Goal: Task Accomplishment & Management: Use online tool/utility

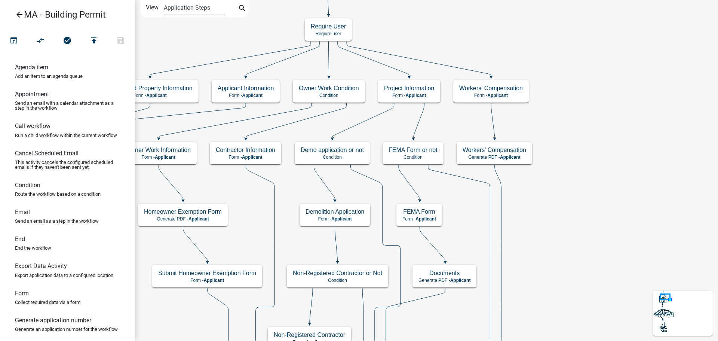
click at [18, 16] on icon "arrow_back" at bounding box center [19, 15] width 9 height 10
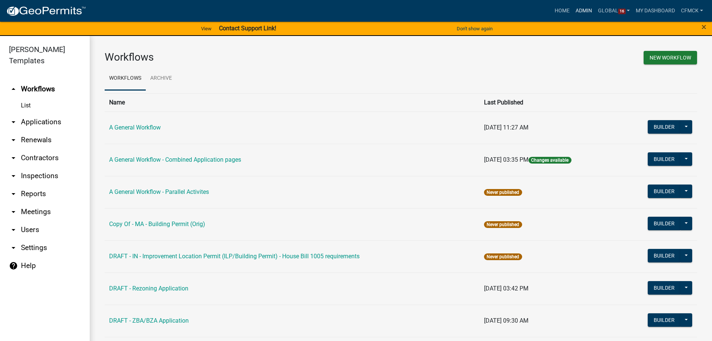
click at [589, 9] on link "Admin" at bounding box center [584, 11] width 22 height 14
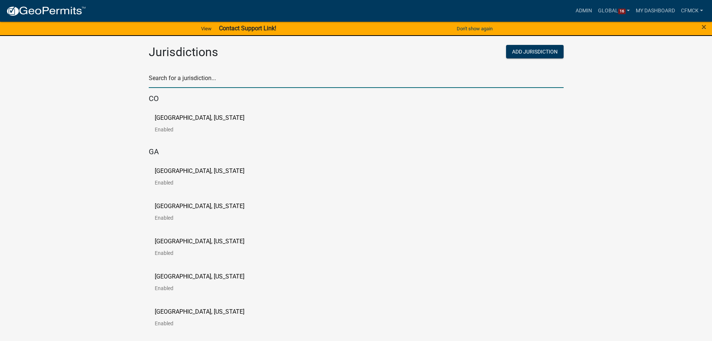
click at [207, 78] on input "text" at bounding box center [356, 80] width 415 height 15
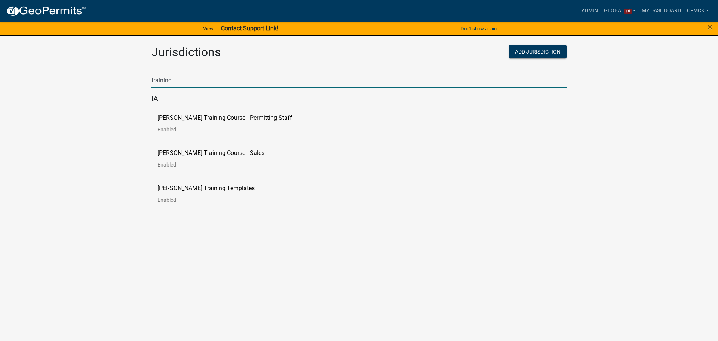
type input "training"
click at [198, 120] on p "[PERSON_NAME] Training Course - Permitting Staff" at bounding box center [224, 118] width 135 height 6
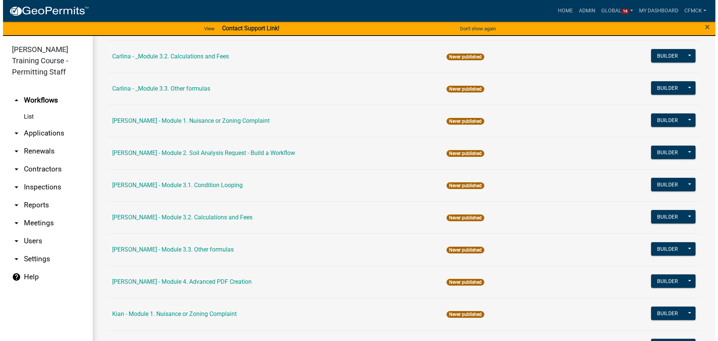
scroll to position [486, 0]
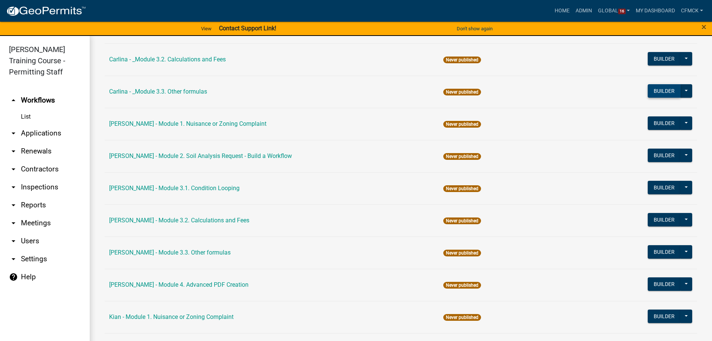
click at [656, 93] on button "Builder" at bounding box center [664, 90] width 33 height 13
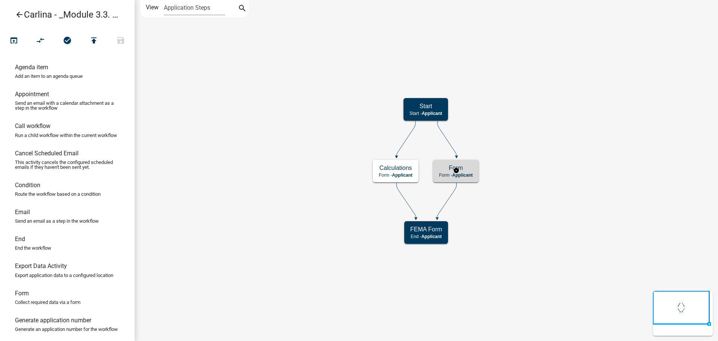
click at [469, 170] on h5 "Form" at bounding box center [456, 167] width 34 height 7
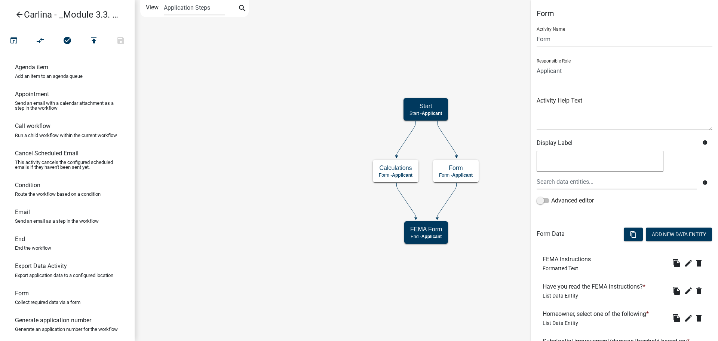
click at [498, 120] on icon "Start Start - Applicant Calculations Form - Applicant FEMA Form End - Applicant…" at bounding box center [426, 170] width 582 height 340
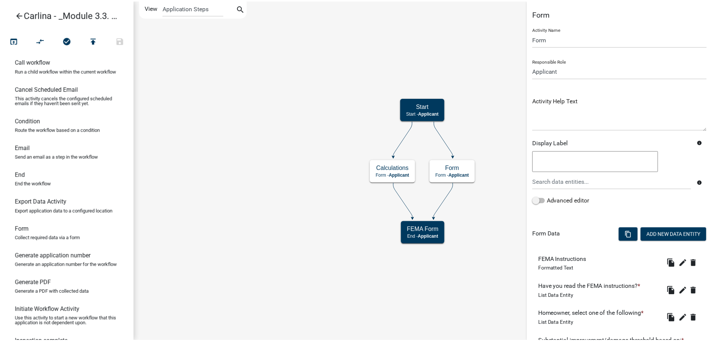
scroll to position [150, 0]
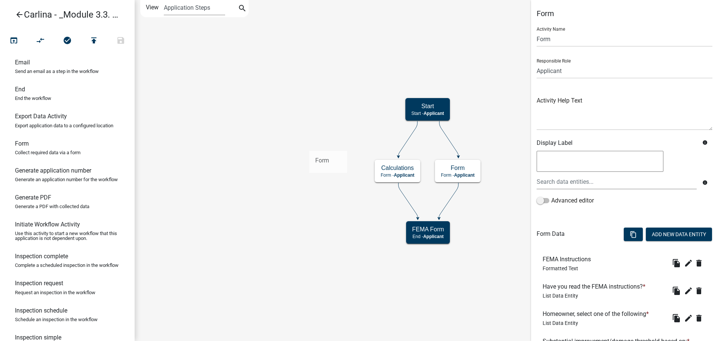
drag, startPoint x: 22, startPoint y: 162, endPoint x: 309, endPoint y: 144, distance: 286.9
click at [309, 144] on div "arrow_back Carlina - _Module 3.3. Other formulas open_in_browser compare_arrows…" at bounding box center [359, 170] width 718 height 341
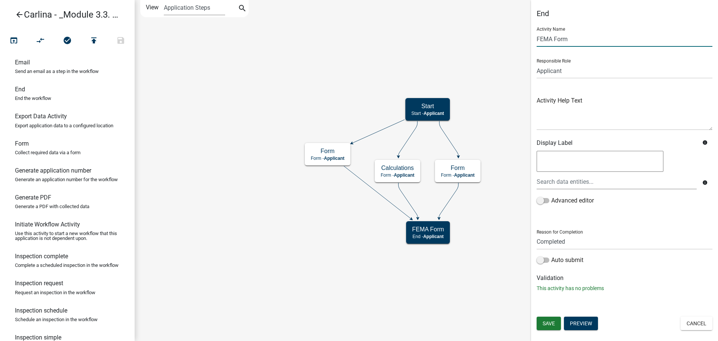
click at [555, 35] on input "FEMA Form" at bounding box center [624, 38] width 176 height 15
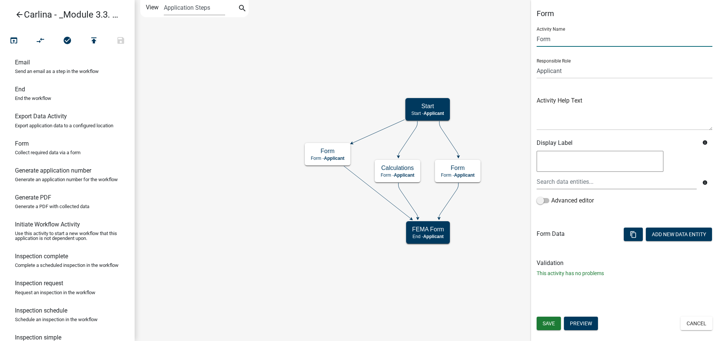
click at [568, 37] on input "Form" at bounding box center [624, 38] width 176 height 15
type input "FEMA Electrical"
click at [550, 325] on span "Save" at bounding box center [548, 323] width 12 height 6
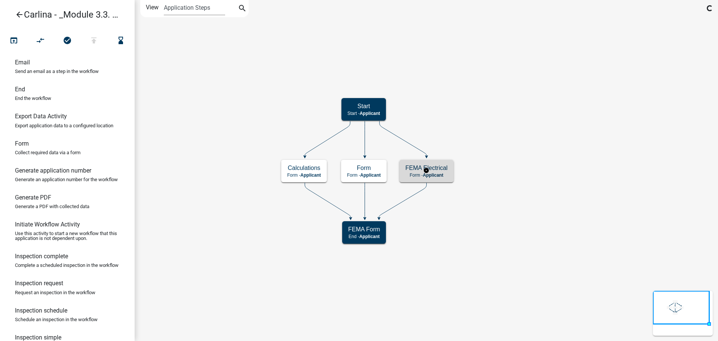
click at [442, 172] on span "Applicant" at bounding box center [433, 174] width 21 height 5
click at [442, 171] on div "FEMA Electrical Form - Applicant" at bounding box center [426, 171] width 54 height 22
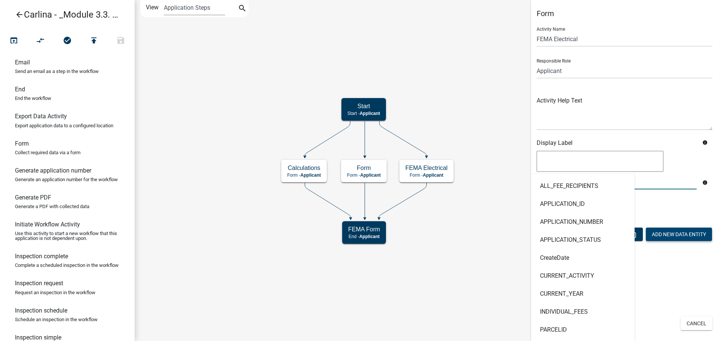
click at [678, 184] on input "text" at bounding box center [616, 181] width 160 height 15
click at [674, 234] on button "Add New Data Entity" at bounding box center [679, 233] width 66 height 13
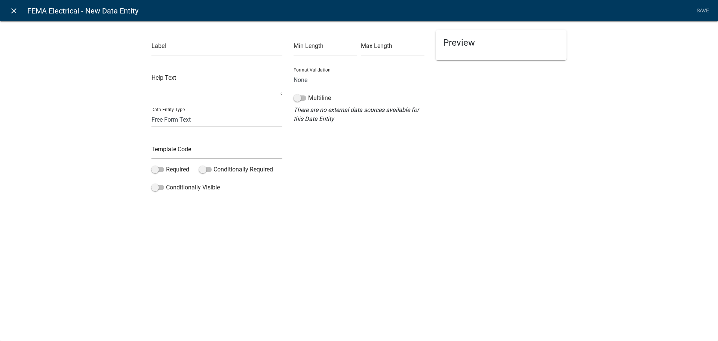
click at [17, 9] on icon "close" at bounding box center [13, 10] width 9 height 9
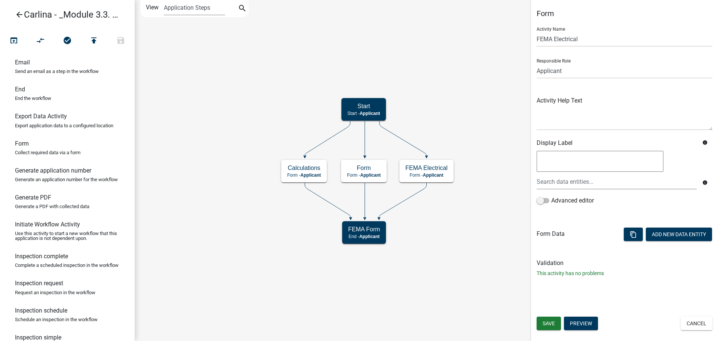
click at [23, 15] on icon "arrow_back" at bounding box center [19, 15] width 9 height 10
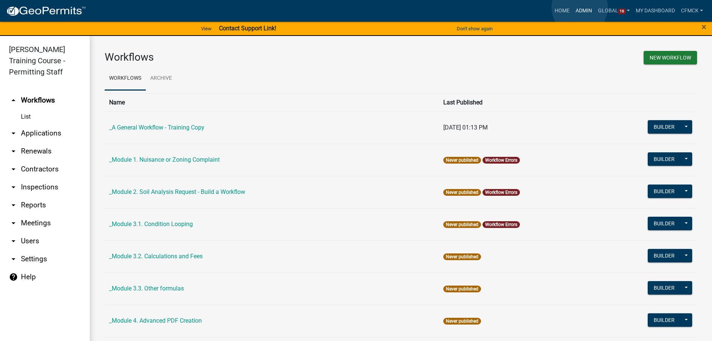
click at [580, 7] on link "Admin" at bounding box center [584, 11] width 22 height 14
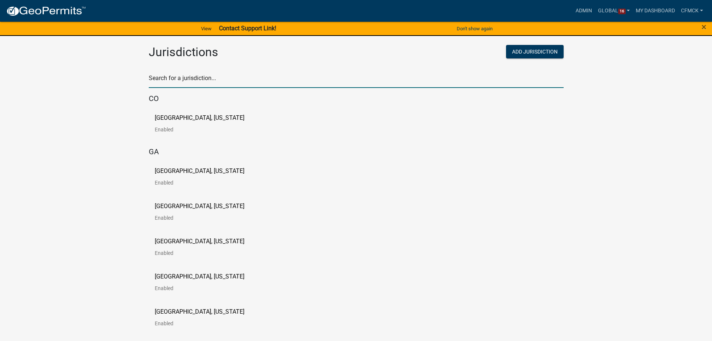
click at [225, 79] on input "text" at bounding box center [356, 80] width 415 height 15
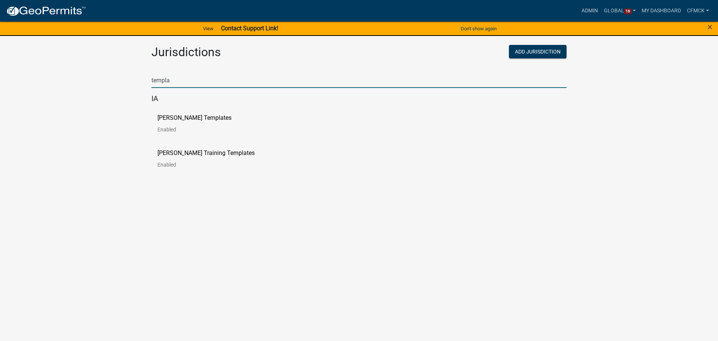
type input "templa"
click at [180, 121] on link "[PERSON_NAME] Templates Enabled" at bounding box center [200, 126] width 86 height 23
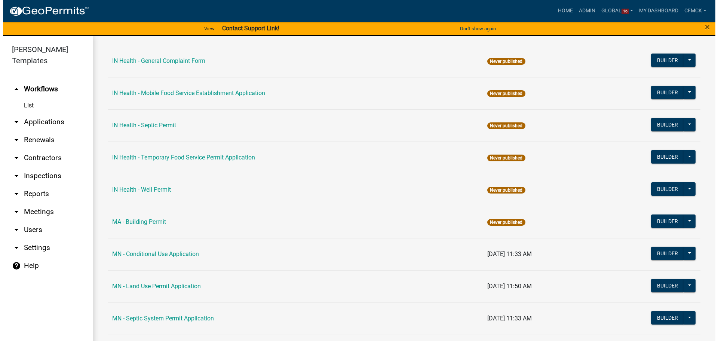
scroll to position [1047, 0]
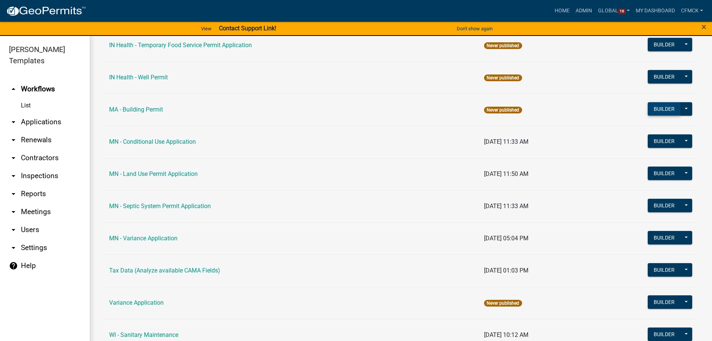
click at [653, 110] on button "Builder" at bounding box center [664, 108] width 33 height 13
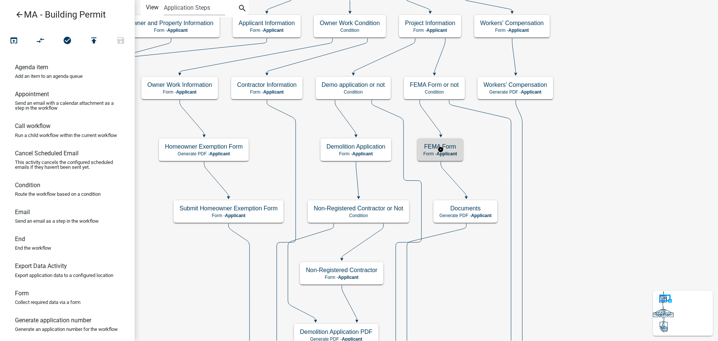
click at [456, 149] on h5 "FEMA Form" at bounding box center [440, 146] width 34 height 7
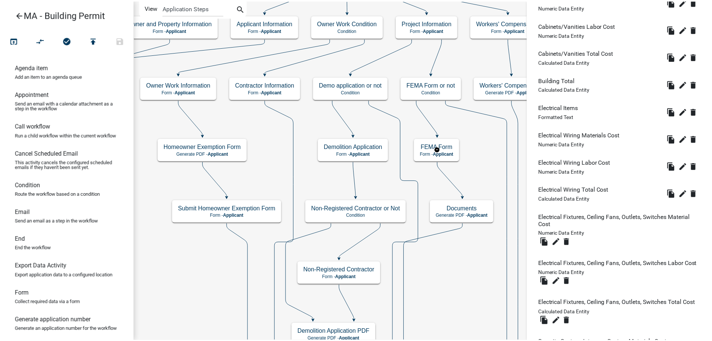
scroll to position [2150, 0]
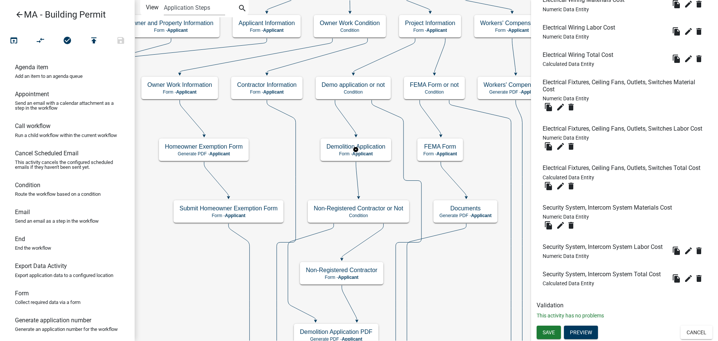
click at [15, 13] on icon "arrow_back" at bounding box center [19, 15] width 9 height 10
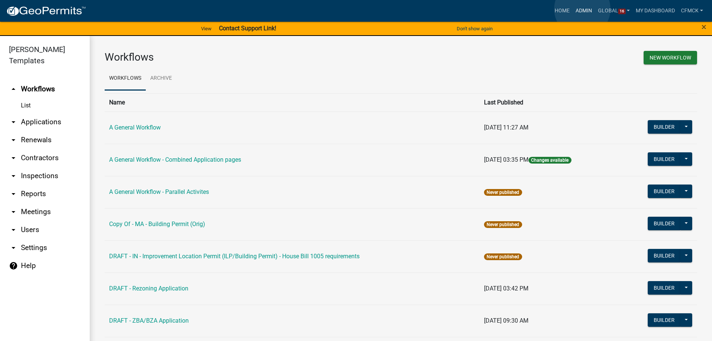
click at [582, 9] on link "Admin" at bounding box center [584, 11] width 22 height 14
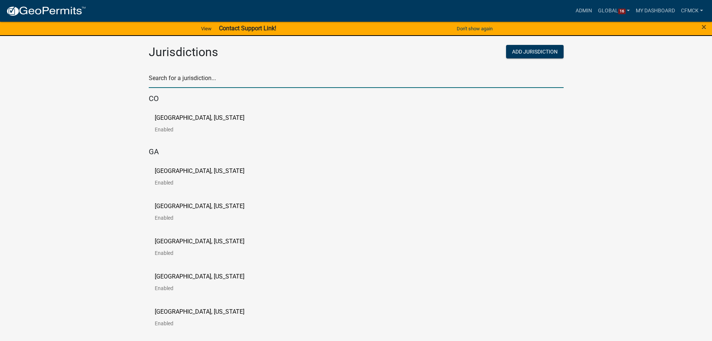
click at [206, 74] on input "text" at bounding box center [356, 80] width 415 height 15
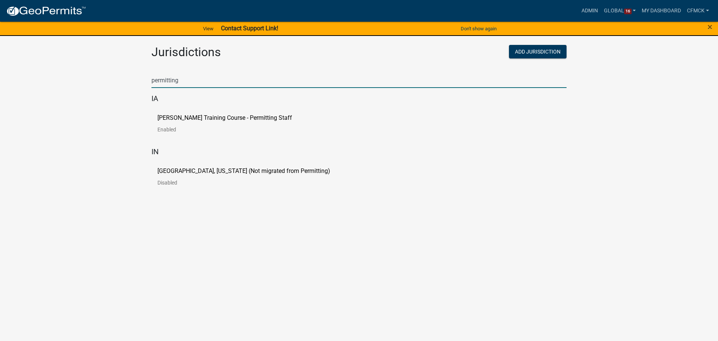
type input "permitting"
click at [215, 116] on p "[PERSON_NAME] Training Course - Permitting Staff" at bounding box center [224, 118] width 135 height 6
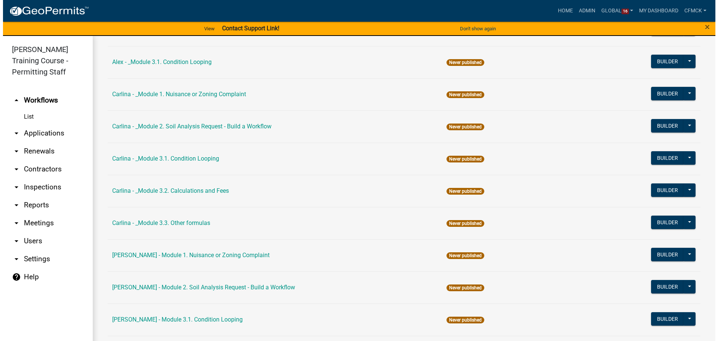
scroll to position [299, 0]
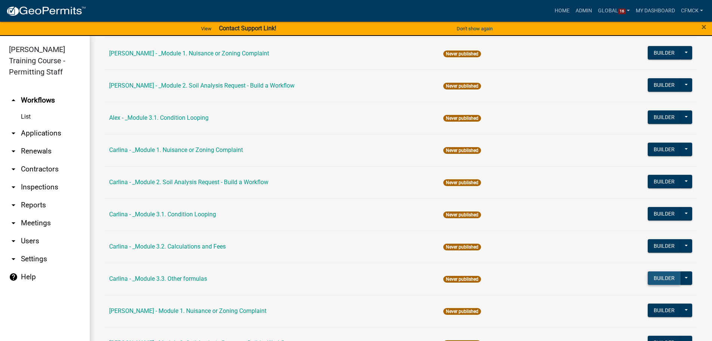
click at [655, 274] on button "Builder" at bounding box center [664, 277] width 33 height 13
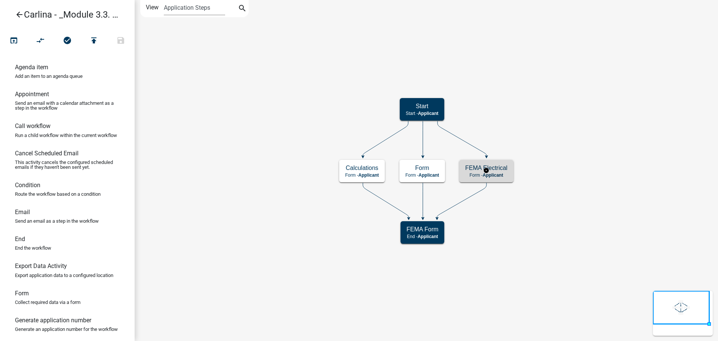
click at [500, 172] on span "Applicant" at bounding box center [493, 174] width 21 height 5
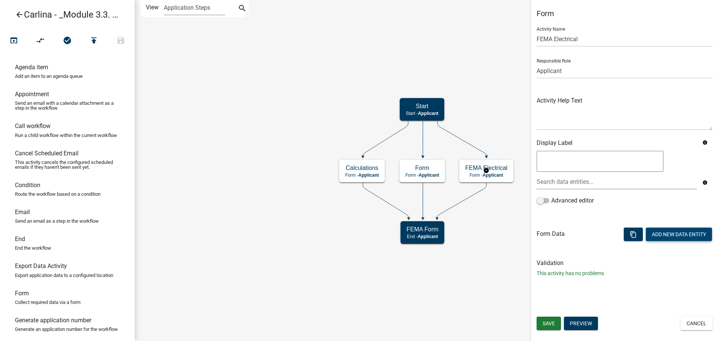
click at [670, 232] on button "Add New Data Entity" at bounding box center [679, 233] width 66 height 13
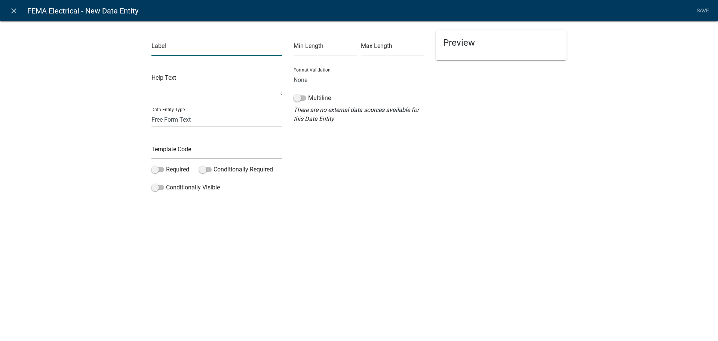
click at [164, 47] on input "text" at bounding box center [216, 47] width 131 height 15
drag, startPoint x: 252, startPoint y: 50, endPoint x: 152, endPoint y: 50, distance: 100.2
click at [152, 50] on input "Smoke Detectors Materials Cost" at bounding box center [216, 47] width 131 height 15
type input "Smoke Detectors Materials Cost"
click at [174, 121] on select "Free Form Text Document Display Entity Value Fee Numeric Data Date Map Sketch D…" at bounding box center [216, 119] width 131 height 15
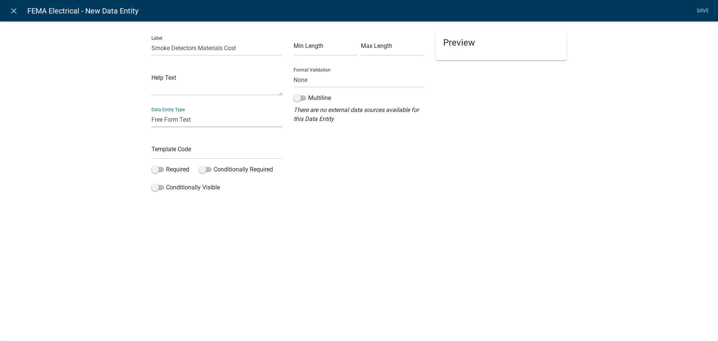
select select "numeric-data"
click at [151, 112] on select "Free Form Text Document Display Entity Value Fee Numeric Data Date Map Sketch D…" at bounding box center [216, 119] width 131 height 15
select select "numeric-data"
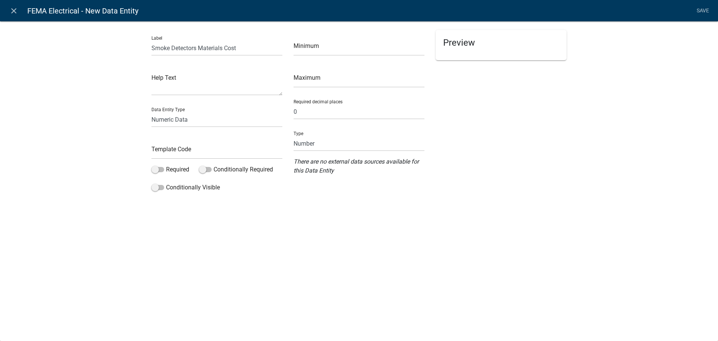
click at [333, 151] on form "Minimum Maximum Required decimal places 0 Type Number Currency There are no ext…" at bounding box center [358, 102] width 131 height 145
click at [333, 150] on select "Number Currency" at bounding box center [358, 143] width 131 height 15
select select "1: 1"
click at [293, 136] on select "Number Currency" at bounding box center [358, 143] width 131 height 15
click at [217, 148] on input "text" at bounding box center [216, 151] width 131 height 15
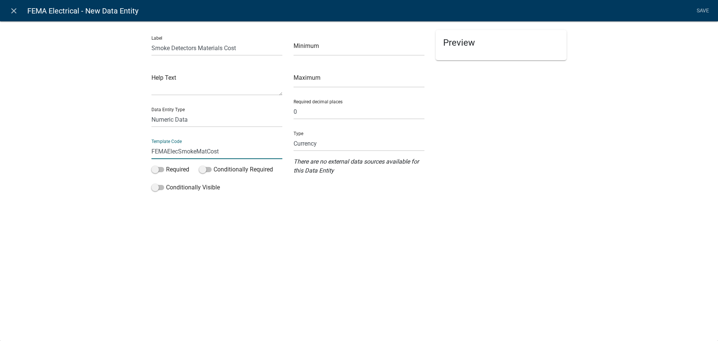
type input "FEMAElecSmokeMatCost"
click at [251, 187] on div "Conditionally Visible" at bounding box center [216, 189] width 131 height 12
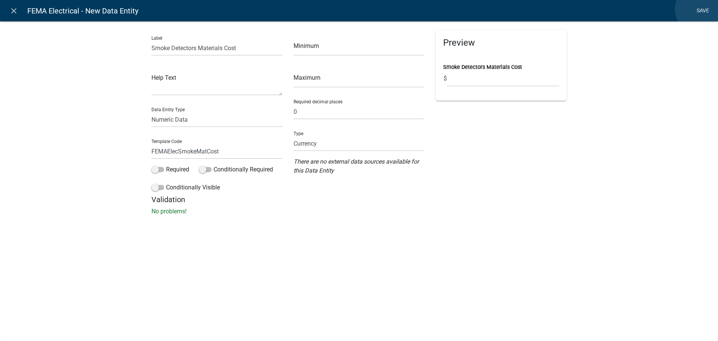
click at [698, 9] on link "Save" at bounding box center [702, 11] width 19 height 14
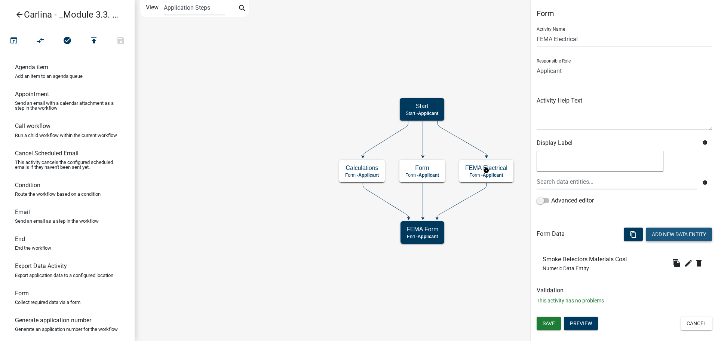
click at [664, 233] on button "Add New Data Entity" at bounding box center [679, 233] width 66 height 13
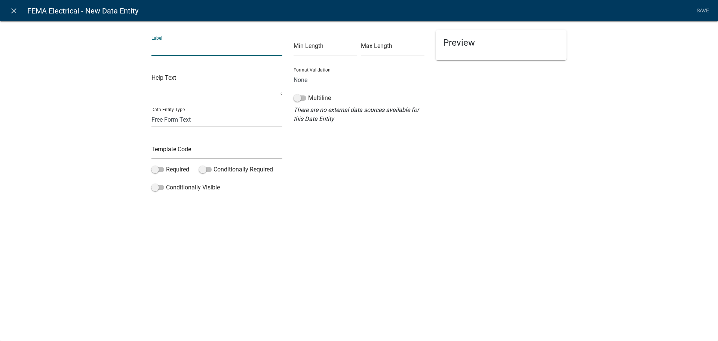
click at [166, 47] on input "text" at bounding box center [216, 47] width 131 height 15
paste input "Smoke Detectors Materials Cost"
click at [206, 46] on input "Smoke Detectors Materials Cost" at bounding box center [216, 47] width 131 height 15
type input "Smoke Detectors Labor Cost"
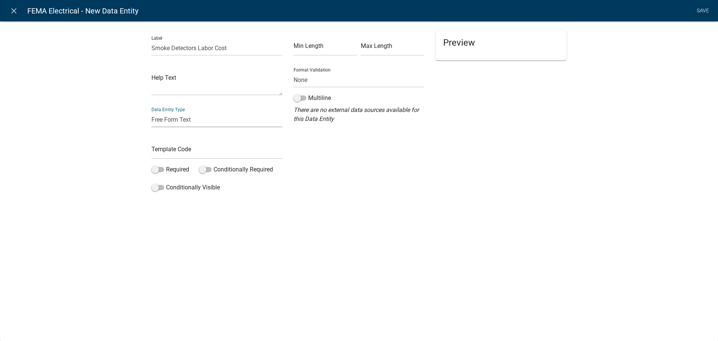
click at [187, 121] on select "Free Form Text Document Display Entity Value Fee Numeric Data Date Map Sketch D…" at bounding box center [216, 119] width 131 height 15
select select "numeric-data"
click at [151, 112] on select "Free Form Text Document Display Entity Value Fee Numeric Data Date Map Sketch D…" at bounding box center [216, 119] width 131 height 15
select select "numeric-data"
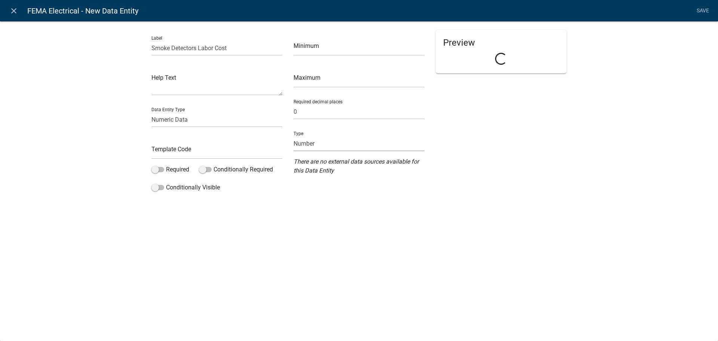
click at [372, 147] on select "Number Currency" at bounding box center [358, 143] width 131 height 15
select select "1: 1"
click at [293, 136] on select "Number Currency" at bounding box center [358, 143] width 131 height 15
click at [206, 154] on input "text" at bounding box center [216, 151] width 131 height 15
type input "FEMAElecSmokeLabCost"
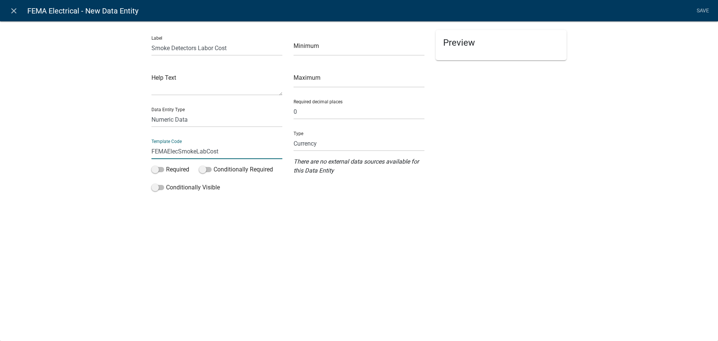
click at [548, 209] on div "Label Smoke Detectors Labor Cost Help Text Data Entity Type Free Form Text Docu…" at bounding box center [359, 109] width 718 height 201
click at [700, 9] on link "Save" at bounding box center [702, 11] width 19 height 14
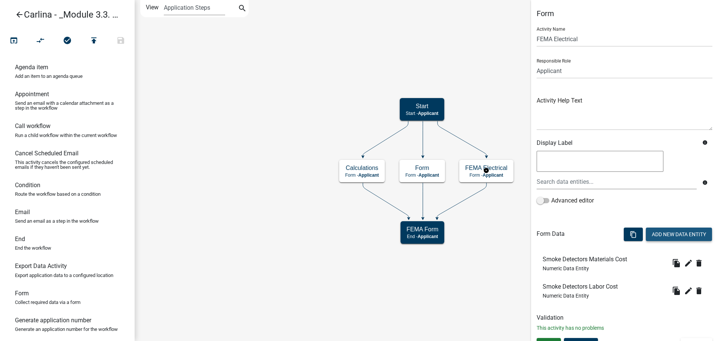
click at [674, 231] on button "Add New Data Entity" at bounding box center [679, 233] width 66 height 13
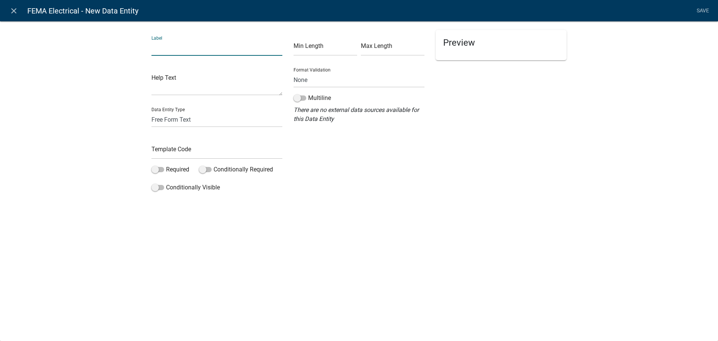
click at [184, 50] on input "text" at bounding box center [216, 47] width 131 height 15
paste input "Smoke Detectors Materials Cost"
click at [215, 48] on input "Smoke Detectors Materials Cost" at bounding box center [216, 47] width 131 height 15
type input "Smoke Detectors Total Cost"
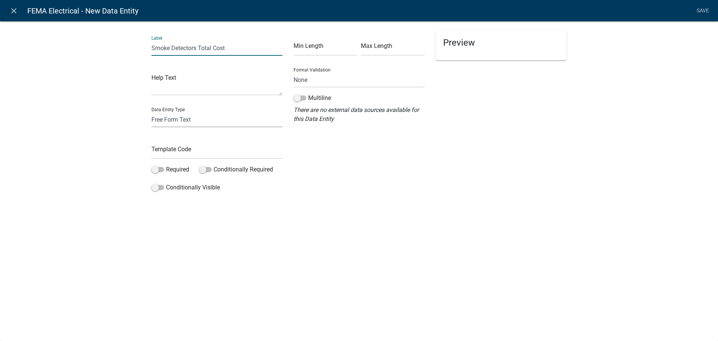
click at [180, 125] on select "Free Form Text Document Display Entity Value Fee Numeric Data Date Map Sketch D…" at bounding box center [216, 119] width 131 height 15
select select "numeric-data"
click at [151, 112] on select "Free Form Text Document Display Entity Value Fee Numeric Data Date Map Sketch D…" at bounding box center [216, 119] width 131 height 15
select select "numeric-data"
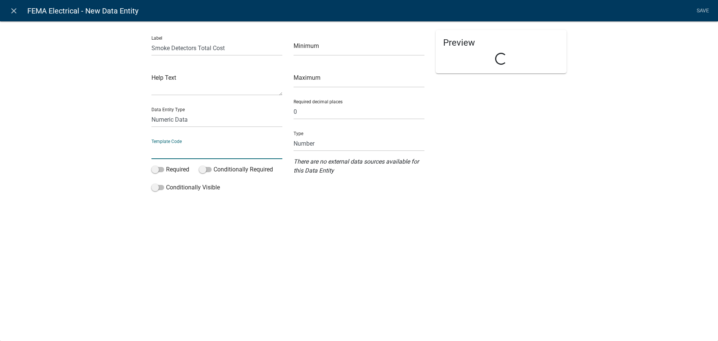
click at [187, 150] on input "text" at bounding box center [216, 151] width 131 height 15
type input "FEMAElecSmokeTotCost"
click at [177, 115] on select "Free Form Text Document Display Entity Value Fee Numeric Data Date Map Sketch D…" at bounding box center [216, 119] width 131 height 15
select select "calculated-value"
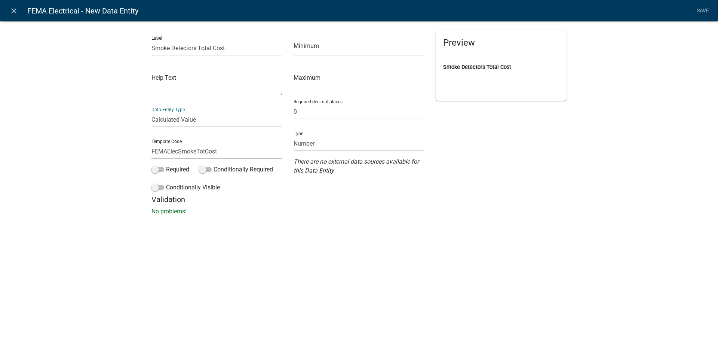
click at [151, 112] on select "Free Form Text Document Display Entity Value Fee Numeric Data Date Map Sketch D…" at bounding box center [216, 119] width 131 height 15
select select "calculated-value"
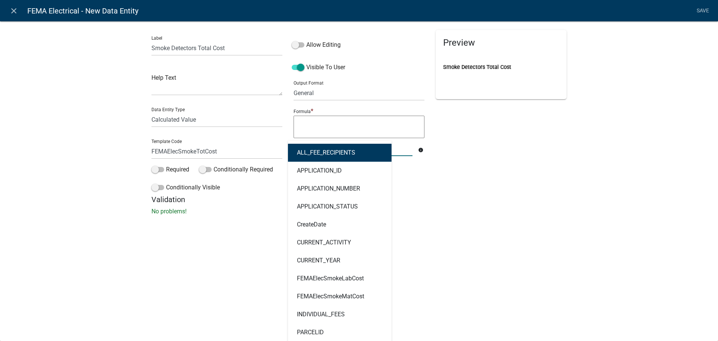
click at [347, 150] on div "ALL_FEE_RECIPIENTS APPLICATION_ID APPLICATION_NUMBER APPLICATION_STATUS CreateD…" at bounding box center [353, 148] width 130 height 15
type input "smoke"
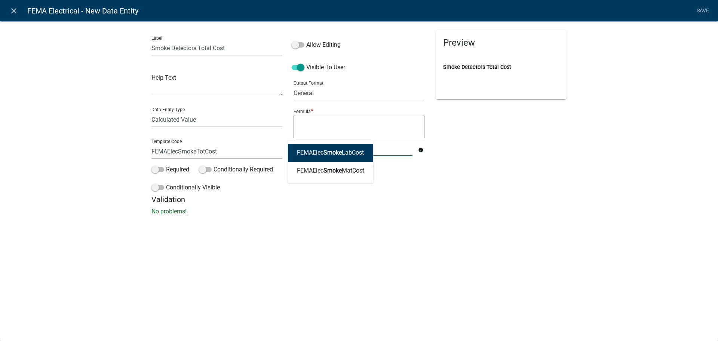
click at [348, 151] on ngb-highlight "FEMAElec Smoke LabCost" at bounding box center [330, 153] width 67 height 6
type textarea "FEMAElecSmokeLabCost"
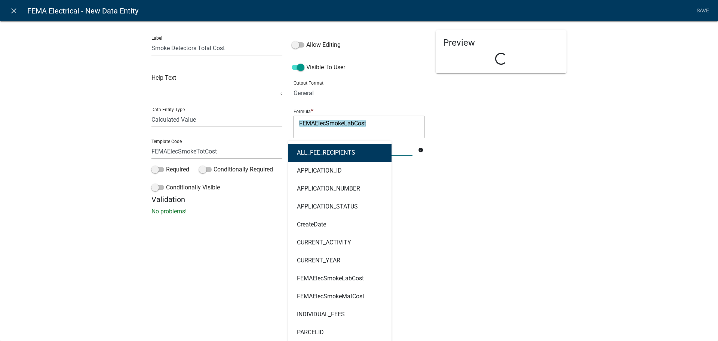
click at [348, 151] on div "ALL_FEE_RECIPIENTS APPLICATION_ID APPLICATION_NUMBER APPLICATION_STATUS CreateD…" at bounding box center [353, 148] width 130 height 15
type input "smoke"
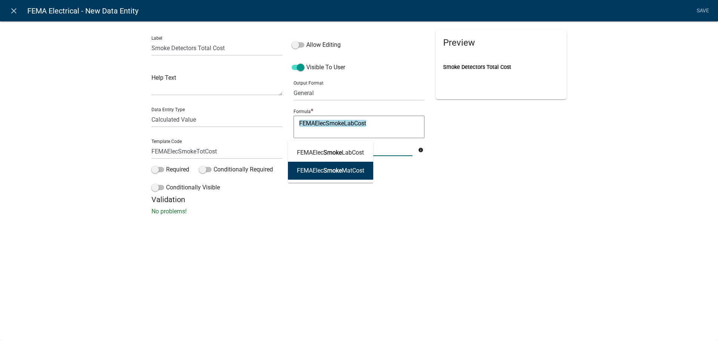
click at [350, 172] on ngb-highlight "FEMAElec Smoke MatCost" at bounding box center [330, 170] width 67 height 6
type textarea "FEMAElecSmokeLabCostFEMAElecSmokeMatCost"
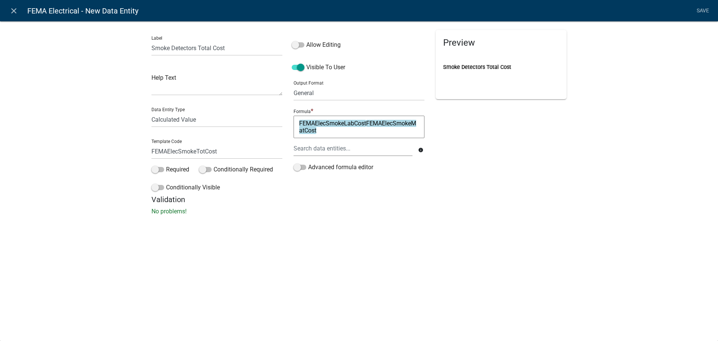
click at [366, 127] on textarea "FEMAElecSmokeLabCostFEMAElecSmokeMatCost" at bounding box center [358, 127] width 131 height 22
click at [366, 124] on textarea "FEMAElecSmokeLabCostFEMAElecSmokeMatCost" at bounding box center [358, 127] width 131 height 22
type textarea "FEMAElecSmokeLabCost+FEMAElecSmokeMatCost"
click at [410, 213] on p "No problems!" at bounding box center [358, 211] width 415 height 9
click at [708, 12] on link "Save" at bounding box center [702, 11] width 19 height 14
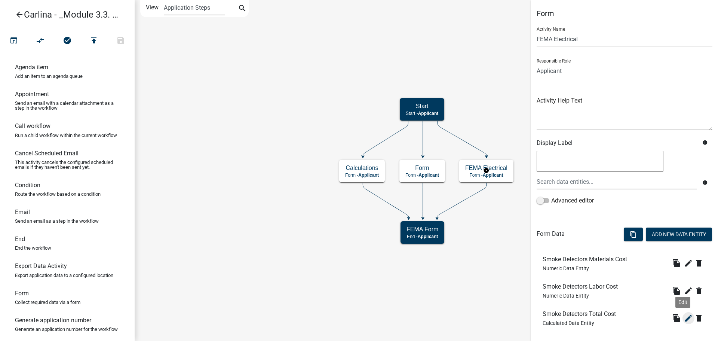
click at [686, 320] on icon "edit" at bounding box center [688, 317] width 9 height 9
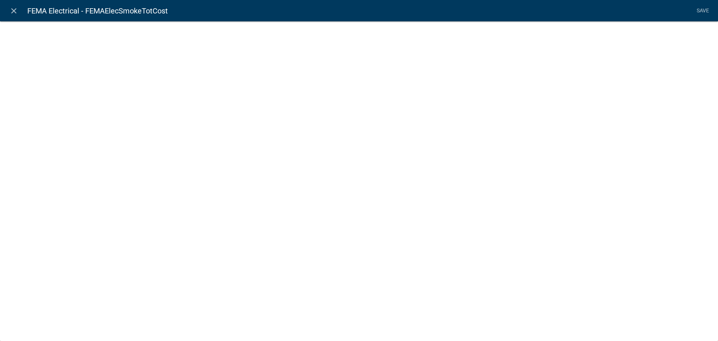
select select "calculated-value"
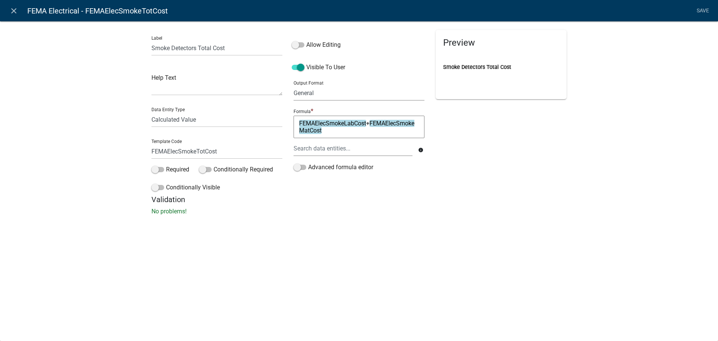
click at [341, 96] on select "General Text Number Decimal Date Date & Time" at bounding box center [358, 92] width 131 height 15
select select "2"
click at [293, 85] on select "General Text Number Decimal Date Date & Time" at bounding box center [358, 92] width 131 height 15
click at [701, 9] on link "Save" at bounding box center [702, 11] width 19 height 14
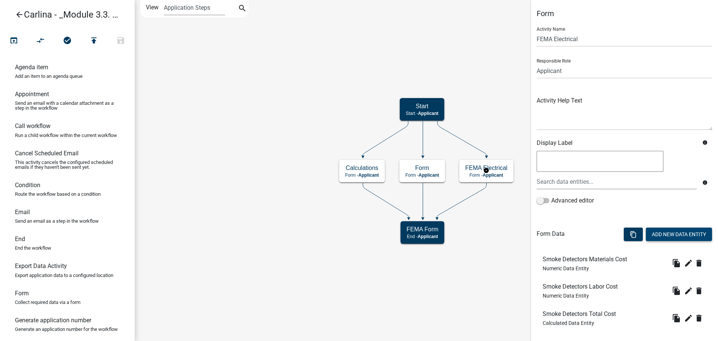
click at [659, 235] on button "Add New Data Entity" at bounding box center [679, 233] width 66 height 13
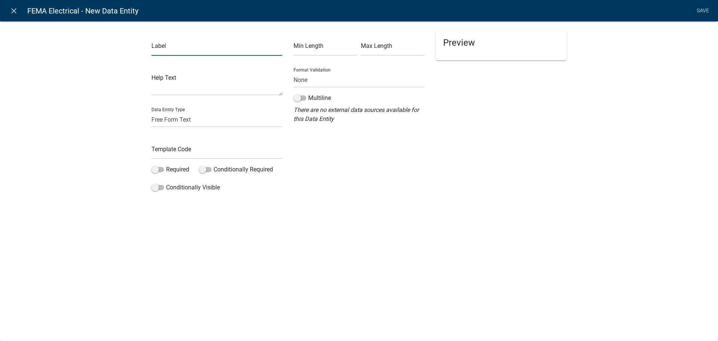
click at [252, 52] on input "text" at bounding box center [216, 47] width 131 height 15
type input "Electric Pannel(s) & Meter Base(s)"
click at [204, 123] on select "Free Form Text Document Display Entity Value Fee Numeric Data Date Map Sketch D…" at bounding box center [216, 119] width 131 height 15
select select "numeric-data"
click at [151, 112] on select "Free Form Text Document Display Entity Value Fee Numeric Data Date Map Sketch D…" at bounding box center [216, 119] width 131 height 15
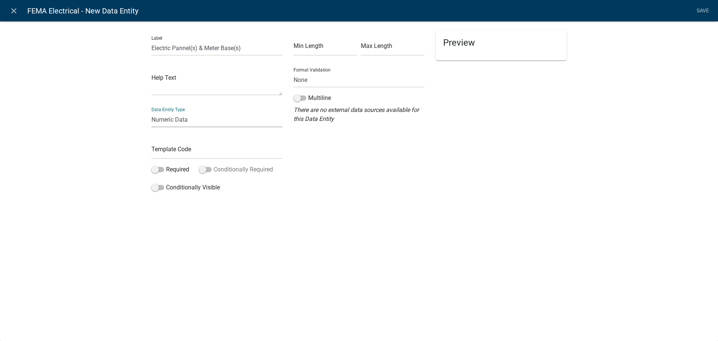
select select "numeric-data"
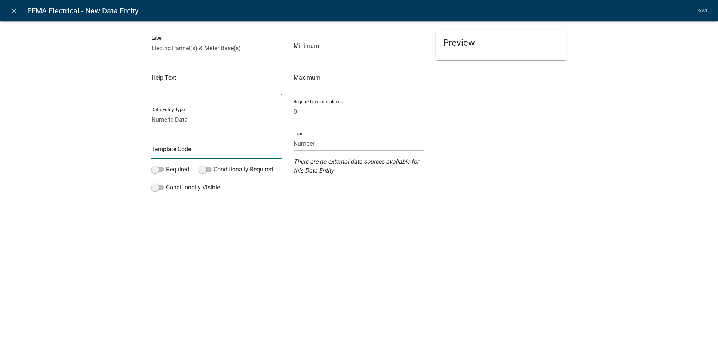
click at [213, 153] on input "text" at bounding box center [216, 151] width 131 height 15
type input "FEMAElecPannelMatCost"
click at [249, 47] on input "Electric Pannel(s) & Meter Base(s)" at bounding box center [216, 47] width 131 height 15
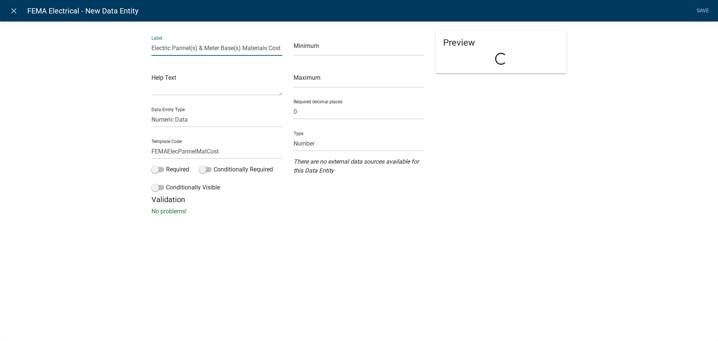
type input "Electric Pannel(s) & Meter Base(s) Materials Cost"
click at [498, 177] on div "Preview Electric Pannel(s) & Meter Base(s) Materials Cost" at bounding box center [501, 112] width 142 height 165
click at [216, 48] on input "Electric Pannel(s) & Meter Base(s) Materials Cost" at bounding box center [216, 47] width 131 height 15
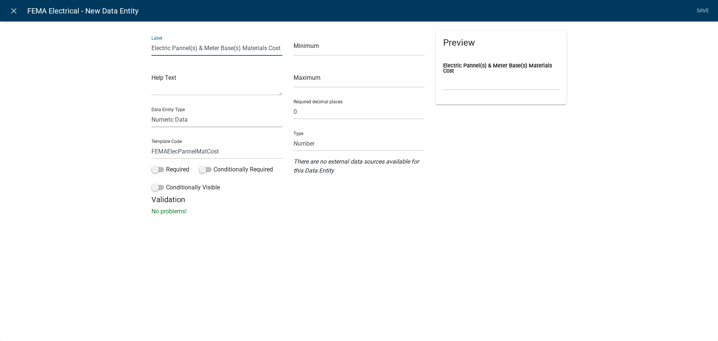
click at [205, 119] on select "Free Form Text Document Display Entity Value Fee Numeric Data Date Map Sketch D…" at bounding box center [216, 119] width 131 height 15
click at [344, 136] on select "Number Currency" at bounding box center [358, 143] width 131 height 15
select select "1: 1"
click at [293, 136] on select "Number Currency" at bounding box center [358, 143] width 131 height 15
click at [491, 158] on div "Preview Loading..." at bounding box center [501, 112] width 142 height 165
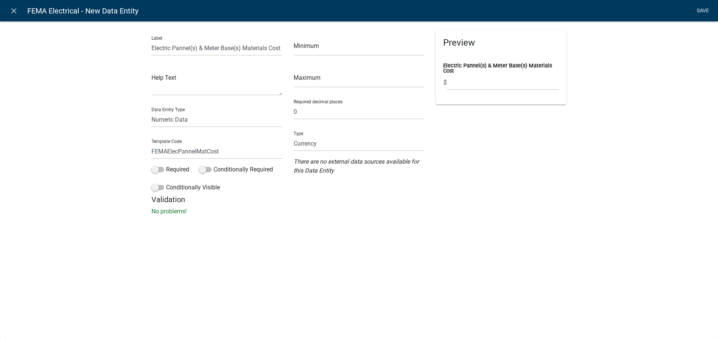
click at [706, 10] on link "Save" at bounding box center [702, 11] width 19 height 14
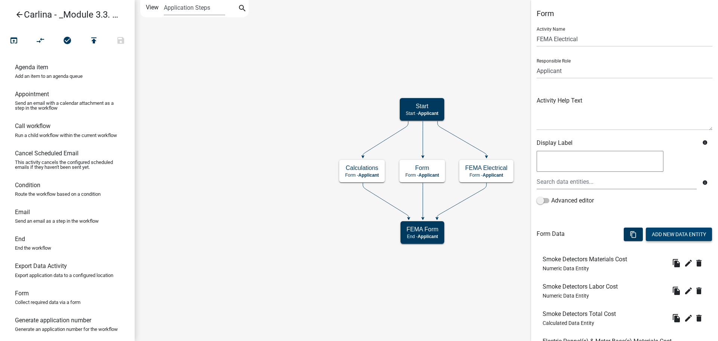
click at [677, 234] on button "Add New Data Entity" at bounding box center [679, 233] width 66 height 13
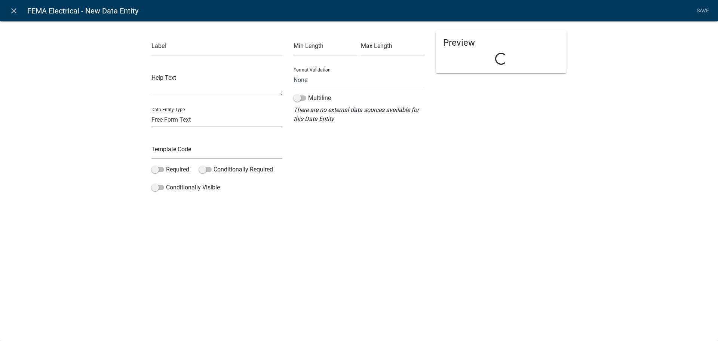
click at [168, 56] on div "Label Help Text Data Entity Type Free Form Text Document Display Entity Value F…" at bounding box center [217, 112] width 142 height 165
click at [172, 47] on input "text" at bounding box center [216, 47] width 131 height 15
paste input "Electric Pannel(s) & Meter Base(s) Materials Cost"
click at [259, 51] on input "Electric Pannel(s) & Meter Base(s) Materials Cost" at bounding box center [216, 47] width 131 height 15
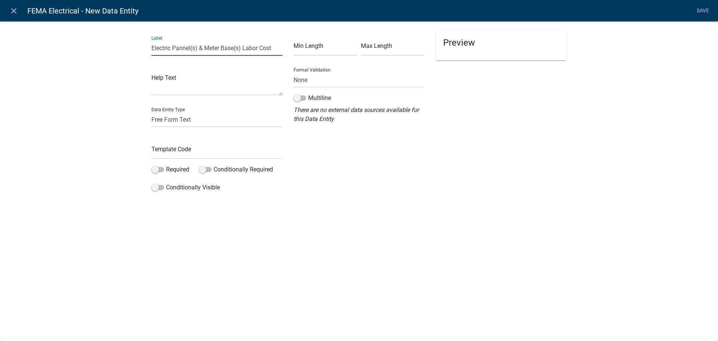
type input "Electric Pannel(s) & Meter Base(s) Labor Cost"
click at [182, 123] on select "Free Form Text Document Display Entity Value Fee Numeric Data Date Map Sketch D…" at bounding box center [216, 119] width 131 height 15
select select "numeric-data"
click at [151, 112] on select "Free Form Text Document Display Entity Value Fee Numeric Data Date Map Sketch D…" at bounding box center [216, 119] width 131 height 15
select select "numeric-data"
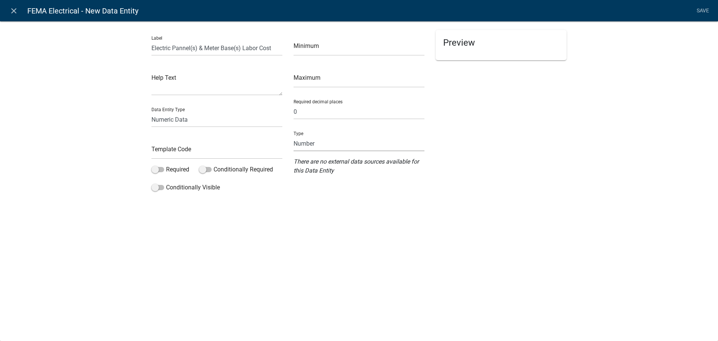
drag, startPoint x: 314, startPoint y: 138, endPoint x: 317, endPoint y: 142, distance: 4.7
click at [314, 138] on select "Number Currency" at bounding box center [358, 143] width 131 height 15
select select "1: 1"
click at [293, 136] on select "Number Currency" at bounding box center [358, 143] width 131 height 15
drag, startPoint x: 232, startPoint y: 151, endPoint x: 228, endPoint y: 148, distance: 4.6
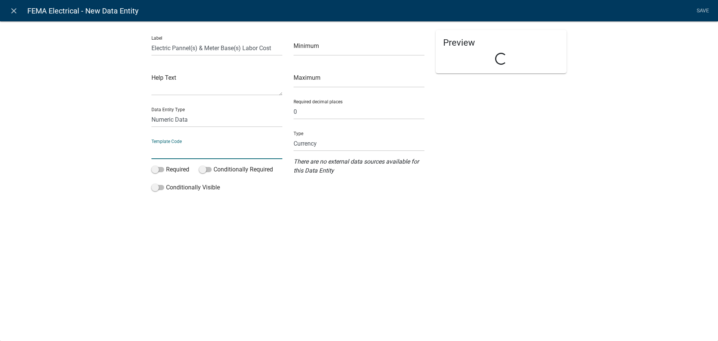
click at [232, 151] on input "text" at bounding box center [216, 151] width 131 height 15
type input "FEMAElecPannelLabCost"
click at [450, 176] on div "Preview" at bounding box center [501, 112] width 142 height 165
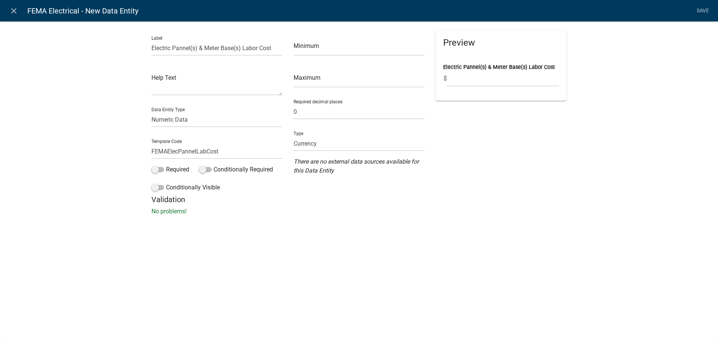
click at [360, 221] on div "Label Electric Pannel(s) & Meter Base(s) Labor Cost Help Text Data Entity Type …" at bounding box center [359, 120] width 718 height 222
click at [699, 7] on link "Save" at bounding box center [702, 11] width 19 height 14
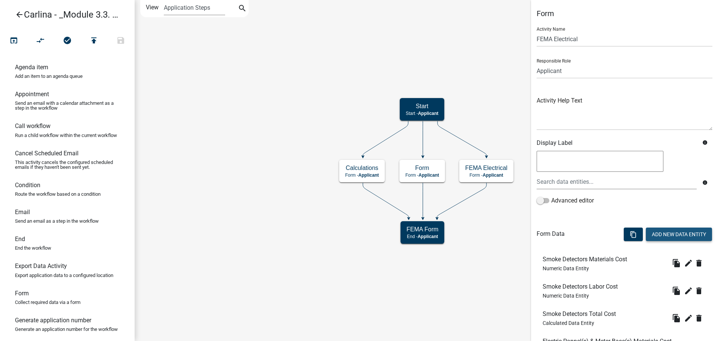
click at [673, 234] on button "Add New Data Entity" at bounding box center [679, 233] width 66 height 13
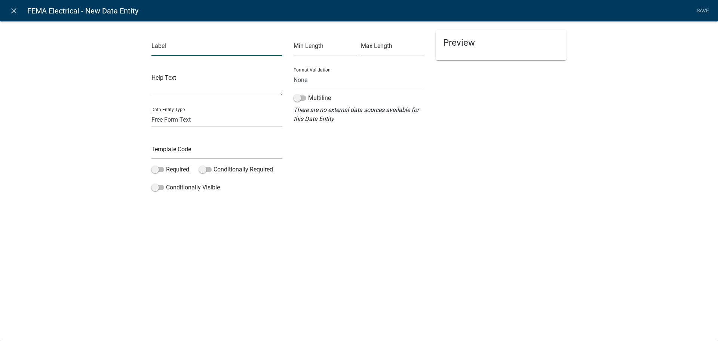
click at [207, 43] on input "text" at bounding box center [216, 47] width 131 height 15
paste input "Electric Pannel(s) & Meter Base(s) Materials Cost"
click at [252, 49] on input "Electric Pannel(s) & Meter Base(s) Materials Cost" at bounding box center [216, 47] width 131 height 15
type input "Electric Pannel(s) & Meter Base(s) Total Cost"
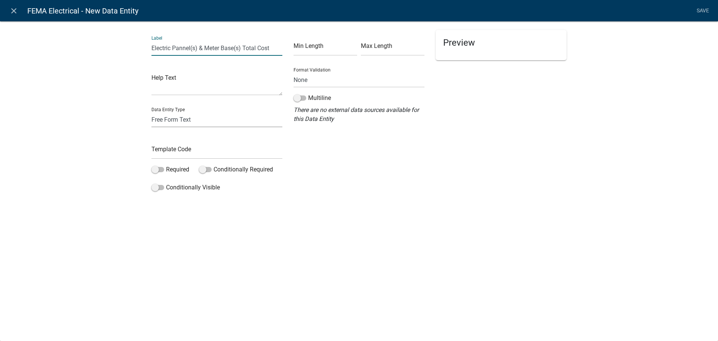
click at [203, 115] on select "Free Form Text Document Display Entity Value Fee Numeric Data Date Map Sketch D…" at bounding box center [216, 119] width 131 height 15
select select "numeric-data"
click at [151, 112] on select "Free Form Text Document Display Entity Value Fee Numeric Data Date Map Sketch D…" at bounding box center [216, 119] width 131 height 15
select select "numeric-data"
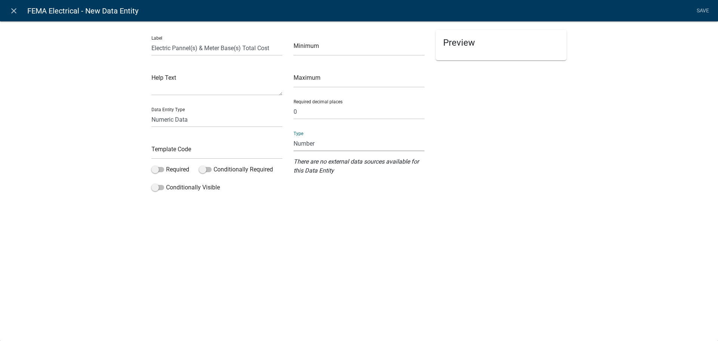
drag, startPoint x: 330, startPoint y: 144, endPoint x: 331, endPoint y: 151, distance: 7.3
click at [330, 144] on select "Number Currency" at bounding box center [358, 143] width 131 height 15
select select "1: 1"
click at [293, 136] on select "Number Currency" at bounding box center [358, 143] width 131 height 15
click at [175, 148] on input "text" at bounding box center [216, 151] width 131 height 15
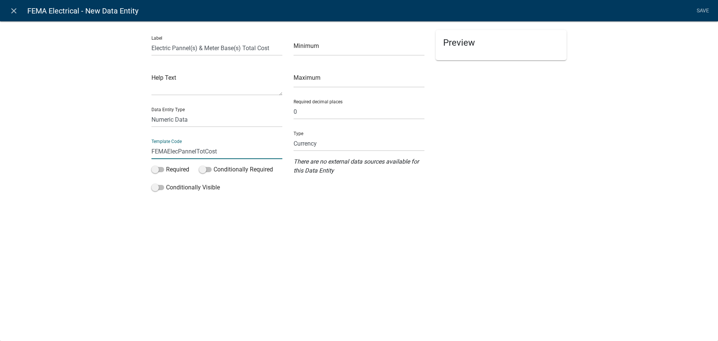
type input "FEMAElecPannelTotCost"
click at [179, 120] on select "Free Form Text Document Display Entity Value Fee Numeric Data Date Map Sketch D…" at bounding box center [216, 119] width 131 height 15
select select "calculated-value"
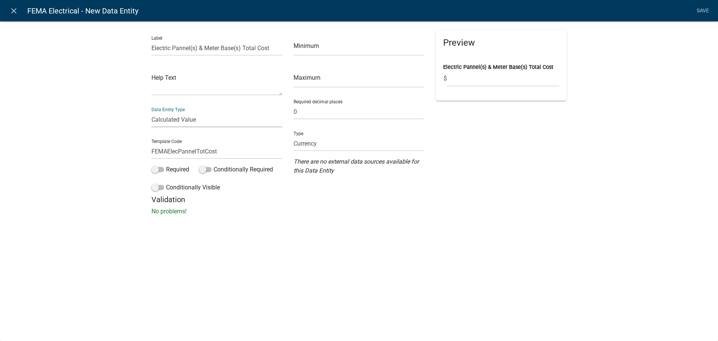
click at [151, 112] on select "Free Form Text Document Display Entity Value Fee Numeric Data Date Map Sketch D…" at bounding box center [216, 119] width 131 height 15
select select "calculated-value"
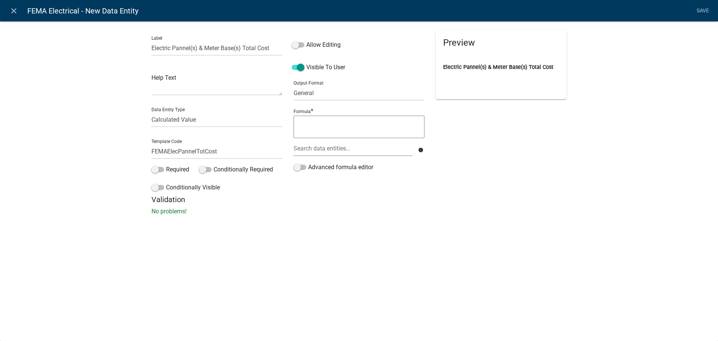
click at [317, 132] on textarea at bounding box center [358, 127] width 131 height 22
click at [324, 145] on div at bounding box center [353, 148] width 130 height 15
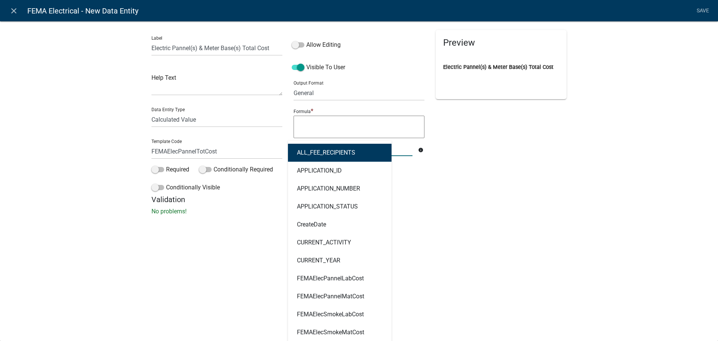
type input "pannel"
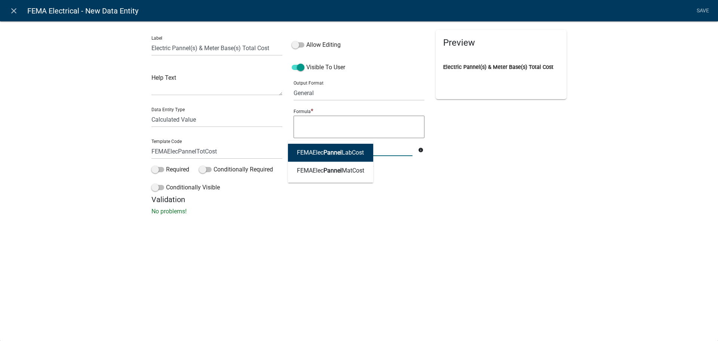
click at [327, 151] on span "Pannel" at bounding box center [332, 152] width 18 height 7
type textarea "FEMAElecPannelLabCost"
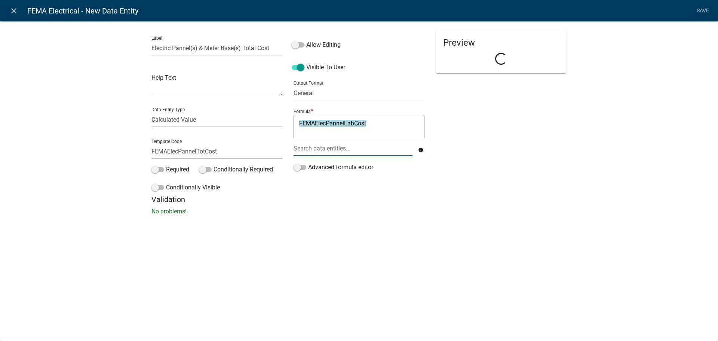
click at [332, 151] on div at bounding box center [353, 148] width 130 height 15
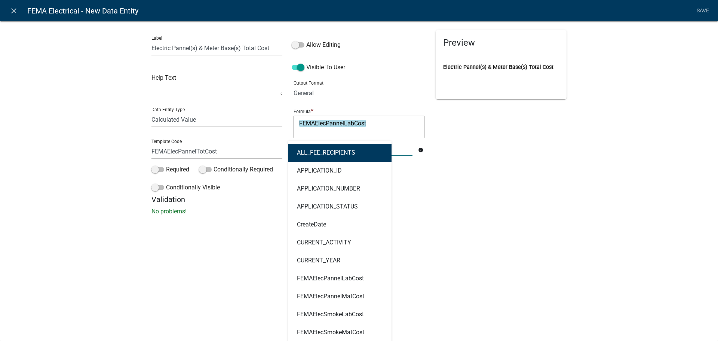
type input "pannel"
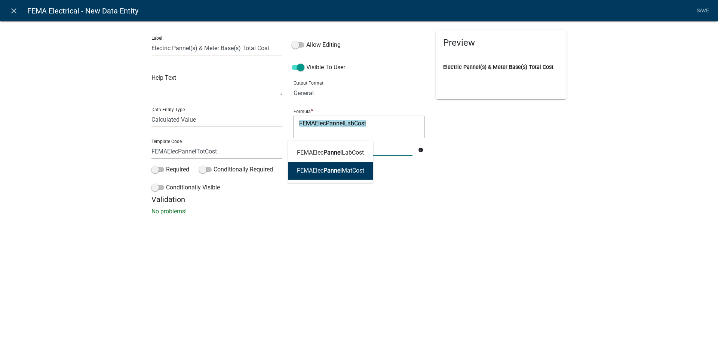
click at [332, 167] on span "Pannel" at bounding box center [332, 170] width 18 height 7
type textarea "FEMAElecPannelLabCostFEMAElecPannelMatCost"
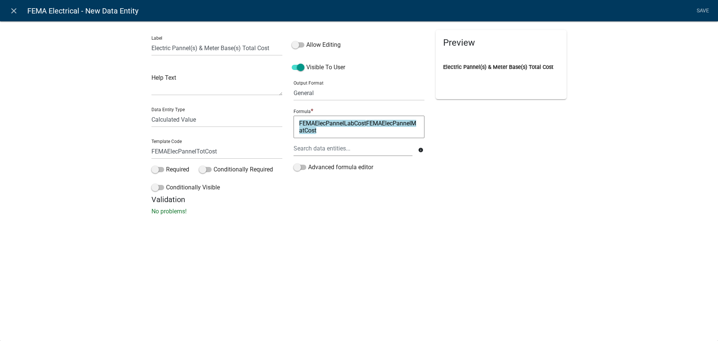
click at [367, 129] on textarea "FEMAElecPannelLabCostFEMAElecPannelMatCost" at bounding box center [358, 127] width 131 height 22
click at [366, 126] on textarea "FEMAElecPannelLabCostFEMAElecPannelMatCost" at bounding box center [358, 127] width 131 height 22
type textarea "FEMAElecPannelLabCost+FEMAElecPannelMatCost"
click at [508, 164] on div "Preview Electric Pannel(s) & Meter Base(s) Total Cost" at bounding box center [501, 112] width 142 height 165
click at [577, 144] on div "Label Electric Pannel(s) & Meter Base(s) Total Cost Help Text Data Entity Type …" at bounding box center [359, 120] width 718 height 222
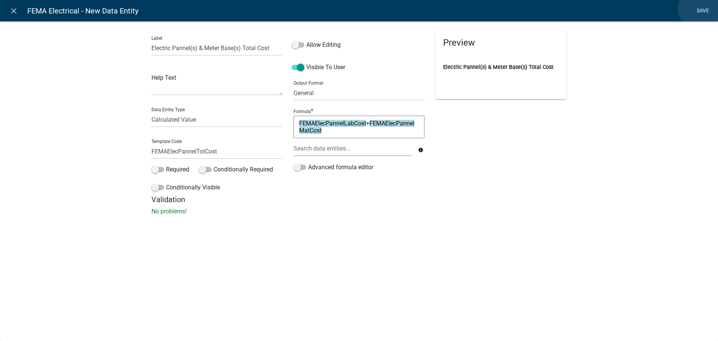
click at [701, 9] on link "Save" at bounding box center [702, 11] width 19 height 14
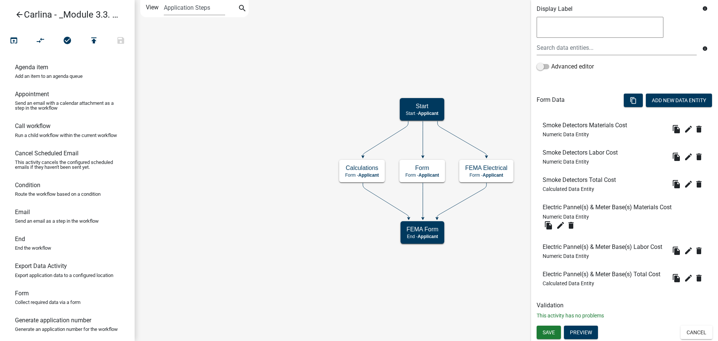
scroll to position [158, 0]
click at [684, 280] on icon "edit" at bounding box center [688, 277] width 9 height 9
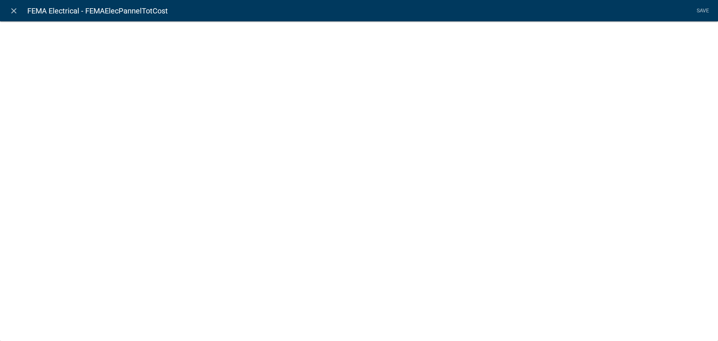
select select "calculated-value"
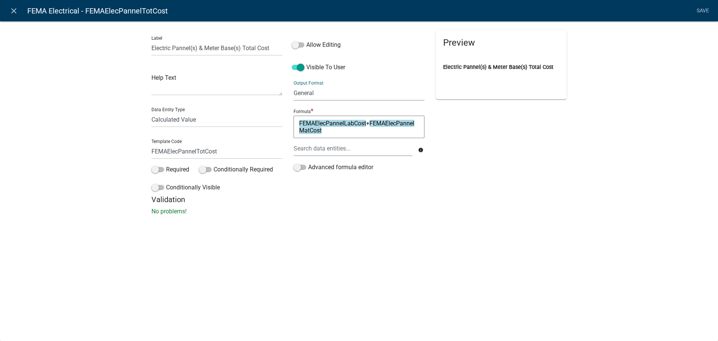
click at [315, 93] on select "General Text Number Decimal Date Date & Time" at bounding box center [358, 92] width 131 height 15
select select "2"
click at [293, 85] on select "General Text Number Decimal Date Date & Time" at bounding box center [358, 92] width 131 height 15
click at [687, 102] on div "Label Electric Pannel(s) & Meter Base(s) Total Cost Help Text Data Entity Type …" at bounding box center [359, 120] width 718 height 222
click at [706, 8] on link "Save" at bounding box center [702, 11] width 19 height 14
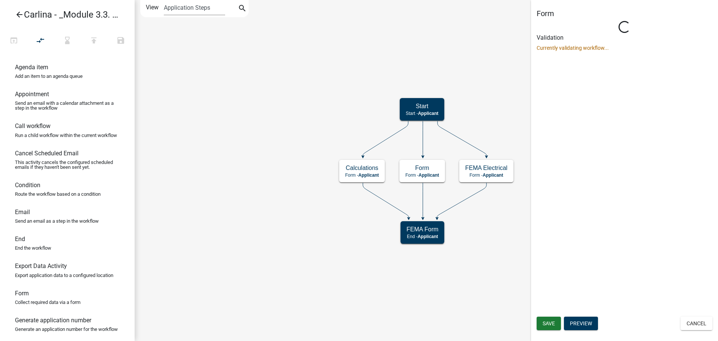
scroll to position [0, 0]
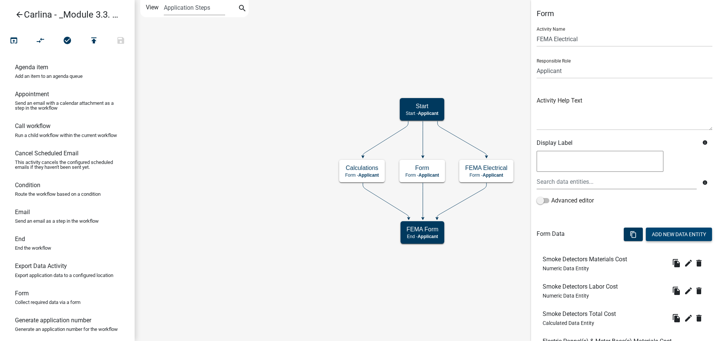
click at [678, 234] on button "Add New Data Entity" at bounding box center [679, 233] width 66 height 13
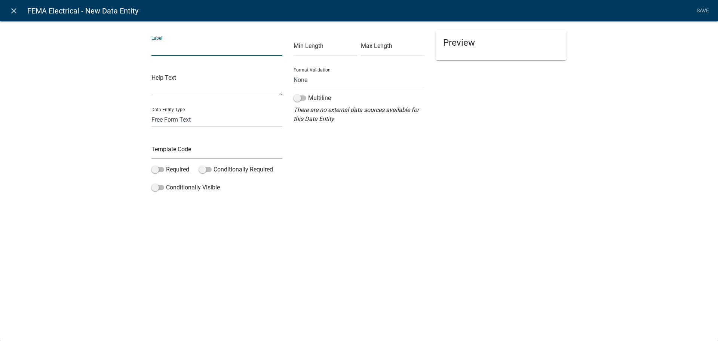
click at [181, 49] on input "text" at bounding box center [216, 47] width 131 height 15
type input "Electrical Total"
click at [190, 116] on select "Free Form Text Document Display Entity Value Fee Numeric Data Date Map Sketch D…" at bounding box center [216, 119] width 131 height 15
select select "calculated-value"
click at [151, 112] on select "Free Form Text Document Display Entity Value Fee Numeric Data Date Map Sketch D…" at bounding box center [216, 119] width 131 height 15
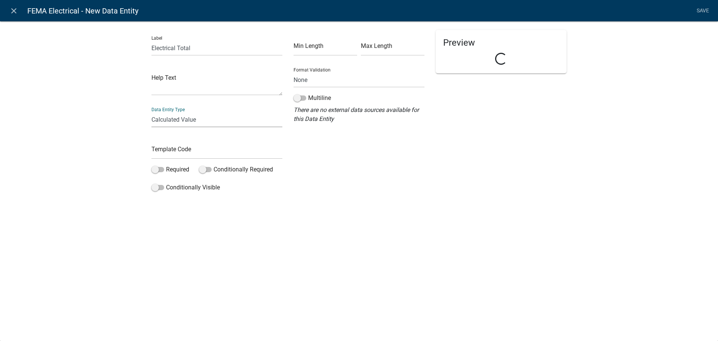
select select "calculated-value"
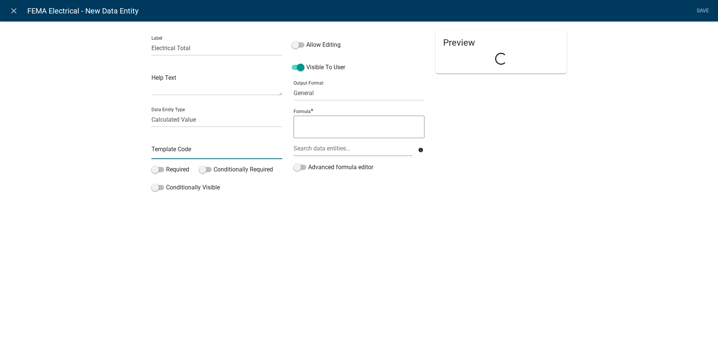
click at [195, 157] on input "text" at bounding box center [216, 151] width 131 height 15
type input "FEMAElecTotCost"
click at [337, 189] on div "Allow Editing Visible To User Output Format General Text Number Decimal Date Da…" at bounding box center [359, 112] width 142 height 165
click at [114, 110] on div "Label Electrical Total Help Text Data Entity Type Free Form Text Document Displ…" at bounding box center [359, 120] width 718 height 222
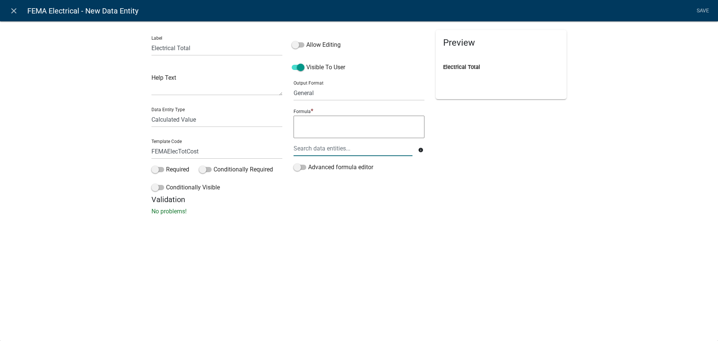
click at [342, 151] on div at bounding box center [353, 148] width 130 height 15
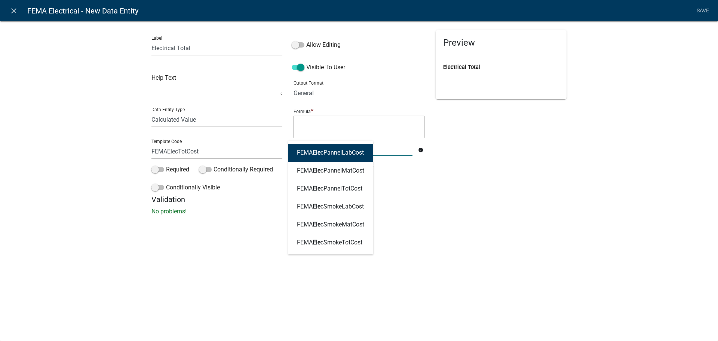
type input "elec"
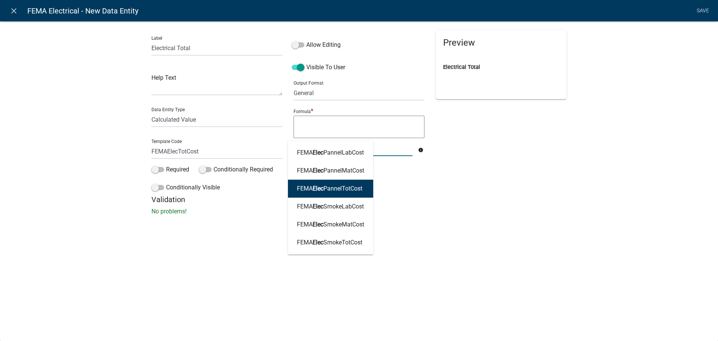
click at [352, 188] on ngb-highlight "FEMA Elec PannelTotCost" at bounding box center [329, 188] width 65 height 6
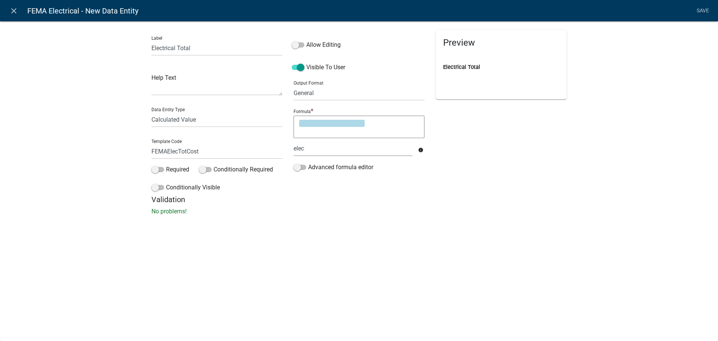
type textarea "FEMAElecPannelTotCost"
click at [381, 124] on textarea "FEMAElecPannelTotCost" at bounding box center [358, 127] width 131 height 22
type textarea "FEMAElecPannelTotCost+"
click at [376, 152] on div at bounding box center [353, 148] width 130 height 15
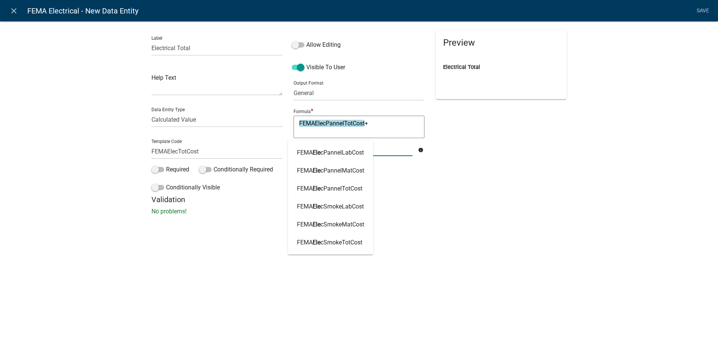
type input "elec"
click at [341, 239] on ngb-highlight "FEMA Elec SmokeTotCost" at bounding box center [329, 242] width 65 height 6
type textarea "FEMAElecPannelTotCost+FEMAElecSmokeTotCost"
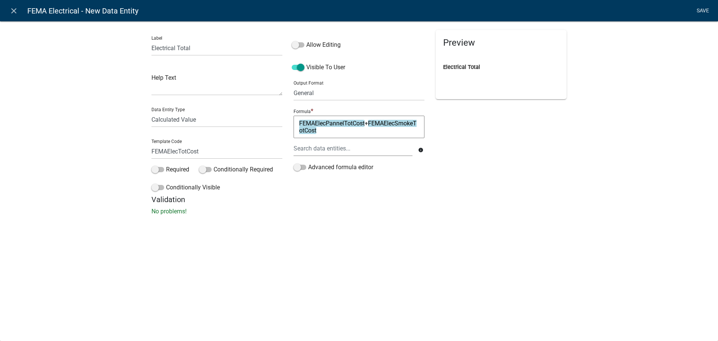
click at [704, 7] on link "Save" at bounding box center [702, 11] width 19 height 14
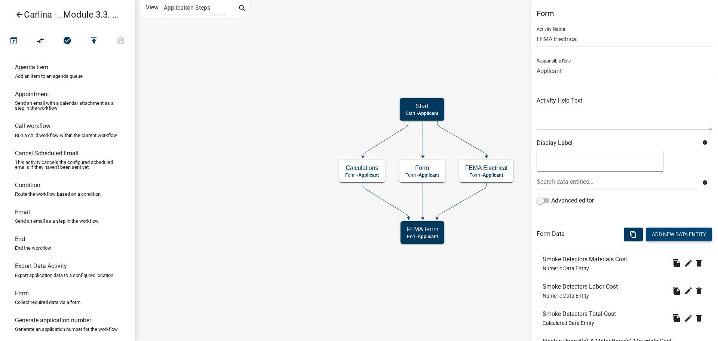
click at [658, 233] on button "Add New Data Entity" at bounding box center [679, 233] width 66 height 13
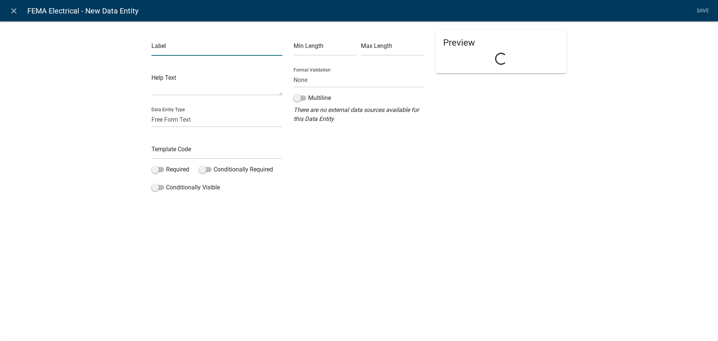
click at [211, 53] on input "text" at bounding box center [216, 47] width 131 height 15
type input "Plumbing Items"
click at [207, 117] on select "Free Form Text Document Display Entity Value Fee Numeric Data Date Map Sketch D…" at bounding box center [216, 119] width 131 height 15
select select "rich-text"
click at [151, 112] on select "Free Form Text Document Display Entity Value Fee Numeric Data Date Map Sketch D…" at bounding box center [216, 119] width 131 height 15
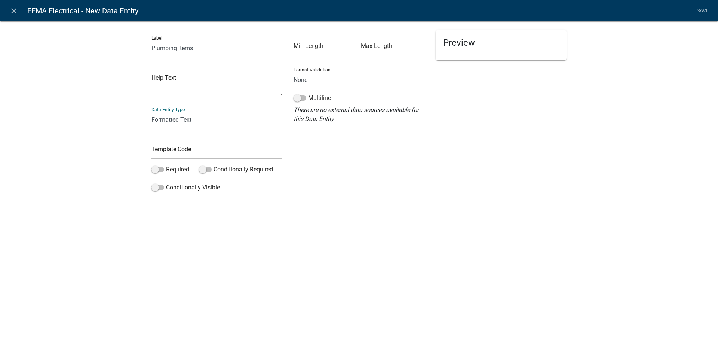
select select "rich-text"
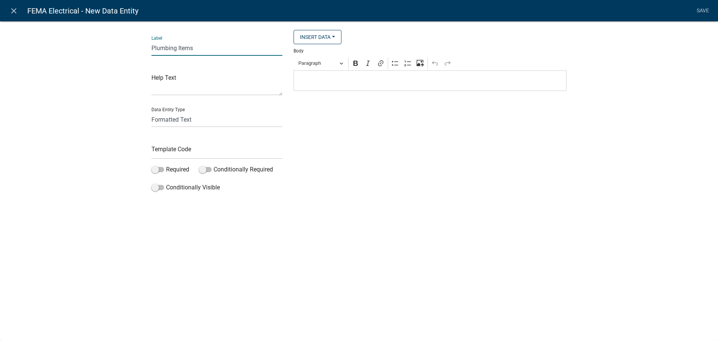
drag, startPoint x: 209, startPoint y: 47, endPoint x: 130, endPoint y: 47, distance: 79.2
click at [130, 47] on div "Label Plumbing Items Help Text Data Entity Type Free Form Text Document Display…" at bounding box center [359, 109] width 718 height 201
click at [395, 82] on p "Editor editing area: main. Press Alt+0 for help." at bounding box center [430, 80] width 265 height 9
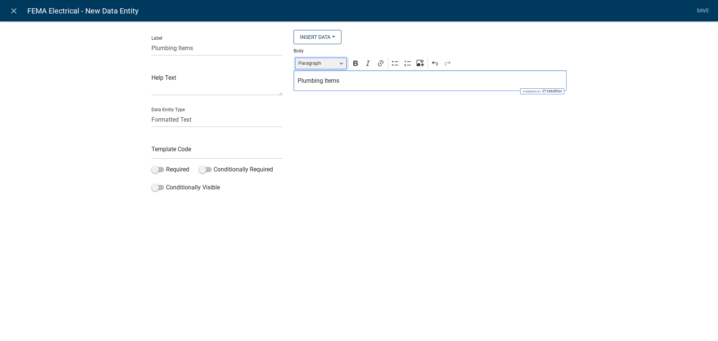
click at [346, 64] on button "Paragraph" at bounding box center [321, 64] width 52 height 12
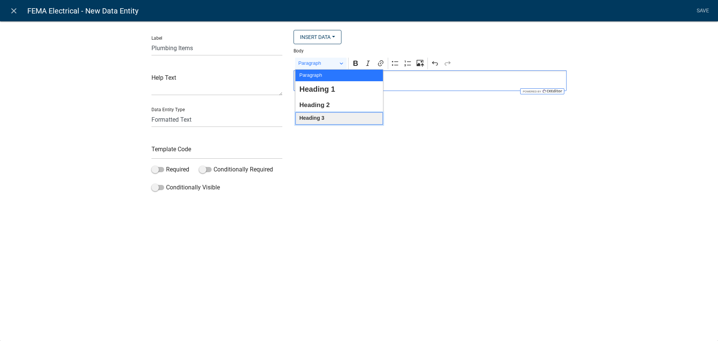
click at [324, 114] on span "Heading 3" at bounding box center [311, 118] width 25 height 10
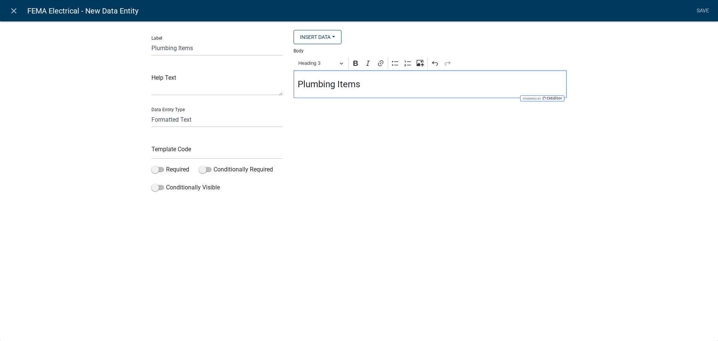
click at [355, 142] on div "Insert Data Fee Recipients Application Id Application Number Application Status…" at bounding box center [430, 112] width 284 height 165
click at [213, 147] on input "text" at bounding box center [216, 151] width 131 height 15
type input "FEMAPlumbItems"
click at [703, 9] on li "Save" at bounding box center [702, 11] width 19 height 14
click at [387, 125] on div "Insert Data Fee Recipients Application Id Application Number Application Status…" at bounding box center [430, 112] width 284 height 165
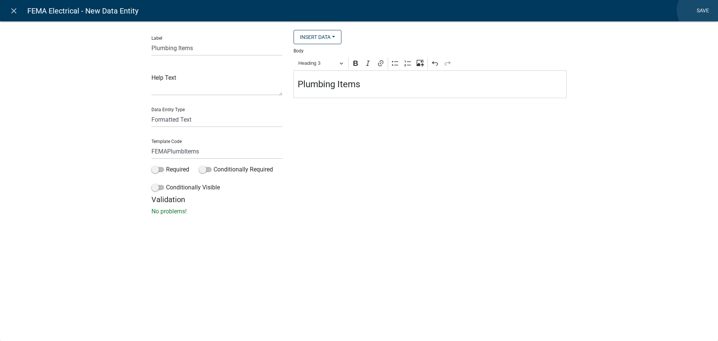
click at [700, 10] on link "Save" at bounding box center [702, 11] width 19 height 14
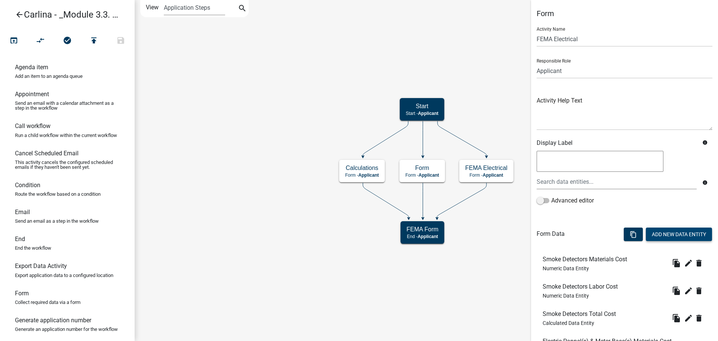
click at [653, 237] on button "Add New Data Entity" at bounding box center [679, 233] width 66 height 13
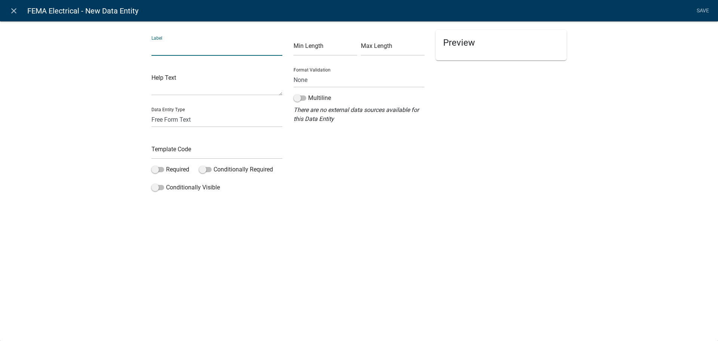
click at [158, 50] on input "text" at bounding box center [216, 47] width 131 height 15
type input "Plumbing Piping"
click at [198, 123] on select "Free Form Text Document Display Entity Value Fee Numeric Data Date Map Sketch D…" at bounding box center [216, 119] width 131 height 15
select select "numeric-data"
click at [151, 112] on select "Free Form Text Document Display Entity Value Fee Numeric Data Date Map Sketch D…" at bounding box center [216, 119] width 131 height 15
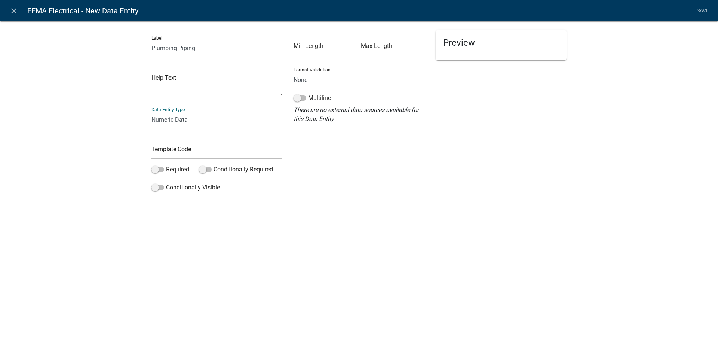
select select "numeric-data"
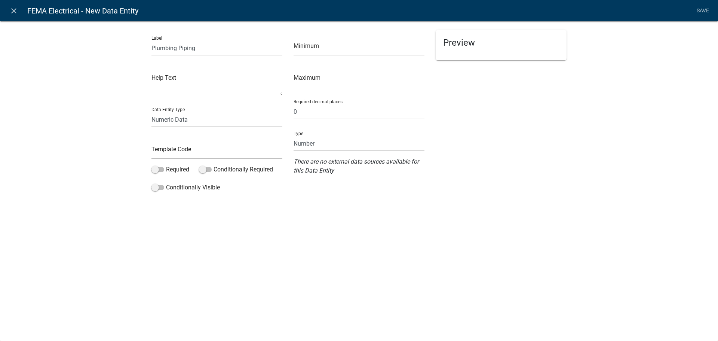
drag, startPoint x: 352, startPoint y: 139, endPoint x: 352, endPoint y: 144, distance: 4.9
click at [352, 139] on select "Number Currency" at bounding box center [358, 143] width 131 height 15
select select "1: 1"
click at [293, 136] on select "Number Currency" at bounding box center [358, 143] width 131 height 15
click at [224, 47] on input "Plumbing Piping" at bounding box center [216, 47] width 131 height 15
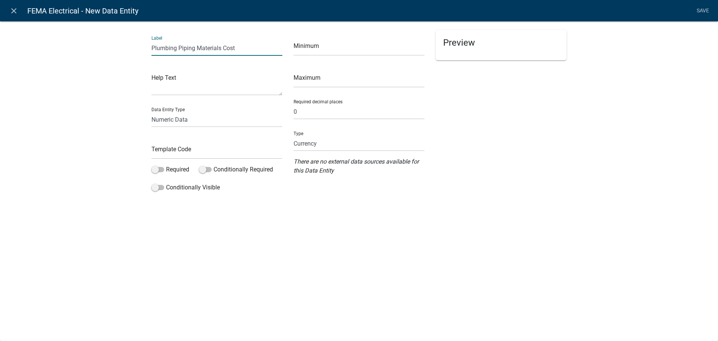
type input "Plumbing Piping Materials Cost"
click at [195, 147] on input "text" at bounding box center [216, 151] width 131 height 15
type input "FEMAPlumPipingMatCost"
click at [398, 251] on div "close FEMA Electrical - New Data Entity Save Label Plumbing Piping Materials Co…" at bounding box center [359, 170] width 718 height 341
click at [638, 135] on div "Label Plumbing Piping Materials Cost Help Text Data Entity Type Free Form Text …" at bounding box center [359, 120] width 718 height 222
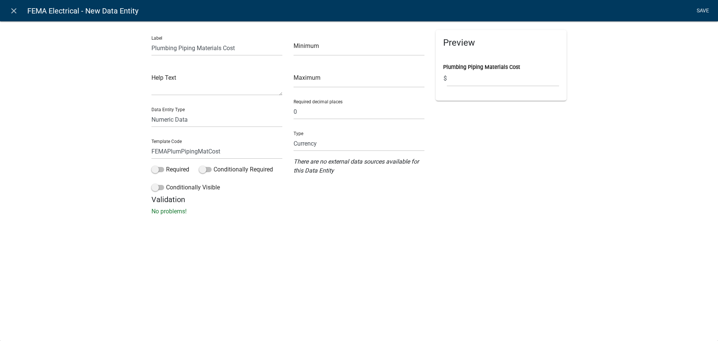
click at [703, 8] on link "Save" at bounding box center [702, 11] width 19 height 14
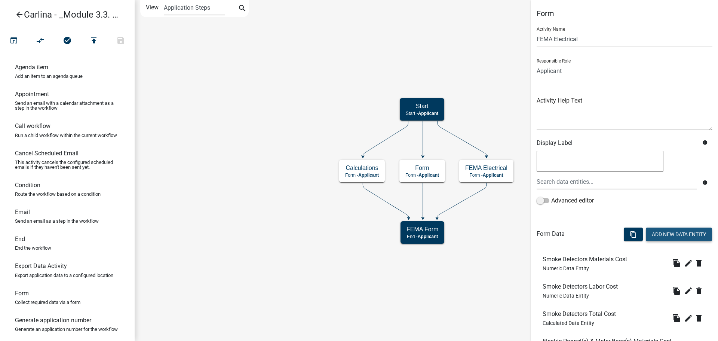
click at [664, 231] on button "Add New Data Entity" at bounding box center [679, 233] width 66 height 13
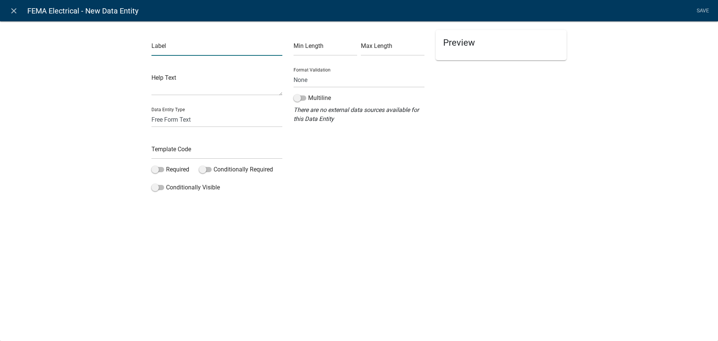
click at [222, 45] on input "text" at bounding box center [216, 47] width 131 height 15
paste input "Plumbing Piping Materials Cost"
click at [203, 48] on input "Plumbing Piping Materials Cost" at bounding box center [216, 47] width 131 height 15
type input "Plumbing Piping Labor Cost"
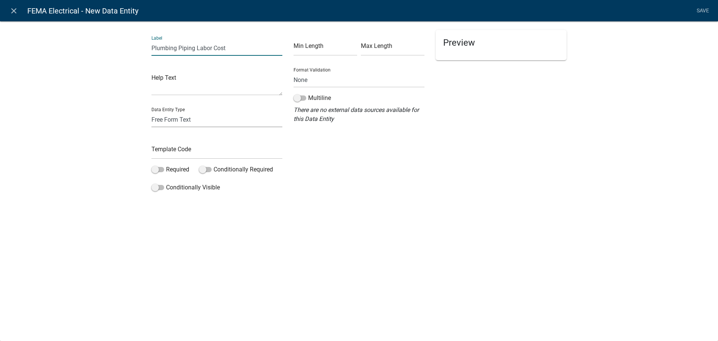
click at [195, 117] on select "Free Form Text Document Display Entity Value Fee Numeric Data Date Map Sketch D…" at bounding box center [216, 119] width 131 height 15
select select "numeric-data"
click at [151, 112] on select "Free Form Text Document Display Entity Value Fee Numeric Data Date Map Sketch D…" at bounding box center [216, 119] width 131 height 15
select select "numeric-data"
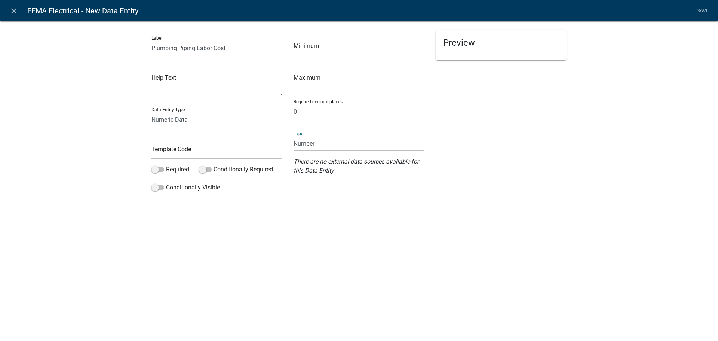
click at [327, 148] on select "Number Currency" at bounding box center [358, 143] width 131 height 15
select select "1: 1"
click at [293, 136] on select "Number Currency" at bounding box center [358, 143] width 131 height 15
click at [176, 155] on input "text" at bounding box center [216, 151] width 131 height 15
type input "P"
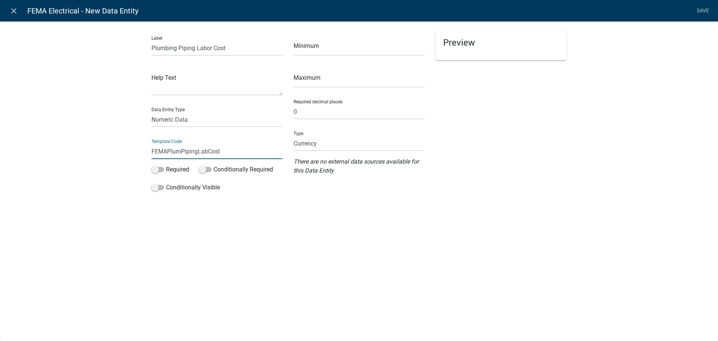
type input "FEMAPlumPipingLabCost"
click at [372, 244] on div "close FEMA Electrical - New Data Entity Save Label Plumbing Piping Labor Cost H…" at bounding box center [359, 170] width 718 height 341
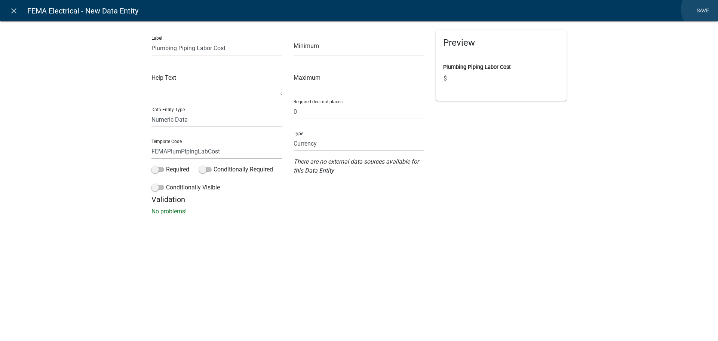
click at [704, 9] on link "Save" at bounding box center [702, 11] width 19 height 14
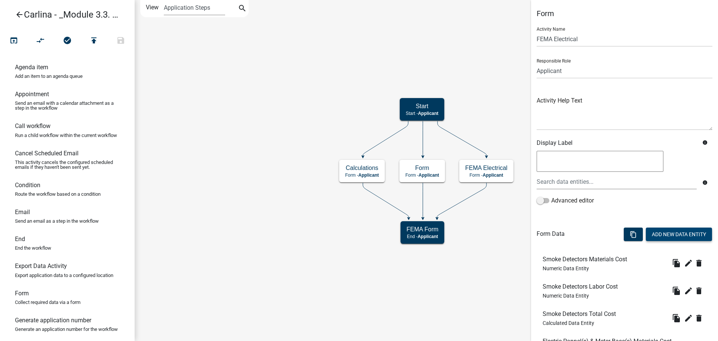
click at [666, 238] on button "Add New Data Entity" at bounding box center [679, 233] width 66 height 13
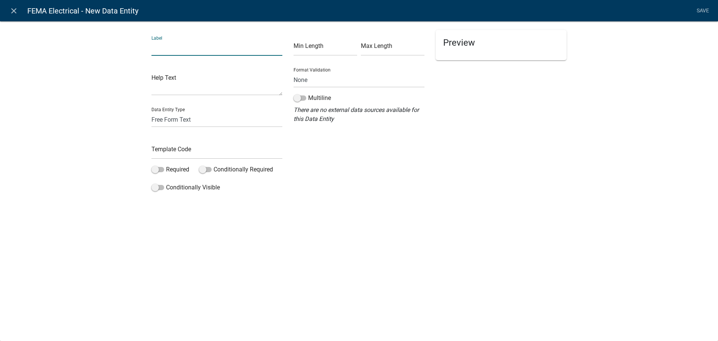
click at [212, 54] on input "text" at bounding box center [216, 47] width 131 height 15
paste input "Plumbing Piping Materials Cost"
click at [210, 46] on input "Plumbing Piping Materials Cost" at bounding box center [216, 47] width 131 height 15
type input "Plumbing Piping Total Cost"
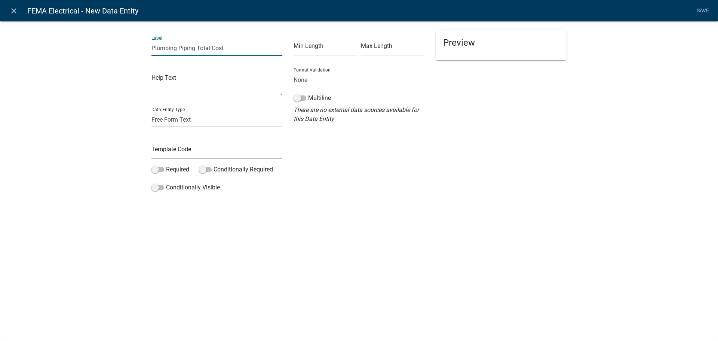
click at [201, 120] on select "Free Form Text Document Display Entity Value Fee Numeric Data Date Map Sketch D…" at bounding box center [216, 119] width 131 height 15
select select "calculated-value"
click at [151, 112] on select "Free Form Text Document Display Entity Value Fee Numeric Data Date Map Sketch D…" at bounding box center [216, 119] width 131 height 15
select select "calculated-value"
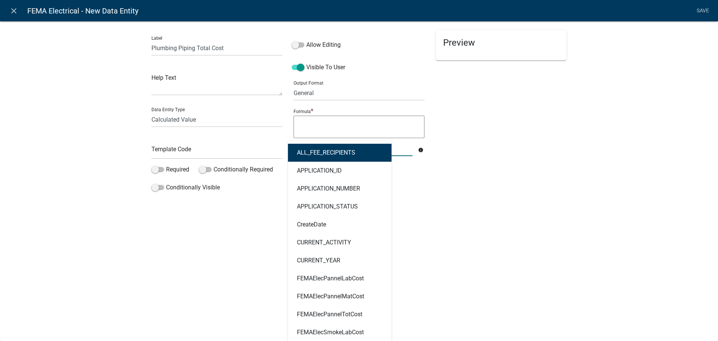
click at [313, 151] on div "ALL_FEE_RECIPIENTS APPLICATION_ID APPLICATION_NUMBER APPLICATION_STATUS CreateD…" at bounding box center [353, 148] width 130 height 15
type input "piping"
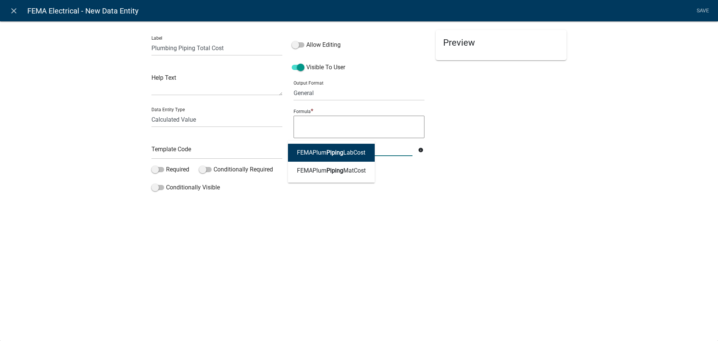
click at [313, 151] on ngb-highlight "FEMAPlum Piping LabCost" at bounding box center [331, 153] width 68 height 6
type textarea "FEMAPlumPipingLabCost"
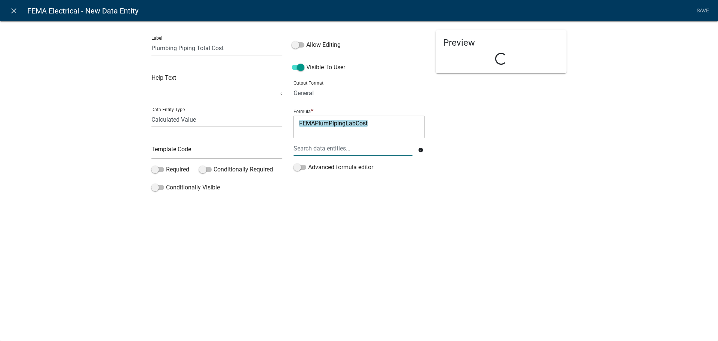
click at [313, 151] on div at bounding box center [353, 148] width 130 height 15
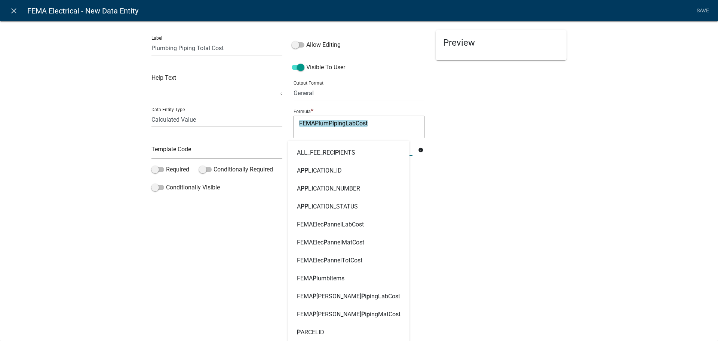
type input "piping"
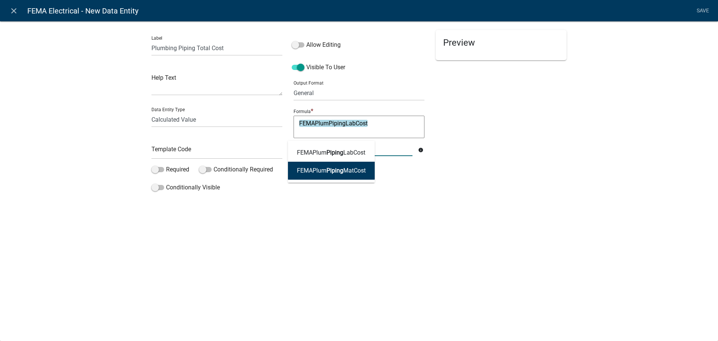
click at [319, 173] on ngb-highlight "FEMAPlum Piping MatCost" at bounding box center [331, 170] width 69 height 6
type textarea "FEMAPlumPipingLabCostFEMAPlumPipingMatCost"
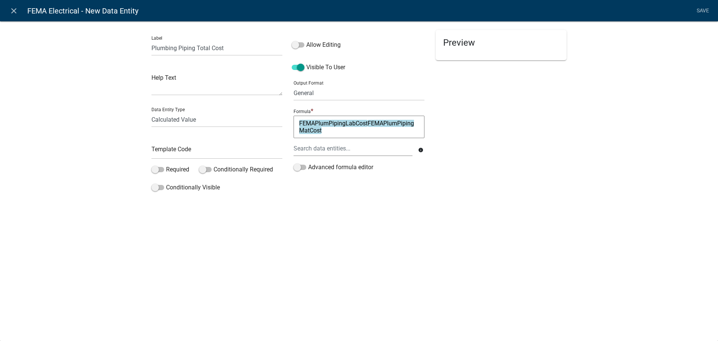
click at [369, 123] on textarea "FEMAPlumPipingLabCostFEMAPlumPipingMatCost" at bounding box center [358, 127] width 131 height 22
type textarea "FEMAPlumPipingLabCost+FEMAPlumPipingMatCost"
click at [210, 153] on input "text" at bounding box center [216, 151] width 131 height 15
type input "FEMAPlumPipingTotCost"
click at [464, 225] on div "close FEMA Electrical - New Data Entity Save Label Plumbing Piping Total Cost H…" at bounding box center [359, 170] width 718 height 341
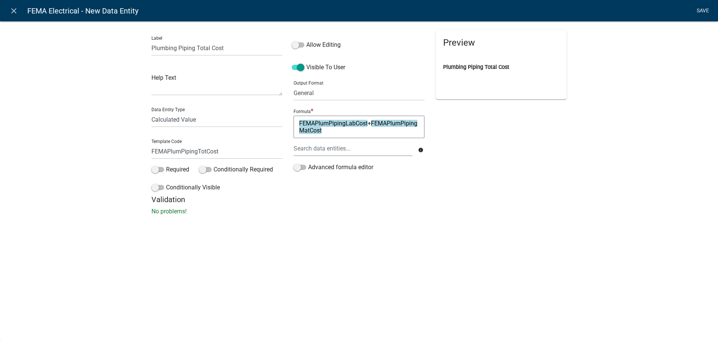
click at [693, 12] on link "Save" at bounding box center [702, 11] width 19 height 14
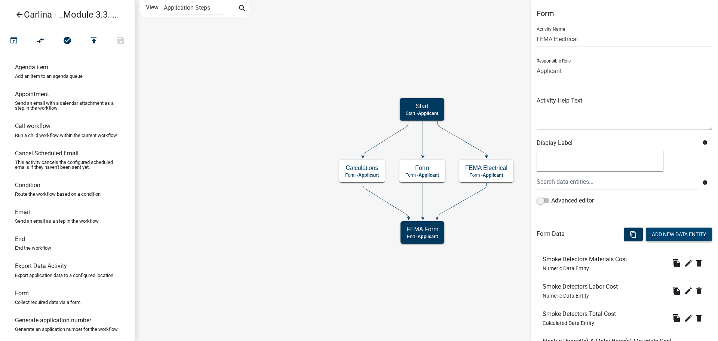
click at [673, 234] on button "Add New Data Entity" at bounding box center [679, 233] width 66 height 13
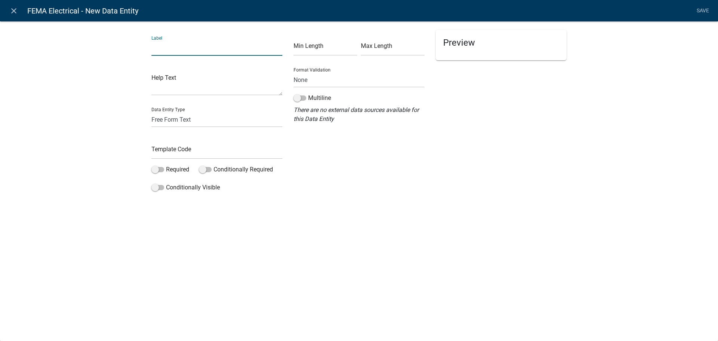
click at [219, 53] on input "text" at bounding box center [216, 47] width 131 height 15
paste input "Plumbing Piping Materials Cost"
click at [187, 50] on input "Plumbing Piping Materials Cost" at bounding box center [216, 47] width 131 height 15
type input "Plumbing Fixtures Materials Cost"
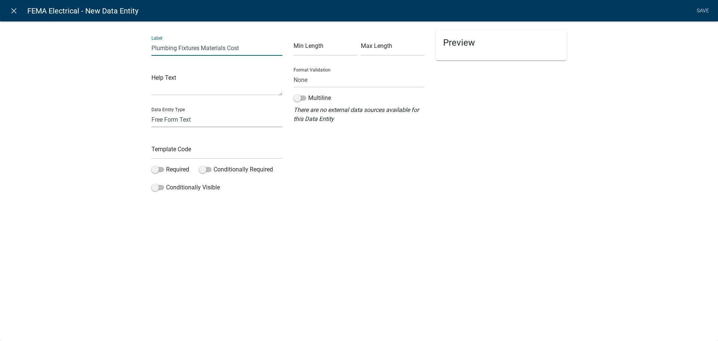
click at [187, 117] on select "Free Form Text Document Display Entity Value Fee Numeric Data Date Map Sketch D…" at bounding box center [216, 119] width 131 height 15
select select "numeric-data"
click at [151, 112] on select "Free Form Text Document Display Entity Value Fee Numeric Data Date Map Sketch D…" at bounding box center [216, 119] width 131 height 15
select select "numeric-data"
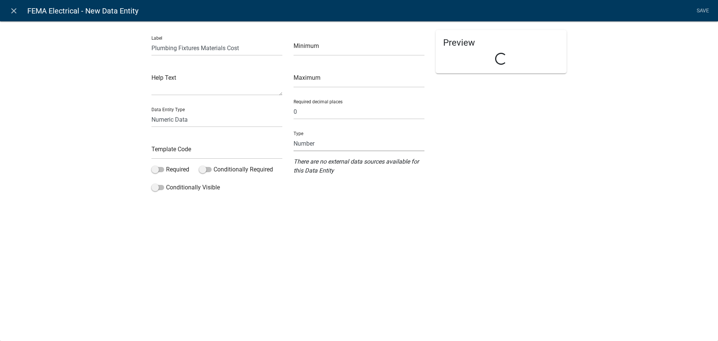
click at [338, 143] on select "Number Currency" at bounding box center [358, 143] width 131 height 15
select select "1: 1"
click at [293, 136] on select "Number Currency" at bounding box center [358, 143] width 131 height 15
click at [237, 150] on input "text" at bounding box center [216, 151] width 131 height 15
type input "FEMAPlumFixtMatCost"
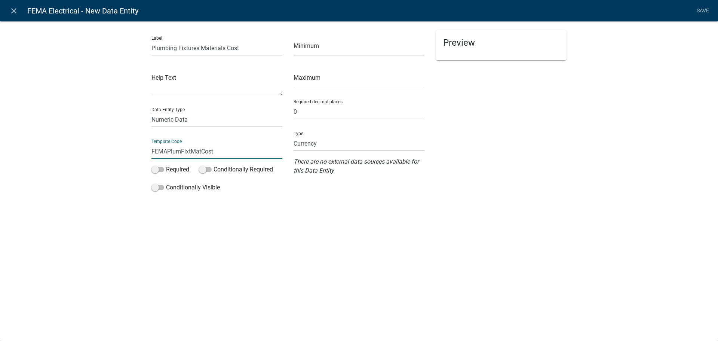
click at [478, 215] on div "close FEMA Electrical - New Data Entity Save Label Plumbing Fixtures Materials …" at bounding box center [359, 170] width 718 height 341
click at [509, 144] on div "Preview Plumbing Fixtures Materials Cost $" at bounding box center [501, 112] width 142 height 165
click at [704, 8] on link "Save" at bounding box center [702, 11] width 19 height 14
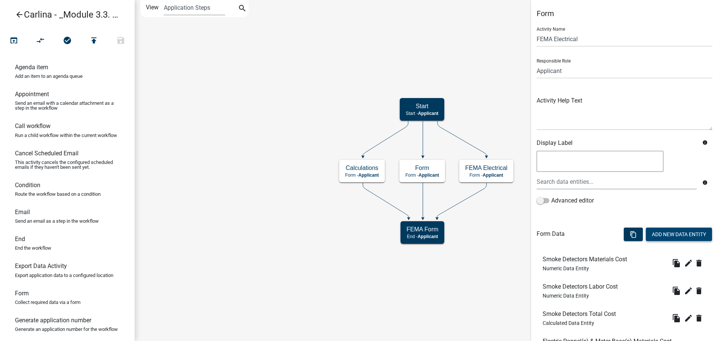
click at [677, 238] on button "Add New Data Entity" at bounding box center [679, 233] width 66 height 13
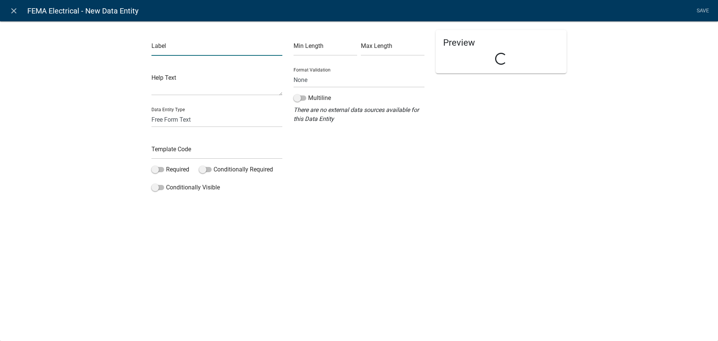
click at [169, 51] on input "text" at bounding box center [216, 47] width 131 height 15
paste input "Plumbing Fixtures Materials Cost"
type input "Plumbing Fixtures Materials Cost"
click at [169, 86] on textarea at bounding box center [216, 83] width 131 height 23
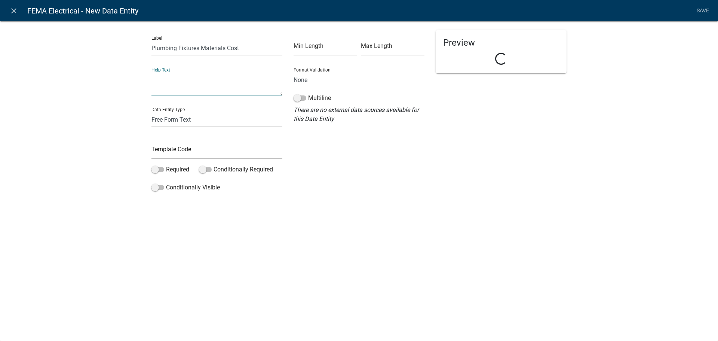
click at [167, 116] on select "Free Form Text Document Display Entity Value Fee Numeric Data Date Map Sketch D…" at bounding box center [216, 119] width 131 height 15
select select "numeric-data"
click at [151, 112] on select "Free Form Text Document Display Entity Value Fee Numeric Data Date Map Sketch D…" at bounding box center [216, 119] width 131 height 15
select select "numeric-data"
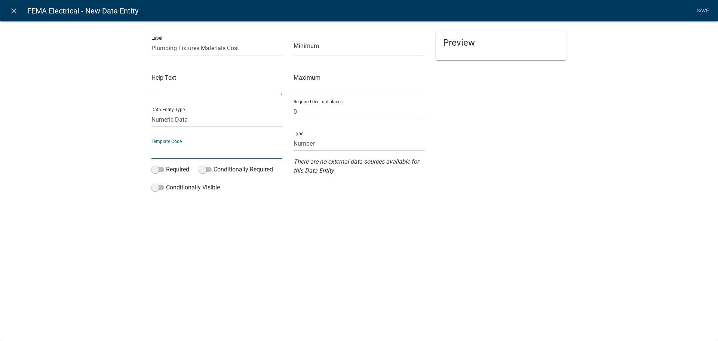
click at [186, 150] on input "text" at bounding box center [216, 151] width 131 height 15
type input "FEMAPlumFixtLabCost"
click at [206, 44] on input "Plumbing Fixtures Materials Cost" at bounding box center [216, 47] width 131 height 15
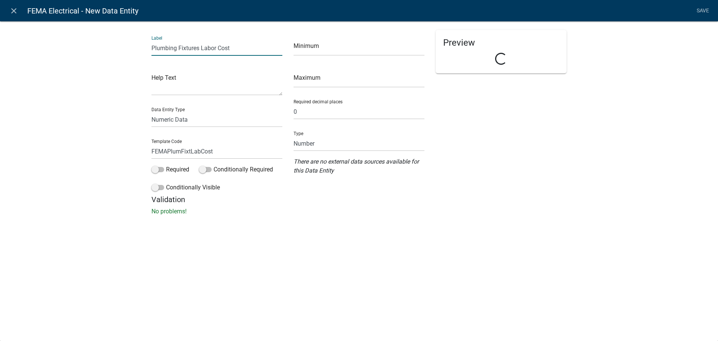
type input "Plumbing Fixtures Labor Cost"
click at [505, 126] on div "Preview Plumbing Fixtures Labor Cost" at bounding box center [501, 112] width 142 height 165
click at [695, 13] on link "Save" at bounding box center [702, 11] width 19 height 14
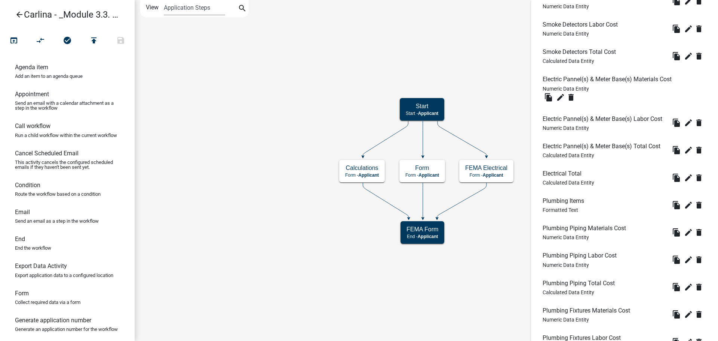
scroll to position [349, 0]
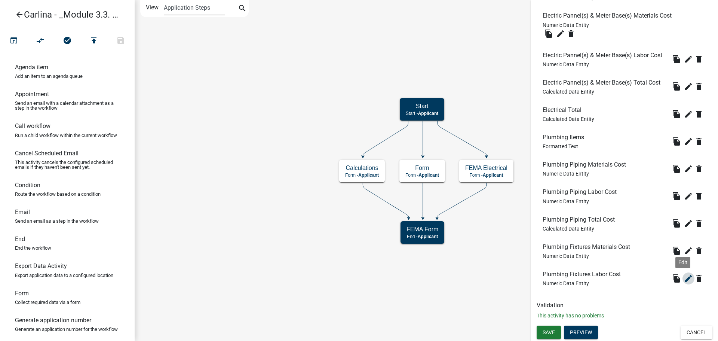
click at [684, 280] on icon "edit" at bounding box center [688, 278] width 9 height 9
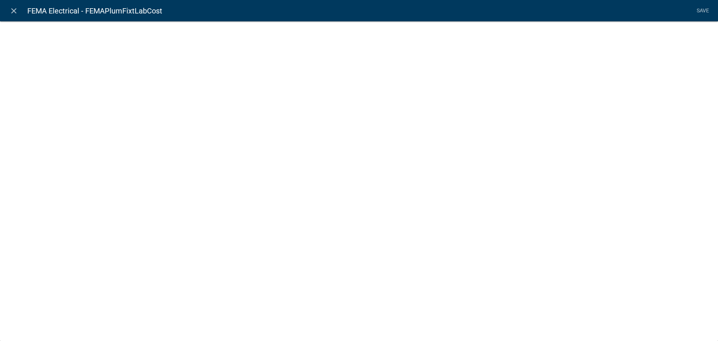
select select "numeric-data"
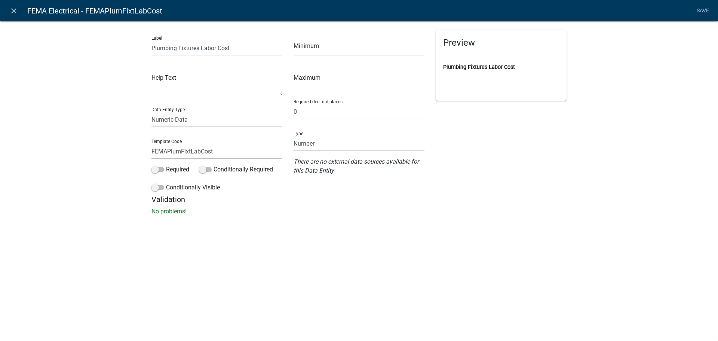
drag, startPoint x: 324, startPoint y: 145, endPoint x: 324, endPoint y: 150, distance: 4.5
click at [324, 145] on select "Number Currency" at bounding box center [358, 143] width 131 height 15
select select "1: 1"
click at [293, 136] on select "Number Currency" at bounding box center [358, 143] width 131 height 15
click at [700, 7] on link "Save" at bounding box center [702, 11] width 19 height 14
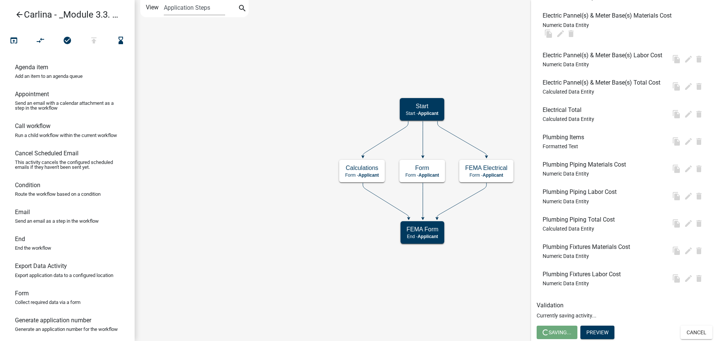
scroll to position [0, 0]
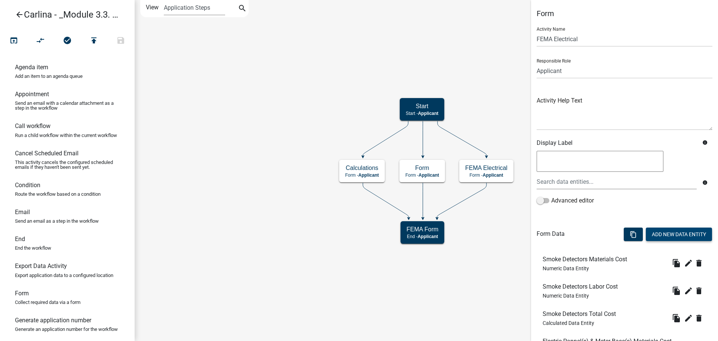
click at [666, 234] on button "Add New Data Entity" at bounding box center [679, 233] width 66 height 13
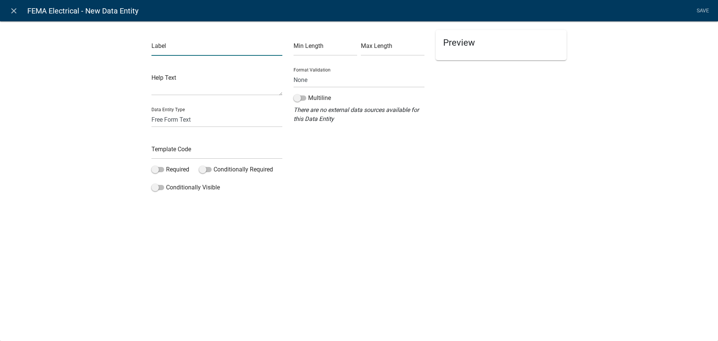
click at [196, 47] on input "text" at bounding box center [216, 47] width 131 height 15
paste input "Plumbing Fixtures Materials Cost"
click at [208, 46] on input "Plumbing Fixtures Materials Cost" at bounding box center [216, 47] width 131 height 15
type input "Plumbing Fixtures Total Cost"
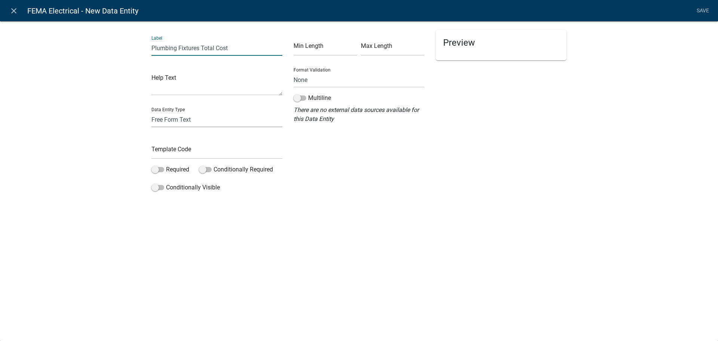
click at [192, 121] on select "Free Form Text Document Display Entity Value Fee Numeric Data Date Map Sketch D…" at bounding box center [216, 119] width 131 height 15
select select "calculated-value"
click at [151, 112] on select "Free Form Text Document Display Entity Value Fee Numeric Data Date Map Sketch D…" at bounding box center [216, 119] width 131 height 15
select select "calculated-value"
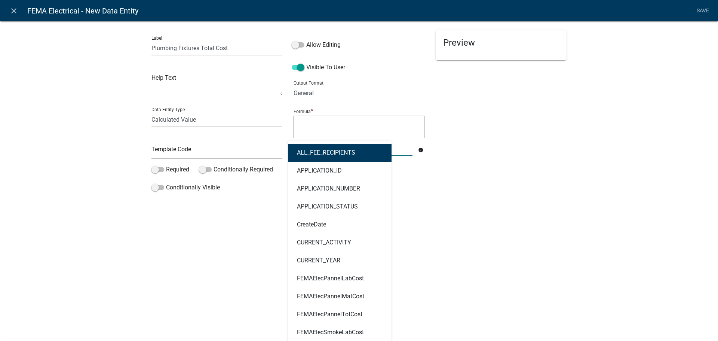
click at [343, 150] on div "ALL_FEE_RECIPIENTS APPLICATION_ID APPLICATION_NUMBER APPLICATION_STATUS CreateD…" at bounding box center [353, 148] width 130 height 15
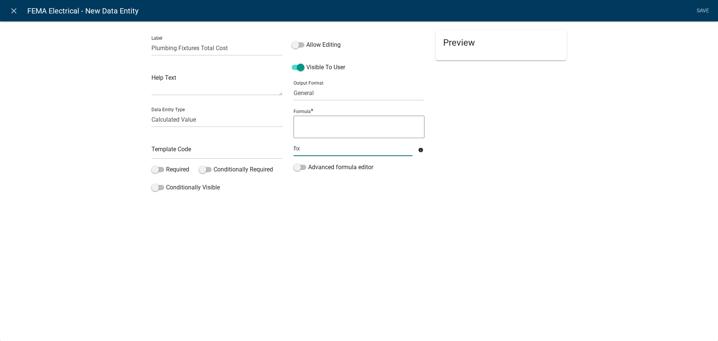
type input "fixt"
click at [337, 150] on ngb-highlight "FEMAPlum Fixt LabCost" at bounding box center [327, 153] width 61 height 6
type textarea "FEMAPlumFixtLabCost"
click at [373, 126] on textarea "FEMAPlumFixtLabCost" at bounding box center [358, 127] width 131 height 22
type textarea "FEMAPlumFixtLabCost+"
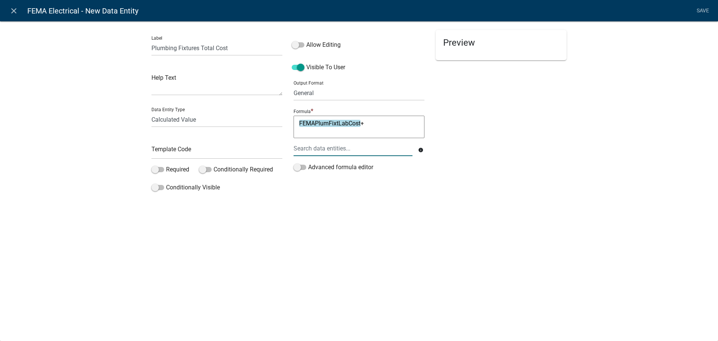
click at [357, 151] on div at bounding box center [353, 148] width 130 height 15
type input "Fixt"
click at [329, 175] on button "FEMAPlum Fixt MatCost" at bounding box center [328, 170] width 80 height 18
type textarea "FEMAPlumFixtLabCost+FEMAPlumFixtMatCost"
drag, startPoint x: 329, startPoint y: 175, endPoint x: 221, endPoint y: 150, distance: 111.3
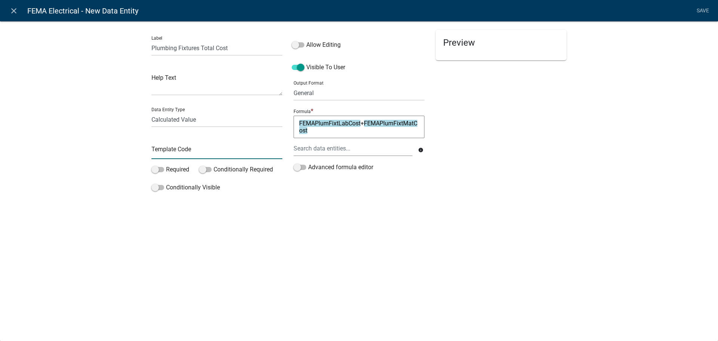
click at [221, 150] on input "text" at bounding box center [216, 151] width 131 height 15
type input "P"
type input "FEMAPlumFixtTotCost"
click at [374, 236] on div "close FEMA Electrical - New Data Entity Save Label Plumbing Fixtures Total Cost…" at bounding box center [359, 170] width 718 height 341
click at [701, 7] on link "Save" at bounding box center [702, 11] width 19 height 14
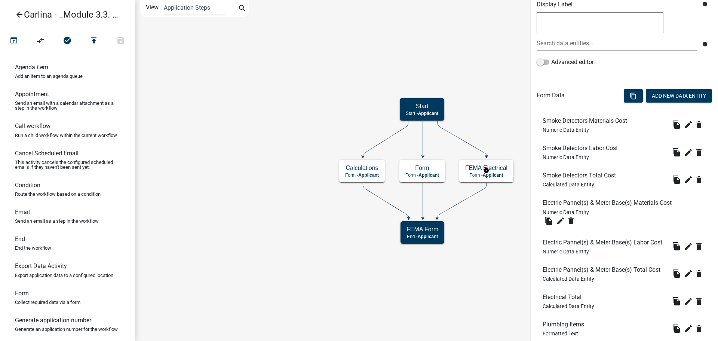
scroll to position [150, 0]
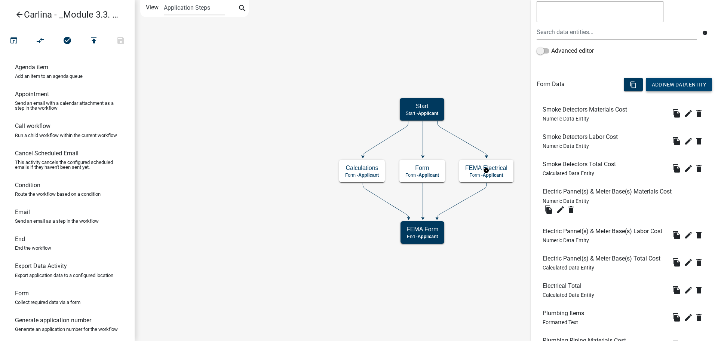
click at [696, 83] on button "Add New Data Entity" at bounding box center [679, 84] width 66 height 13
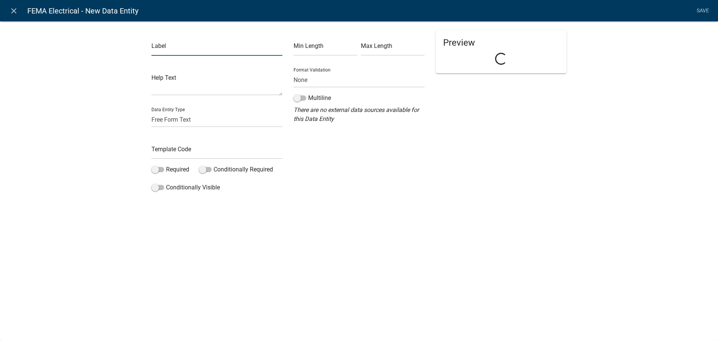
click at [173, 46] on input "text" at bounding box center [216, 47] width 131 height 15
type input "Water Heaters Materials Cost"
click at [171, 120] on select "Free Form Text Document Display Entity Value Fee Numeric Data Date Map Sketch D…" at bounding box center [216, 119] width 131 height 15
select select "numeric-data"
click at [151, 112] on select "Free Form Text Document Display Entity Value Fee Numeric Data Date Map Sketch D…" at bounding box center [216, 119] width 131 height 15
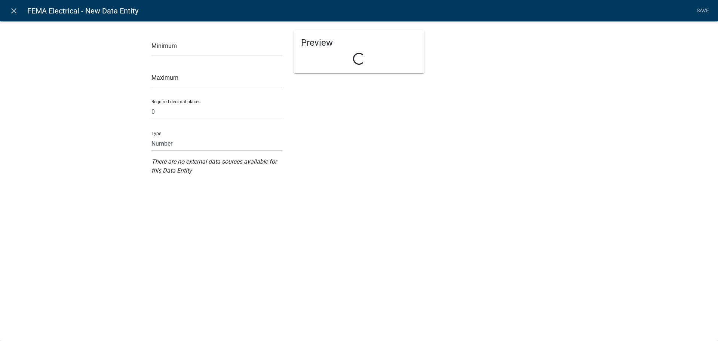
select select "numeric-data"
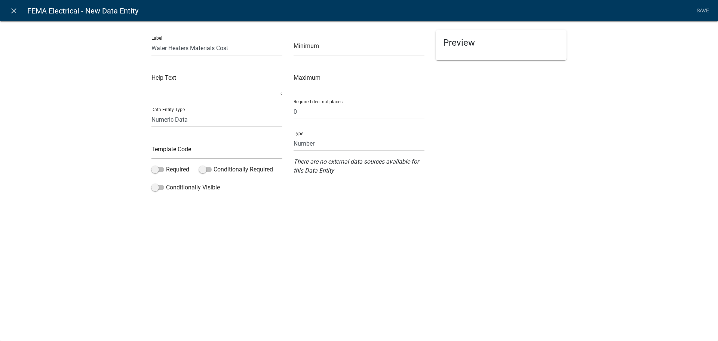
click at [325, 142] on select "Number Currency" at bounding box center [358, 143] width 131 height 15
select select "1: 1"
click at [293, 136] on select "Number Currency" at bounding box center [358, 143] width 131 height 15
click at [237, 152] on input "text" at bounding box center [216, 151] width 131 height 15
type input "FEMAPlumHeaterMatCost"
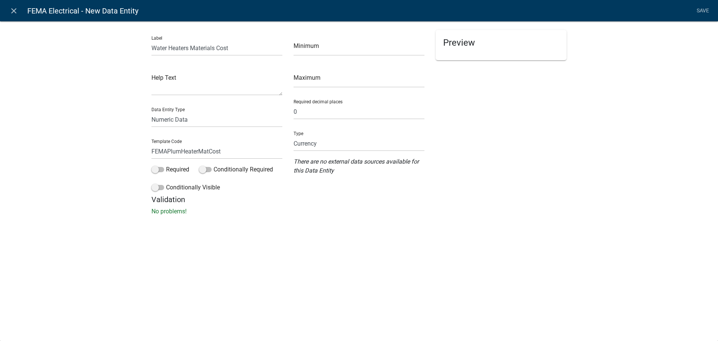
click at [570, 143] on div "Preview" at bounding box center [501, 112] width 142 height 165
click at [310, 236] on div "close FEMA Electrical - New Data Entity Save Label Water Heaters Materials Cost…" at bounding box center [359, 170] width 718 height 341
click at [703, 9] on link "Save" at bounding box center [702, 11] width 19 height 14
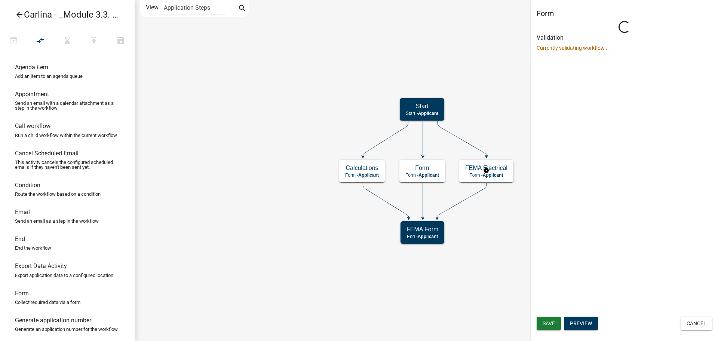
scroll to position [0, 0]
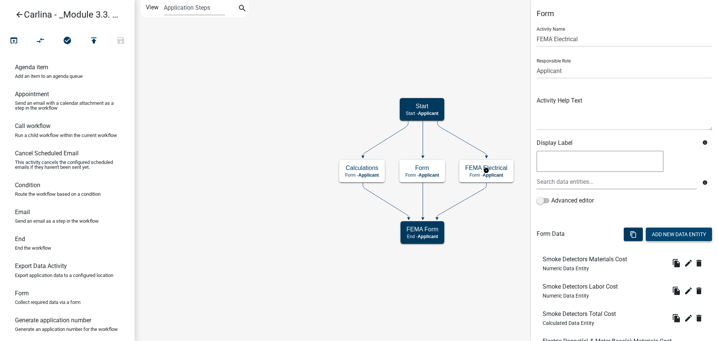
click at [673, 231] on button "Add New Data Entity" at bounding box center [679, 233] width 66 height 13
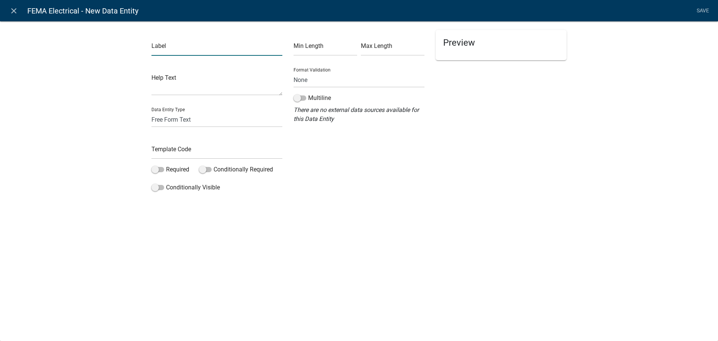
click at [198, 47] on input "text" at bounding box center [216, 47] width 131 height 15
paste input "Water Heaters Materials Cost"
click at [198, 47] on input "Water Heaters Materials Cost" at bounding box center [216, 47] width 131 height 15
type input "Water Heaters Labor Cost"
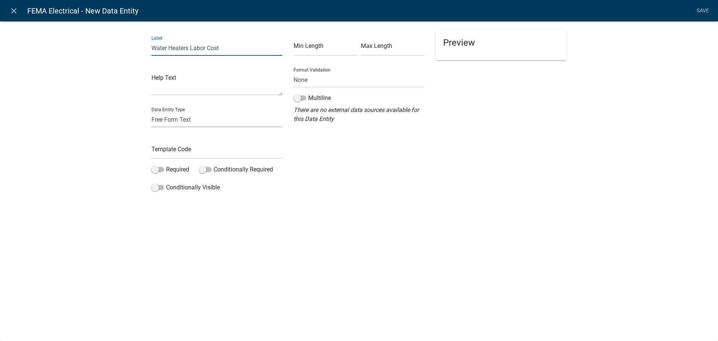
click at [189, 121] on select "Free Form Text Document Display Entity Value Fee Numeric Data Date Map Sketch D…" at bounding box center [216, 119] width 131 height 15
select select "numeric-data"
click at [151, 112] on select "Free Form Text Document Display Entity Value Fee Numeric Data Date Map Sketch D…" at bounding box center [216, 119] width 131 height 15
select select "numeric-data"
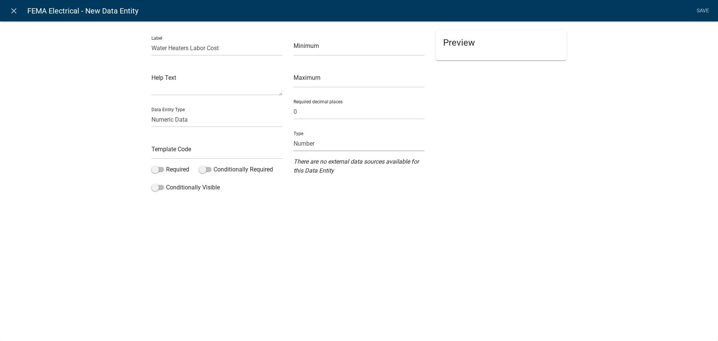
click at [331, 147] on select "Number Currency" at bounding box center [358, 143] width 131 height 15
select select "1: 1"
click at [293, 136] on select "Number Currency" at bounding box center [358, 143] width 131 height 15
click at [187, 150] on input "text" at bounding box center [216, 151] width 131 height 15
type input "FEMAPlumHeaterLabCost"
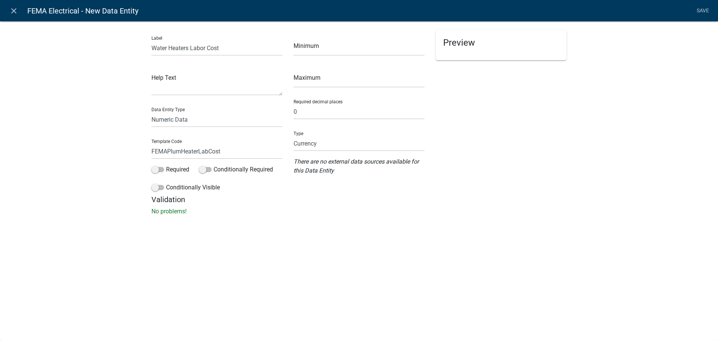
click at [304, 203] on div "Label Water Heaters Labor Cost Help Text Data Entity Type Free Form Text Docume…" at bounding box center [359, 120] width 718 height 222
click at [696, 9] on link "Save" at bounding box center [702, 11] width 19 height 14
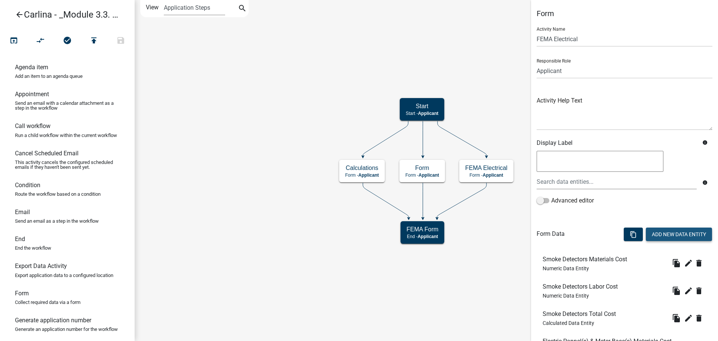
click at [662, 235] on button "Add New Data Entity" at bounding box center [679, 233] width 66 height 13
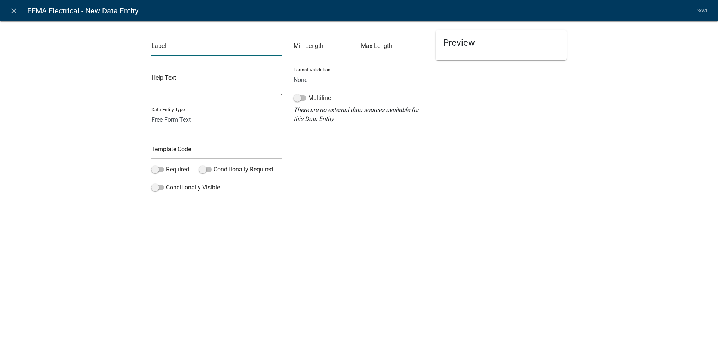
click at [217, 53] on input "text" at bounding box center [216, 47] width 131 height 15
paste input "Water Heaters Materials Cost"
click at [203, 50] on input "Water Heaters Materials Cost" at bounding box center [216, 47] width 131 height 15
type input "Water Heaters Total Cost"
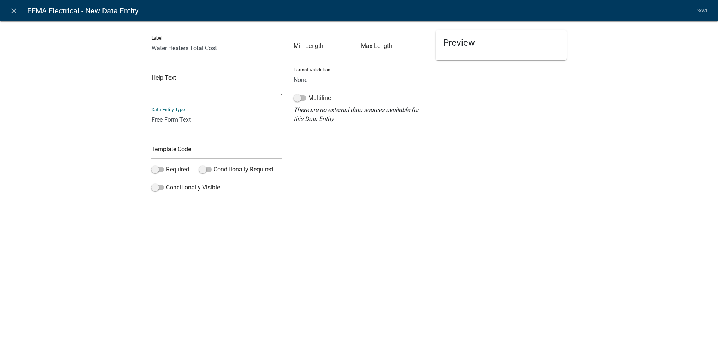
drag, startPoint x: 181, startPoint y: 115, endPoint x: 181, endPoint y: 122, distance: 7.5
click at [181, 115] on select "Free Form Text Document Display Entity Value Fee Numeric Data Date Map Sketch D…" at bounding box center [216, 119] width 131 height 15
select select "calculated-value"
click at [151, 112] on select "Free Form Text Document Display Entity Value Fee Numeric Data Date Map Sketch D…" at bounding box center [216, 119] width 131 height 15
select select "calculated-value"
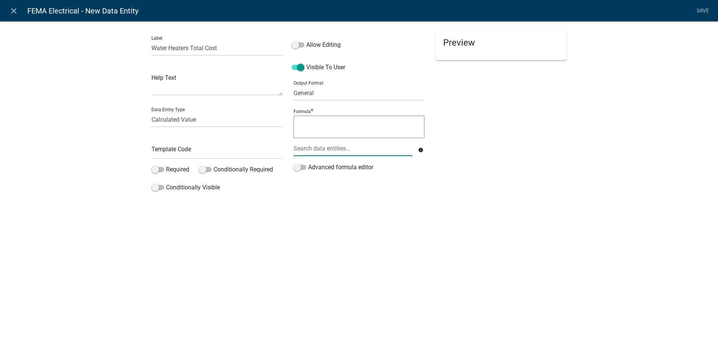
click at [337, 151] on div at bounding box center [353, 148] width 130 height 15
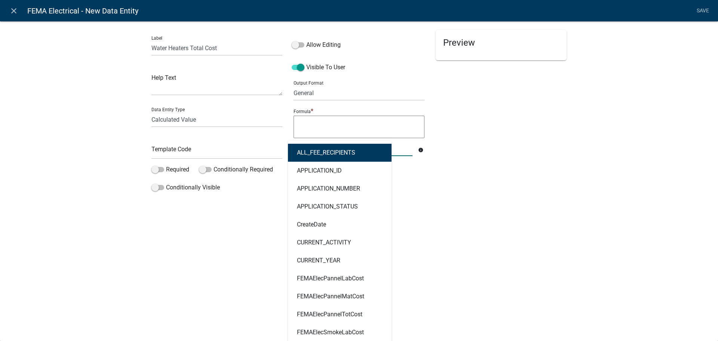
type input "heater"
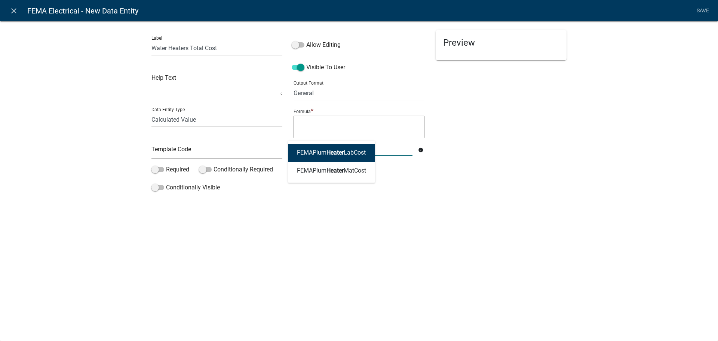
click at [337, 151] on span "Heater" at bounding box center [334, 152] width 17 height 7
type textarea "FEMAPlumHeaterLabCost"
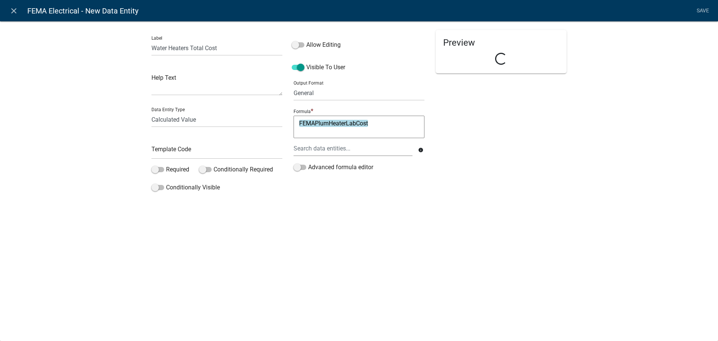
click at [379, 127] on textarea "FEMAPlumHeaterLabCost" at bounding box center [358, 127] width 131 height 22
type textarea "FEMAPlumHeaterLabCost+"
click at [366, 149] on div at bounding box center [353, 148] width 130 height 15
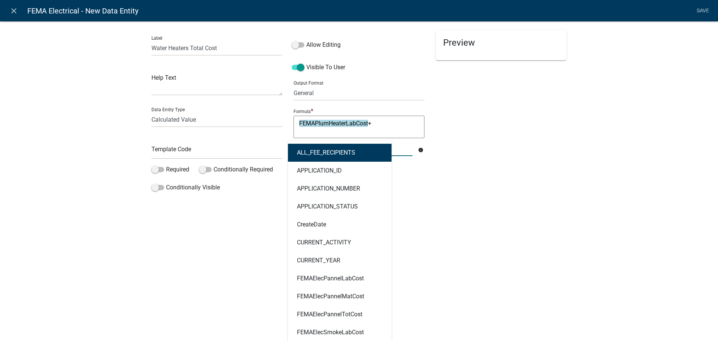
type input "He"
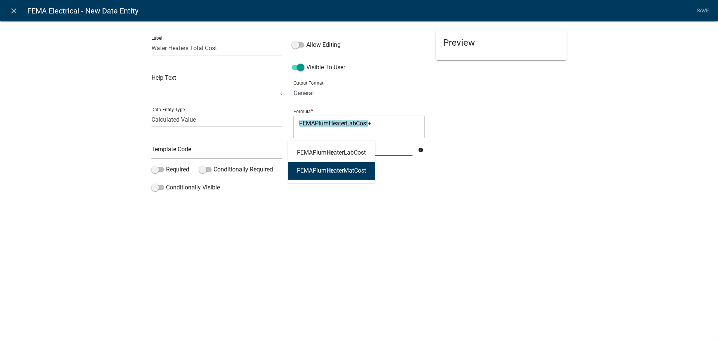
click at [344, 178] on button "FEMAPlum He aterMatCost" at bounding box center [331, 170] width 87 height 18
type textarea "FEMAPlumHeaterLabCost+FEMAPlumHeaterMatCost"
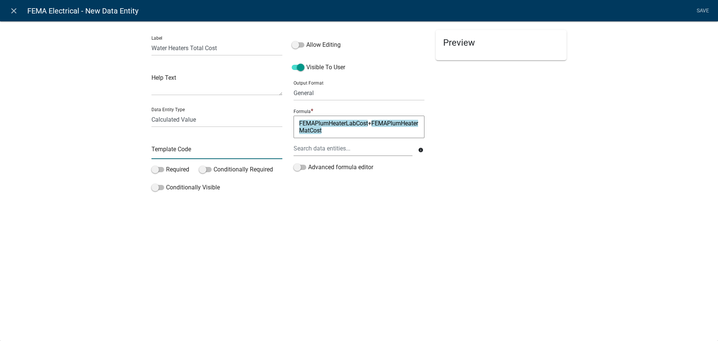
click at [186, 150] on input "text" at bounding box center [216, 151] width 131 height 15
type input "FEMAPlumHeaterTotCost"
click at [441, 234] on div "close FEMA Electrical - New Data Entity Save Label Water Heaters Total Cost Hel…" at bounding box center [359, 170] width 718 height 341
click at [321, 99] on select "General Text Number Decimal Date Date & Time" at bounding box center [358, 92] width 131 height 15
select select "2"
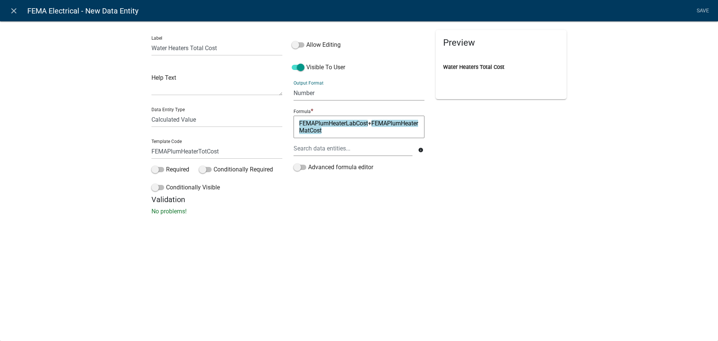
click at [293, 85] on select "General Text Number Decimal Date Date & Time" at bounding box center [358, 92] width 131 height 15
click at [606, 156] on div "Label Water Heaters Total Cost Help Text Data Entity Type Free Form Text Docume…" at bounding box center [359, 120] width 718 height 222
click at [700, 9] on link "Save" at bounding box center [702, 11] width 19 height 14
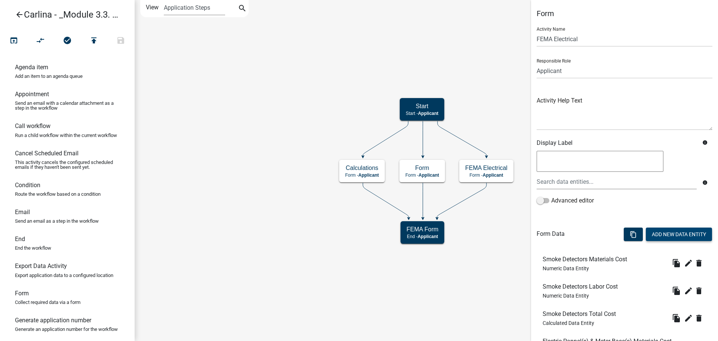
click at [687, 231] on button "Add New Data Entity" at bounding box center [679, 233] width 66 height 13
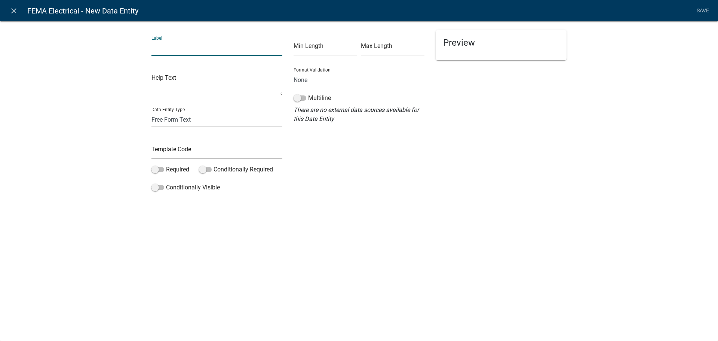
click at [201, 47] on input "text" at bounding box center [216, 47] width 131 height 15
type input "Water Filtration, Conditioning & Recirculation System Materials Cost"
click at [476, 249] on div "close FEMA Electrical - New Data Entity Save Label Water Filtration, Conditioni…" at bounding box center [359, 170] width 718 height 341
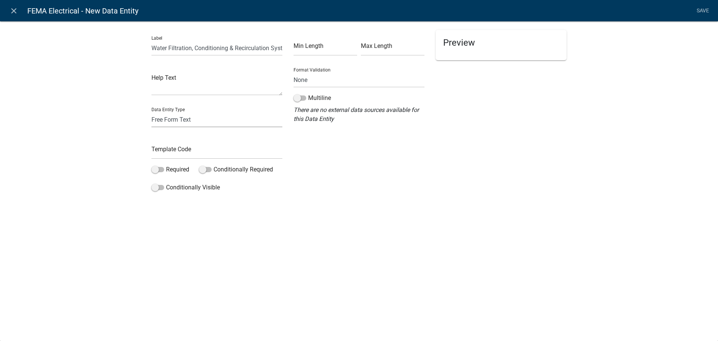
drag, startPoint x: 223, startPoint y: 114, endPoint x: 223, endPoint y: 122, distance: 8.2
click at [223, 114] on select "Free Form Text Document Display Entity Value Fee Numeric Data Date Map Sketch D…" at bounding box center [216, 119] width 131 height 15
select select "numeric-data"
click at [151, 112] on select "Free Form Text Document Display Entity Value Fee Numeric Data Date Map Sketch D…" at bounding box center [216, 119] width 131 height 15
select select "numeric-data"
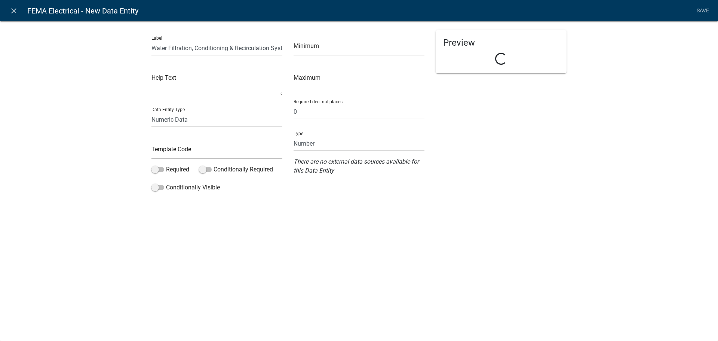
click at [312, 145] on select "Number Currency" at bounding box center [358, 143] width 131 height 15
select select "1: 1"
click at [293, 136] on select "Number Currency" at bounding box center [358, 143] width 131 height 15
click at [181, 150] on input "text" at bounding box center [216, 151] width 131 height 15
type input "FEMAPlumFilterMatCost"
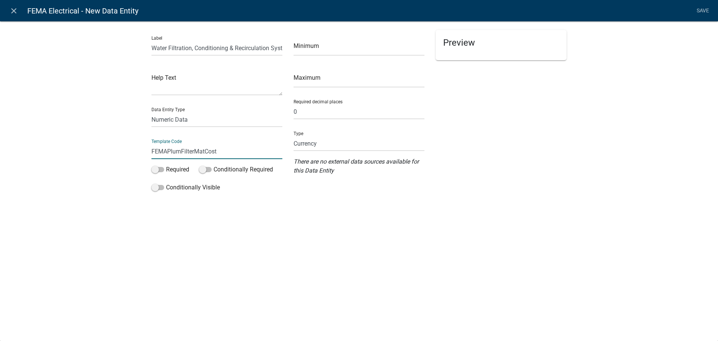
drag, startPoint x: 679, startPoint y: 123, endPoint x: 536, endPoint y: 132, distance: 143.4
click at [677, 123] on div "Label Water Filtration, Conditioning & Recirculation System Materials Cost Help…" at bounding box center [359, 109] width 718 height 201
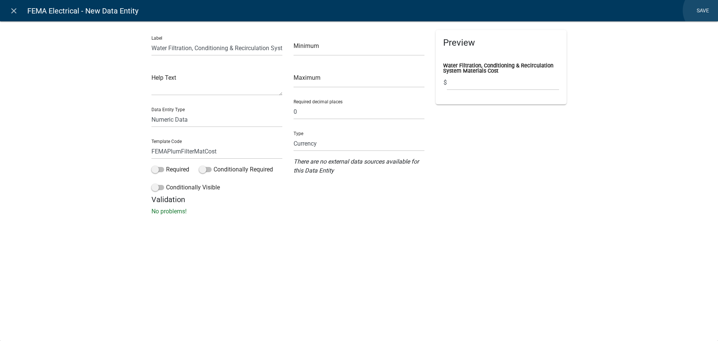
click at [706, 10] on link "Save" at bounding box center [702, 11] width 19 height 14
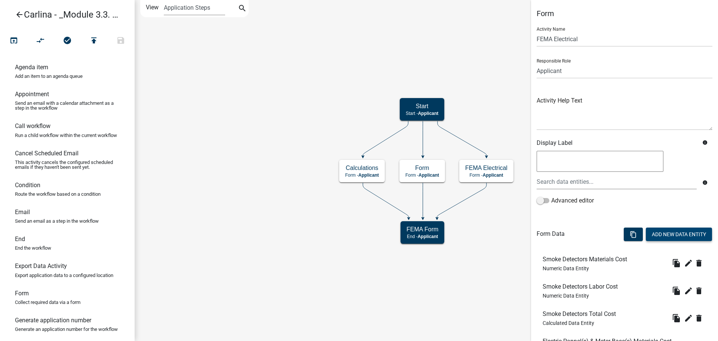
click at [670, 236] on button "Add New Data Entity" at bounding box center [679, 233] width 66 height 13
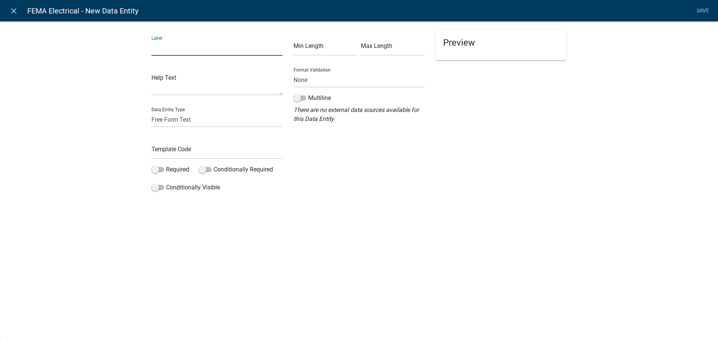
click at [190, 48] on input "text" at bounding box center [216, 47] width 131 height 15
paste input "Water Filtration, Conditioning & Recirculation System Materials Cost"
click at [245, 50] on input "Water Filtration, Conditioning & Recirculation System Materials Cost" at bounding box center [216, 47] width 131 height 15
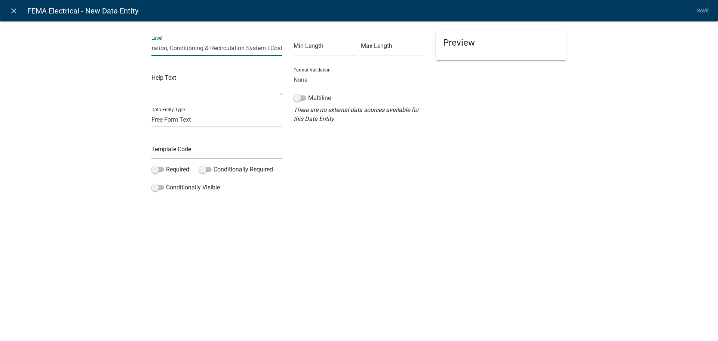
scroll to position [0, 26]
type input "Water Filtration, Conditioning & Recirculation System LaborCost"
click at [359, 130] on div "Min Length Max Length Format Validation None Email PhoneNumber Multiline There …" at bounding box center [359, 112] width 142 height 165
click at [192, 120] on select "Free Form Text Document Display Entity Value Fee Numeric Data Date Map Sketch D…" at bounding box center [216, 119] width 131 height 15
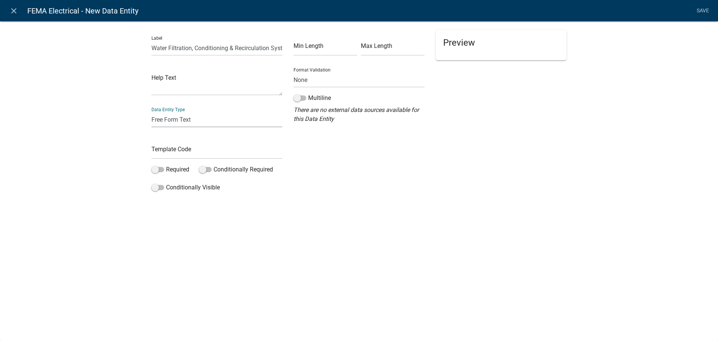
select select "numeric-data"
click at [151, 112] on select "Free Form Text Document Display Entity Value Fee Numeric Data Date Map Sketch D…" at bounding box center [216, 119] width 131 height 15
select select "numeric-data"
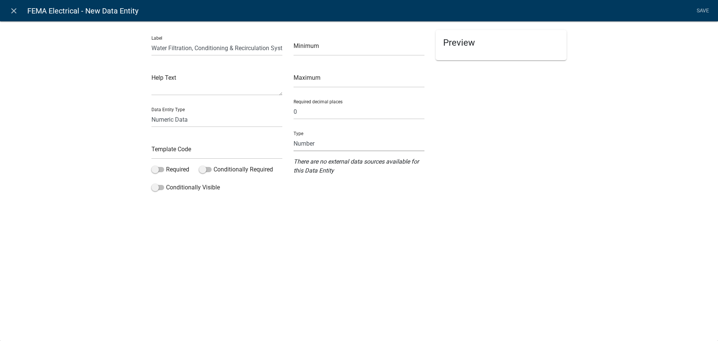
click at [312, 147] on select "Number Currency" at bounding box center [358, 143] width 131 height 15
select select "1: 1"
click at [293, 136] on select "Number Currency" at bounding box center [358, 143] width 131 height 15
click at [218, 160] on div "Label Water Filtration, Conditioning & Recirculation System LaborCost Help Text…" at bounding box center [217, 112] width 142 height 165
click at [218, 155] on input "text" at bounding box center [216, 151] width 131 height 15
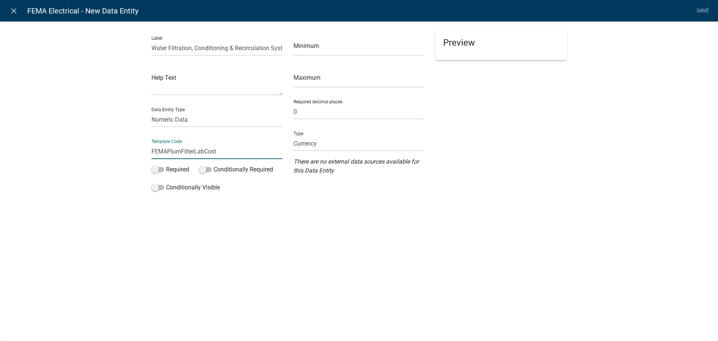
type input "FEMAPlumFilterLabCost"
click at [326, 216] on div "close FEMA Electrical - New Data Entity Save Label Water Filtration, Conditioni…" at bounding box center [359, 170] width 718 height 341
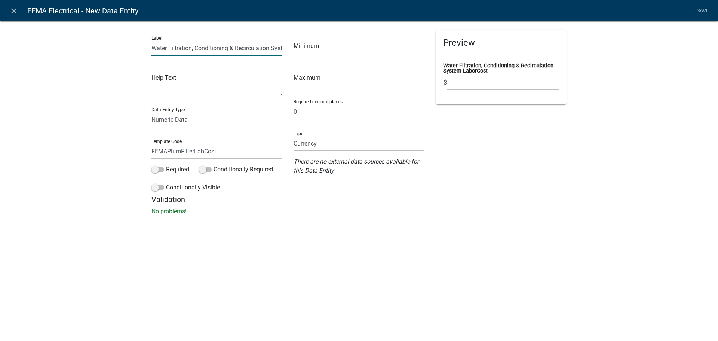
click at [270, 43] on input "Water Filtration, Conditioning & Recirculation System LaborCost" at bounding box center [216, 47] width 131 height 15
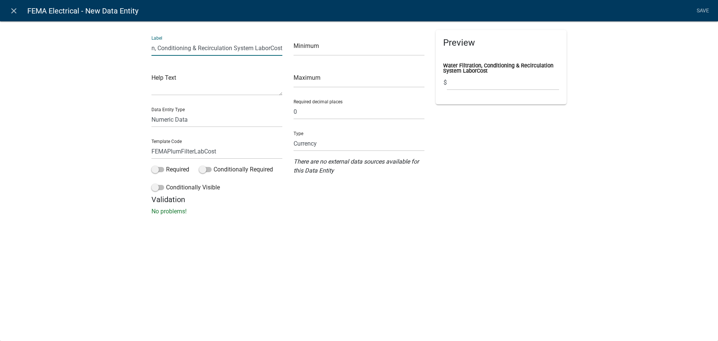
click at [270, 46] on input "Water Filtration, Conditioning & Recirculation System LaborCost" at bounding box center [216, 47] width 131 height 15
type input "Water Filtration, Conditioning & Recirculation System Labor Cost"
click at [689, 118] on div "Label Water Filtration, Conditioning & Recirculation System Labor Cost Help Tex…" at bounding box center [359, 120] width 718 height 222
click at [700, 11] on link "Save" at bounding box center [702, 11] width 19 height 14
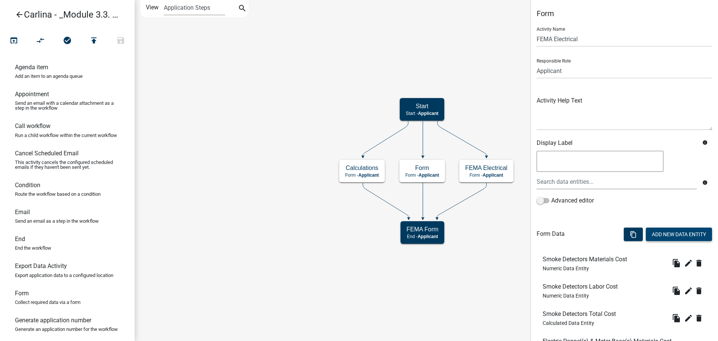
click at [650, 232] on button "Add New Data Entity" at bounding box center [679, 233] width 66 height 13
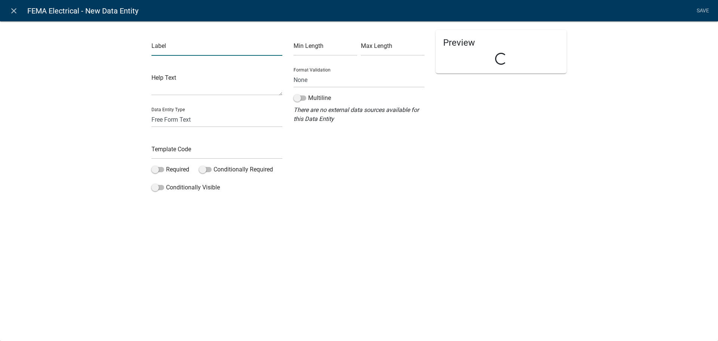
click at [169, 47] on input "text" at bounding box center [216, 47] width 131 height 15
paste input "Water Filtration, Conditioning & Recirculation System Materials Cost"
click at [257, 48] on input "Water Filtration, Conditioning & Recirculation System Materials Cost" at bounding box center [216, 47] width 131 height 15
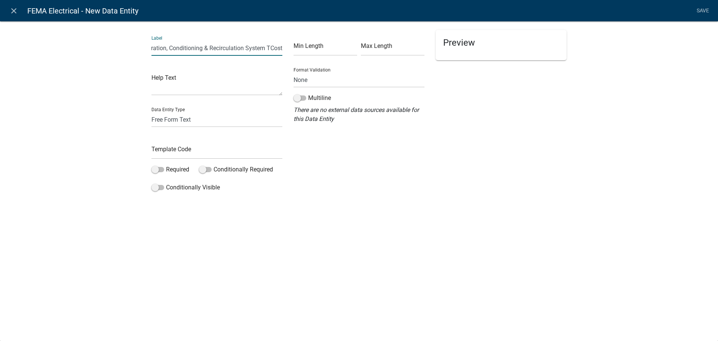
scroll to position [0, 26]
type input "Water Filtration, Conditioning & Recirculation System Total Cost"
click at [231, 121] on select "Free Form Text Document Display Entity Value Fee Numeric Data Date Map Sketch D…" at bounding box center [216, 119] width 131 height 15
select select "calculated-value"
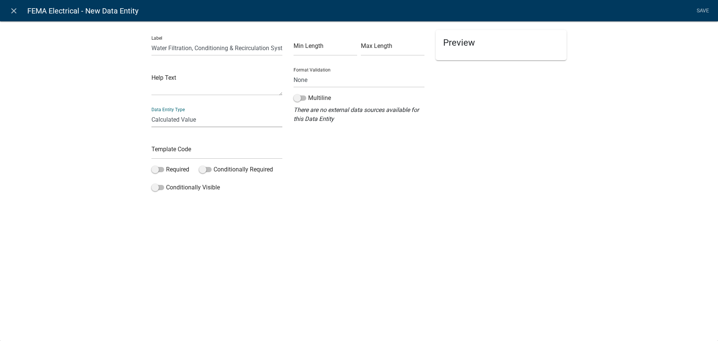
click at [151, 112] on select "Free Form Text Document Display Entity Value Fee Numeric Data Date Map Sketch D…" at bounding box center [216, 119] width 131 height 15
select select "calculated-value"
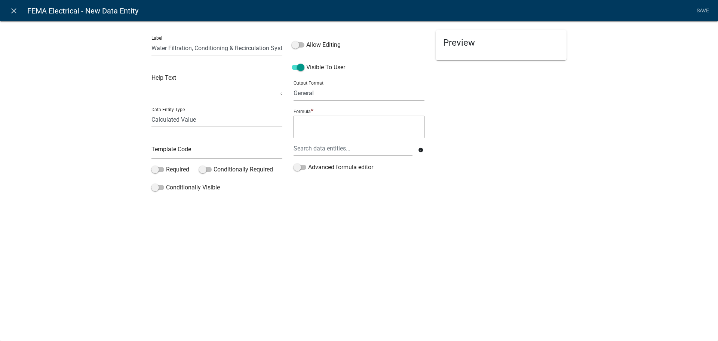
click at [321, 94] on select "General Text Number Decimal Date Date & Time" at bounding box center [358, 92] width 131 height 15
select select "2"
click at [293, 85] on select "General Text Number Decimal Date Date & Time" at bounding box center [358, 92] width 131 height 15
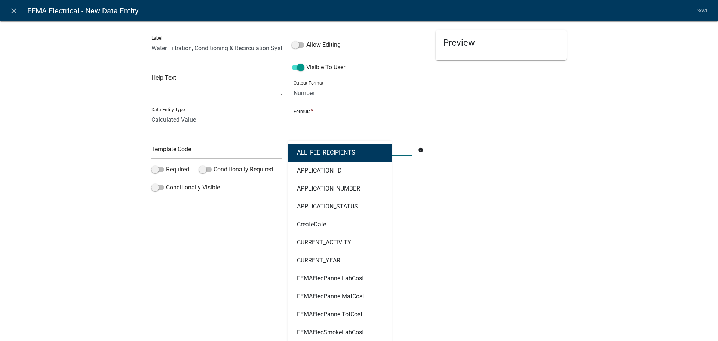
click at [325, 150] on div "ALL_FEE_RECIPIENTS APPLICATION_ID APPLICATION_NUMBER APPLICATION_STATUS CreateD…" at bounding box center [353, 148] width 130 height 15
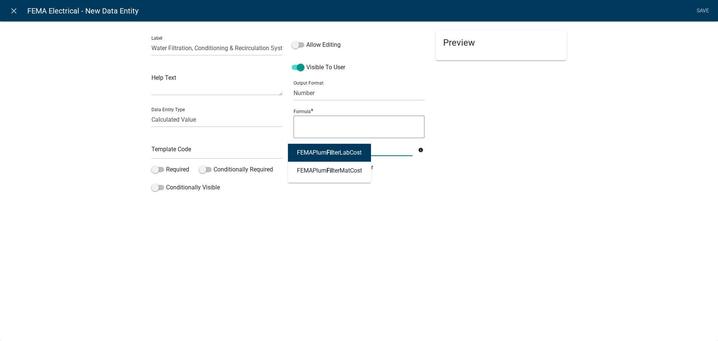
type input "filter"
click at [325, 150] on ngb-highlight "FEMAPlum Filter LabCost" at bounding box center [329, 153] width 65 height 6
type textarea "FEMAPlumFilterLabCost"
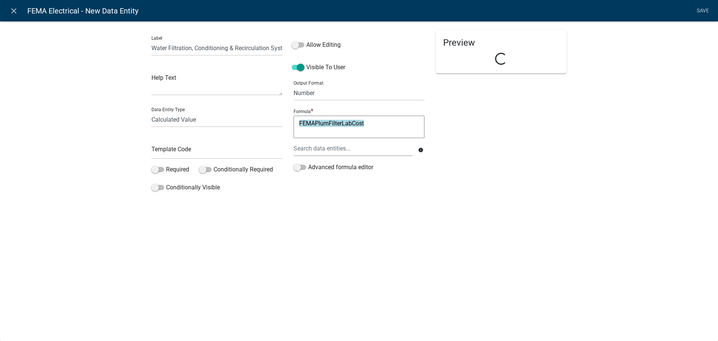
click at [387, 124] on textarea "FEMAPlumFilterLabCost" at bounding box center [358, 127] width 131 height 22
type textarea "FEMAPlumFilterLabCost+"
click at [376, 150] on div at bounding box center [353, 148] width 130 height 15
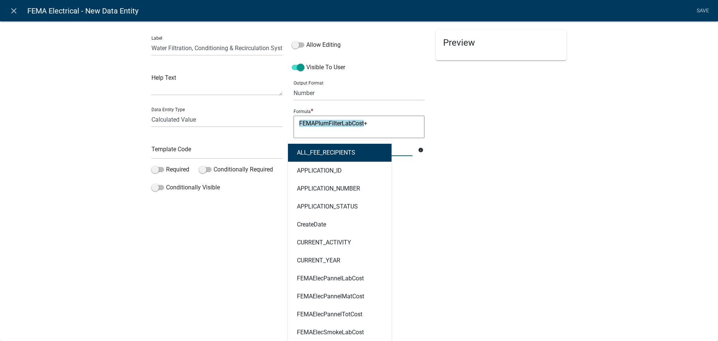
type input "filter"
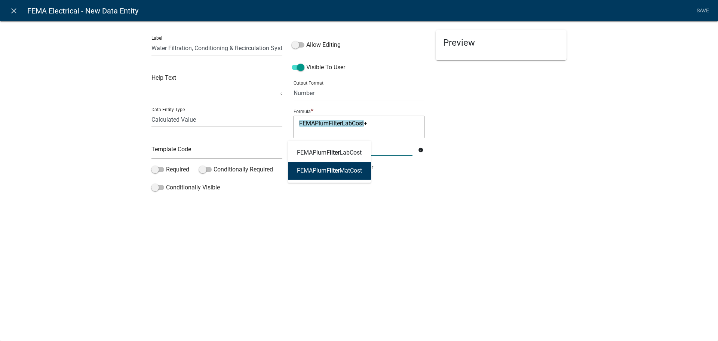
click at [336, 175] on button "FEMAPlum Filter MatCost" at bounding box center [329, 170] width 83 height 18
type textarea "FEMAPlumFilterLabCost+FEMAPlumFilterMatCost"
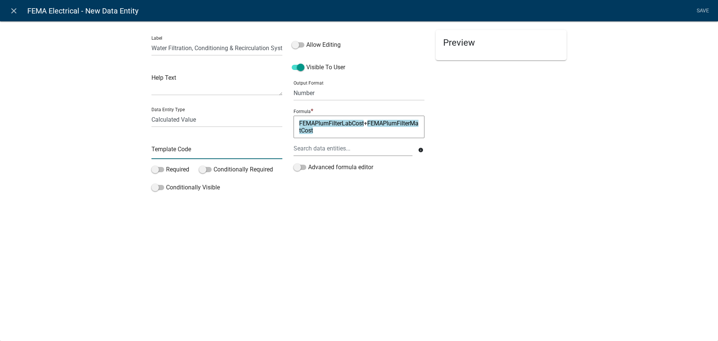
click at [184, 150] on input "text" at bounding box center [216, 151] width 131 height 15
type input "FEMAPlumFilterTotCost"
click at [370, 191] on div "Allow Editing Visible To User Output Format General Text Number Decimal Date Da…" at bounding box center [359, 112] width 142 height 165
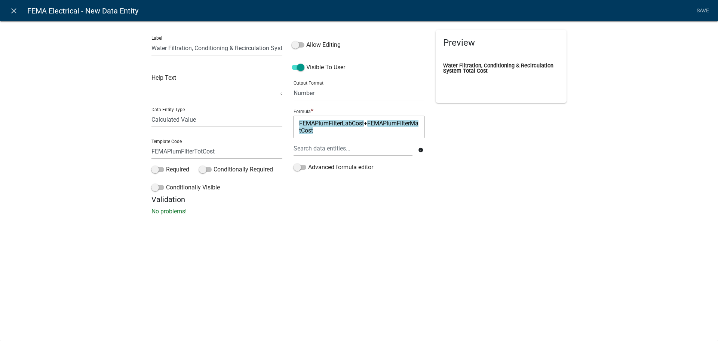
click at [551, 186] on div "Preview Water Filtration, Conditioning & Recirculation System Total Cost" at bounding box center [501, 112] width 142 height 165
click at [704, 13] on link "Save" at bounding box center [702, 11] width 19 height 14
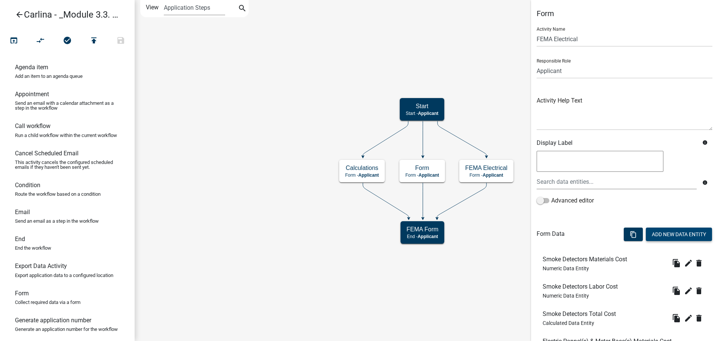
click at [674, 231] on button "Add New Data Entity" at bounding box center [679, 233] width 66 height 13
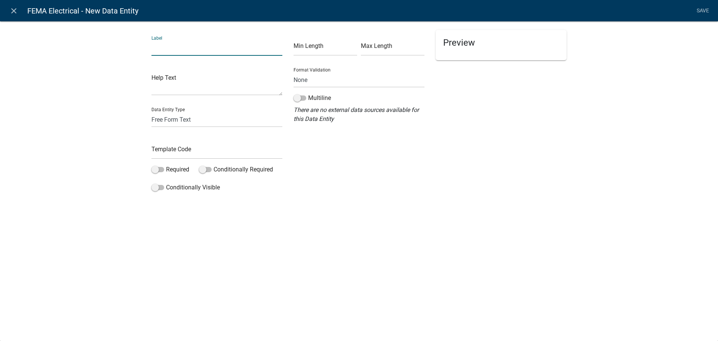
click at [230, 52] on input "text" at bounding box center [216, 47] width 131 height 15
type input "Plumbing Total Cost"
click at [189, 122] on select "Free Form Text Document Display Entity Value Fee Numeric Data Date Map Sketch D…" at bounding box center [216, 119] width 131 height 15
select select "calculated-value"
click at [151, 112] on select "Free Form Text Document Display Entity Value Fee Numeric Data Date Map Sketch D…" at bounding box center [216, 119] width 131 height 15
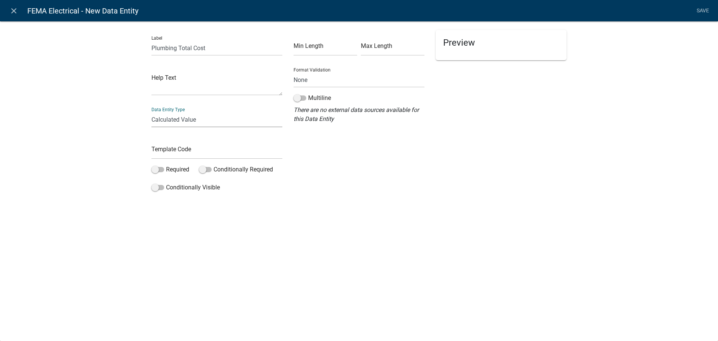
select select "calculated-value"
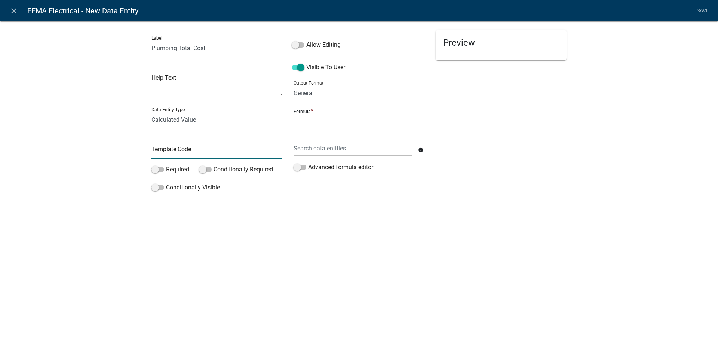
click at [180, 150] on input "text" at bounding box center [216, 151] width 131 height 15
click at [172, 149] on input "text" at bounding box center [216, 151] width 131 height 15
type input "FEMAPlumTotCost"
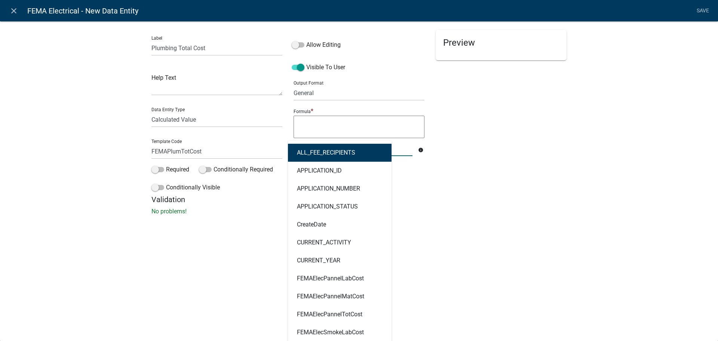
click at [338, 149] on div "ALL_FEE_RECIPIENTS APPLICATION_ID APPLICATION_NUMBER APPLICATION_STATUS CreateD…" at bounding box center [353, 148] width 130 height 15
type input "Plum"
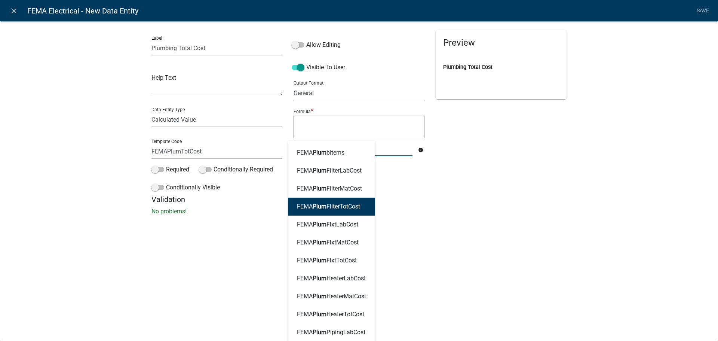
click at [351, 207] on ngb-highlight "FEMA Plum FilterTotCost" at bounding box center [328, 206] width 63 height 6
type textarea "FEMAPlumFilterTotCost"
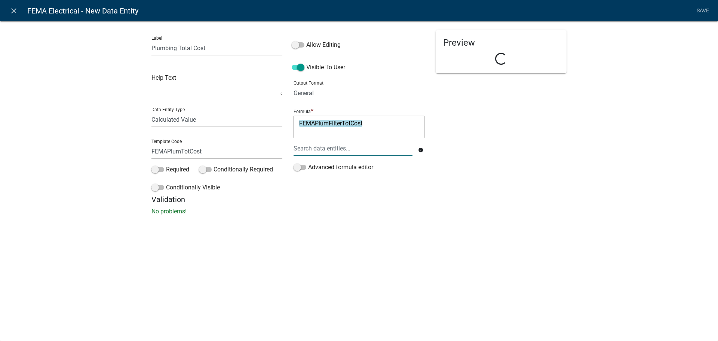
click at [358, 150] on div at bounding box center [353, 148] width 130 height 15
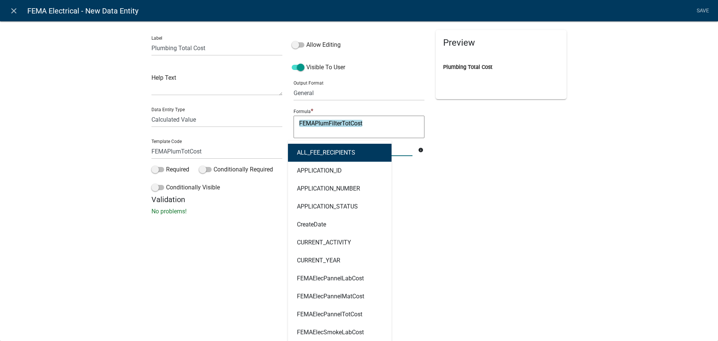
type input "Plum"
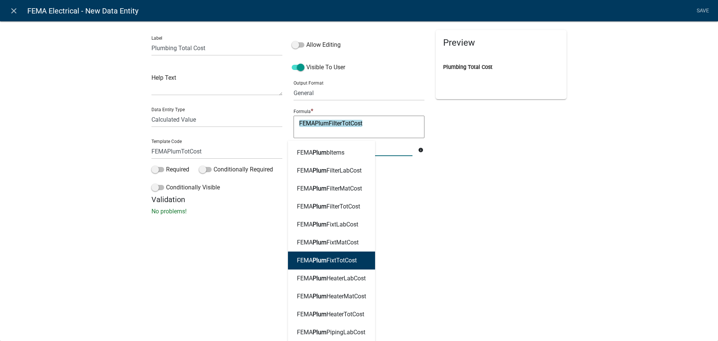
click at [351, 260] on ngb-highlight "FEMA Plum FixtTotCost" at bounding box center [327, 260] width 60 height 6
type textarea "FEMAPlumFilterTotCostFEMAPlumFixtTotCost"
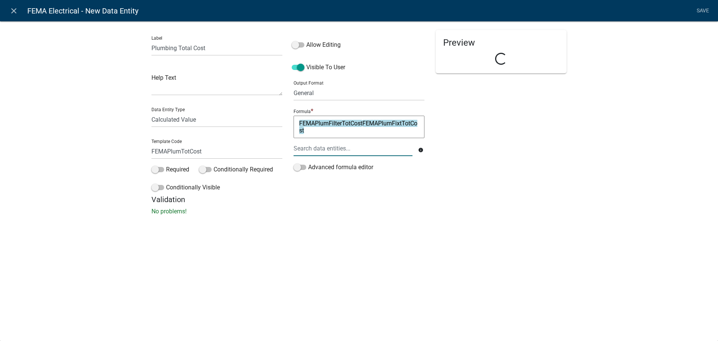
click at [365, 148] on div at bounding box center [353, 148] width 130 height 15
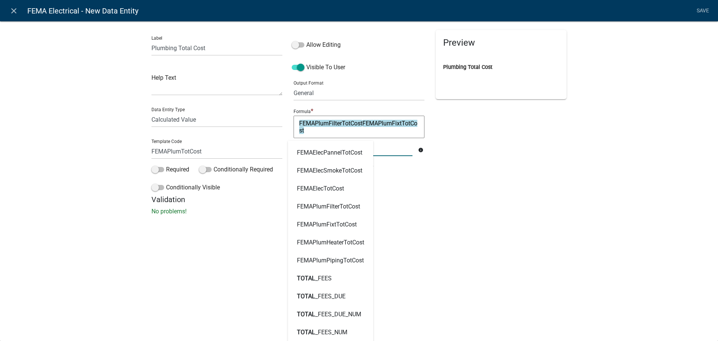
type input "t"
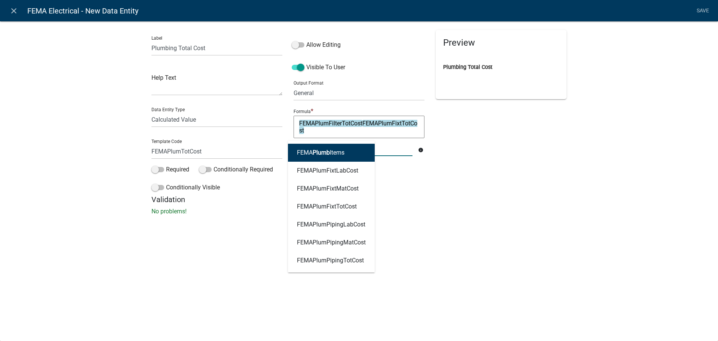
click at [443, 211] on p "No problems!" at bounding box center [358, 211] width 415 height 9
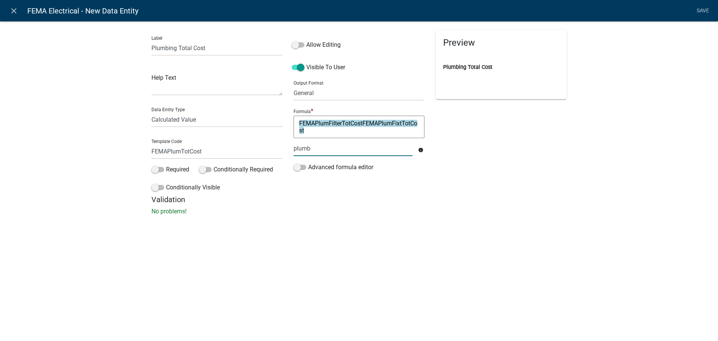
click at [371, 150] on div "plumb" at bounding box center [353, 148] width 130 height 15
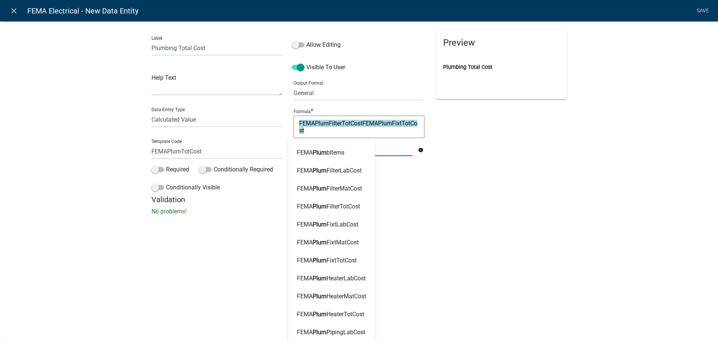
type input "p"
type input "Plum"
click at [347, 313] on ngb-highlight "FEMA Plum HeaterTotCost" at bounding box center [330, 314] width 67 height 6
type textarea "FEMAPlumFilterTotCostFEMAPlumFixtTotCostFEMAPlumHeaterTotCost"
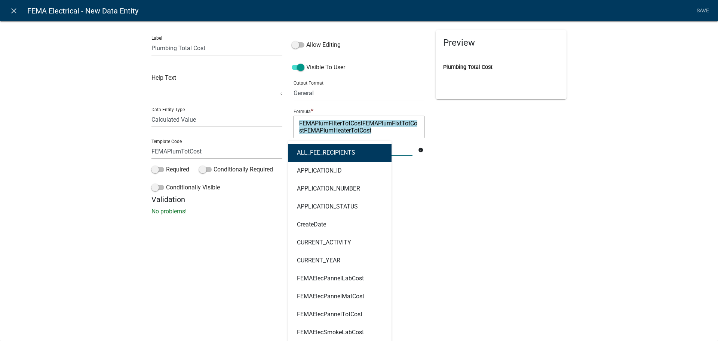
click at [357, 148] on div "ALL_FEE_RECIPIENTS APPLICATION_ID APPLICATION_NUMBER APPLICATION_STATUS CreateD…" at bounding box center [353, 148] width 130 height 15
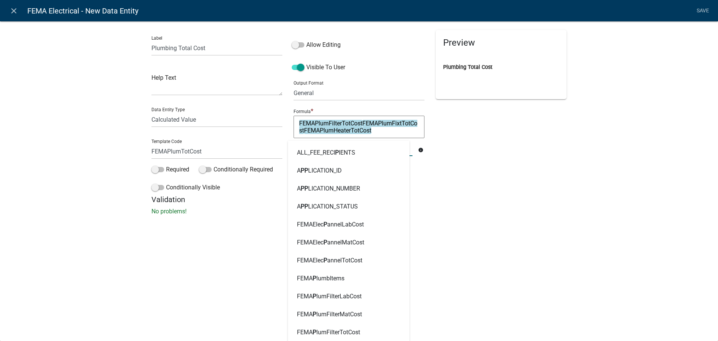
type input "Plum"
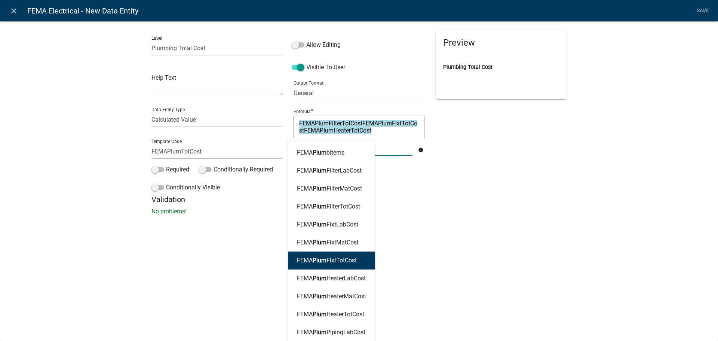
scroll to position [37, 0]
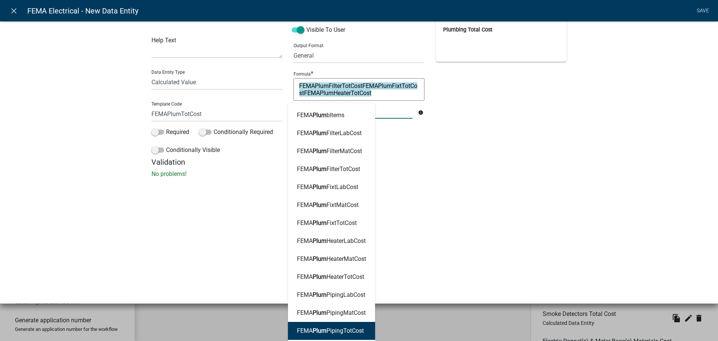
click at [338, 330] on ngb-highlight "FEMA Plum PipingTotCost" at bounding box center [330, 330] width 67 height 6
type textarea "FEMAPlumFilterTotCostFEMAPlumFixtTotCostFEMAPlumHeaterTotCostFEMAPlumPipingTotC…"
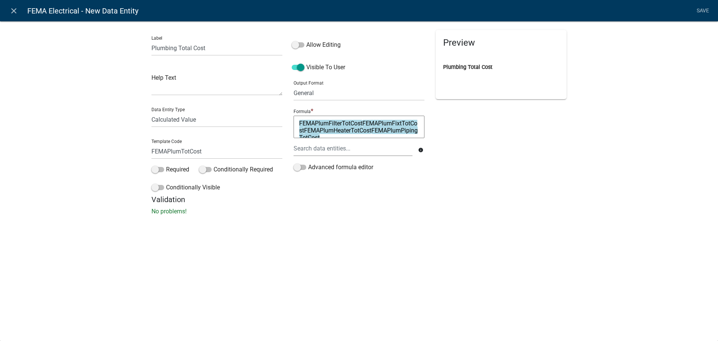
scroll to position [0, 0]
click at [363, 148] on div at bounding box center [353, 148] width 130 height 15
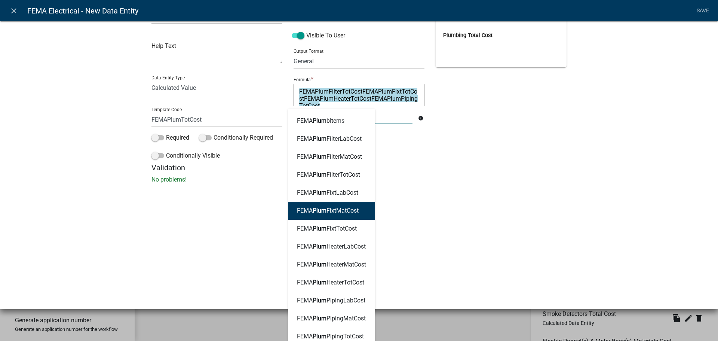
scroll to position [39, 0]
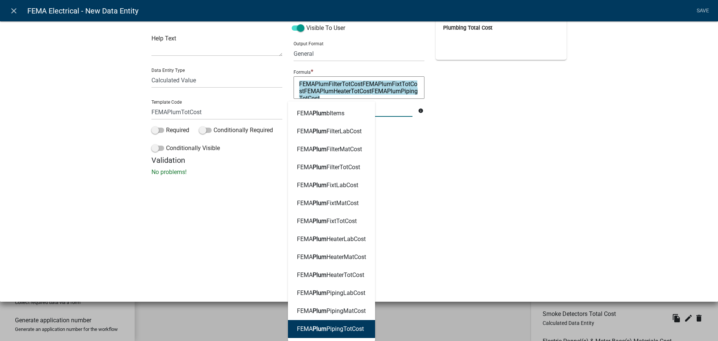
type input "Plum"
click at [461, 193] on div "close FEMA Electrical - New Data Entity Save Label Plumbing Total Cost Help Tex…" at bounding box center [359, 131] width 718 height 341
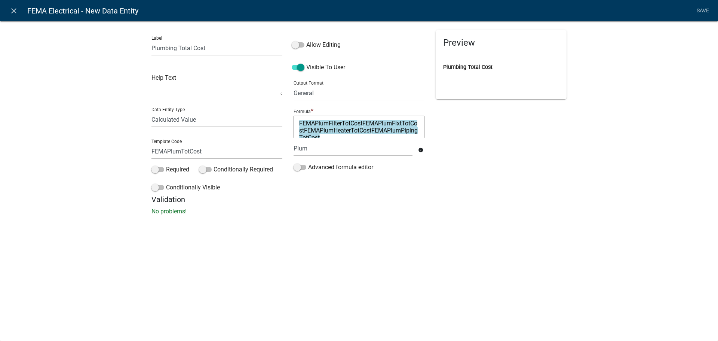
scroll to position [0, 0]
click at [359, 151] on div "Plum" at bounding box center [353, 148] width 130 height 15
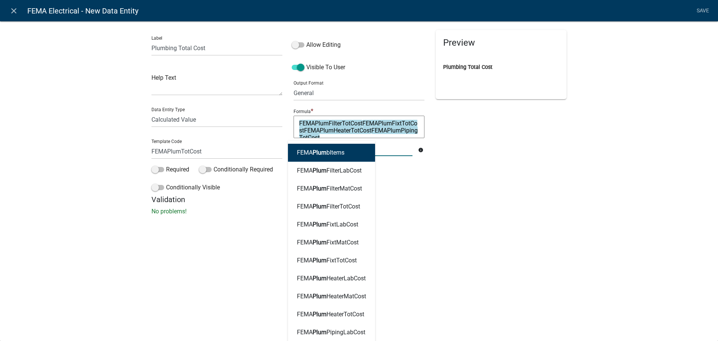
click at [359, 151] on button "FEMA Plum bItems" at bounding box center [331, 153] width 87 height 18
click at [359, 151] on div "Plum FEMA Plum bItems FEMA Plum FilterLabCost FEMA Plum FilterMatCost FEMA Plum…" at bounding box center [353, 148] width 130 height 15
type textarea "FEMAPlumFilterTotCostFEMAPlumFixtTotCostFEMAPlumHeaterTotCostFEMAPlumPipingTotC…"
click at [462, 178] on div "Preview Plumbing Total Cost" at bounding box center [501, 112] width 142 height 165
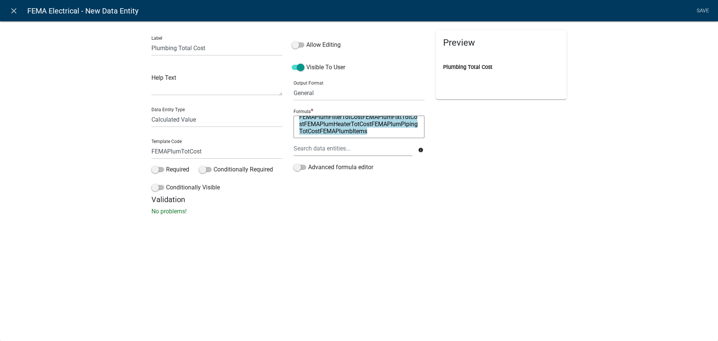
scroll to position [7, 0]
click at [336, 130] on textarea "FEMAPlumFilterTotCostFEMAPlumFixtTotCostFEMAPlumHeaterTotCostFEMAPlumPipingTotC…" at bounding box center [358, 127] width 131 height 22
click at [379, 121] on textarea "FEMAPlumFilterTotCostFEMAPlumFixtTotCostFEMAPlumHeaterTotCostFEMAPlumPipingTotC…" at bounding box center [358, 127] width 131 height 22
click at [312, 124] on textarea "FEMAPlumFilterTotCostFEMAPlumFixtTotCostFEMAPlumHeaterTotCost+FEMAPlumPipingTot…" at bounding box center [358, 127] width 131 height 22
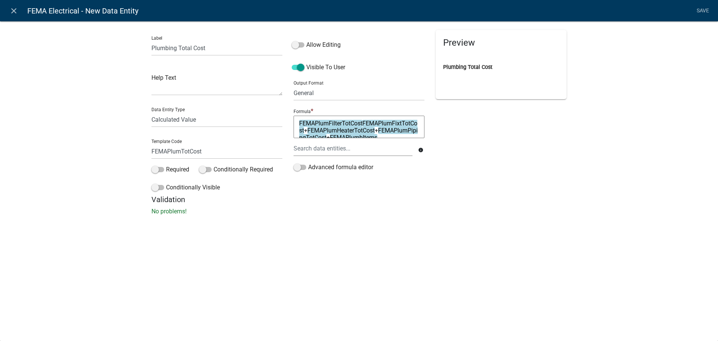
click at [363, 123] on textarea "FEMAPlumFilterTotCostFEMAPlumFixtTotCost+FEMAPlumHeaterTotCost+FEMAPlumPipingTo…" at bounding box center [358, 127] width 131 height 22
type textarea "FEMAPlumFilterTotCost+FEMAPlumFixtTotCost+FEMAPlumHeaterTotCost+FEMAPlumPipingT…"
click at [452, 138] on div "Preview Loading..." at bounding box center [501, 112] width 142 height 165
click at [531, 183] on div "Preview Plumbing Total Cost" at bounding box center [501, 112] width 142 height 165
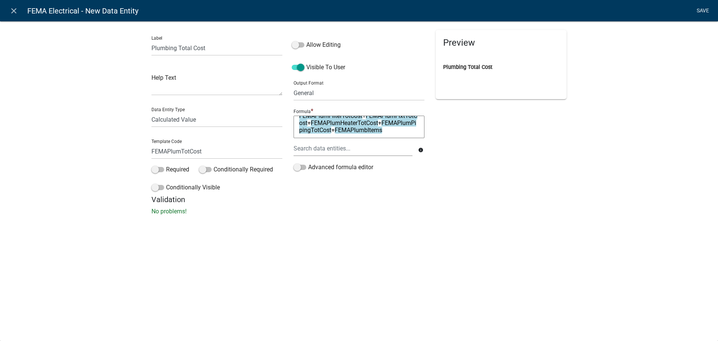
click at [701, 7] on link "Save" at bounding box center [702, 11] width 19 height 14
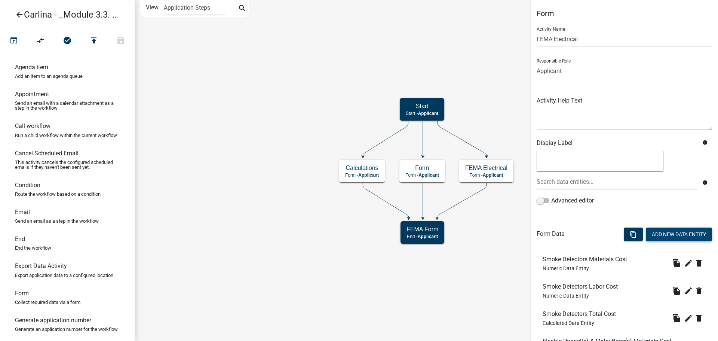
click at [679, 231] on button "Add New Data Entity" at bounding box center [679, 233] width 66 height 13
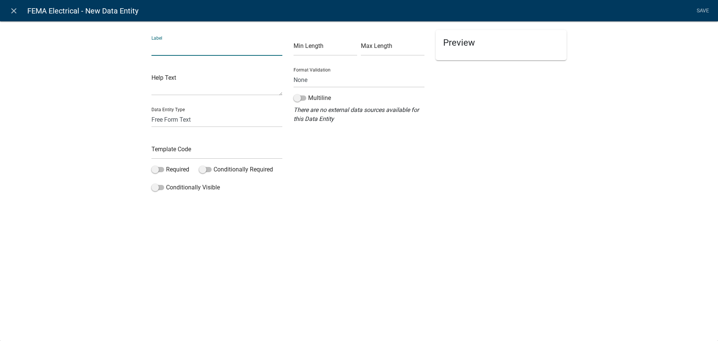
click at [215, 49] on input "text" at bounding box center [216, 47] width 131 height 15
type input "Gas Items"
click at [175, 117] on select "Free Form Text Document Display Entity Value Fee Numeric Data Date Map Sketch D…" at bounding box center [216, 119] width 131 height 15
select select "rich-text"
click at [151, 112] on select "Free Form Text Document Display Entity Value Fee Numeric Data Date Map Sketch D…" at bounding box center [216, 119] width 131 height 15
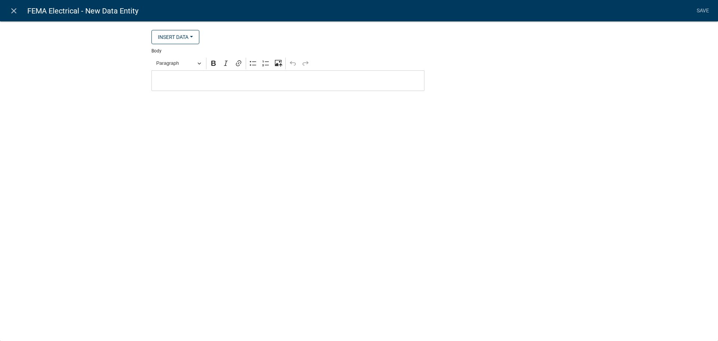
select select "rich-text"
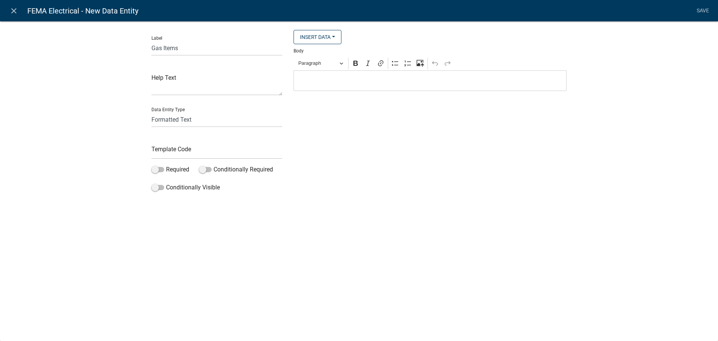
click at [370, 78] on p "Editor editing area: main. Press Alt+0 for help." at bounding box center [430, 80] width 265 height 9
click at [325, 61] on span "Paragraph" at bounding box center [317, 63] width 39 height 9
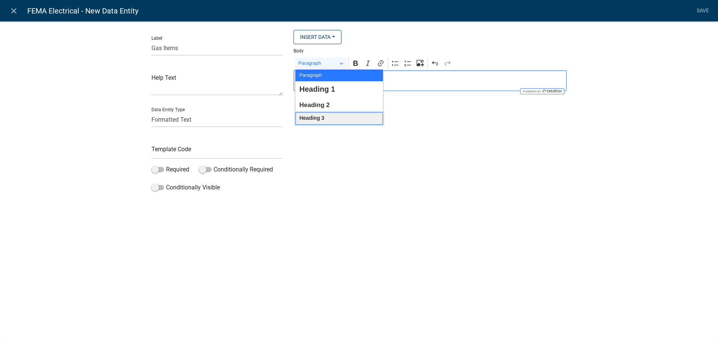
click at [317, 119] on span "Heading 3" at bounding box center [311, 118] width 25 height 10
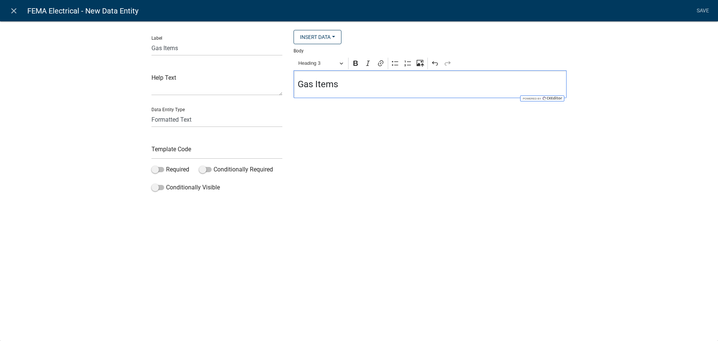
click at [345, 166] on div "Insert Data Fee Recipients Application Id Application Number Application Status…" at bounding box center [430, 112] width 284 height 165
click at [209, 150] on input "text" at bounding box center [216, 151] width 131 height 15
type input "FEMAGasItems"
click at [301, 146] on div "Insert Data Fee Recipients Application Id Application Number Application Status…" at bounding box center [430, 112] width 284 height 165
click at [697, 8] on link "Save" at bounding box center [702, 11] width 19 height 14
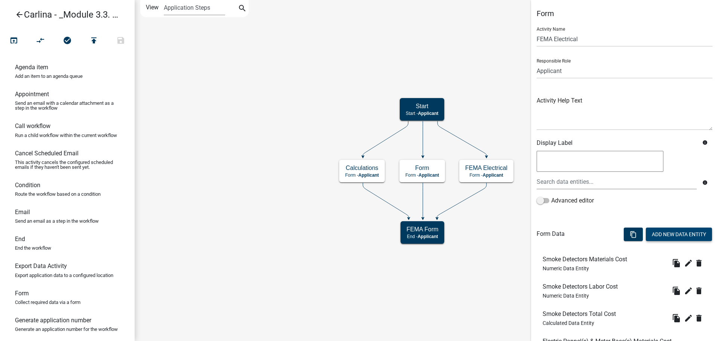
click at [660, 232] on button "Add New Data Entity" at bounding box center [679, 233] width 66 height 13
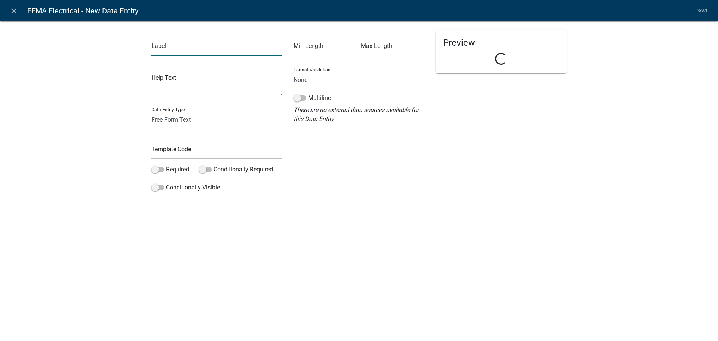
click at [168, 54] on input "text" at bounding box center [216, 47] width 131 height 15
type input "Gas Piping Materials Cost"
click at [182, 120] on select "Free Form Text Document Display Entity Value Fee Numeric Data Date Map Sketch D…" at bounding box center [216, 119] width 131 height 15
select select "numeric-data"
click at [151, 112] on select "Free Form Text Document Display Entity Value Fee Numeric Data Date Map Sketch D…" at bounding box center [216, 119] width 131 height 15
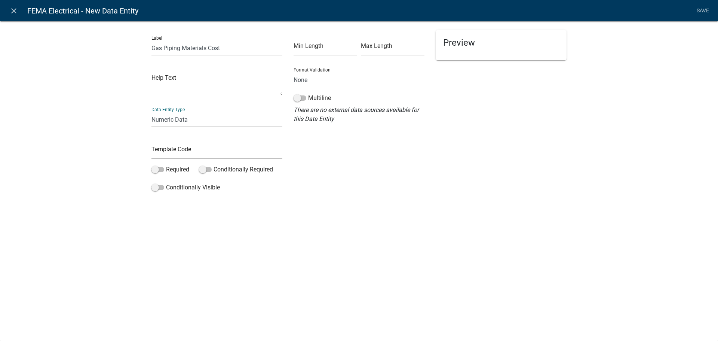
select select "numeric-data"
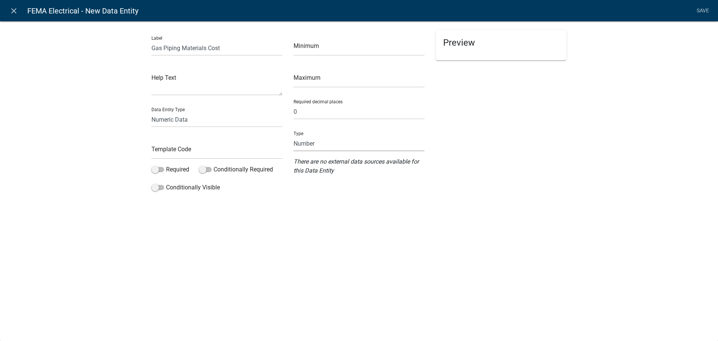
click at [344, 143] on select "Number Currency" at bounding box center [358, 143] width 131 height 15
select select "1: 1"
click at [293, 136] on select "Number Currency" at bounding box center [358, 143] width 131 height 15
click at [201, 153] on input "text" at bounding box center [216, 151] width 131 height 15
type input "FEMAGasPipingMatCost"
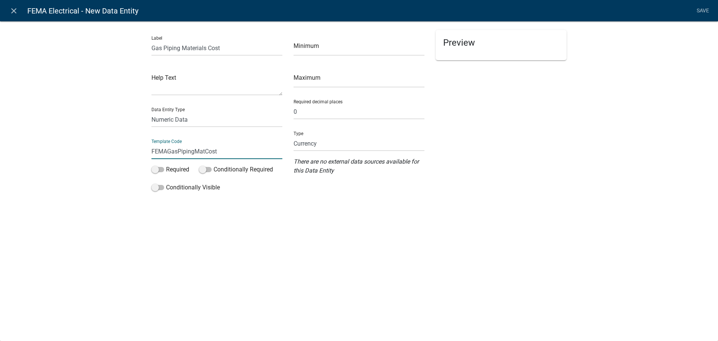
click at [412, 224] on div "close FEMA Electrical - New Data Entity Save Label Gas Piping Materials Cost He…" at bounding box center [359, 170] width 718 height 341
click at [701, 7] on link "Save" at bounding box center [702, 11] width 19 height 14
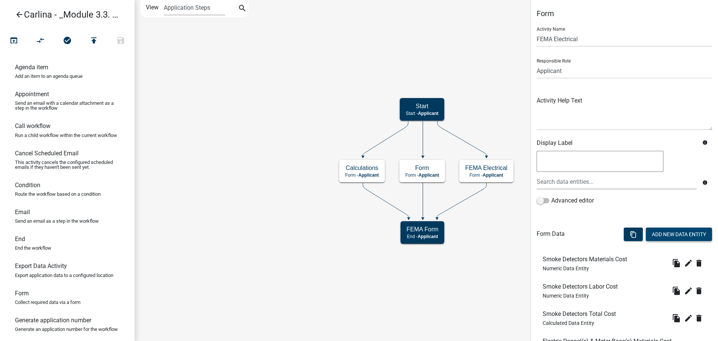
click at [668, 233] on button "Add New Data Entity" at bounding box center [679, 233] width 66 height 13
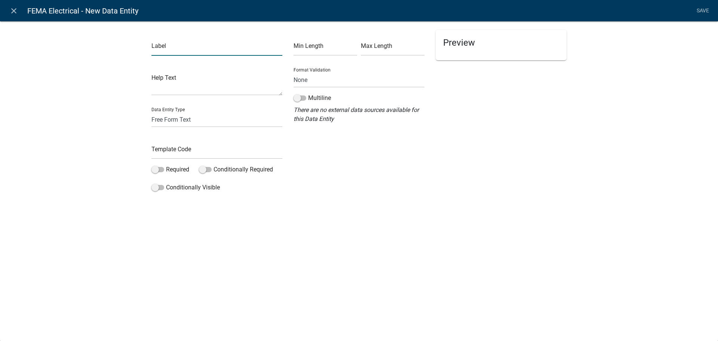
click at [210, 48] on input "text" at bounding box center [216, 47] width 131 height 15
type input "Gas Piping Labor Cost"
click at [204, 116] on select "Free Form Text Document Display Entity Value Fee Numeric Data Date Map Sketch D…" at bounding box center [216, 119] width 131 height 15
select select "numeric-data"
click at [151, 112] on select "Free Form Text Document Display Entity Value Fee Numeric Data Date Map Sketch D…" at bounding box center [216, 119] width 131 height 15
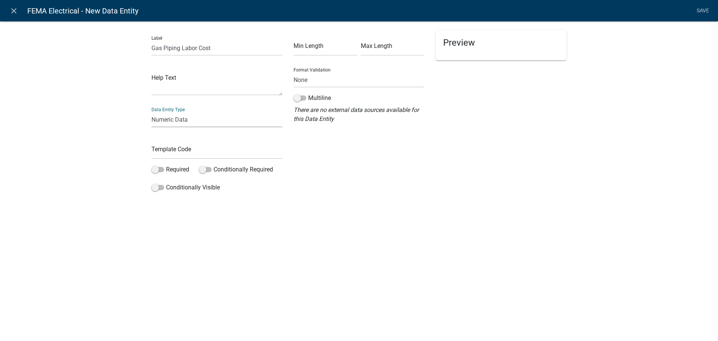
select select "numeric-data"
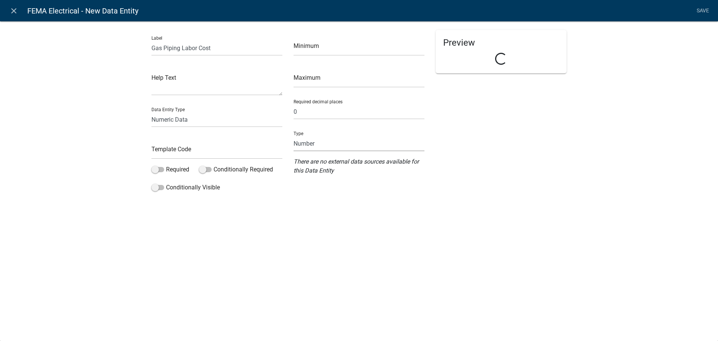
click at [329, 144] on select "Number Currency" at bounding box center [358, 143] width 131 height 15
select select "1: 1"
click at [293, 136] on select "Number Currency" at bounding box center [358, 143] width 131 height 15
click at [228, 150] on input "text" at bounding box center [216, 151] width 131 height 15
type input "FEMAGasPipingLabCost"
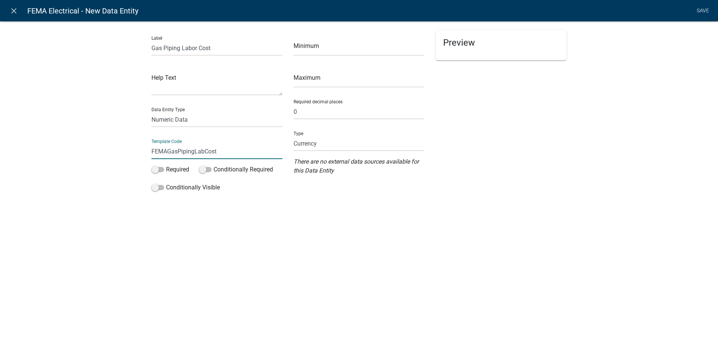
click at [508, 174] on div "Preview" at bounding box center [501, 112] width 142 height 165
click at [701, 6] on link "Save" at bounding box center [702, 11] width 19 height 14
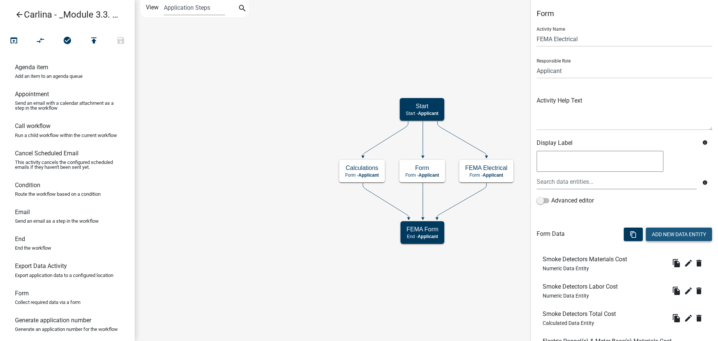
click at [664, 231] on button "Add New Data Entity" at bounding box center [679, 233] width 66 height 13
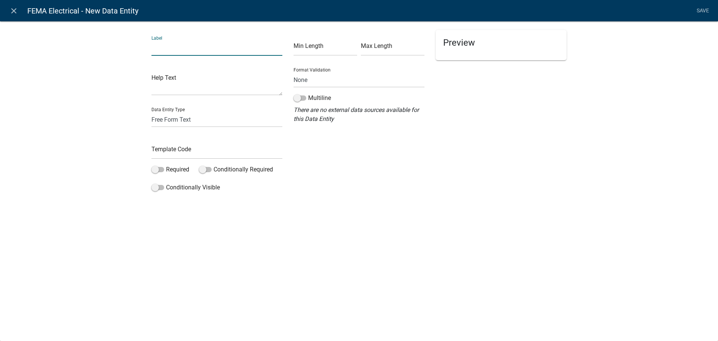
click at [181, 47] on input "text" at bounding box center [216, 47] width 131 height 15
paste input "Gas Piping Labor Cost"
click at [192, 48] on input "Gas Piping Labor Cost" at bounding box center [216, 47] width 131 height 15
type input "Gas Piping Total Cost"
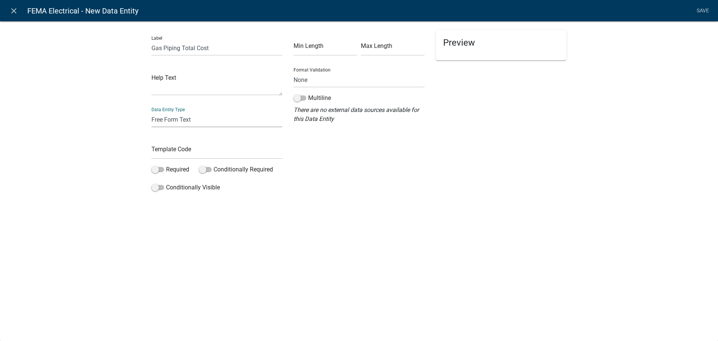
drag, startPoint x: 178, startPoint y: 120, endPoint x: 180, endPoint y: 127, distance: 7.0
click at [178, 120] on select "Free Form Text Document Display Entity Value Fee Numeric Data Date Map Sketch D…" at bounding box center [216, 119] width 131 height 15
select select "calculated-value"
click at [151, 112] on select "Free Form Text Document Display Entity Value Fee Numeric Data Date Map Sketch D…" at bounding box center [216, 119] width 131 height 15
select select "calculated-value"
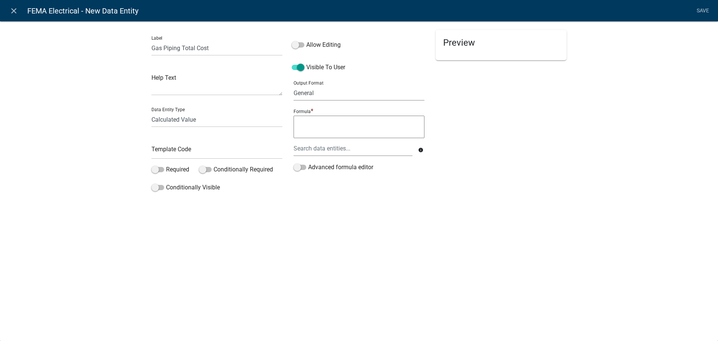
click at [344, 96] on select "General Text Number Decimal Date Date & Time" at bounding box center [358, 92] width 131 height 15
select select "2"
click at [293, 85] on select "General Text Number Decimal Date Date & Time" at bounding box center [358, 92] width 131 height 15
click at [234, 148] on input "text" at bounding box center [216, 151] width 131 height 15
click at [347, 151] on div at bounding box center [353, 148] width 130 height 15
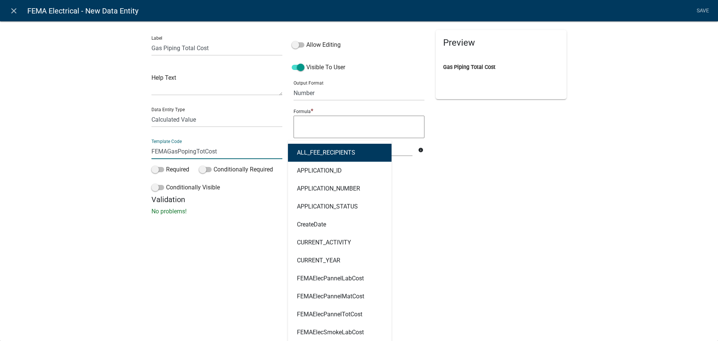
click at [181, 151] on input "FEMAGasPopingTotCost" at bounding box center [216, 151] width 131 height 15
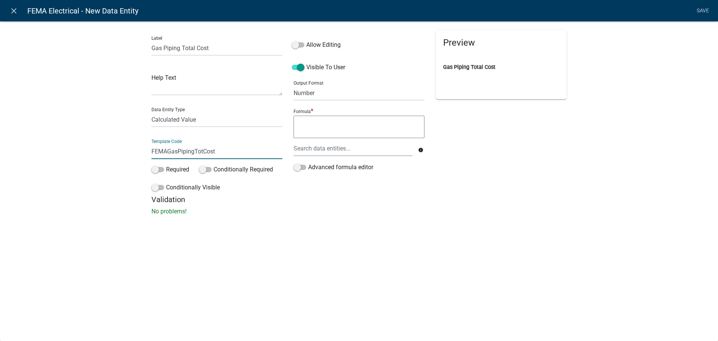
type input "FEMAGasPipingTotCost"
click at [341, 126] on textarea at bounding box center [358, 127] width 131 height 22
click at [341, 149] on div at bounding box center [353, 148] width 130 height 15
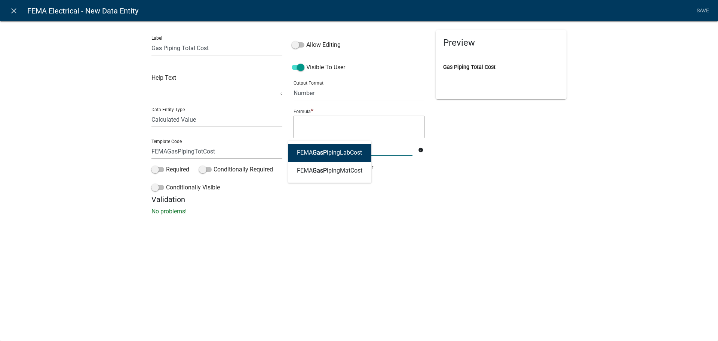
type input "gaspip"
click at [323, 154] on span "GasPip" at bounding box center [321, 152] width 19 height 7
type textarea "FEMAGasPipingLabCost"
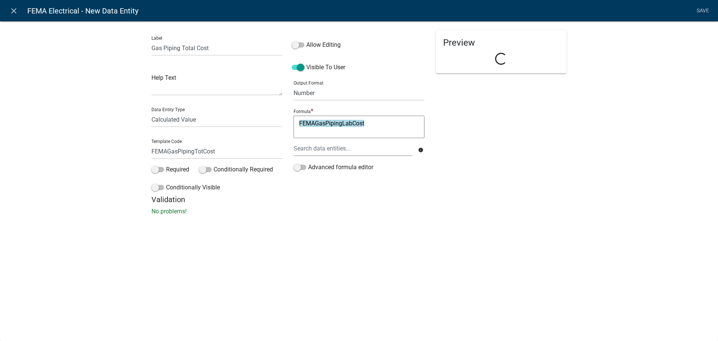
click at [375, 124] on textarea "FEMAGasPipingLabCost" at bounding box center [358, 127] width 131 height 22
click at [358, 152] on div at bounding box center [353, 148] width 130 height 15
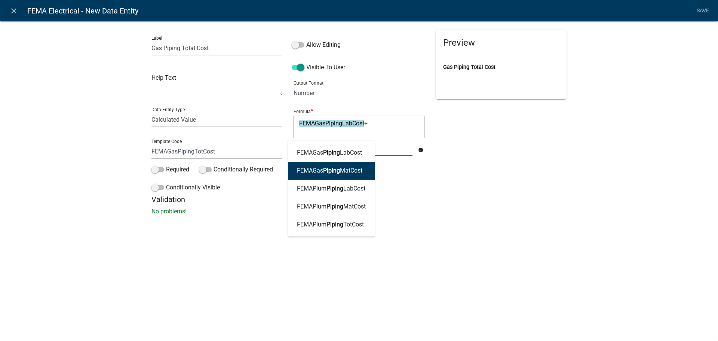
click at [352, 169] on ngb-highlight "FEMAGas Piping MatCost" at bounding box center [329, 170] width 65 height 6
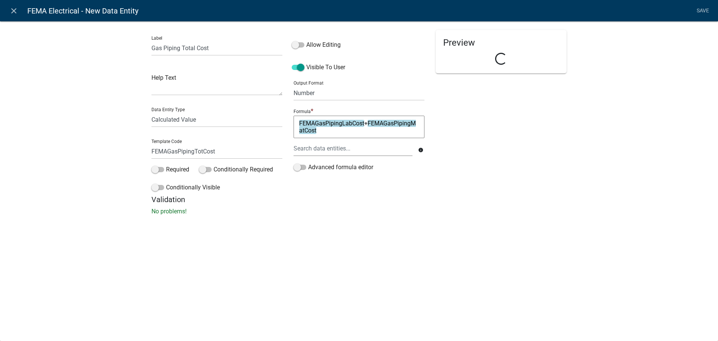
click at [424, 174] on div "Formula * FEMAGasPipingLabCost + FEMAGasPipingMatCost FEMAGasPipingLabCost+FEMA…" at bounding box center [359, 144] width 135 height 75
click at [452, 183] on div "Preview Gas Piping Total Cost" at bounding box center [501, 112] width 142 height 165
click at [704, 8] on link "Save" at bounding box center [702, 11] width 19 height 14
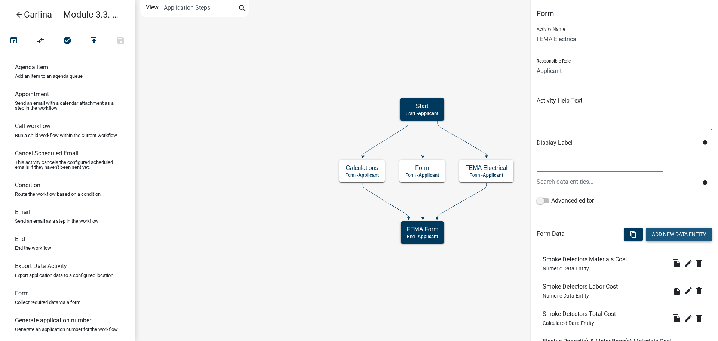
click at [653, 230] on button "Add New Data Entity" at bounding box center [679, 233] width 66 height 13
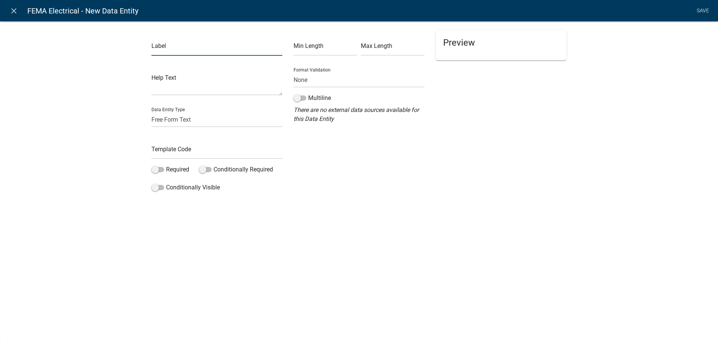
click at [184, 50] on input "text" at bounding box center [216, 47] width 131 height 15
click at [197, 123] on select "Free Form Text Document Display Entity Value Fee Numeric Data Date Map Sketch D…" at bounding box center [216, 119] width 131 height 15
click at [151, 112] on select "Free Form Text Document Display Entity Value Fee Numeric Data Date Map Sketch D…" at bounding box center [216, 119] width 131 height 15
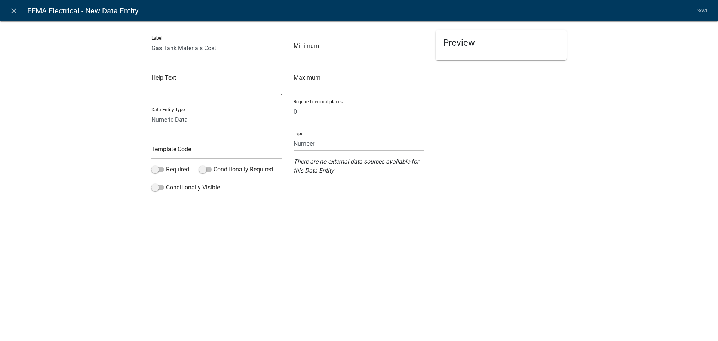
click at [360, 148] on select "Number Currency" at bounding box center [358, 143] width 131 height 15
click at [293, 136] on select "Number Currency" at bounding box center [358, 143] width 131 height 15
click at [224, 154] on input "text" at bounding box center [216, 151] width 131 height 15
click at [701, 11] on li "Save" at bounding box center [702, 11] width 19 height 14
click at [699, 9] on link "Save" at bounding box center [702, 11] width 19 height 14
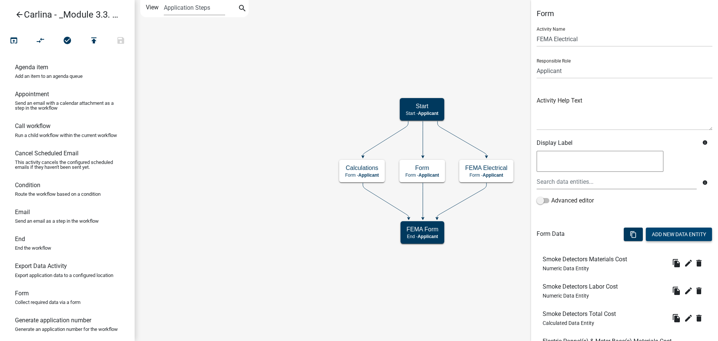
click at [656, 230] on button "Add New Data Entity" at bounding box center [679, 233] width 66 height 13
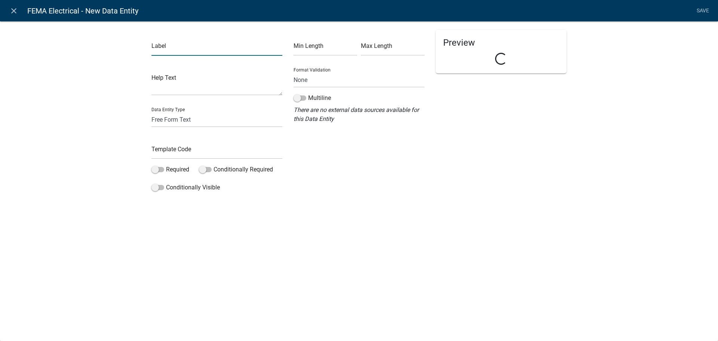
click at [165, 50] on input "text" at bounding box center [216, 47] width 131 height 15
paste input "Gas Tank Materials Cost"
click at [178, 52] on input "Gas Tank Materials Cost" at bounding box center [216, 47] width 131 height 15
click at [190, 121] on select "Free Form Text Document Display Entity Value Fee Numeric Data Date Map Sketch D…" at bounding box center [216, 119] width 131 height 15
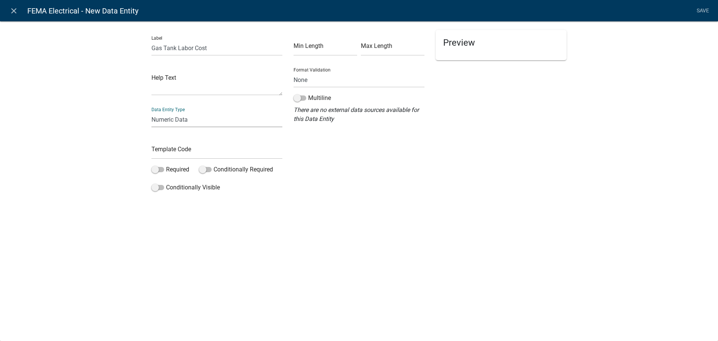
click at [151, 112] on select "Free Form Text Document Display Entity Value Fee Numeric Data Date Map Sketch D…" at bounding box center [216, 119] width 131 height 15
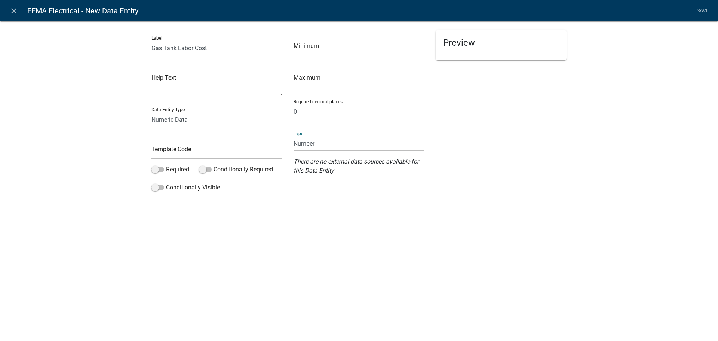
click at [333, 149] on select "Number Currency" at bounding box center [358, 143] width 131 height 15
click at [293, 136] on select "Number Currency" at bounding box center [358, 143] width 131 height 15
drag, startPoint x: 235, startPoint y: 150, endPoint x: 203, endPoint y: 147, distance: 32.3
click at [235, 150] on input "text" at bounding box center [216, 151] width 131 height 15
click at [549, 146] on div "Preview" at bounding box center [501, 112] width 142 height 165
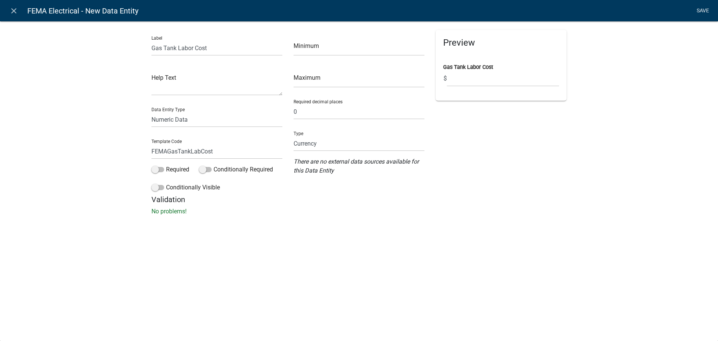
click at [706, 10] on link "Save" at bounding box center [702, 11] width 19 height 14
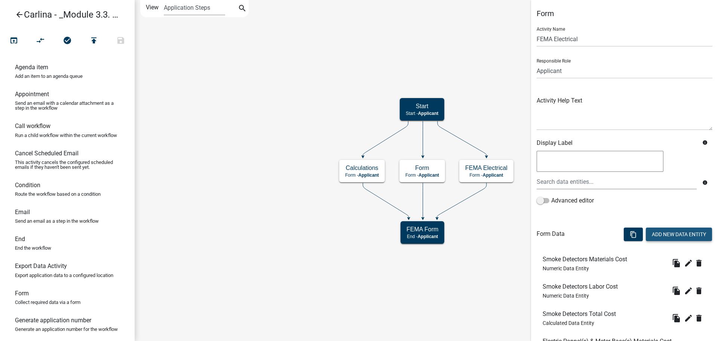
click at [661, 229] on button "Add New Data Entity" at bounding box center [679, 233] width 66 height 13
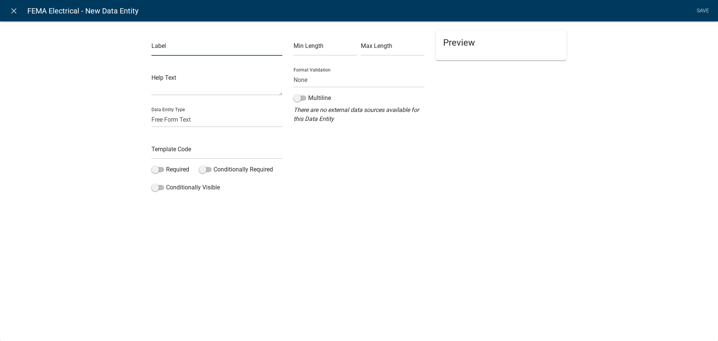
click at [230, 53] on input "text" at bounding box center [216, 47] width 131 height 15
paste input "Gas Tank Materials Cost"
click at [194, 52] on input "Gas Tank Materials Cost" at bounding box center [216, 47] width 131 height 15
click at [201, 118] on select "Free Form Text Document Display Entity Value Fee Numeric Data Date Map Sketch D…" at bounding box center [216, 119] width 131 height 15
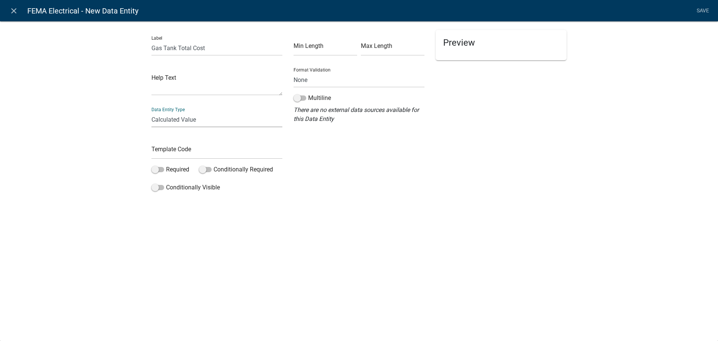
click at [151, 112] on select "Free Form Text Document Display Entity Value Fee Numeric Data Date Map Sketch D…" at bounding box center [216, 119] width 131 height 15
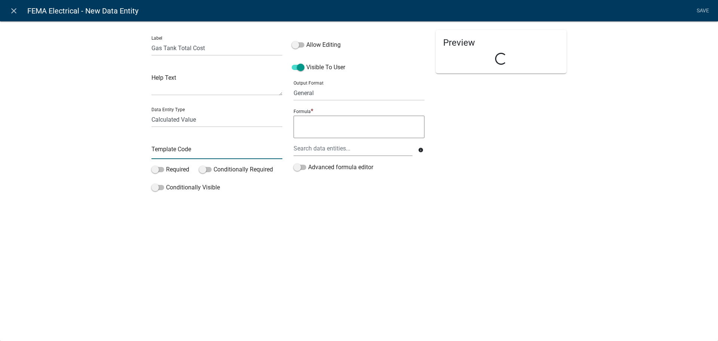
click at [187, 150] on input "text" at bounding box center [216, 151] width 131 height 15
drag, startPoint x: 320, startPoint y: 93, endPoint x: 320, endPoint y: 99, distance: 6.4
click at [320, 93] on select "General Text Number Decimal Date Date & Time" at bounding box center [358, 92] width 131 height 15
click at [293, 85] on select "General Text Number Decimal Date Date & Time" at bounding box center [358, 92] width 131 height 15
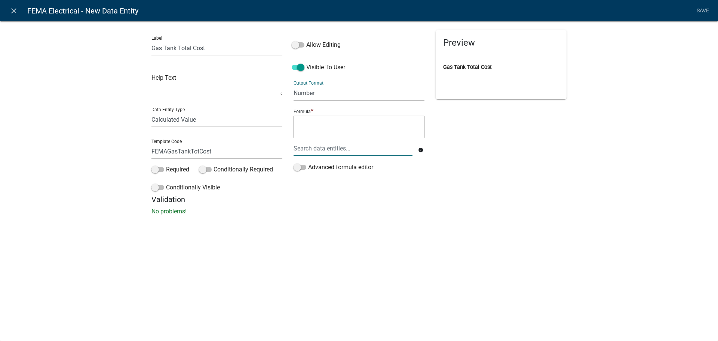
click at [332, 148] on div at bounding box center [353, 148] width 130 height 15
click at [330, 155] on span "GasTank" at bounding box center [324, 152] width 24 height 7
click at [376, 123] on textarea "FEMAGasTankLabCost" at bounding box center [358, 127] width 131 height 22
click at [366, 151] on div at bounding box center [353, 148] width 130 height 15
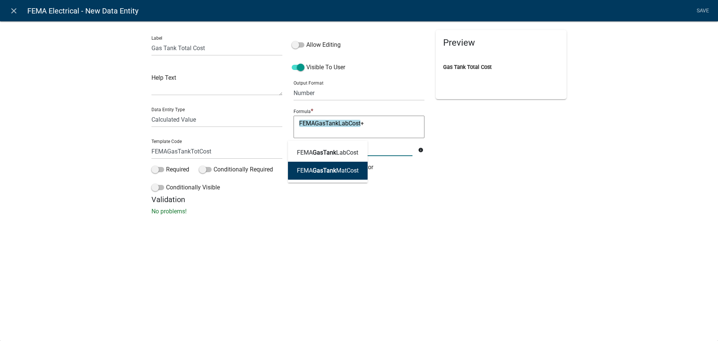
click at [346, 171] on ngb-highlight "FEMA GasTank MatCost" at bounding box center [328, 170] width 62 height 6
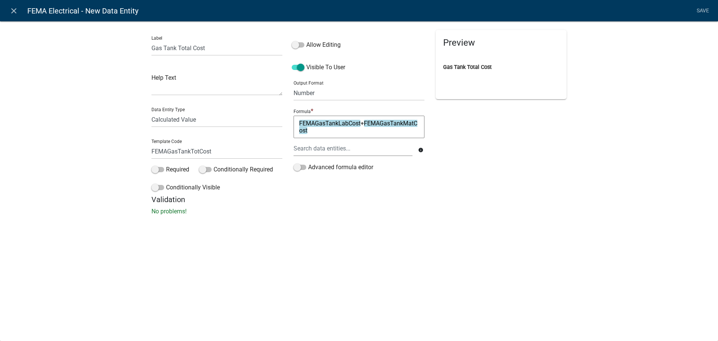
click at [475, 226] on div "Label Gas Tank Total Cost Help Text Data Entity Type Free Form Text Document Di…" at bounding box center [359, 120] width 718 height 222
click at [705, 9] on link "Save" at bounding box center [702, 11] width 19 height 14
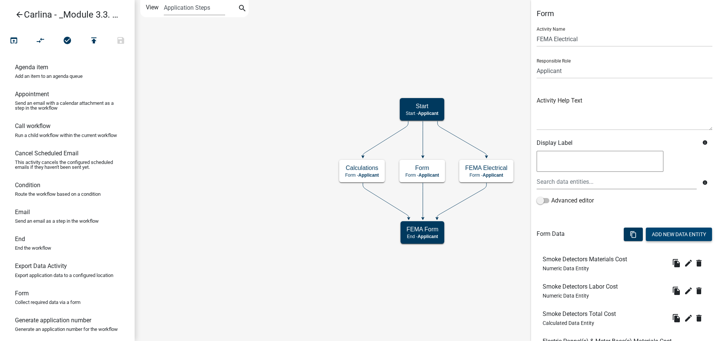
click at [657, 236] on button "Add New Data Entity" at bounding box center [679, 233] width 66 height 13
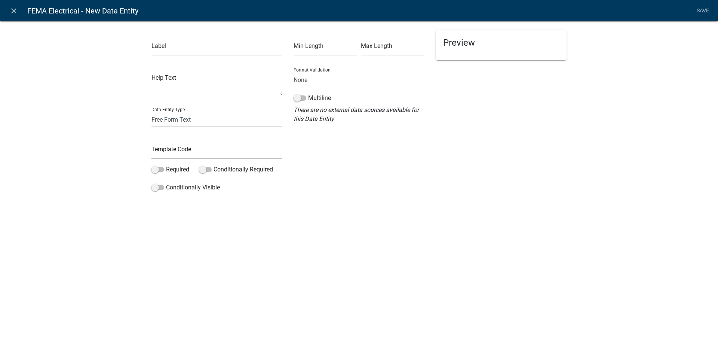
click at [151, 47] on div "Label Help Text Data Entity Type Free Form Text Document Display Entity Value F…" at bounding box center [217, 112] width 142 height 165
click at [155, 49] on input "text" at bounding box center [216, 47] width 131 height 15
click at [197, 119] on select "Free Form Text Document Display Entity Value Fee Numeric Data Date Map Sketch D…" at bounding box center [216, 119] width 131 height 15
click at [151, 112] on select "Free Form Text Document Display Entity Value Fee Numeric Data Date Map Sketch D…" at bounding box center [216, 119] width 131 height 15
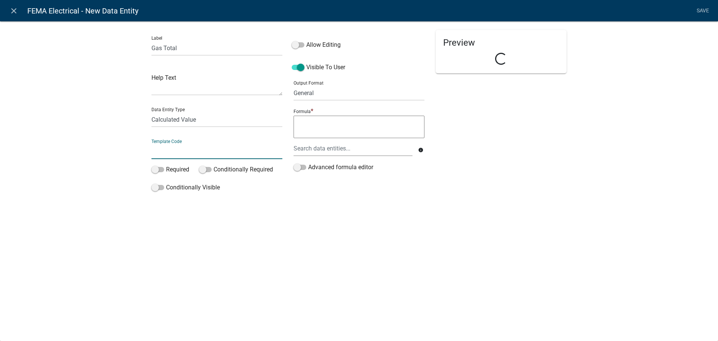
click at [178, 154] on input "text" at bounding box center [216, 151] width 131 height 15
click at [479, 151] on div "Preview" at bounding box center [501, 112] width 142 height 165
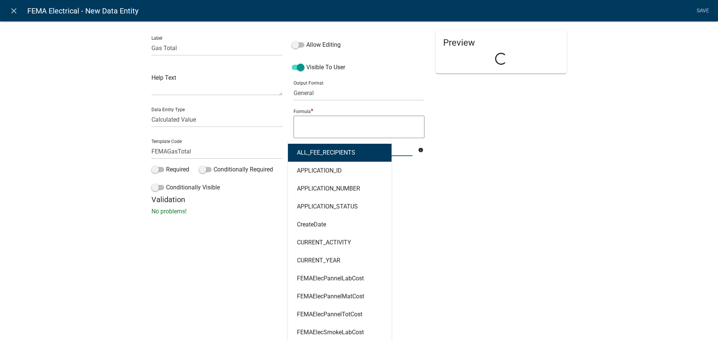
click at [349, 147] on div "ALL_FEE_RECIPIENTS APPLICATION_ID APPLICATION_NUMBER APPLICATION_STATUS CreateD…" at bounding box center [353, 148] width 130 height 15
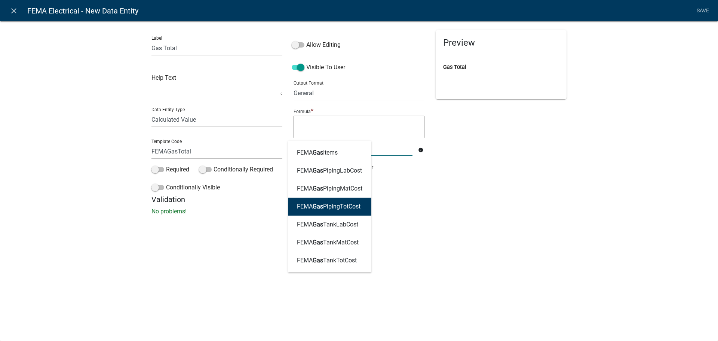
click at [347, 209] on ngb-highlight "FEMA Gas PipingTotCost" at bounding box center [329, 206] width 64 height 6
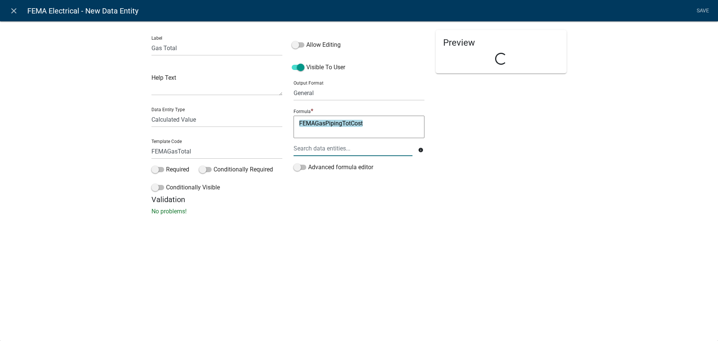
click at [354, 148] on div at bounding box center [353, 148] width 130 height 15
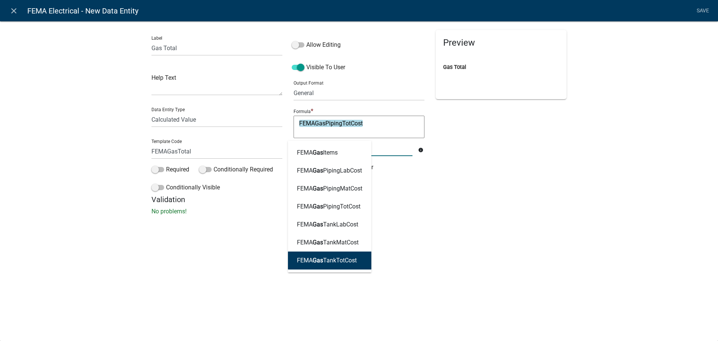
click at [348, 259] on ngb-highlight "FEMA Gas TankTotCost" at bounding box center [327, 260] width 60 height 6
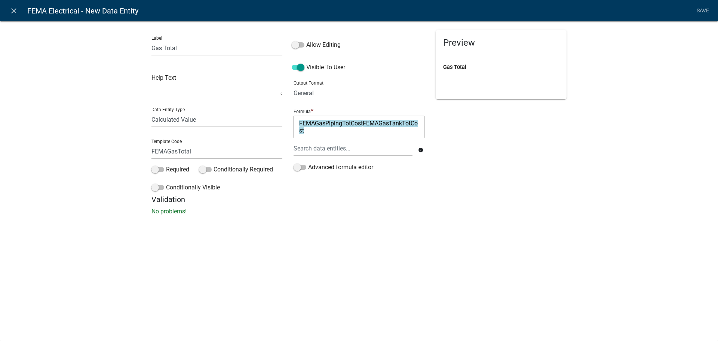
click at [363, 125] on textarea "FEMAGasPipingTotCostFEMAGasTankTotCost" at bounding box center [358, 127] width 131 height 22
click at [529, 200] on h5 "Validation" at bounding box center [358, 199] width 415 height 9
click at [372, 89] on select "General Text Number Decimal Date Date & Time" at bounding box center [358, 92] width 131 height 15
click at [293, 85] on select "General Text Number Decimal Date Date & Time" at bounding box center [358, 92] width 131 height 15
click at [502, 169] on div "Preview Gas Total" at bounding box center [501, 112] width 142 height 165
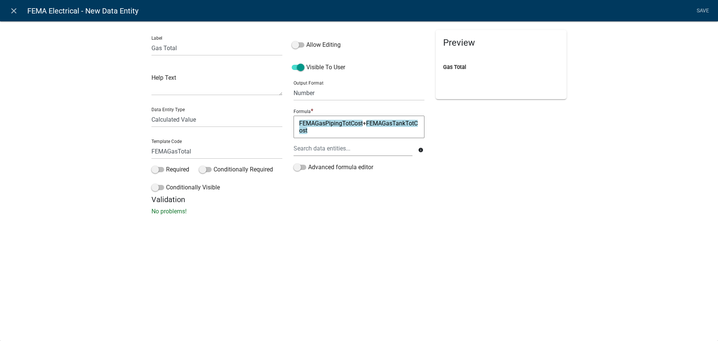
click at [502, 169] on div "Preview Gas Total" at bounding box center [501, 112] width 142 height 165
click at [563, 155] on div "Preview Gas Total" at bounding box center [501, 112] width 142 height 165
click at [703, 8] on link "Save" at bounding box center [702, 11] width 19 height 14
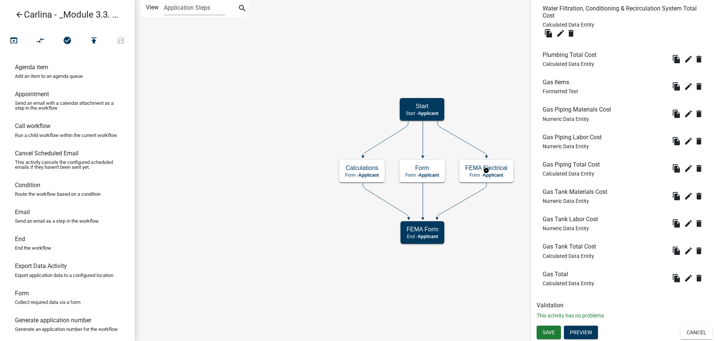
scroll to position [844, 0]
click at [555, 330] on button "Save" at bounding box center [548, 331] width 24 height 13
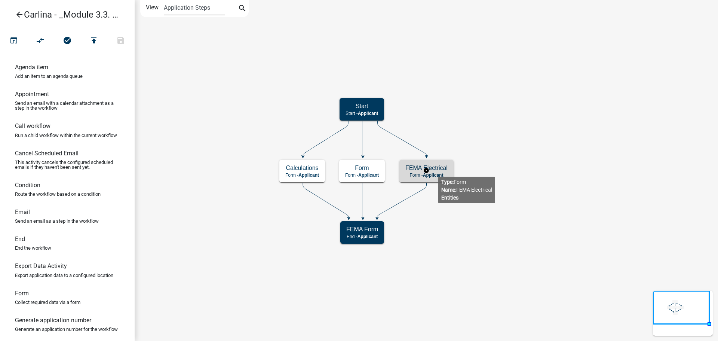
click at [438, 170] on h5 "FEMA Electrical" at bounding box center [426, 167] width 42 height 7
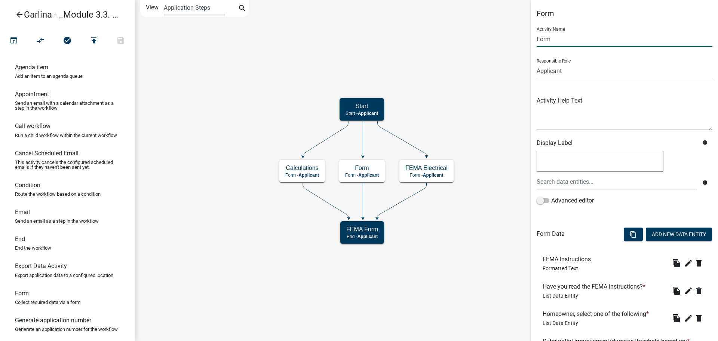
click at [556, 38] on input "Form" at bounding box center [624, 38] width 176 height 15
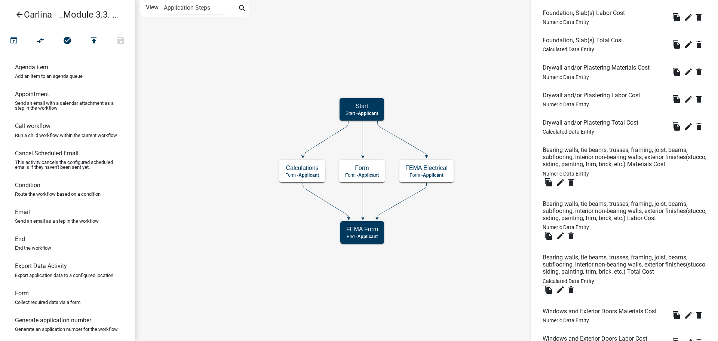
scroll to position [958, 0]
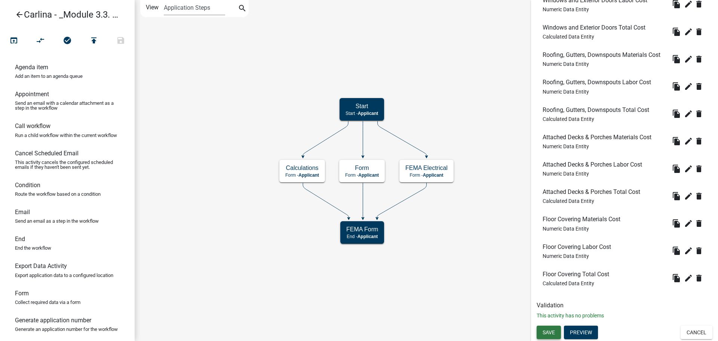
click at [552, 334] on span "Save" at bounding box center [548, 332] width 12 height 6
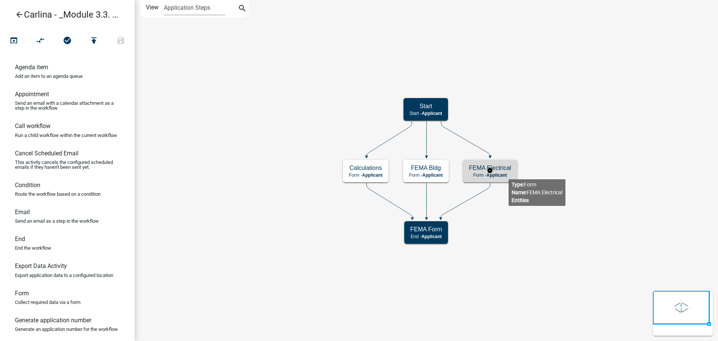
click at [508, 173] on p "Form - Applicant" at bounding box center [490, 174] width 42 height 5
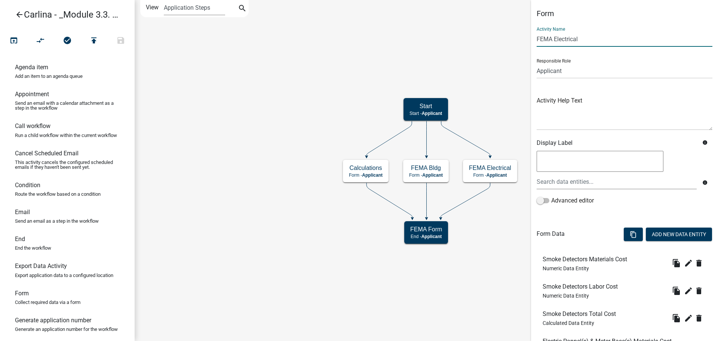
click at [590, 41] on input "FEMA Electrical" at bounding box center [624, 38] width 176 height 15
drag, startPoint x: 586, startPoint y: 38, endPoint x: 556, endPoint y: 41, distance: 30.1
click at [556, 41] on input "FEMA Electrical" at bounding box center [624, 38] width 176 height 15
click at [555, 43] on input "FEMA EE, P, G," at bounding box center [624, 38] width 176 height 15
click at [583, 41] on input "FEMA E, P, G," at bounding box center [624, 38] width 176 height 15
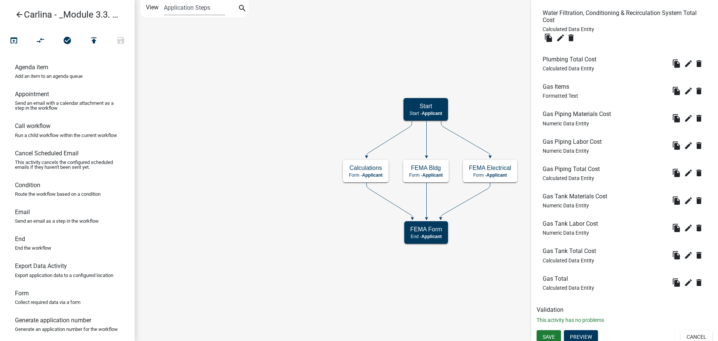
scroll to position [844, 0]
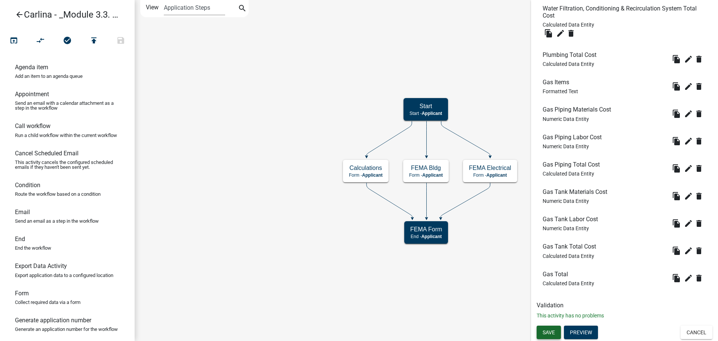
click at [555, 335] on span "Save" at bounding box center [548, 332] width 12 height 6
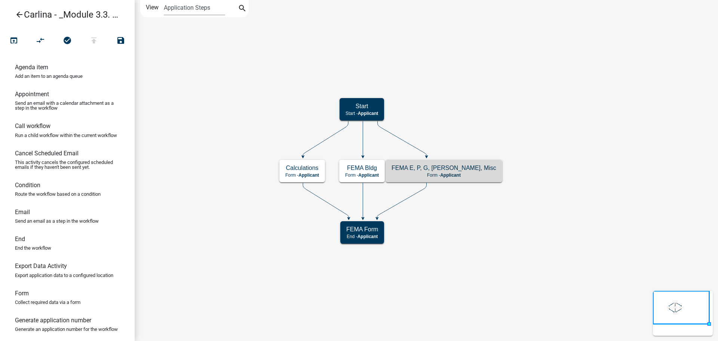
scroll to position [0, 0]
click at [475, 107] on icon "Start Start - Applicant Calculations Form - Applicant FEMA Form End - Applicant…" at bounding box center [426, 170] width 582 height 340
click at [484, 129] on icon "Start Start - Applicant Calculations Form - Applicant FEMA Form End - Applicant…" at bounding box center [426, 170] width 582 height 340
click at [464, 167] on h5 "FEMA E, P, G, [PERSON_NAME], Misc" at bounding box center [462, 167] width 105 height 7
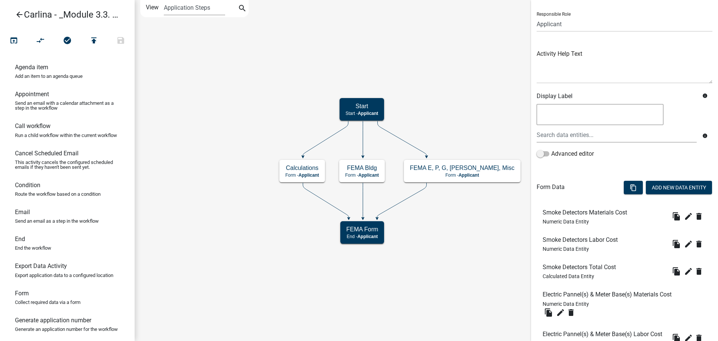
scroll to position [150, 0]
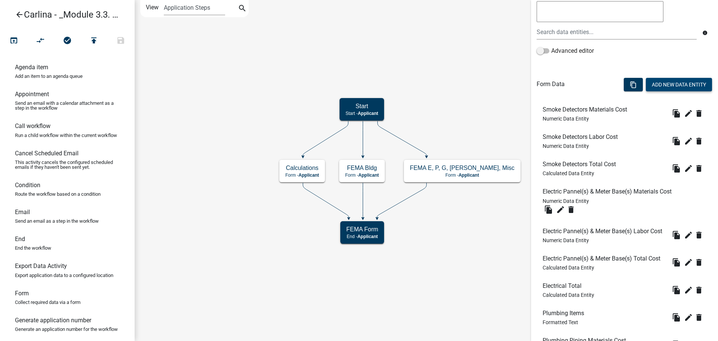
click at [659, 83] on button "Add New Data Entity" at bounding box center [679, 84] width 66 height 13
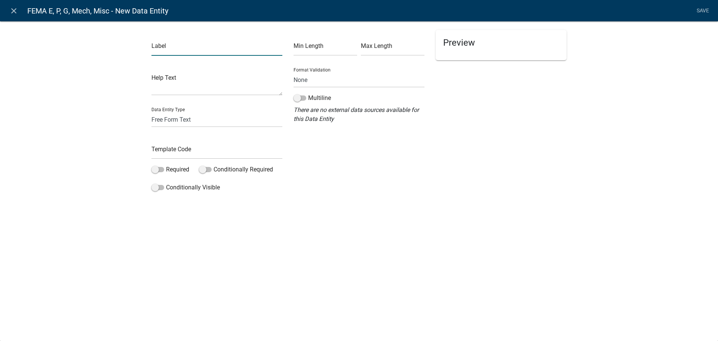
click at [261, 50] on input "text" at bounding box center [216, 47] width 131 height 15
click at [205, 123] on select "Free Form Text Document Display Entity Value Fee Numeric Data Date Map Sketch D…" at bounding box center [216, 119] width 131 height 15
click at [151, 112] on select "Free Form Text Document Display Entity Value Fee Numeric Data Date Map Sketch D…" at bounding box center [216, 119] width 131 height 15
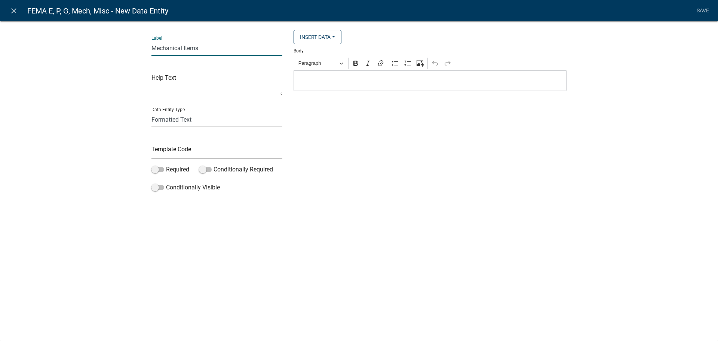
drag, startPoint x: 227, startPoint y: 48, endPoint x: 130, endPoint y: 47, distance: 96.1
click at [130, 47] on div "Label Mechanical Items Help Text Data Entity Type Free Form Text Document Displ…" at bounding box center [359, 109] width 718 height 201
click at [355, 82] on p "Editor editing area: main. Press Alt+0 for help." at bounding box center [430, 80] width 265 height 9
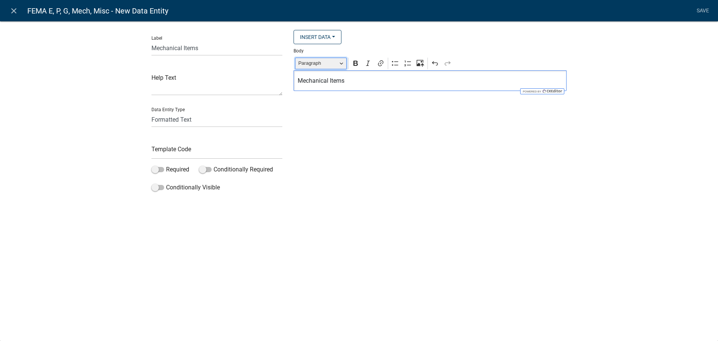
click at [339, 66] on button "Paragraph" at bounding box center [321, 64] width 52 height 12
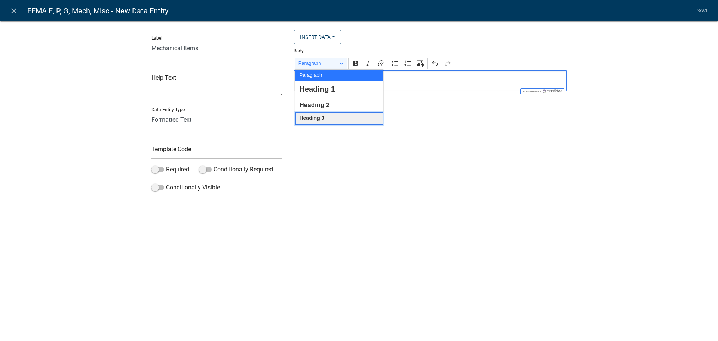
click at [322, 115] on span "Heading 3" at bounding box center [311, 118] width 25 height 10
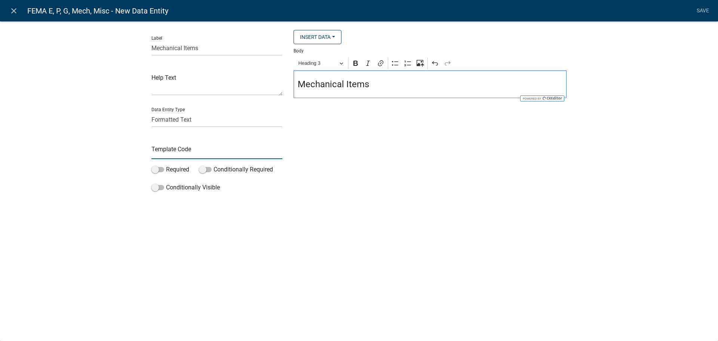
click at [239, 148] on input "text" at bounding box center [216, 151] width 131 height 15
click at [449, 152] on div "Insert Data Fee Recipients Application Id Application Number Application Status…" at bounding box center [430, 112] width 284 height 165
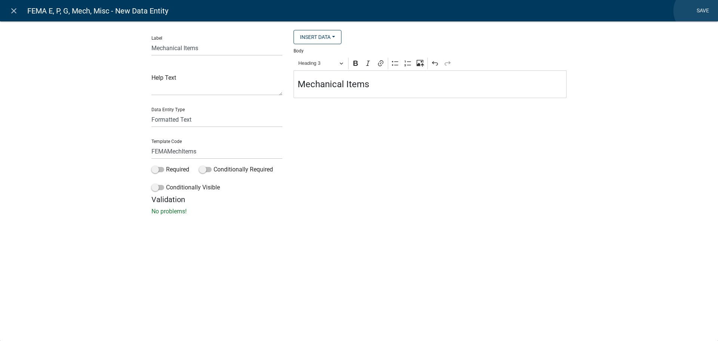
click at [697, 11] on link "Save" at bounding box center [702, 11] width 19 height 14
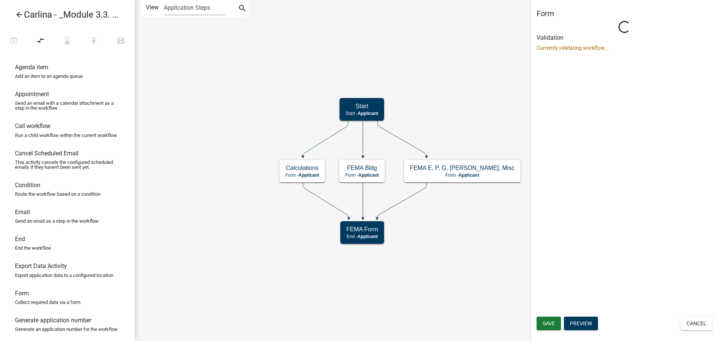
scroll to position [0, 0]
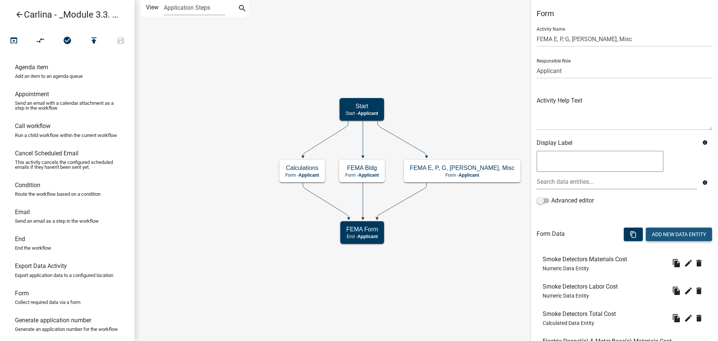
click at [673, 233] on button "Add New Data Entity" at bounding box center [679, 233] width 66 height 13
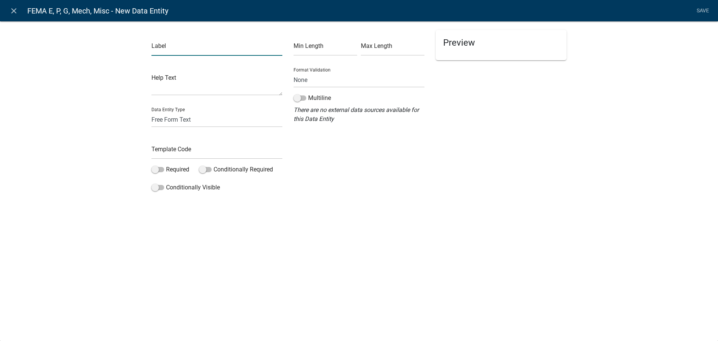
click at [187, 51] on input "text" at bounding box center [216, 47] width 131 height 15
click at [273, 51] on input "HVAC Equipment, Ductwork, [GEOGRAPHIC_DATA]" at bounding box center [216, 47] width 131 height 15
click at [193, 114] on select "Free Form Text Document Display Entity Value Fee Numeric Data Date Map Sketch D…" at bounding box center [216, 119] width 131 height 15
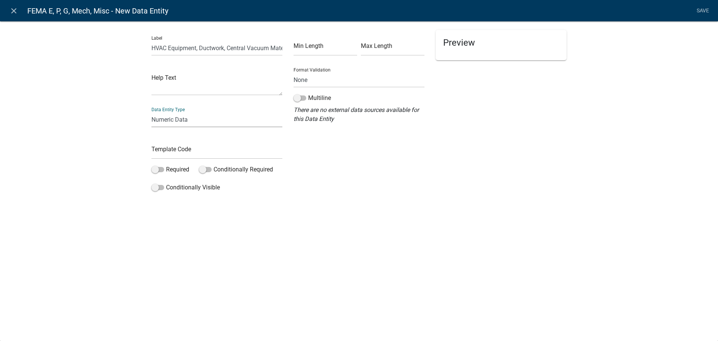
click at [151, 112] on select "Free Form Text Document Display Entity Value Fee Numeric Data Date Map Sketch D…" at bounding box center [216, 119] width 131 height 15
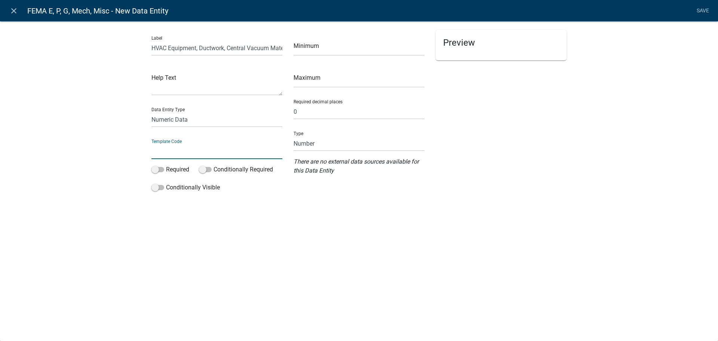
click at [192, 150] on input "text" at bounding box center [216, 151] width 131 height 15
click at [322, 142] on select "Number Currency" at bounding box center [358, 143] width 131 height 15
click at [293, 136] on select "Number Currency" at bounding box center [358, 143] width 131 height 15
click at [501, 153] on div "Preview Loading..." at bounding box center [501, 112] width 142 height 165
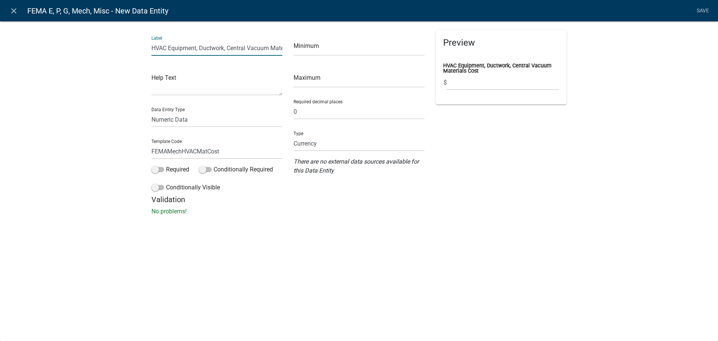
click at [262, 48] on input "HVAC Equipment, Ductwork, Central Vacuum Materials Cost" at bounding box center [216, 47] width 131 height 15
click at [503, 139] on div "Preview HVAC Equipment, Ductwork, [GEOGRAPHIC_DATA], [GEOGRAPHIC_DATA]. Materia…" at bounding box center [501, 112] width 142 height 165
click at [621, 89] on div "Label HVAC Equipment, Ductwork, Central Vac, Etc. Materials Cost Help Text Data…" at bounding box center [359, 120] width 718 height 222
click at [235, 47] on input "HVAC Equipment, Ductwork, Central Vac, Etc. Materials Cost" at bounding box center [216, 47] width 131 height 15
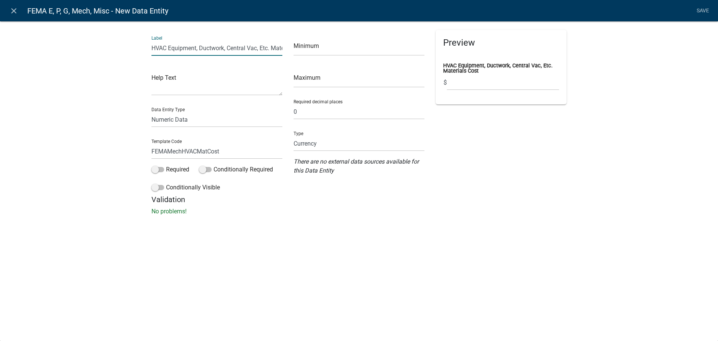
click at [235, 47] on input "HVAC Equipment, Ductwork, Central Vac, Etc. Materials Cost" at bounding box center [216, 47] width 131 height 15
paste input "uum"
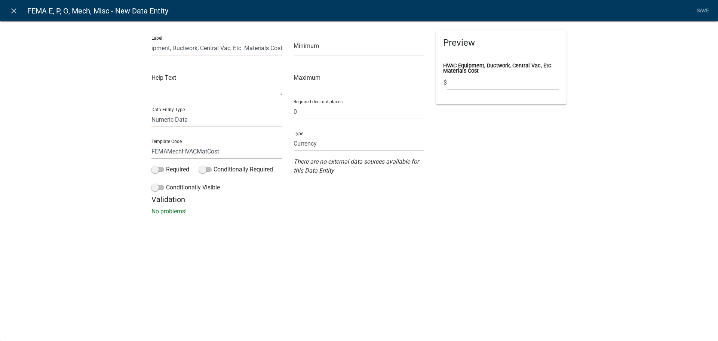
click at [692, 120] on div "Label HVAC Equipment, Ductwork, Central Vac, Etc. Materials Cost Help Text Data…" at bounding box center [359, 120] width 718 height 222
click at [702, 12] on link "Save" at bounding box center [702, 11] width 19 height 14
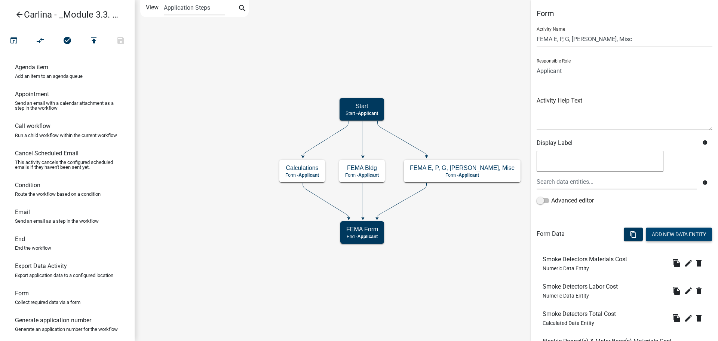
click at [662, 233] on button "Add New Data Entity" at bounding box center [679, 233] width 66 height 13
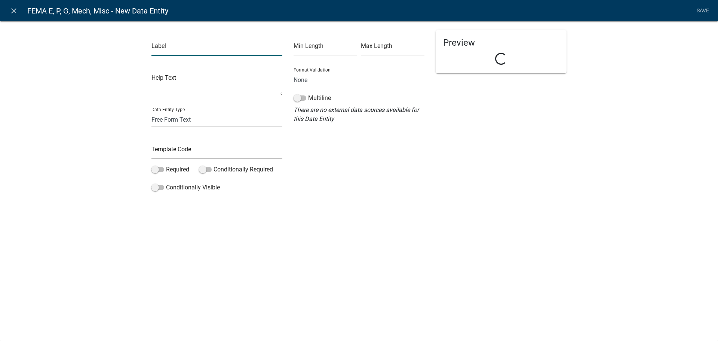
click at [163, 49] on input "text" at bounding box center [216, 47] width 131 height 15
paste input "HVAC Equipment, Ductwork, Central Vac, Etc. Materials Cost"
click at [253, 51] on input "HVAC Equipment, Ductwork, Central Vac, Etc. Materials Cost" at bounding box center [216, 47] width 131 height 15
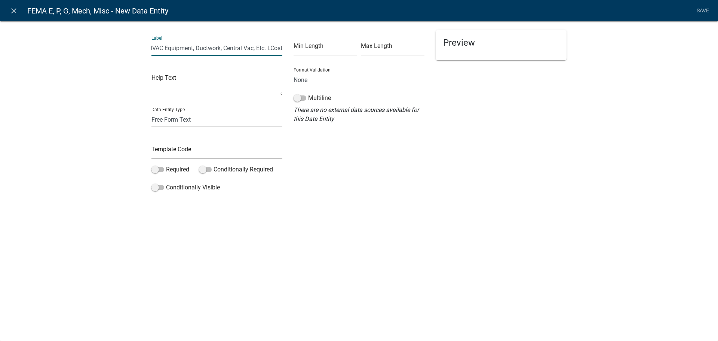
scroll to position [0, 7]
click at [198, 120] on select "Free Form Text Document Display Entity Value Fee Numeric Data Date Map Sketch D…" at bounding box center [216, 119] width 131 height 15
click at [151, 112] on select "Free Form Text Document Display Entity Value Fee Numeric Data Date Map Sketch D…" at bounding box center [216, 119] width 131 height 15
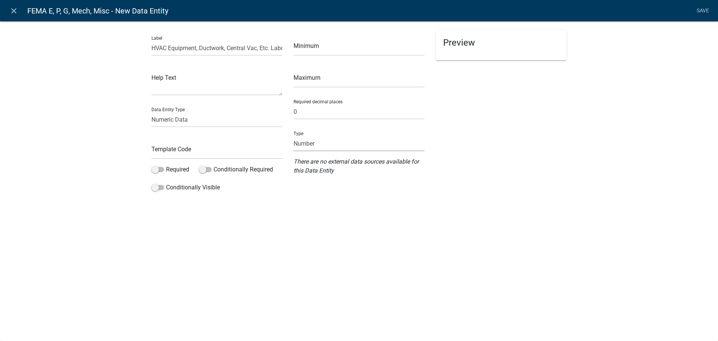
drag, startPoint x: 345, startPoint y: 145, endPoint x: 345, endPoint y: 150, distance: 5.2
click at [345, 145] on select "Number Currency" at bounding box center [358, 143] width 131 height 15
click at [293, 136] on select "Number Currency" at bounding box center [358, 143] width 131 height 15
click at [185, 147] on input "text" at bounding box center [216, 151] width 131 height 15
click at [601, 156] on div "Label HVAC Equipment, Ductwork, Central Vac, Etc. Labor Cost Help Text Data Ent…" at bounding box center [359, 109] width 718 height 201
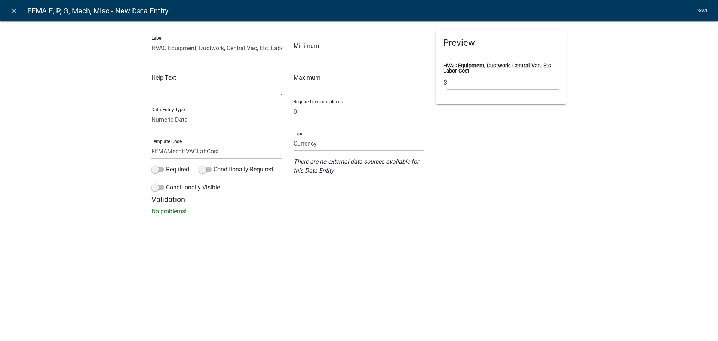
click at [699, 10] on link "Save" at bounding box center [702, 11] width 19 height 14
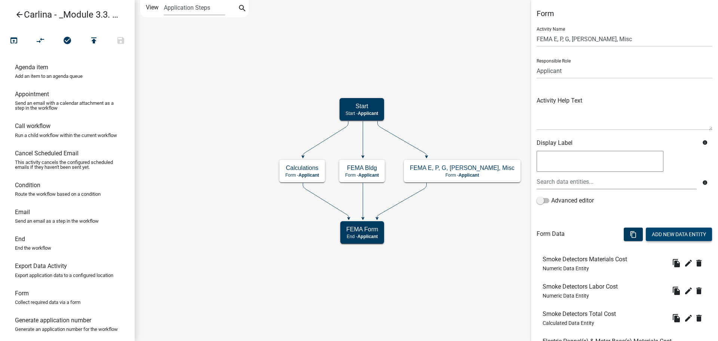
click at [678, 231] on button "Add New Data Entity" at bounding box center [679, 233] width 66 height 13
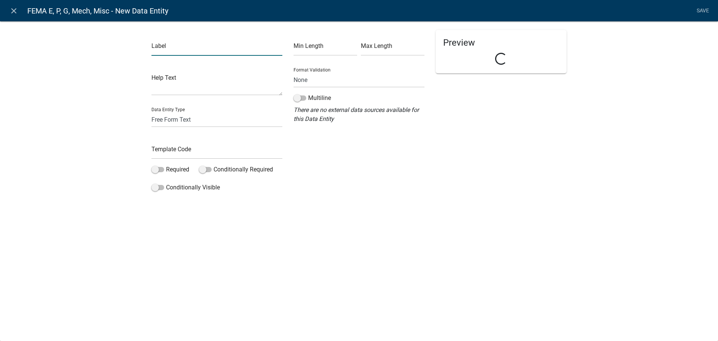
click at [178, 55] on input "text" at bounding box center [216, 47] width 131 height 15
paste input "HVAC Equipment, Ductwork, Central Vac, Etc. Materials Cost"
click at [260, 49] on input "HVAC Equipment, Ductwork, Central Vac, Etc. Materials Cost" at bounding box center [216, 47] width 131 height 15
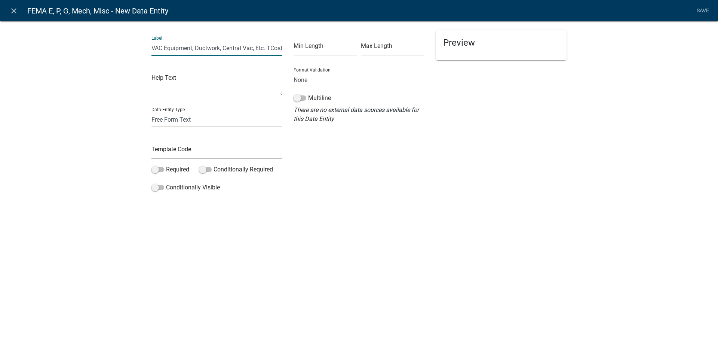
scroll to position [0, 7]
click at [161, 117] on select "Free Form Text Document Display Entity Value Fee Numeric Data Date Map Sketch D…" at bounding box center [216, 119] width 131 height 15
click at [151, 112] on select "Free Form Text Document Display Entity Value Fee Numeric Data Date Map Sketch D…" at bounding box center [216, 119] width 131 height 15
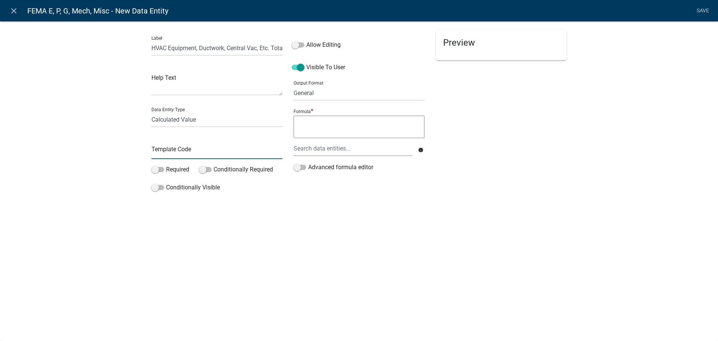
click at [178, 150] on input "text" at bounding box center [216, 151] width 131 height 15
click at [359, 149] on div at bounding box center [353, 148] width 130 height 15
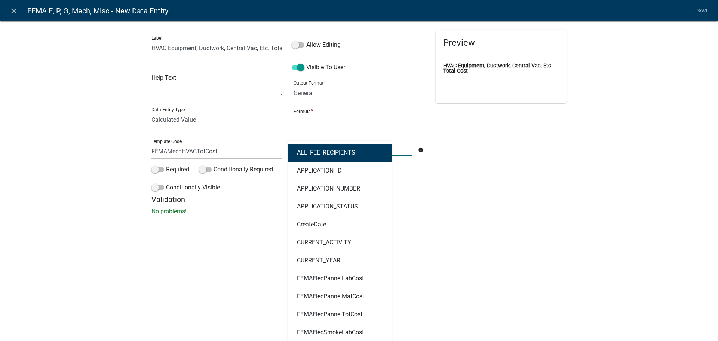
click at [493, 189] on div "Preview HVAC Equipment, Ductwork, [GEOGRAPHIC_DATA], [GEOGRAPHIC_DATA]. Total C…" at bounding box center [501, 112] width 142 height 165
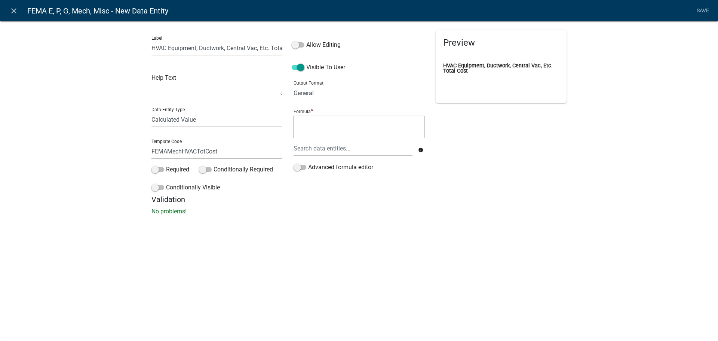
click at [246, 124] on select "Free Form Text Document Display Entity Value Fee Numeric Data Date Map Sketch D…" at bounding box center [216, 119] width 131 height 15
click at [367, 127] on textarea at bounding box center [358, 127] width 131 height 22
click at [347, 148] on div at bounding box center [353, 148] width 130 height 15
click at [347, 148] on button "FEMAMech HVAC LabCost" at bounding box center [331, 153] width 86 height 18
click at [373, 127] on textarea "FEMAMechHVACLabCost" at bounding box center [358, 127] width 131 height 22
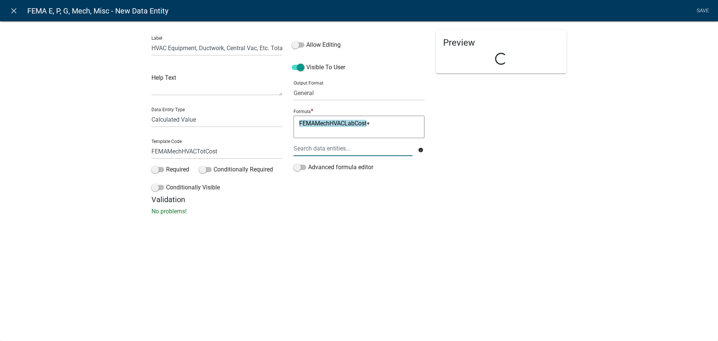
click at [382, 144] on div at bounding box center [353, 148] width 130 height 15
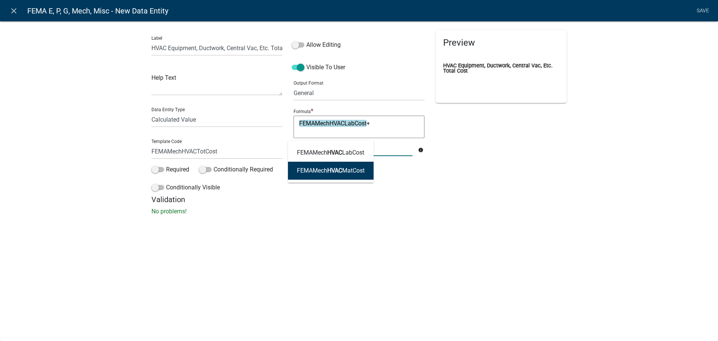
click at [342, 179] on button "FEMAMech HVAC MatCost" at bounding box center [331, 170] width 86 height 18
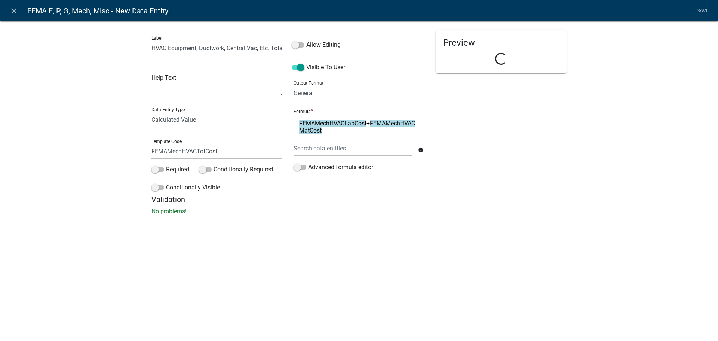
click at [494, 196] on h5 "Validation" at bounding box center [358, 199] width 415 height 9
click at [394, 83] on div "Output Format General Text Number Decimal Date Date & Time" at bounding box center [358, 88] width 131 height 26
click at [414, 241] on div "close FEMA E, P, G, Mech, Misc - New Data Entity Save Label HVAC Equipment, Duc…" at bounding box center [359, 170] width 718 height 341
click at [302, 92] on select "General Text Number Decimal Date Date & Time" at bounding box center [358, 92] width 131 height 15
click at [293, 85] on select "General Text Number Decimal Date Date & Time" at bounding box center [358, 92] width 131 height 15
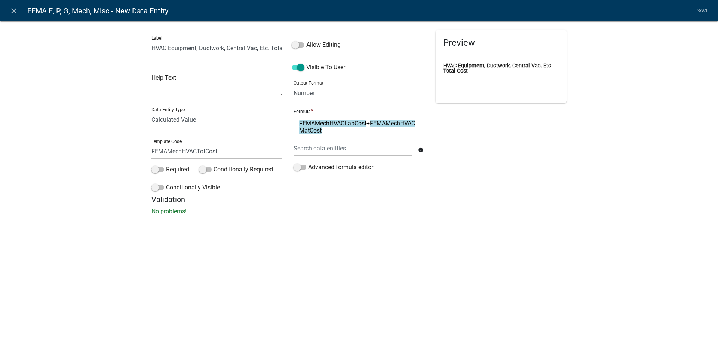
click at [599, 139] on div "Label HVAC Equipment, Ductwork, Central Vac, Etc. Total Cost Help Text Data Ent…" at bounding box center [359, 120] width 718 height 222
click at [703, 11] on link "Save" at bounding box center [702, 11] width 19 height 14
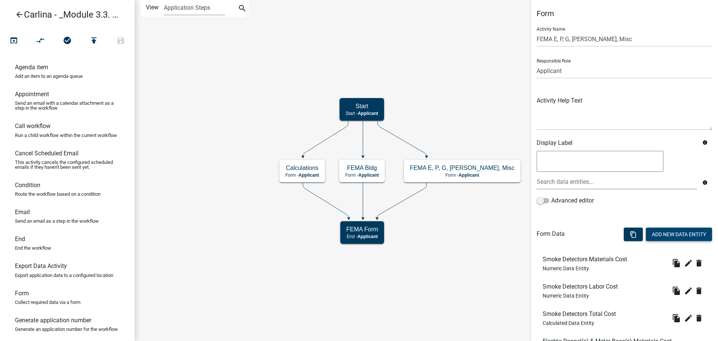
click at [681, 233] on button "Add New Data Entity" at bounding box center [679, 233] width 66 height 13
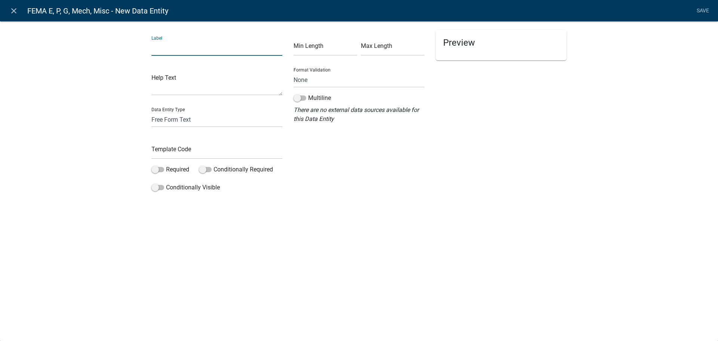
click at [219, 51] on input "text" at bounding box center [216, 47] width 131 height 15
click at [195, 125] on select "Free Form Text Document Display Entity Value Fee Numeric Data Date Map Sketch D…" at bounding box center [216, 119] width 131 height 15
click at [151, 112] on select "Free Form Text Document Display Entity Value Fee Numeric Data Date Map Sketch D…" at bounding box center [216, 119] width 131 height 15
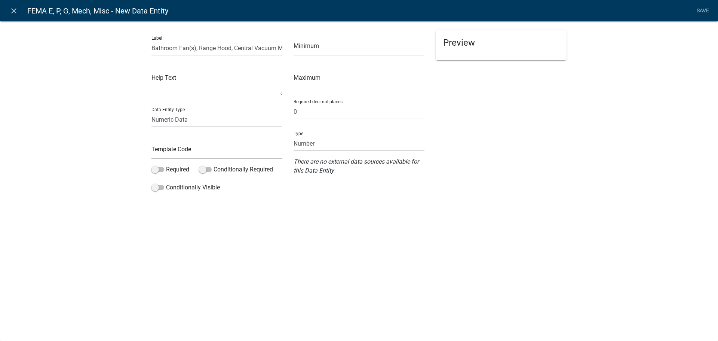
click at [315, 144] on select "Number Currency" at bounding box center [358, 143] width 131 height 15
click at [293, 136] on select "Number Currency" at bounding box center [358, 143] width 131 height 15
click at [203, 154] on input "text" at bounding box center [216, 151] width 131 height 15
click at [487, 132] on div "Preview" at bounding box center [501, 112] width 142 height 165
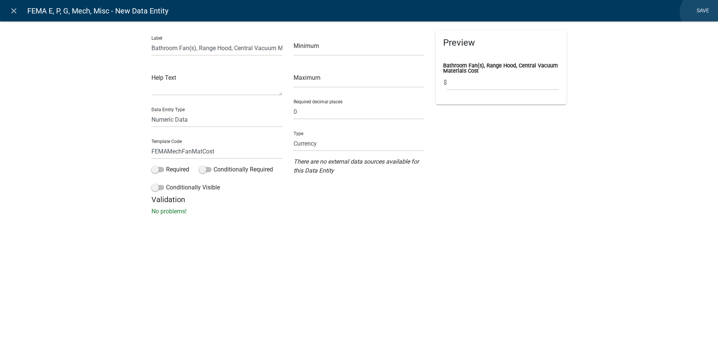
click at [703, 12] on link "Save" at bounding box center [702, 11] width 19 height 14
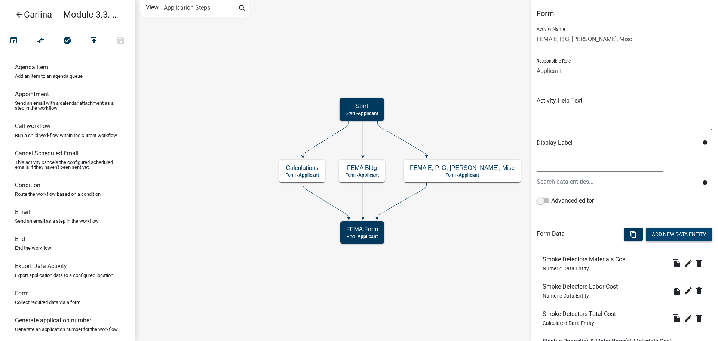
click at [662, 234] on button "Add New Data Entity" at bounding box center [679, 233] width 66 height 13
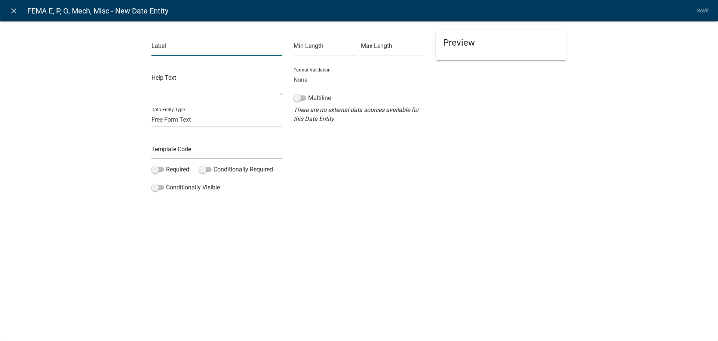
click at [175, 51] on input "text" at bounding box center [216, 47] width 131 height 15
paste input "Bathroom Fan(s), Range Hood, Central Vacuum Materials Cost"
click at [258, 49] on input "Bathroom Fan(s), Range Hood, Central Vacuum Materials Cost" at bounding box center [216, 47] width 131 height 15
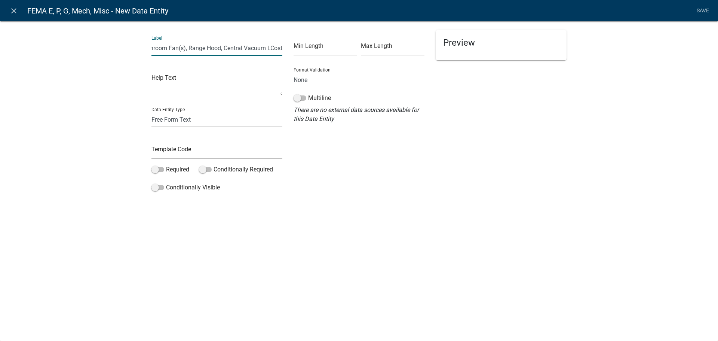
scroll to position [0, 13]
click at [194, 121] on select "Free Form Text Document Display Entity Value Fee Numeric Data Date Map Sketch D…" at bounding box center [216, 119] width 131 height 15
click at [151, 112] on select "Free Form Text Document Display Entity Value Fee Numeric Data Date Map Sketch D…" at bounding box center [216, 119] width 131 height 15
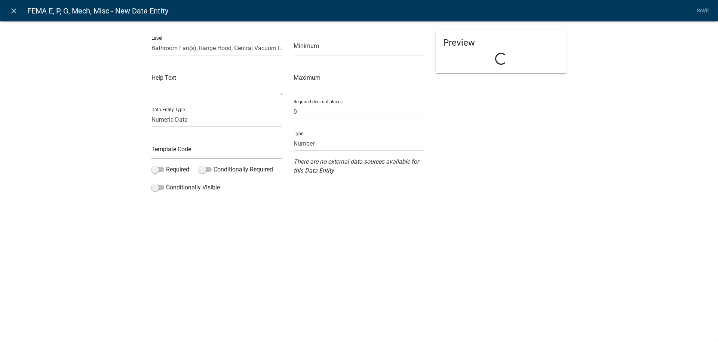
click at [348, 151] on form "Minimum Maximum Required decimal places 0 Type Number Currency There are no ext…" at bounding box center [358, 102] width 131 height 145
drag, startPoint x: 347, startPoint y: 147, endPoint x: 329, endPoint y: 172, distance: 31.4
click at [347, 147] on select "Number Currency" at bounding box center [358, 143] width 131 height 15
click at [293, 136] on select "Number Currency" at bounding box center [358, 143] width 131 height 15
click at [224, 154] on input "text" at bounding box center [216, 151] width 131 height 15
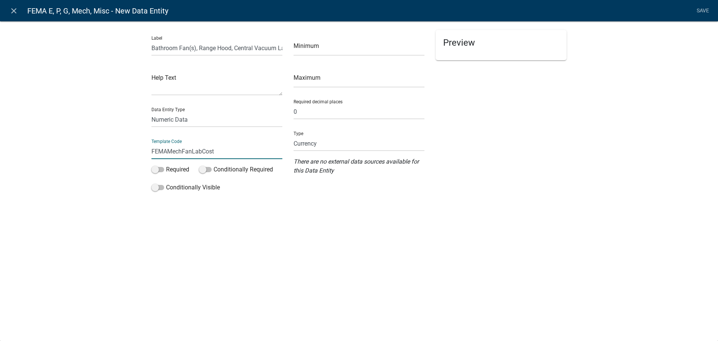
click at [543, 140] on div "Preview" at bounding box center [501, 112] width 142 height 165
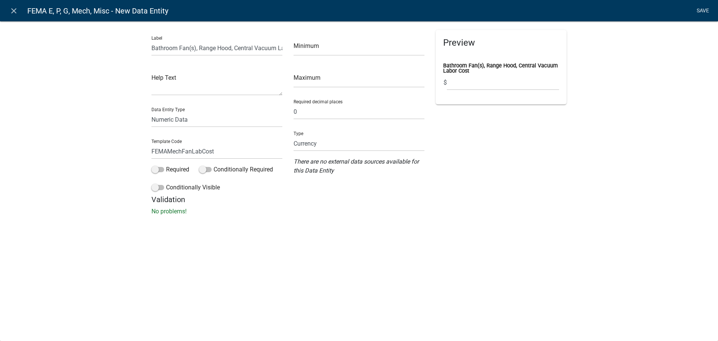
click at [705, 12] on link "Save" at bounding box center [702, 11] width 19 height 14
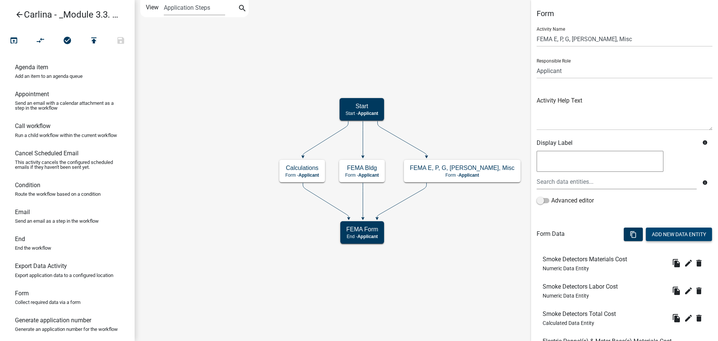
click at [679, 230] on button "Add New Data Entity" at bounding box center [679, 233] width 66 height 13
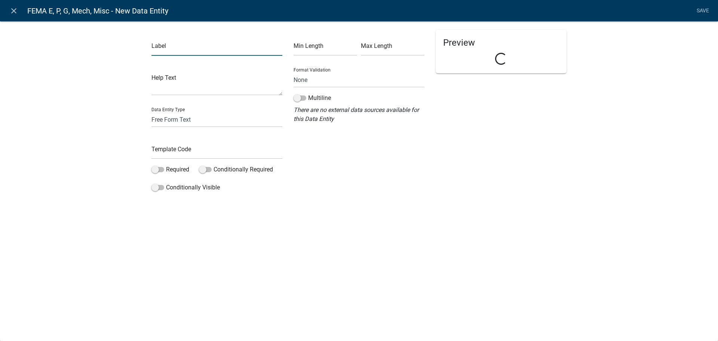
drag, startPoint x: 175, startPoint y: 49, endPoint x: 166, endPoint y: 53, distance: 9.4
click at [166, 53] on input "text" at bounding box center [216, 47] width 131 height 15
paste input "Bathroom Fan(s), Range Hood, Central Vacuum Materials Cost"
click at [254, 48] on input "Bathroom Fan(s), Range Hood, Central Vacuum Materials Cost" at bounding box center [216, 47] width 131 height 15
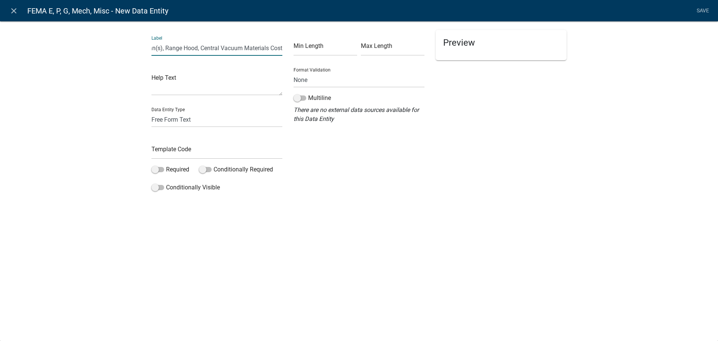
click at [254, 48] on input "Bathroom Fan(s), Range Hood, Central Vacuum Materials Cost" at bounding box center [216, 47] width 131 height 15
click at [200, 115] on select "Free Form Text Document Display Entity Value Fee Numeric Data Date Map Sketch D…" at bounding box center [216, 119] width 131 height 15
click at [151, 112] on select "Free Form Text Document Display Entity Value Fee Numeric Data Date Map Sketch D…" at bounding box center [216, 119] width 131 height 15
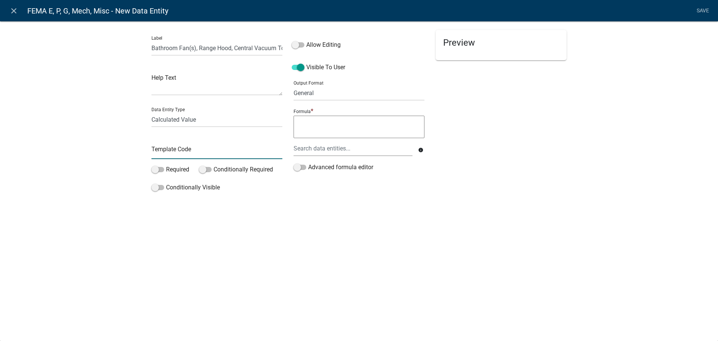
click at [181, 152] on input "text" at bounding box center [216, 151] width 131 height 15
click at [343, 148] on div at bounding box center [353, 148] width 130 height 15
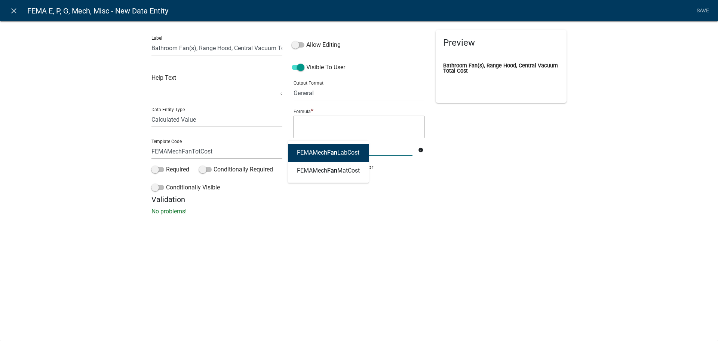
click at [343, 150] on ngb-highlight "FEMAMech Fan LabCost" at bounding box center [328, 153] width 62 height 6
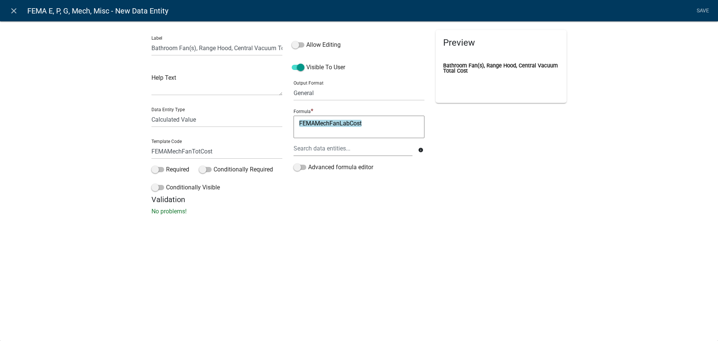
click at [373, 127] on textarea "FEMAMechFanLabCost" at bounding box center [358, 127] width 131 height 22
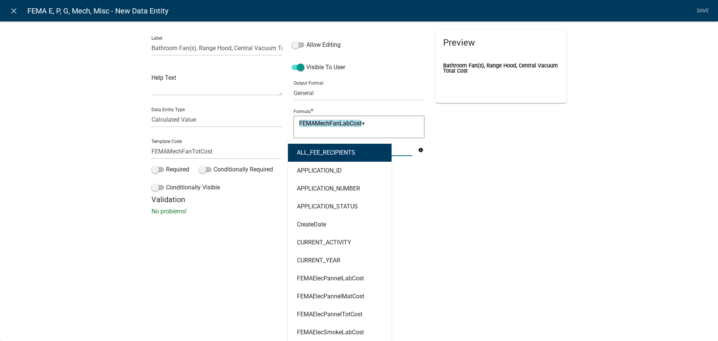
click at [344, 150] on div "ALL_FEE_RECIPIENTS APPLICATION_ID APPLICATION_NUMBER APPLICATION_STATUS CreateD…" at bounding box center [353, 148] width 130 height 15
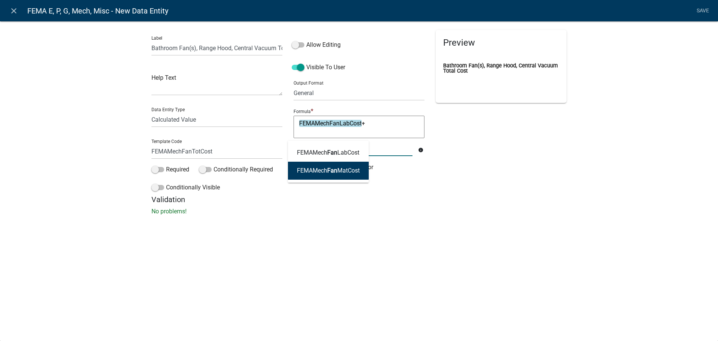
click at [341, 175] on button "FEMAMech Fan MatCost" at bounding box center [328, 170] width 81 height 18
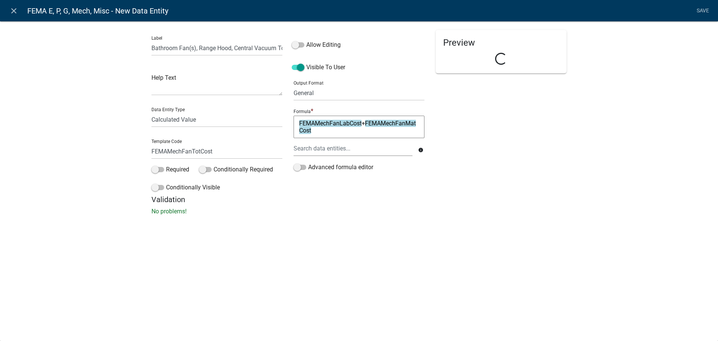
click at [481, 158] on div "Preview Loading..." at bounding box center [501, 112] width 142 height 165
click at [448, 150] on div "Preview Bathroom Fan(s), Range Hood, Central Vacuum Total Cost" at bounding box center [501, 112] width 142 height 165
click at [311, 96] on select "General Text Number Decimal Date Date & Time" at bounding box center [358, 92] width 131 height 15
click at [293, 85] on select "General Text Number Decimal Date Date & Time" at bounding box center [358, 92] width 131 height 15
click at [606, 153] on div "Label Bathroom Fan(s), Range Hood, Central Vacuum Total Cost Help Text Data Ent…" at bounding box center [359, 120] width 718 height 222
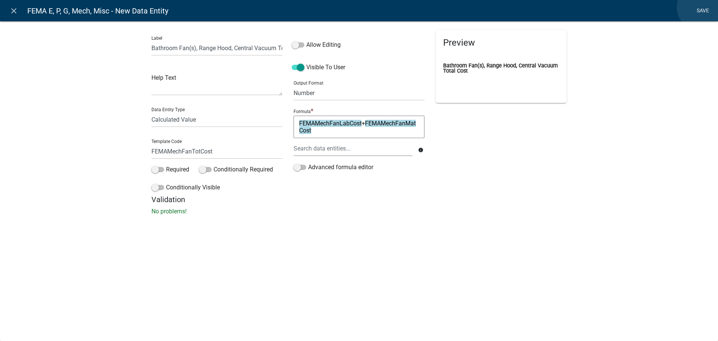
click at [700, 7] on link "Save" at bounding box center [702, 11] width 19 height 14
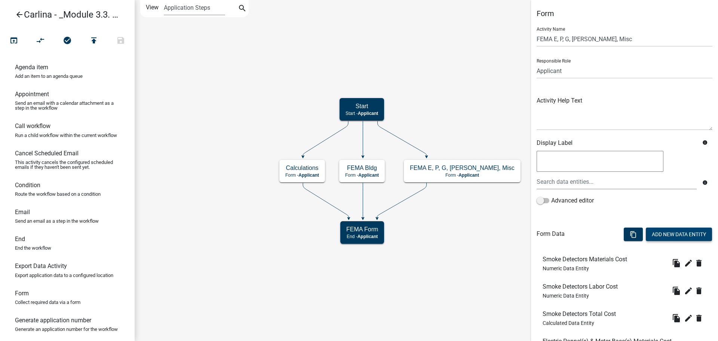
click at [674, 230] on button "Add New Data Entity" at bounding box center [679, 233] width 66 height 13
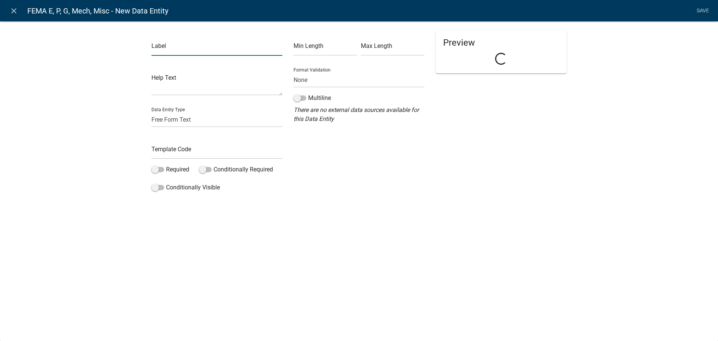
click at [158, 46] on input "text" at bounding box center [216, 47] width 131 height 15
click at [186, 118] on select "Free Form Text Document Display Entity Value Fee Numeric Data Date Map Sketch D…" at bounding box center [216, 119] width 131 height 15
click at [151, 112] on select "Free Form Text Document Display Entity Value Fee Numeric Data Date Map Sketch D…" at bounding box center [216, 119] width 131 height 15
click at [204, 153] on input "text" at bounding box center [216, 151] width 131 height 15
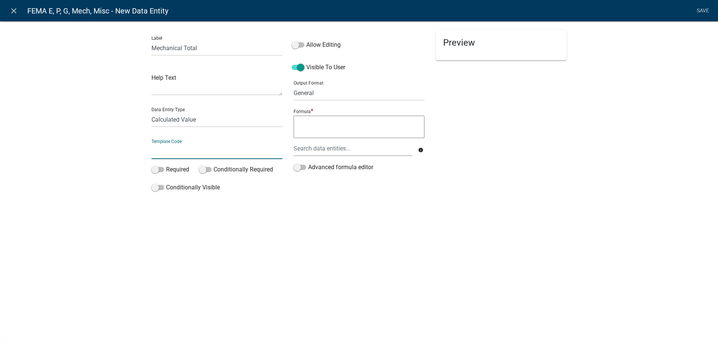
click at [204, 153] on input "text" at bounding box center [216, 151] width 131 height 15
click at [438, 181] on div "Preview" at bounding box center [501, 112] width 142 height 165
click at [356, 129] on textarea at bounding box center [358, 127] width 131 height 22
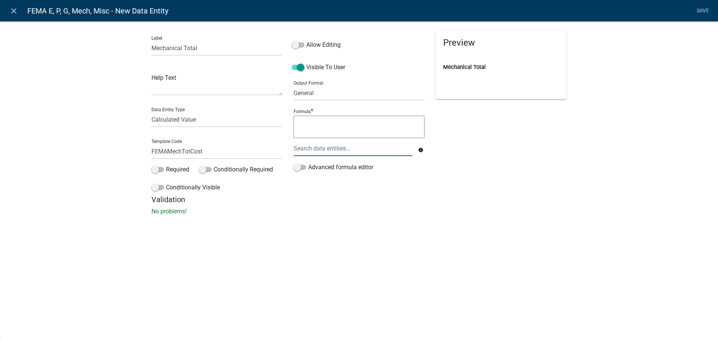
click at [354, 150] on div at bounding box center [353, 148] width 130 height 15
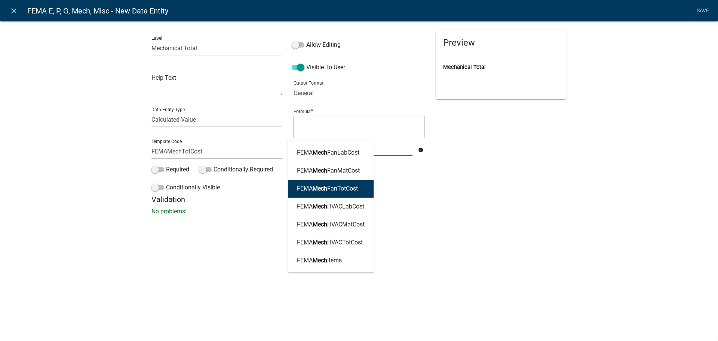
click at [354, 189] on ngb-highlight "FEMA Mech FanTotCost" at bounding box center [327, 188] width 61 height 6
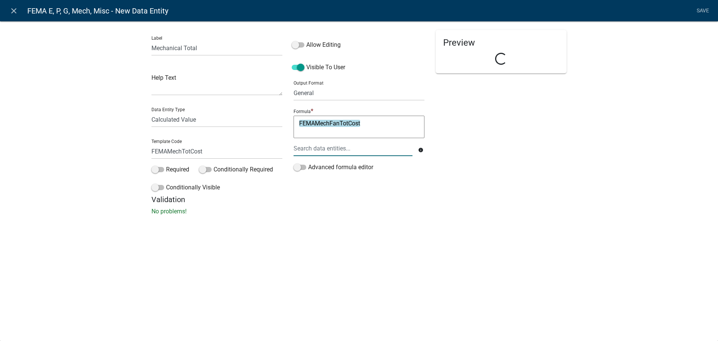
click at [358, 153] on div at bounding box center [353, 148] width 130 height 15
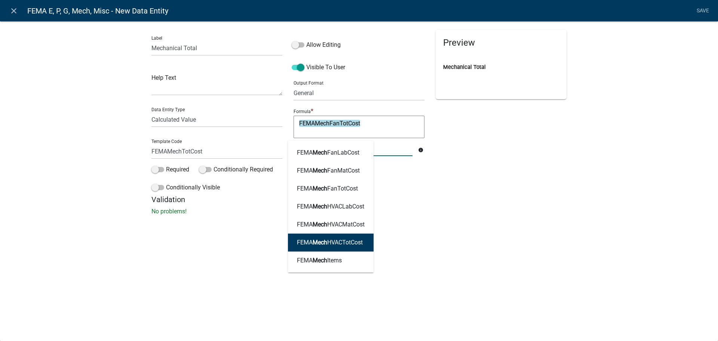
click at [345, 244] on ngb-highlight "FEMA Mech HVACTotCost" at bounding box center [330, 242] width 66 height 6
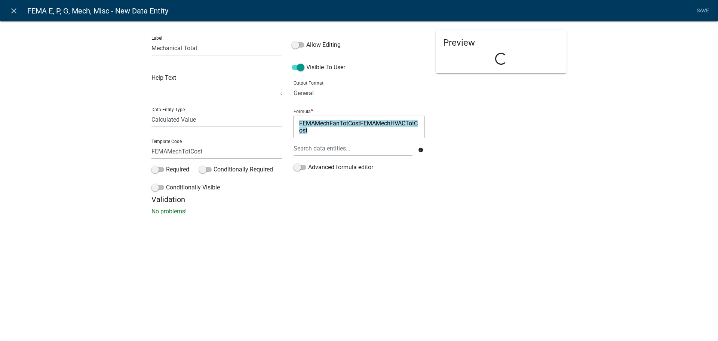
click at [525, 178] on div "Preview Loading..." at bounding box center [501, 112] width 142 height 165
click at [361, 121] on textarea "FEMAMechFanTotCostFEMAMechHVACTotCost" at bounding box center [358, 127] width 131 height 22
click at [601, 177] on div "Label Mechanical Total Help Text Data Entity Type Free Form Text Document Displ…" at bounding box center [359, 120] width 718 height 222
click at [381, 98] on select "General Text Number Decimal Date Date & Time" at bounding box center [358, 92] width 131 height 15
click at [293, 85] on select "General Text Number Decimal Date Date & Time" at bounding box center [358, 92] width 131 height 15
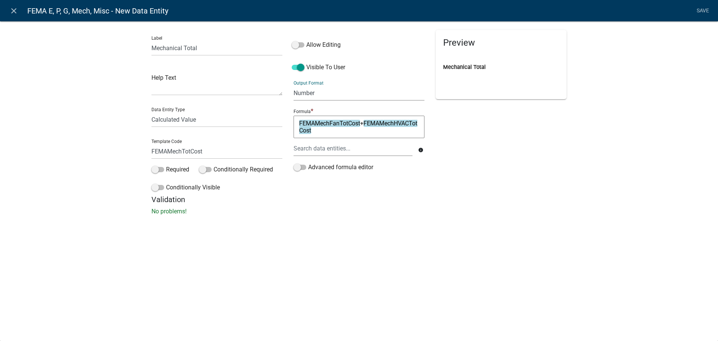
click at [642, 49] on div "Label Mechanical Total Help Text Data Entity Type Free Form Text Document Displ…" at bounding box center [359, 120] width 718 height 222
click at [702, 11] on link "Save" at bounding box center [702, 11] width 19 height 14
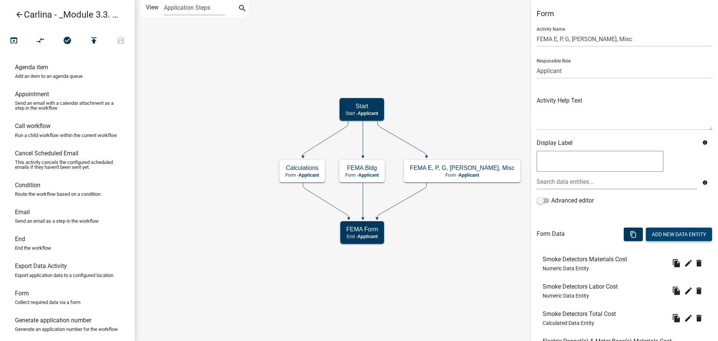
click at [693, 235] on button "Add New Data Entity" at bounding box center [679, 233] width 66 height 13
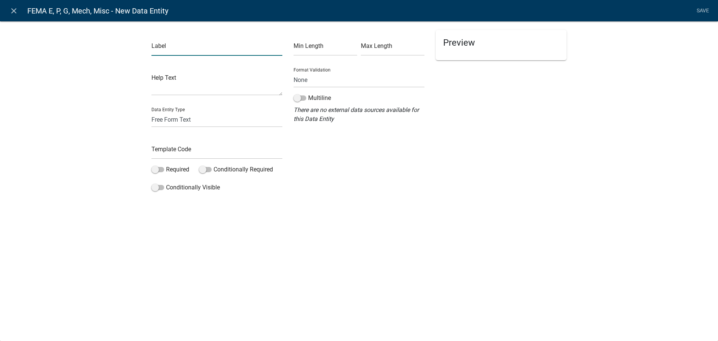
click at [229, 44] on input "text" at bounding box center [216, 47] width 131 height 15
click at [176, 48] on input "Miscellanous Item s" at bounding box center [216, 47] width 131 height 15
click at [221, 50] on input "Miscellaneous Item s" at bounding box center [216, 47] width 131 height 15
drag, startPoint x: 178, startPoint y: 120, endPoint x: 180, endPoint y: 126, distance: 5.6
click at [178, 120] on select "Free Form Text Document Display Entity Value Fee Numeric Data Date Map Sketch D…" at bounding box center [216, 119] width 131 height 15
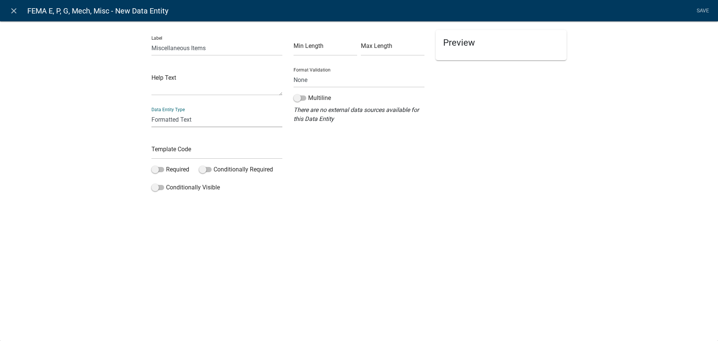
click at [151, 112] on select "Free Form Text Document Display Entity Value Fee Numeric Data Date Map Sketch D…" at bounding box center [216, 119] width 131 height 15
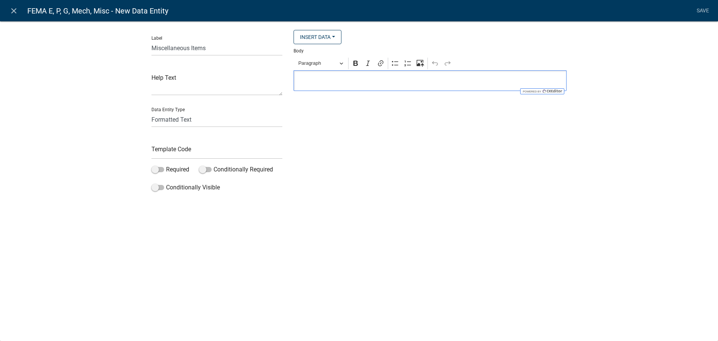
click at [334, 82] on p "Editor editing area: main. Press Alt+0 for help." at bounding box center [430, 80] width 265 height 9
click at [216, 49] on input "Miscellaneous Items" at bounding box center [216, 47] width 131 height 15
click at [325, 81] on p "Editor editing area: main. Press Alt+0 for help." at bounding box center [430, 80] width 265 height 9
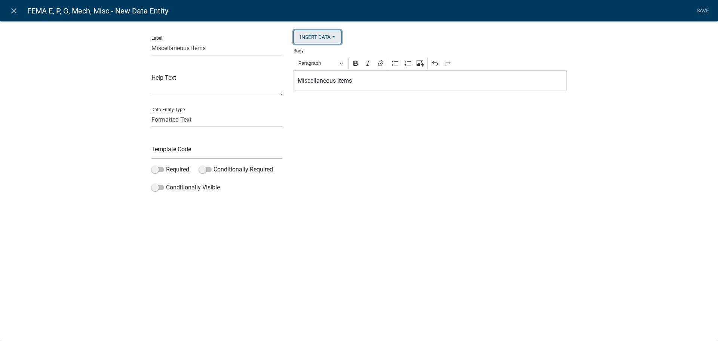
click at [325, 40] on button "Insert Data" at bounding box center [317, 37] width 48 height 14
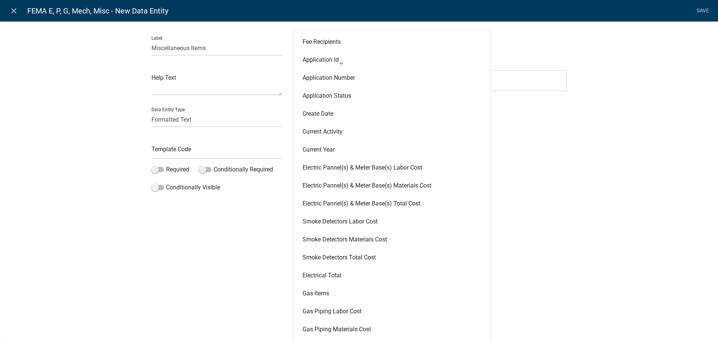
click at [554, 44] on form "Insert Data Fee Recipients Application Id Application Number Application Status…" at bounding box center [429, 60] width 273 height 61
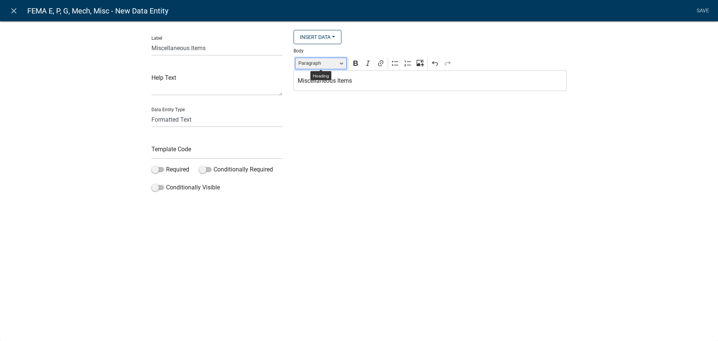
click at [337, 64] on span "Paragraph" at bounding box center [317, 63] width 39 height 9
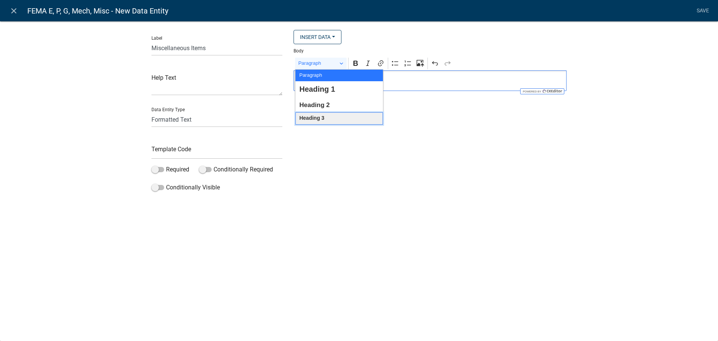
click at [312, 123] on span "Heading 3" at bounding box center [311, 118] width 25 height 10
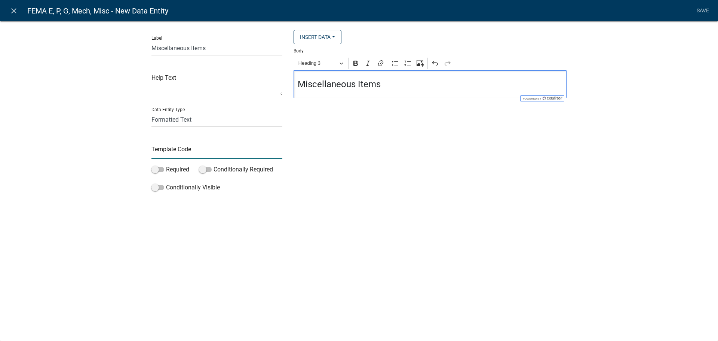
click at [215, 153] on input "text" at bounding box center [216, 151] width 131 height 15
click at [576, 141] on div "Label Miscellaneous Items Help Text Data Entity Type Free Form Text Document Di…" at bounding box center [359, 109] width 718 height 201
click at [708, 11] on link "Save" at bounding box center [702, 11] width 19 height 14
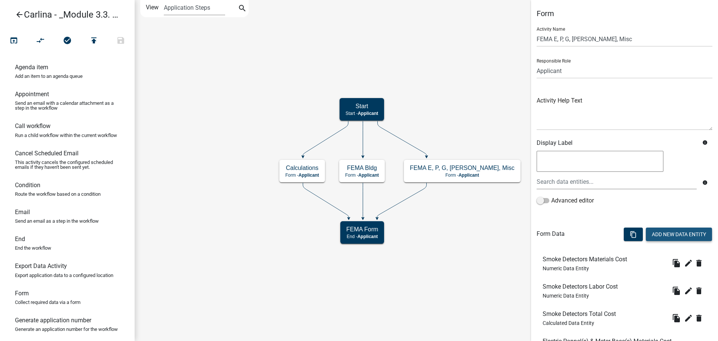
click at [678, 232] on button "Add New Data Entity" at bounding box center [679, 233] width 66 height 13
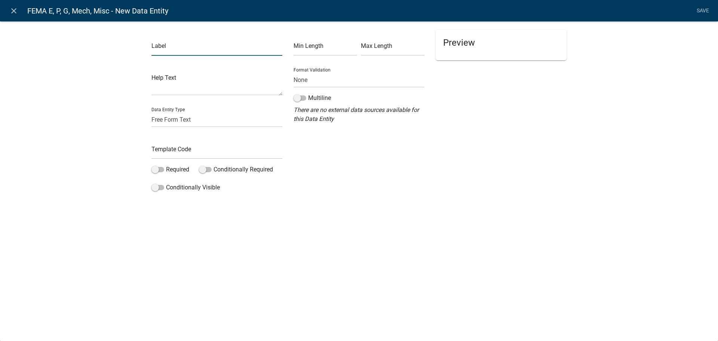
click at [214, 55] on input "text" at bounding box center [216, 47] width 131 height 15
click at [332, 168] on div "Min Length Max Length Format Validation None Email PhoneNumber Multiline There …" at bounding box center [359, 112] width 142 height 165
click at [190, 153] on input "text" at bounding box center [216, 151] width 131 height 15
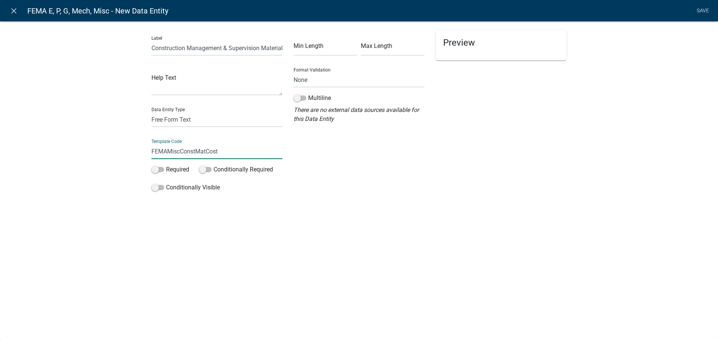
click at [317, 180] on div "Min Length Max Length Format Validation None Email PhoneNumber Multiline There …" at bounding box center [359, 112] width 142 height 165
click at [214, 122] on select "Free Form Text Document Display Entity Value Fee Numeric Data Date Map Sketch D…" at bounding box center [216, 119] width 131 height 15
click at [151, 112] on select "Free Form Text Document Display Entity Value Fee Numeric Data Date Map Sketch D…" at bounding box center [216, 119] width 131 height 15
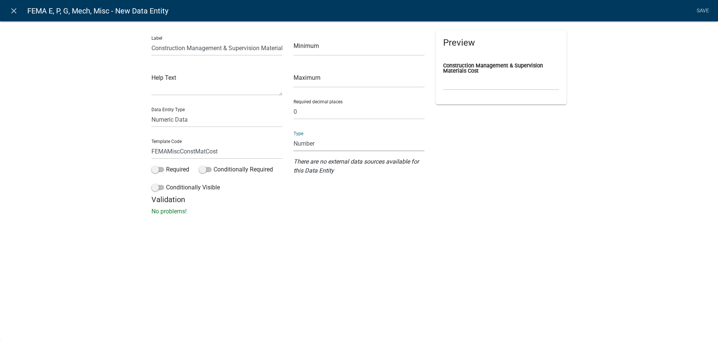
click at [318, 147] on select "Number Currency" at bounding box center [358, 143] width 131 height 15
click at [293, 136] on select "Number Currency" at bounding box center [358, 143] width 131 height 15
drag, startPoint x: 537, startPoint y: 151, endPoint x: 637, endPoint y: 81, distance: 121.6
click at [538, 151] on div "Preview Construction Management & Supervision Materials Cost $" at bounding box center [501, 112] width 142 height 165
click at [703, 11] on link "Save" at bounding box center [702, 11] width 19 height 14
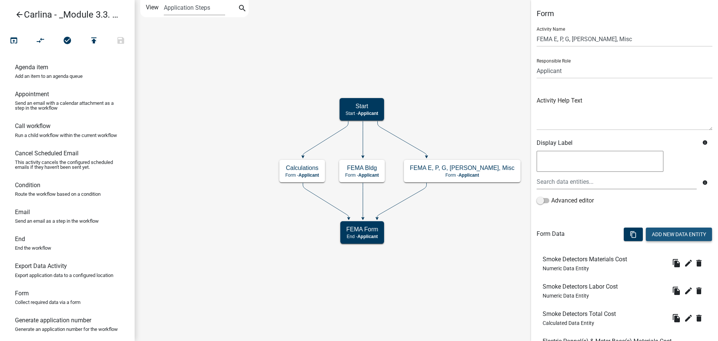
click at [670, 235] on button "Add New Data Entity" at bounding box center [679, 233] width 66 height 13
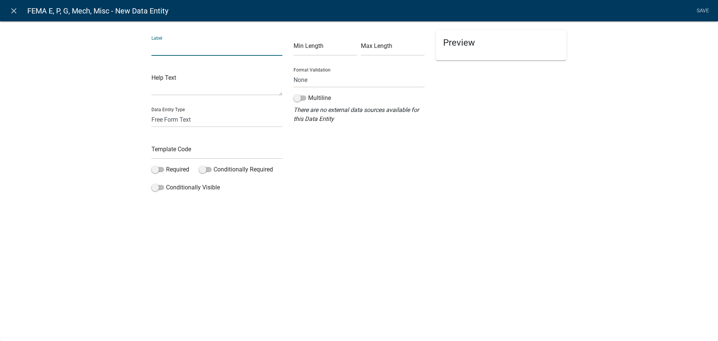
click at [181, 47] on input "text" at bounding box center [216, 47] width 131 height 15
paste input "Construction Management & Supervision Materials Cost"
click at [263, 50] on input "Construction Management & Supervision Materials Cost" at bounding box center [216, 47] width 131 height 15
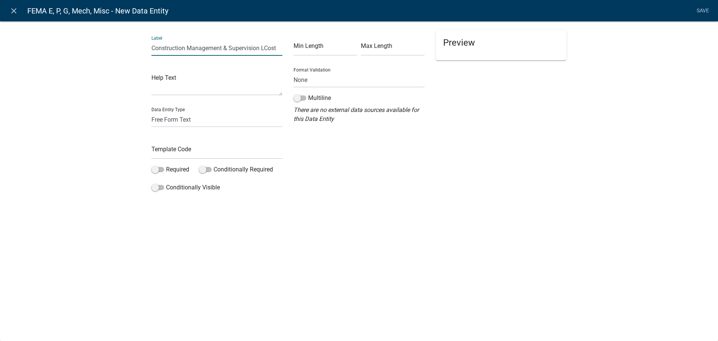
scroll to position [0, 0]
click at [202, 122] on select "Free Form Text Document Display Entity Value Fee Numeric Data Date Map Sketch D…" at bounding box center [216, 119] width 131 height 15
click at [151, 112] on select "Free Form Text Document Display Entity Value Fee Numeric Data Date Map Sketch D…" at bounding box center [216, 119] width 131 height 15
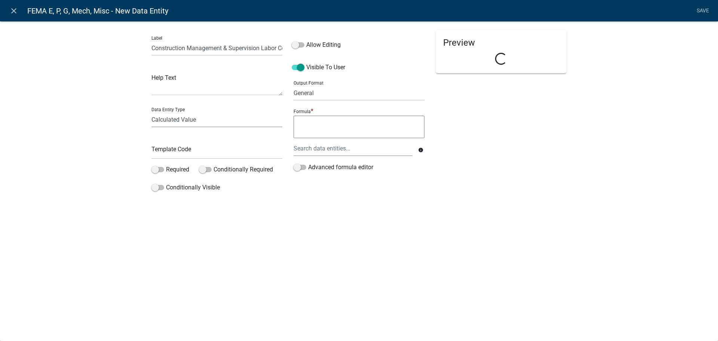
click at [229, 120] on select "Free Form Text Document Display Entity Value Fee Numeric Data Date Map Sketch D…" at bounding box center [216, 119] width 131 height 15
click at [151, 112] on select "Free Form Text Document Display Entity Value Fee Numeric Data Date Map Sketch D…" at bounding box center [216, 119] width 131 height 15
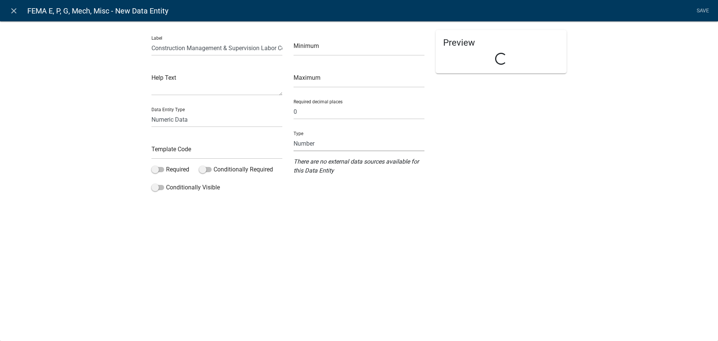
click at [310, 143] on select "Number Currency" at bounding box center [358, 143] width 131 height 15
click at [293, 136] on select "Number Currency" at bounding box center [358, 143] width 131 height 15
click at [234, 150] on input "text" at bounding box center [216, 151] width 131 height 15
click at [505, 158] on div "Preview" at bounding box center [501, 112] width 142 height 165
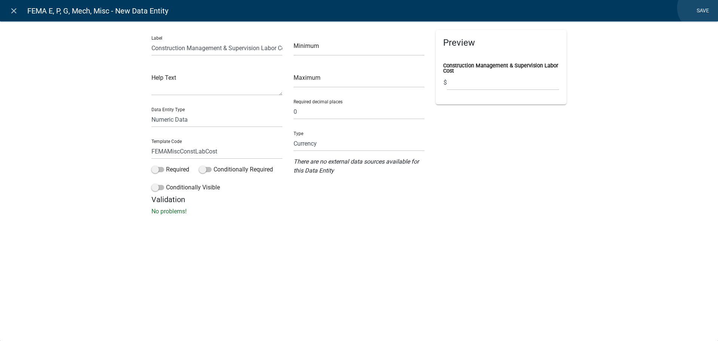
click at [700, 8] on link "Save" at bounding box center [702, 11] width 19 height 14
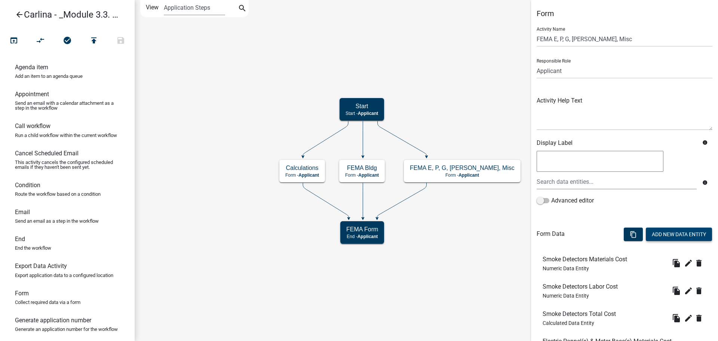
click at [682, 231] on button "Add New Data Entity" at bounding box center [679, 233] width 66 height 13
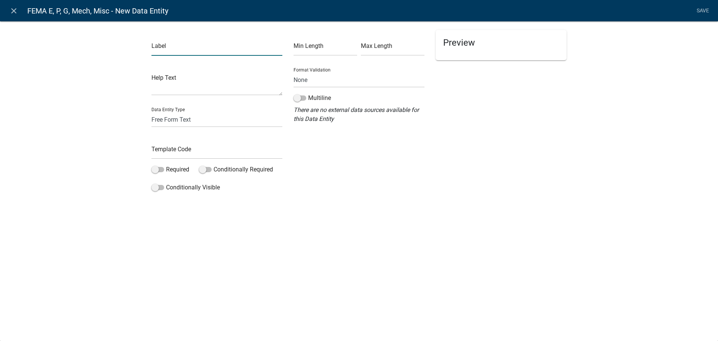
click at [187, 55] on input "text" at bounding box center [216, 47] width 131 height 15
paste input "Construction Management & Supervision Materials Cost"
click at [250, 53] on input "Construction Management & Supervision Materials Cost" at bounding box center [216, 47] width 131 height 15
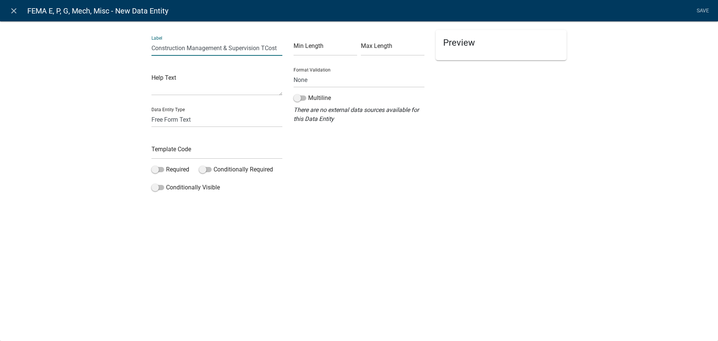
scroll to position [0, 0]
click at [188, 121] on select "Free Form Text Document Display Entity Value Fee Numeric Data Date Map Sketch D…" at bounding box center [216, 119] width 131 height 15
click at [151, 112] on select "Free Form Text Document Display Entity Value Fee Numeric Data Date Map Sketch D…" at bounding box center [216, 119] width 131 height 15
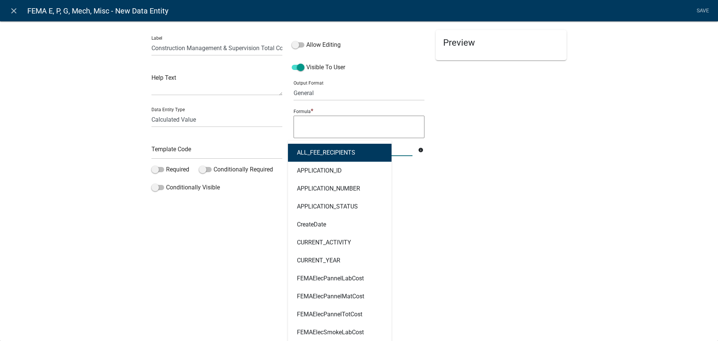
click at [332, 148] on div "ALL_FEE_RECIPIENTS APPLICATION_ID APPLICATION_NUMBER APPLICATION_STATUS CreateD…" at bounding box center [353, 148] width 130 height 15
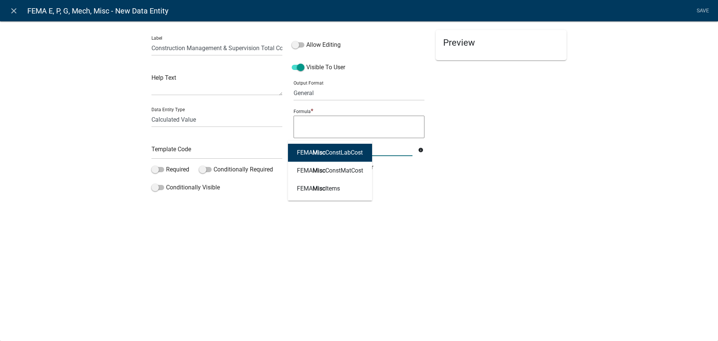
click at [345, 150] on ngb-highlight "FEMA Misc ConstLabCost" at bounding box center [330, 153] width 66 height 6
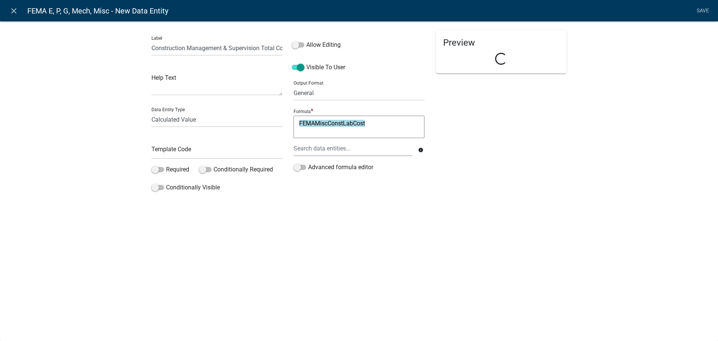
click at [375, 129] on textarea "FEMAMiscConstLabCost" at bounding box center [358, 127] width 131 height 22
click at [362, 154] on div at bounding box center [353, 148] width 130 height 15
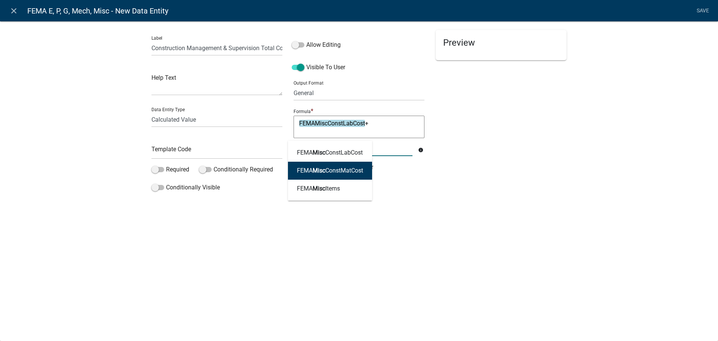
click at [355, 168] on ngb-highlight "FEMA Misc ConstMatCost" at bounding box center [330, 170] width 66 height 6
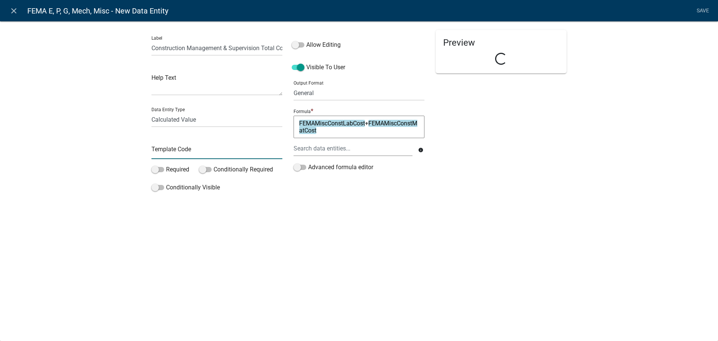
click at [200, 144] on input "text" at bounding box center [216, 151] width 131 height 15
click at [600, 170] on div "Label Construction Management & Supervision Total Cost Help Text Data Entity Ty…" at bounding box center [359, 109] width 718 height 201
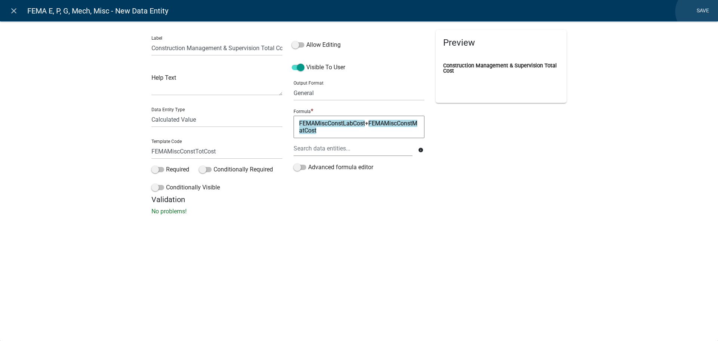
click at [699, 12] on link "Save" at bounding box center [702, 11] width 19 height 14
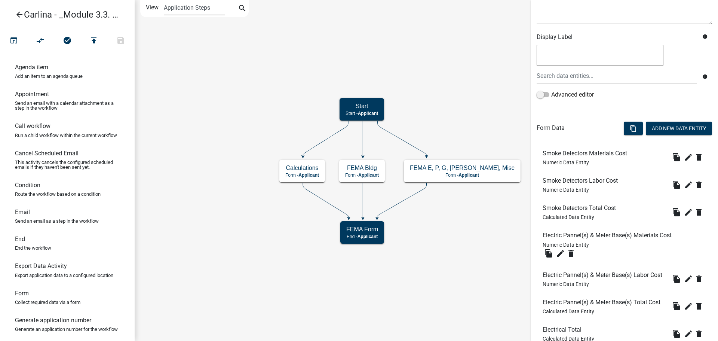
scroll to position [68, 0]
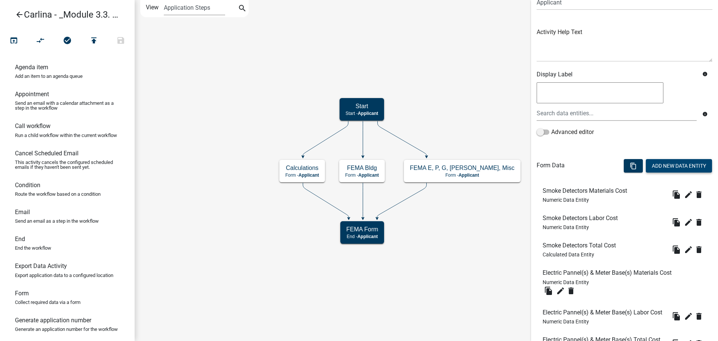
click at [658, 164] on button "Add New Data Entity" at bounding box center [679, 165] width 66 height 13
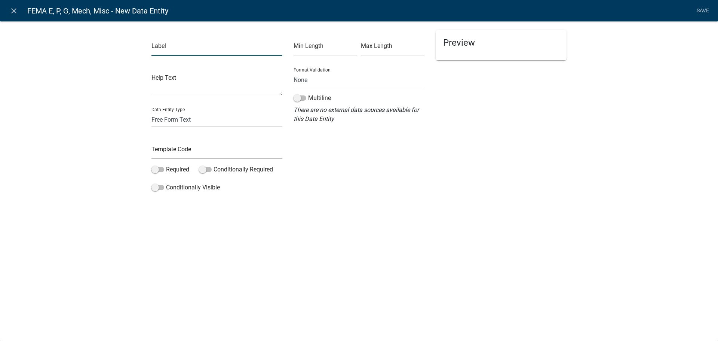
click at [215, 48] on input "text" at bounding box center [216, 47] width 131 height 15
click at [390, 188] on div "Min Length Max Length Format Validation None Email PhoneNumber Multiline There …" at bounding box center [359, 112] width 142 height 165
drag, startPoint x: 207, startPoint y: 117, endPoint x: 206, endPoint y: 127, distance: 10.1
click at [207, 117] on select "Free Form Text Document Display Entity Value Fee Numeric Data Date Map Sketch D…" at bounding box center [216, 119] width 131 height 15
click at [151, 112] on select "Free Form Text Document Display Entity Value Fee Numeric Data Date Map Sketch D…" at bounding box center [216, 119] width 131 height 15
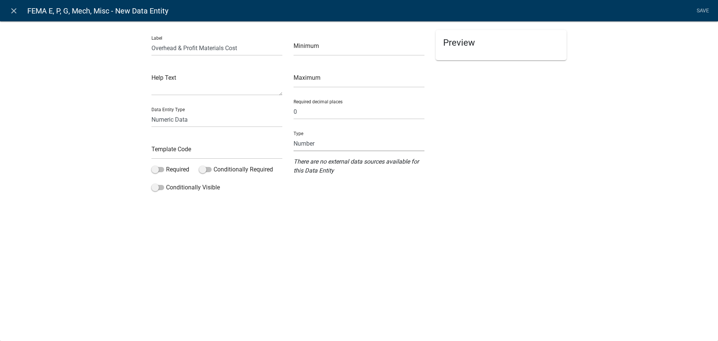
click at [312, 141] on select "Number Currency" at bounding box center [358, 143] width 131 height 15
click at [293, 136] on select "Number Currency" at bounding box center [358, 143] width 131 height 15
click at [248, 155] on input "text" at bounding box center [216, 151] width 131 height 15
drag, startPoint x: 206, startPoint y: 151, endPoint x: 180, endPoint y: 151, distance: 25.8
click at [180, 151] on input "FEMAMiscOverheadMatCost" at bounding box center [216, 151] width 131 height 15
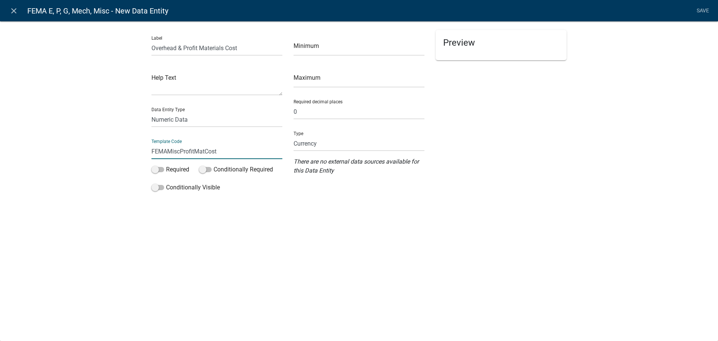
click at [299, 225] on div "close FEMA E, P, G, Mech, Misc - New Data Entity Save Label Overhead & Profit M…" at bounding box center [359, 170] width 718 height 341
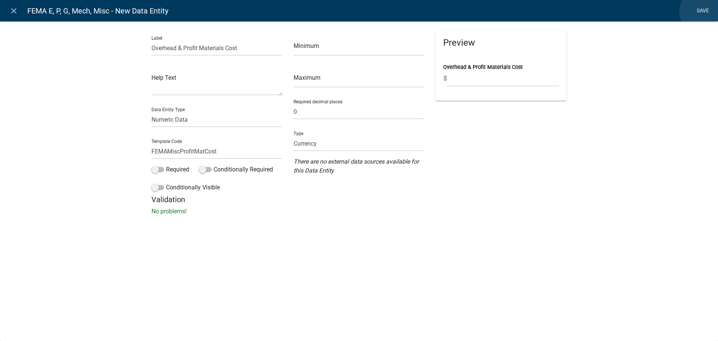
click at [703, 12] on link "Save" at bounding box center [702, 11] width 19 height 14
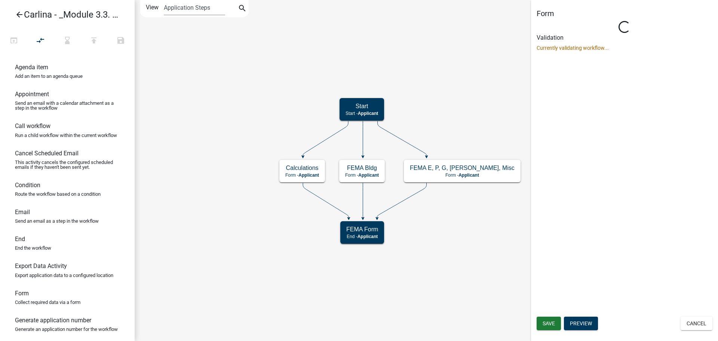
scroll to position [0, 0]
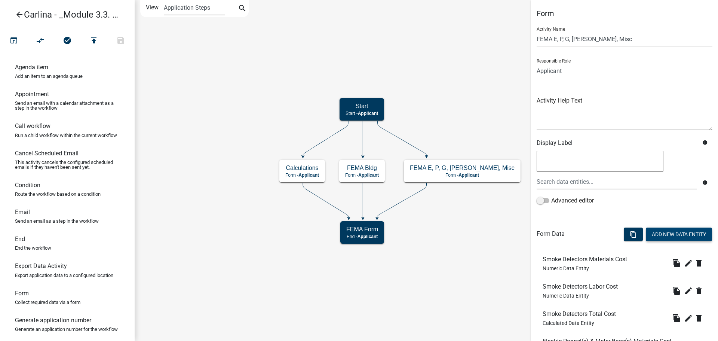
click at [653, 236] on button "Add New Data Entity" at bounding box center [679, 233] width 66 height 13
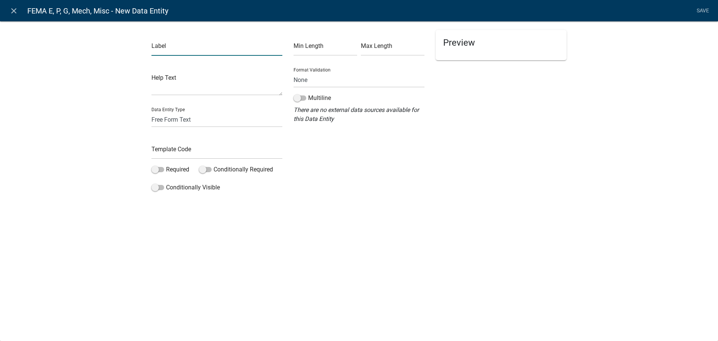
click at [197, 50] on input "text" at bounding box center [216, 47] width 131 height 15
paste input "Overhead & Profit Materials Cost"
click at [206, 50] on input "Overhead & Profit Materials Cost" at bounding box center [216, 47] width 131 height 15
click at [215, 121] on select "Free Form Text Document Display Entity Value Fee Numeric Data Date Map Sketch D…" at bounding box center [216, 119] width 131 height 15
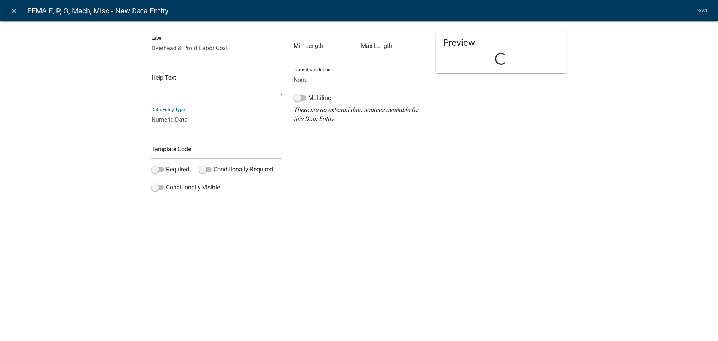
click at [151, 112] on select "Free Form Text Document Display Entity Value Fee Numeric Data Date Map Sketch D…" at bounding box center [216, 119] width 131 height 15
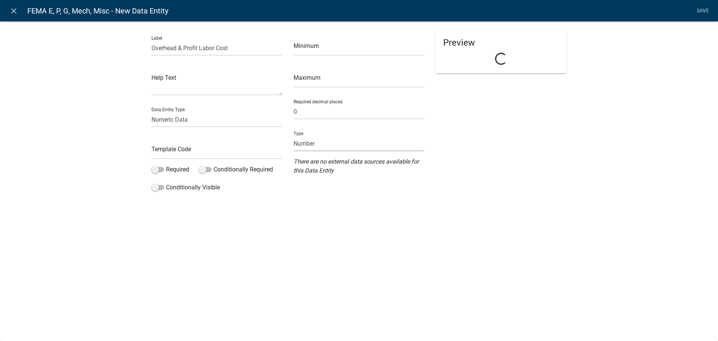
click at [346, 148] on select "Number Currency" at bounding box center [358, 143] width 131 height 15
click at [293, 136] on select "Number Currency" at bounding box center [358, 143] width 131 height 15
click at [225, 155] on input "text" at bounding box center [216, 151] width 131 height 15
click at [458, 132] on div "Preview" at bounding box center [501, 112] width 142 height 165
click at [699, 7] on link "Save" at bounding box center [702, 11] width 19 height 14
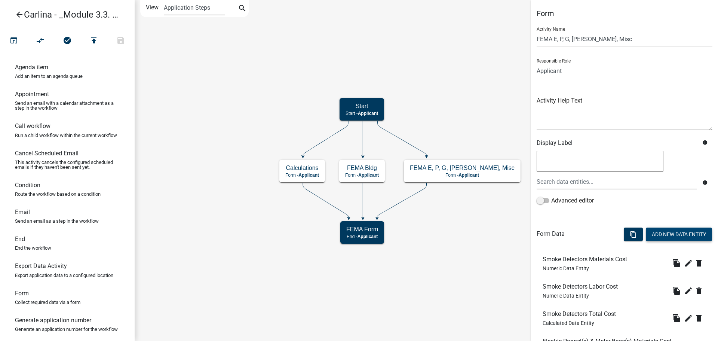
click at [666, 234] on button "Add New Data Entity" at bounding box center [679, 233] width 66 height 13
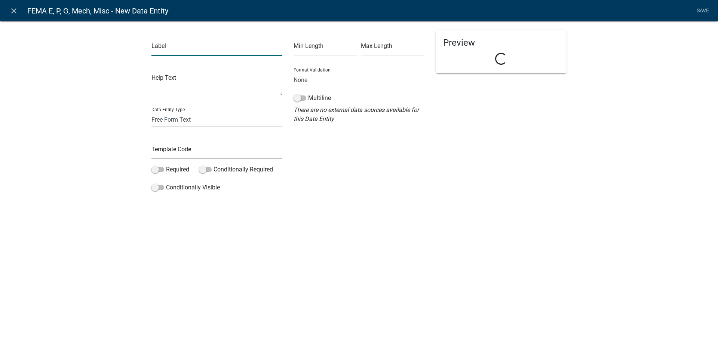
click at [184, 51] on input "text" at bounding box center [216, 47] width 131 height 15
paste input "Overhead & Profit Materials Cost"
click at [209, 50] on input "Overhead & Profit Materials Cost" at bounding box center [216, 47] width 131 height 15
drag, startPoint x: 186, startPoint y: 118, endPoint x: 185, endPoint y: 126, distance: 8.2
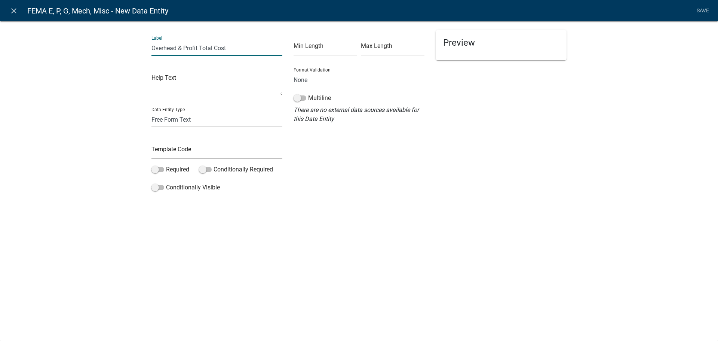
click at [186, 118] on select "Free Form Text Document Display Entity Value Fee Numeric Data Date Map Sketch D…" at bounding box center [216, 119] width 131 height 15
click at [151, 112] on select "Free Form Text Document Display Entity Value Fee Numeric Data Date Map Sketch D…" at bounding box center [216, 119] width 131 height 15
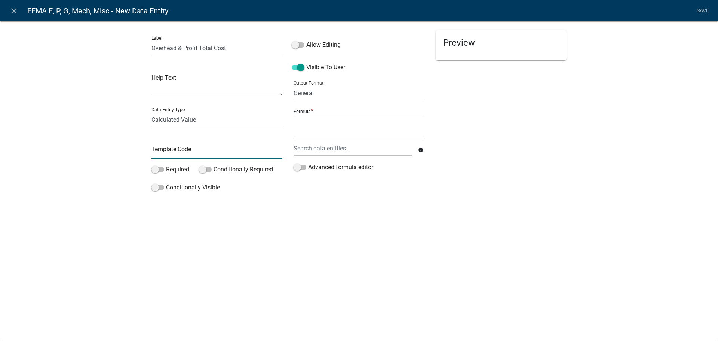
click at [221, 151] on input "text" at bounding box center [216, 151] width 131 height 15
click at [352, 148] on div at bounding box center [353, 148] width 130 height 15
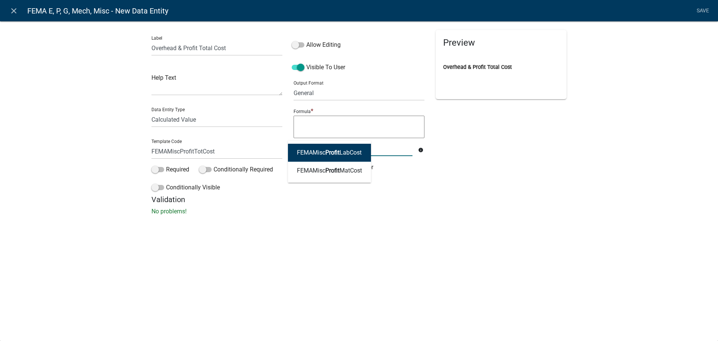
click at [358, 151] on ngb-highlight "FEMAMisc Profit LabCost" at bounding box center [329, 153] width 65 height 6
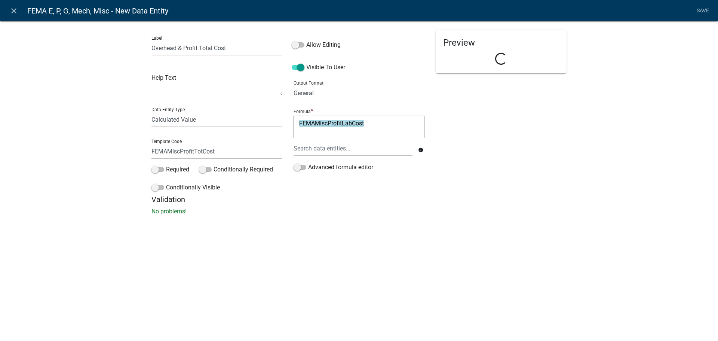
click at [384, 125] on textarea "FEMAMiscProfitLabCost" at bounding box center [358, 127] width 131 height 22
click at [373, 151] on div at bounding box center [353, 148] width 130 height 15
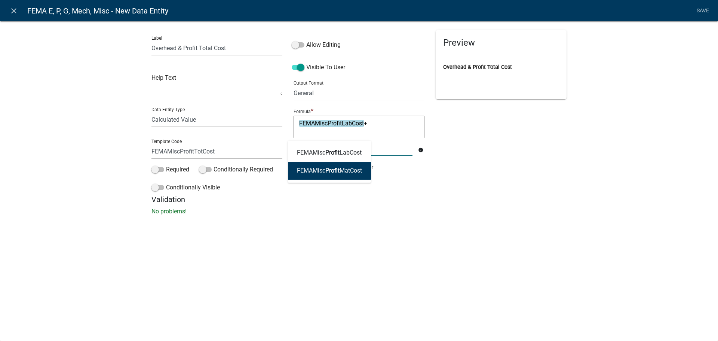
click at [338, 165] on button "FEMAMisc Profit MatCost" at bounding box center [329, 170] width 83 height 18
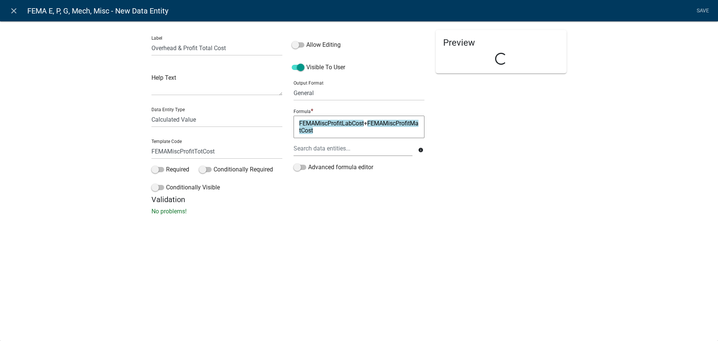
click at [477, 147] on div "Preview Loading..." at bounding box center [501, 112] width 142 height 165
click at [380, 92] on select "General Text Number Decimal Date Date & Time" at bounding box center [358, 92] width 131 height 15
click at [293, 85] on select "General Text Number Decimal Date Date & Time" at bounding box center [358, 92] width 131 height 15
click at [604, 116] on div "Label Overhead & Profit Total Cost Help Text Data Entity Type Free Form Text Do…" at bounding box center [359, 120] width 718 height 222
click at [699, 9] on link "Save" at bounding box center [702, 11] width 19 height 14
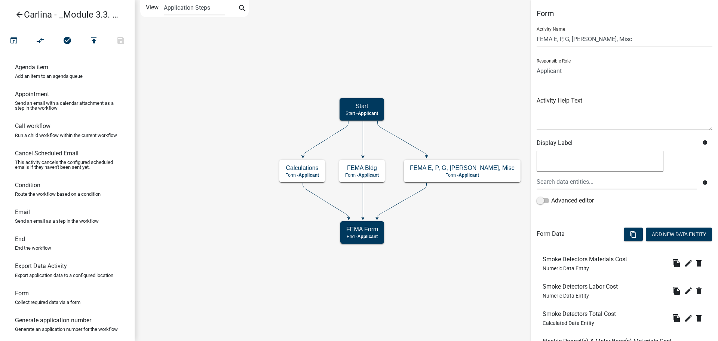
click at [658, 227] on div "content_copy Add New Data Entity" at bounding box center [668, 235] width 100 height 23
click at [658, 228] on button "Add New Data Entity" at bounding box center [679, 233] width 66 height 13
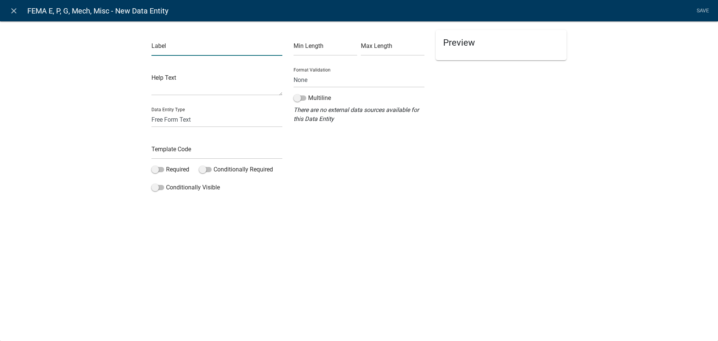
click at [175, 52] on input "text" at bounding box center [216, 47] width 131 height 15
click at [179, 119] on select "Free Form Text Document Display Entity Value Fee Numeric Data Date Map Sketch D…" at bounding box center [216, 119] width 131 height 15
click at [151, 112] on select "Free Form Text Document Display Entity Value Fee Numeric Data Date Map Sketch D…" at bounding box center [216, 119] width 131 height 15
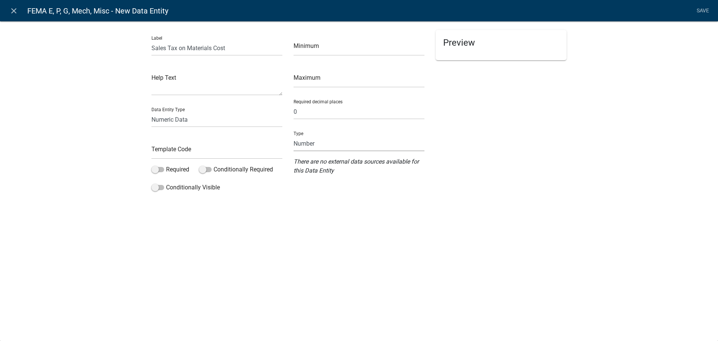
drag, startPoint x: 320, startPoint y: 142, endPoint x: 320, endPoint y: 150, distance: 7.5
click at [320, 142] on select "Number Currency" at bounding box center [358, 143] width 131 height 15
click at [293, 136] on select "Number Currency" at bounding box center [358, 143] width 131 height 15
click at [216, 154] on input "text" at bounding box center [216, 151] width 131 height 15
click at [551, 157] on div "Preview" at bounding box center [501, 112] width 142 height 165
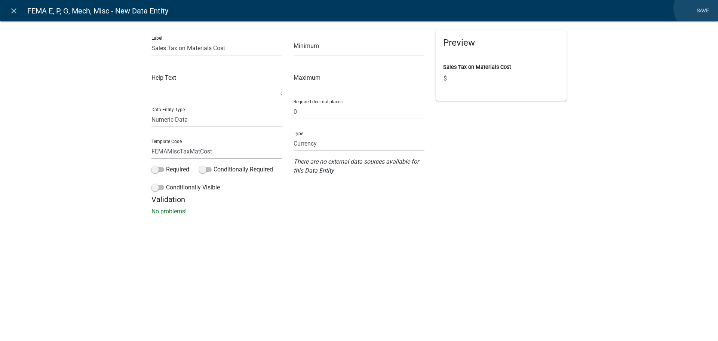
click at [697, 8] on link "Save" at bounding box center [702, 11] width 19 height 14
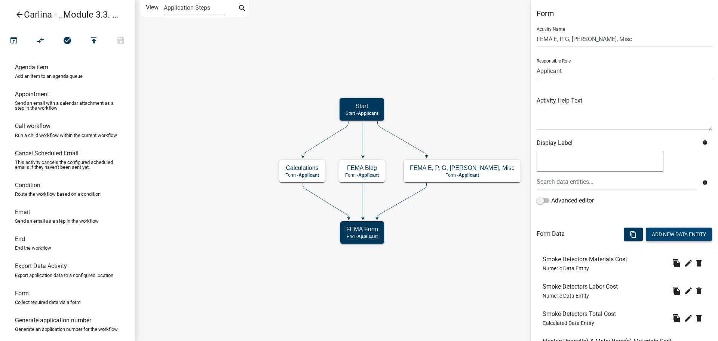
click at [670, 231] on button "Add New Data Entity" at bounding box center [679, 233] width 66 height 13
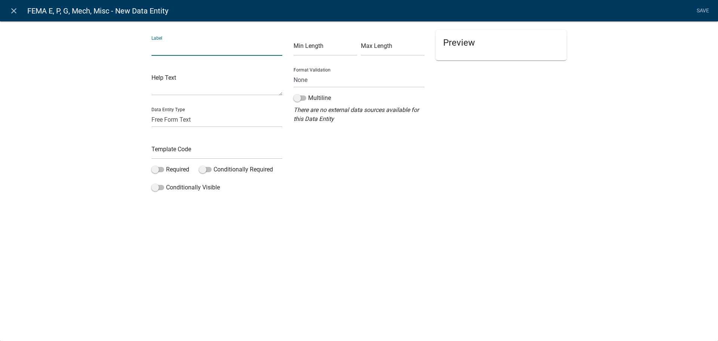
click at [221, 49] on input "text" at bounding box center [216, 47] width 131 height 15
paste input "Overhead & Profit Materials Cost"
click at [220, 49] on input "Overhead & Profit Materials Cost" at bounding box center [216, 47] width 131 height 15
click at [188, 118] on select "Free Form Text Document Display Entity Value Fee Numeric Data Date Map Sketch D…" at bounding box center [216, 119] width 131 height 15
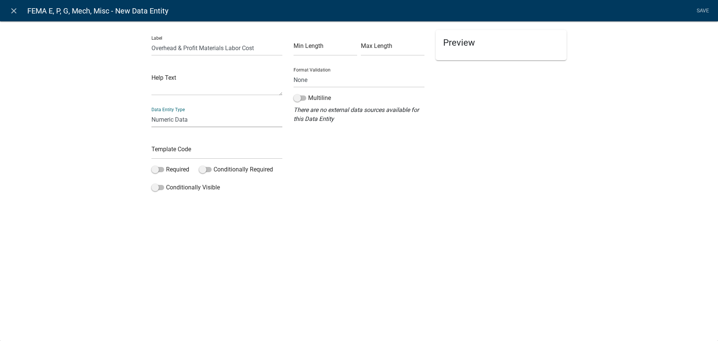
click at [151, 112] on select "Free Form Text Document Display Entity Value Fee Numeric Data Date Map Sketch D…" at bounding box center [216, 119] width 131 height 15
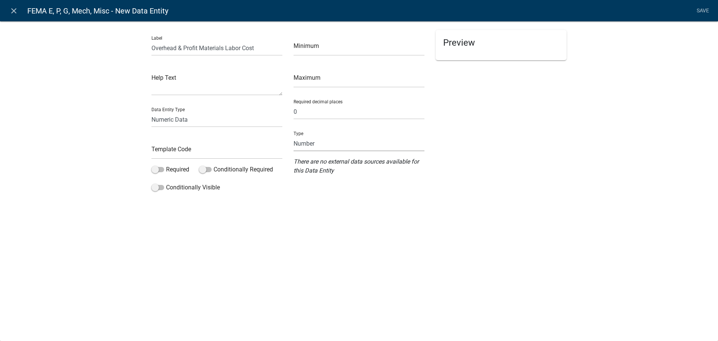
click at [323, 142] on select "Number Currency" at bounding box center [358, 143] width 131 height 15
click at [293, 136] on select "Number Currency" at bounding box center [358, 143] width 131 height 15
click at [240, 154] on input "text" at bounding box center [216, 151] width 131 height 15
drag, startPoint x: 198, startPoint y: 47, endPoint x: 129, endPoint y: 47, distance: 68.8
click at [129, 47] on div "Label Overhead & Profit Materials Labor Cost Help Text Data Entity Type Free Fo…" at bounding box center [359, 120] width 718 height 222
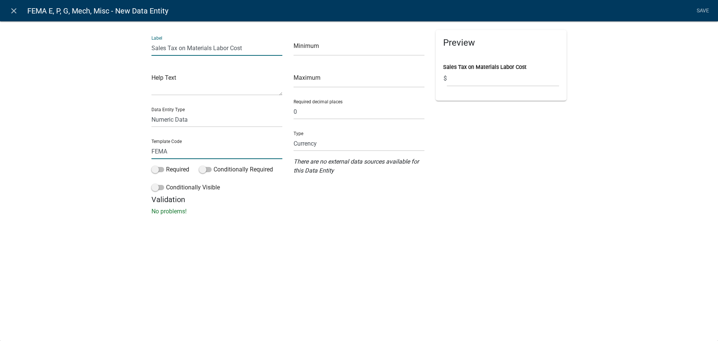
click at [178, 150] on input "FEMA" at bounding box center [216, 151] width 131 height 15
click at [378, 206] on div "Validation No problems!" at bounding box center [358, 205] width 415 height 21
click at [703, 9] on link "Save" at bounding box center [702, 11] width 19 height 14
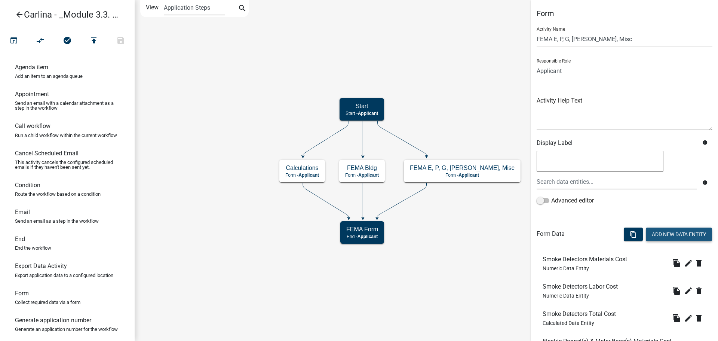
click at [661, 231] on button "Add New Data Entity" at bounding box center [679, 233] width 66 height 13
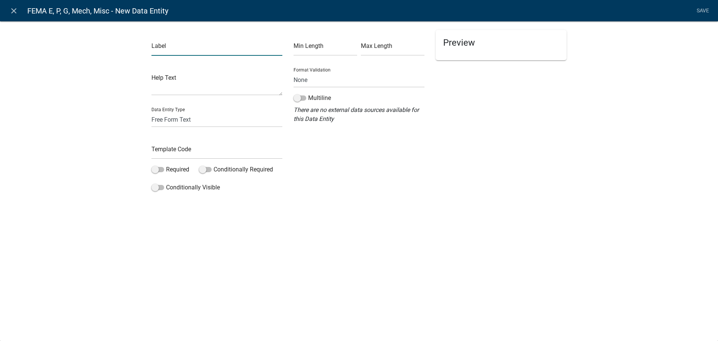
click at [175, 53] on input "text" at bounding box center [216, 47] width 131 height 15
paste input "Overhead & Profit Materials Cost"
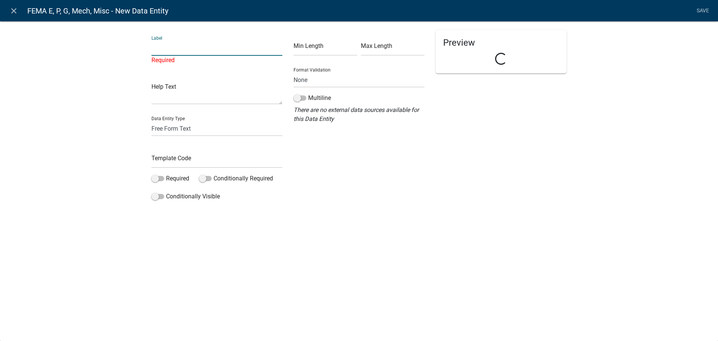
click at [240, 48] on input "text" at bounding box center [216, 47] width 131 height 15
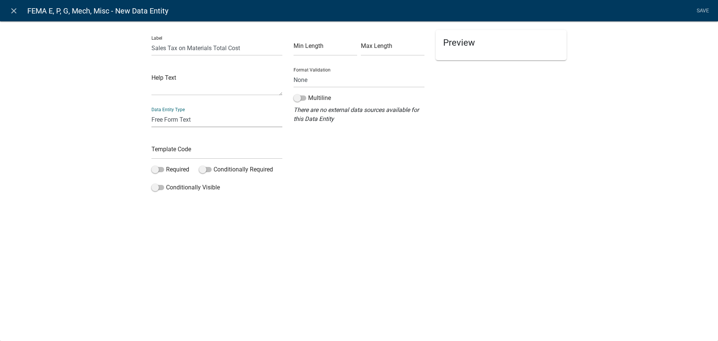
click at [197, 117] on select "Free Form Text Document Display Entity Value Fee Numeric Data Date Map Sketch D…" at bounding box center [216, 119] width 131 height 15
click at [151, 112] on select "Free Form Text Document Display Entity Value Fee Numeric Data Date Map Sketch D…" at bounding box center [216, 119] width 131 height 15
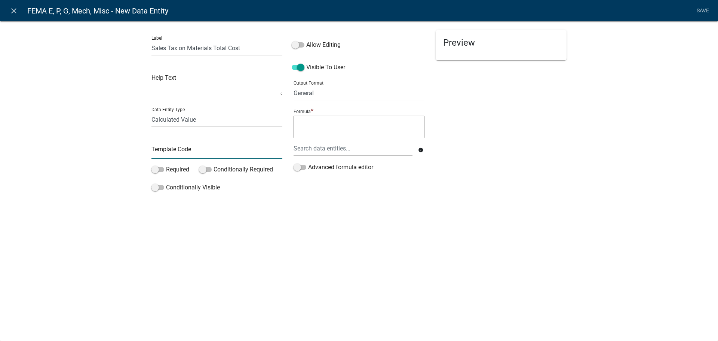
click at [195, 151] on input "text" at bounding box center [216, 151] width 131 height 15
click at [335, 147] on div at bounding box center [353, 148] width 130 height 15
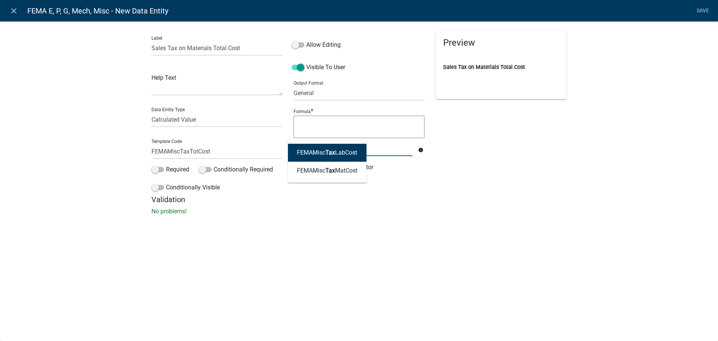
click at [339, 151] on ngb-highlight "FEMAMisc Tax LabCost" at bounding box center [327, 153] width 60 height 6
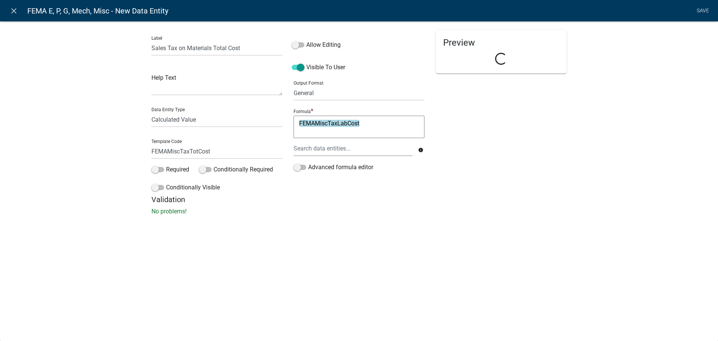
click at [363, 127] on textarea "FEMAMiscTaxLabCost" at bounding box center [358, 127] width 131 height 22
click at [357, 148] on div at bounding box center [353, 148] width 130 height 15
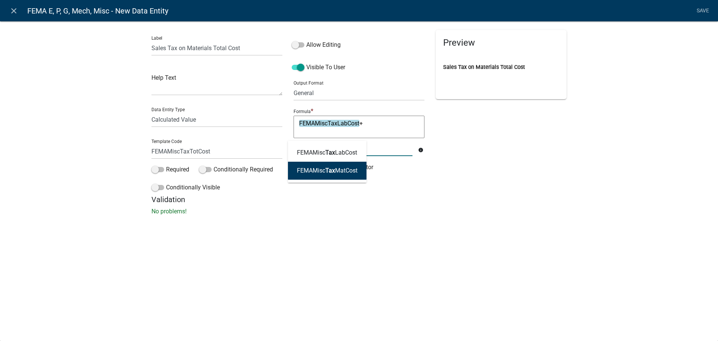
click at [345, 167] on ngb-highlight "FEMAMisc Tax MatCost" at bounding box center [327, 170] width 61 height 6
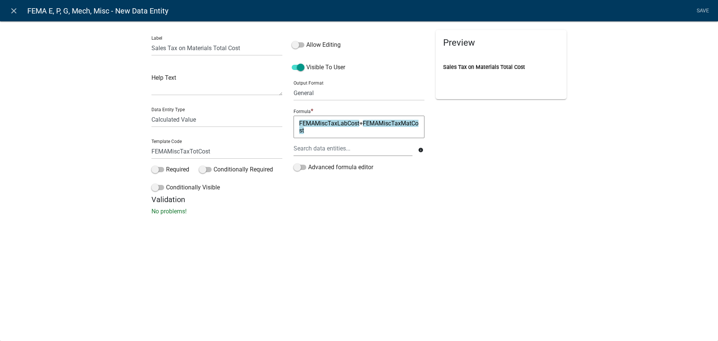
click at [443, 174] on div "Preview Sales Tax on Materials Total Cost" at bounding box center [501, 112] width 142 height 165
click at [325, 92] on select "General Text Number Decimal Date Date & Time" at bounding box center [358, 92] width 131 height 15
click at [293, 85] on select "General Text Number Decimal Date Date & Time" at bounding box center [358, 92] width 131 height 15
click at [655, 112] on div "Label Sales Tax on Materials Total Cost Help Text Data Entity Type Free Form Te…" at bounding box center [359, 120] width 718 height 222
click at [702, 8] on link "Save" at bounding box center [702, 11] width 19 height 14
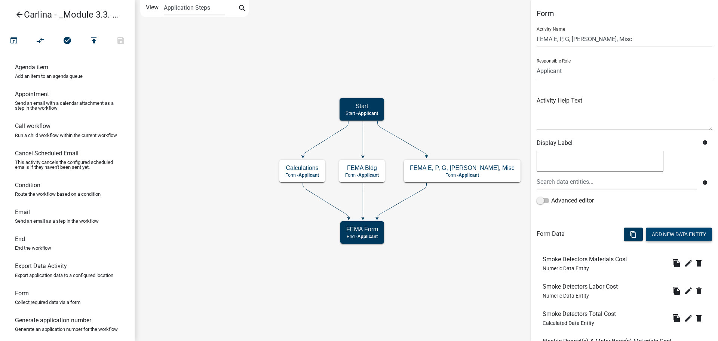
click at [666, 228] on button "Add New Data Entity" at bounding box center [679, 233] width 66 height 13
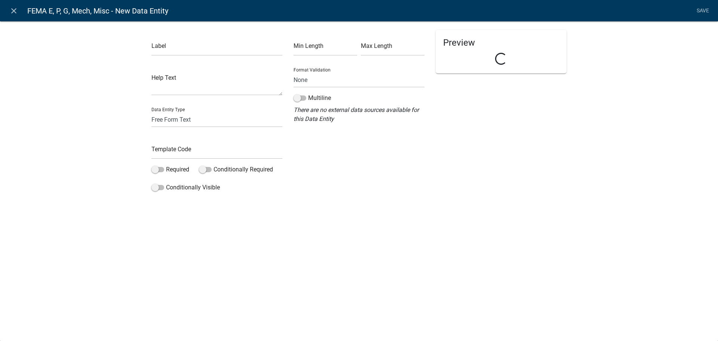
click at [189, 55] on div "Label Help Text Data Entity Type Free Form Text Document Display Entity Value F…" at bounding box center [217, 112] width 142 height 165
click at [193, 47] on input "text" at bounding box center [216, 47] width 131 height 15
click at [203, 128] on div "Label Miscellaneous Total Help Text Data Entity Type Free Form Text Document Di…" at bounding box center [217, 112] width 142 height 165
click at [201, 123] on select "Free Form Text Document Display Entity Value Fee Numeric Data Date Map Sketch D…" at bounding box center [216, 119] width 131 height 15
click at [151, 112] on select "Free Form Text Document Display Entity Value Fee Numeric Data Date Map Sketch D…" at bounding box center [216, 119] width 131 height 15
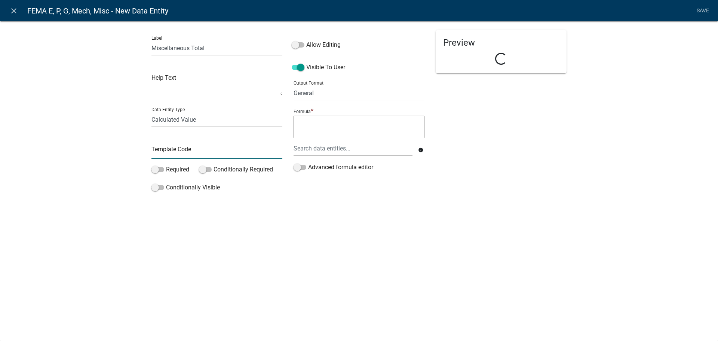
click at [205, 149] on input "text" at bounding box center [216, 151] width 131 height 15
click at [332, 220] on div "close FEMA E, P, G, Mech, Misc - New Data Entity Save Label Miscellaneous Total…" at bounding box center [359, 170] width 718 height 341
click at [345, 123] on textarea at bounding box center [358, 127] width 131 height 22
click at [325, 99] on select "General Text Number Decimal Date Date & Time" at bounding box center [358, 92] width 131 height 15
click at [293, 85] on select "General Text Number Decimal Date Date & Time" at bounding box center [358, 92] width 131 height 15
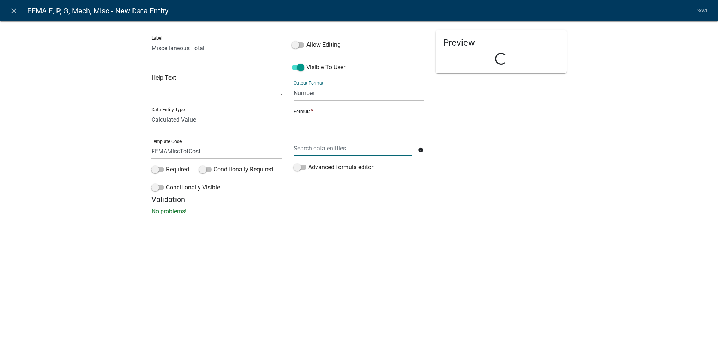
click at [341, 150] on div at bounding box center [353, 148] width 130 height 15
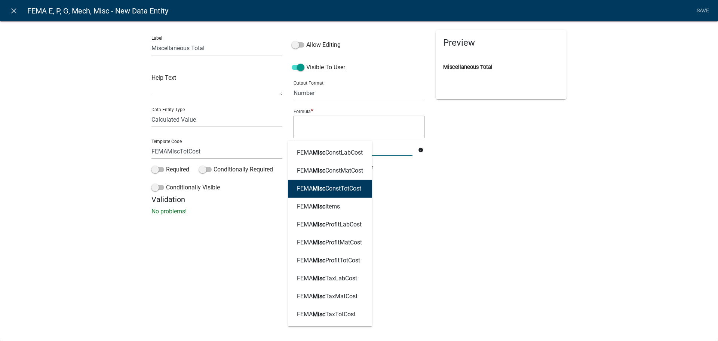
click at [356, 190] on ngb-highlight "FEMA Misc ConstTotCost" at bounding box center [329, 188] width 64 height 6
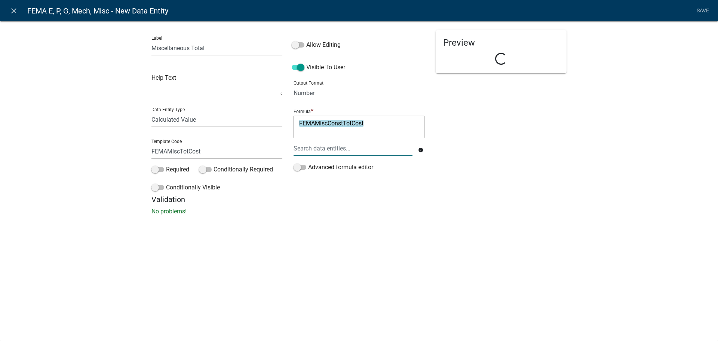
click at [367, 148] on div at bounding box center [353, 148] width 130 height 15
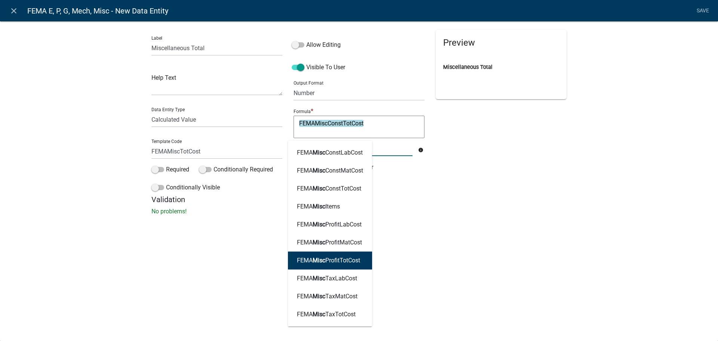
click at [341, 259] on ngb-highlight "FEMA Misc ProfitTotCost" at bounding box center [328, 260] width 63 height 6
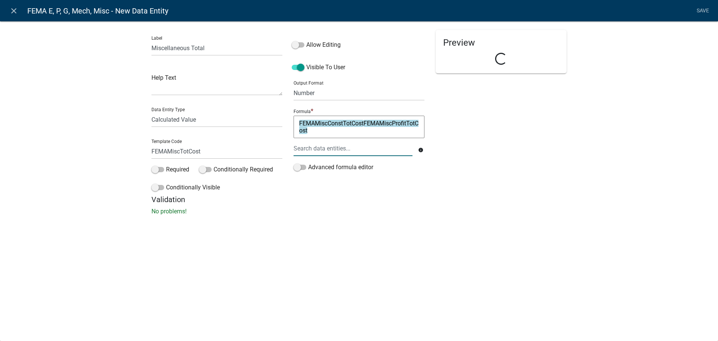
click at [354, 151] on div at bounding box center [353, 148] width 130 height 15
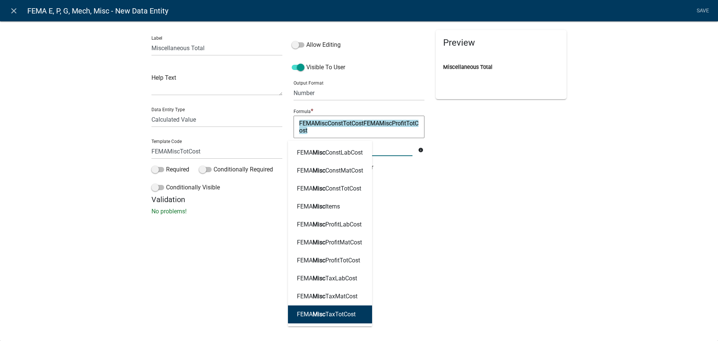
click at [348, 314] on ngb-highlight "FEMA Misc TaxTotCost" at bounding box center [326, 314] width 59 height 6
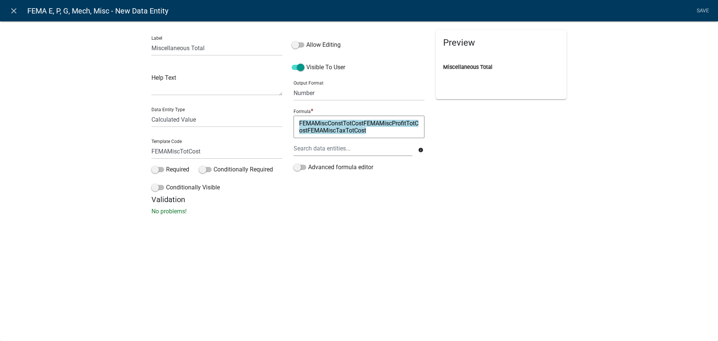
click at [366, 123] on textarea "FEMAMiscConstTotCostFEMAMiscProfitTotCostFEMAMiscTaxTotCost" at bounding box center [358, 127] width 131 height 22
click at [313, 132] on textarea "FEMAMiscConstTotCost+FEMAMiscProfitTotCostFEMAMiscTaxTotCost" at bounding box center [358, 127] width 131 height 22
click at [475, 155] on div "Preview Loading..." at bounding box center [501, 112] width 142 height 165
click at [707, 12] on link "Save" at bounding box center [702, 11] width 19 height 14
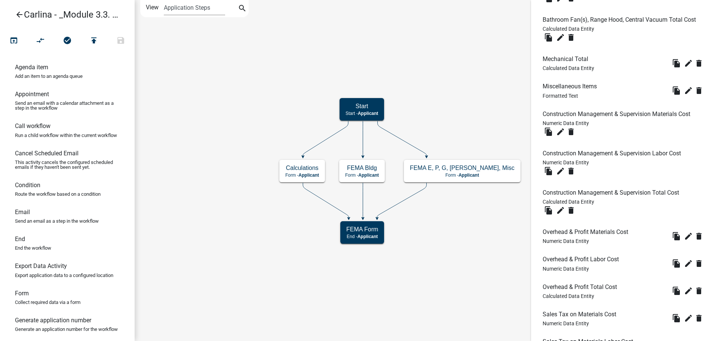
scroll to position [1493, 0]
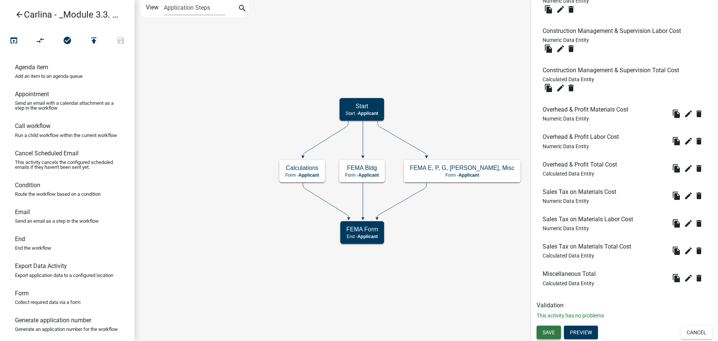
click at [554, 330] on span "Save" at bounding box center [548, 332] width 12 height 6
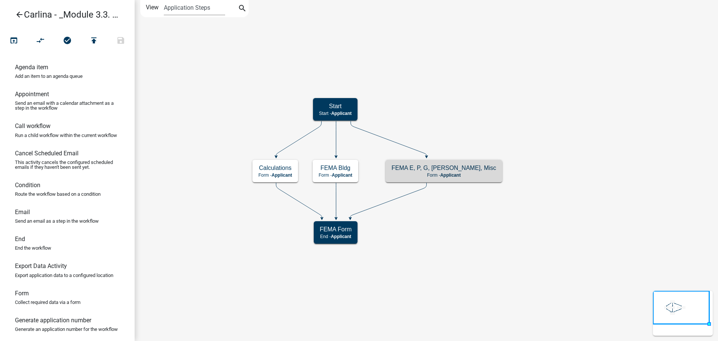
click at [647, 160] on icon "Start Start - Applicant Calculations Form - Applicant FEMA Form End - Applicant…" at bounding box center [426, 170] width 582 height 340
click at [453, 173] on p "Form - Applicant" at bounding box center [443, 174] width 105 height 5
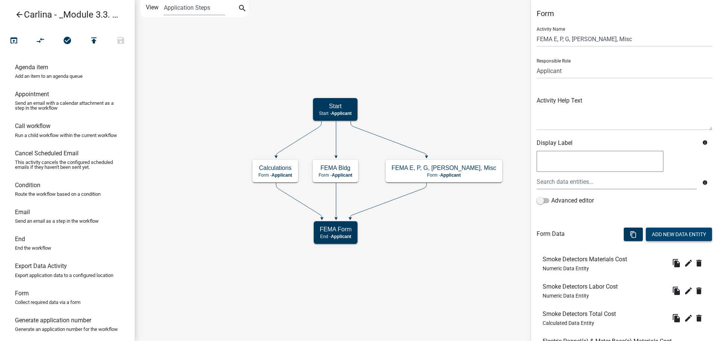
click at [672, 234] on button "Add New Data Entity" at bounding box center [679, 233] width 66 height 13
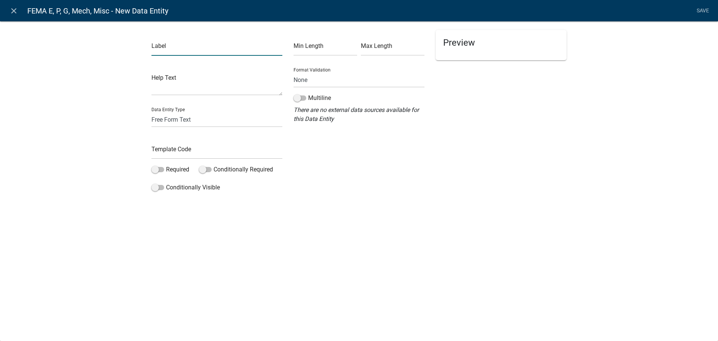
click at [176, 51] on input "text" at bounding box center [216, 47] width 131 height 15
click at [189, 90] on textarea at bounding box center [216, 83] width 131 height 23
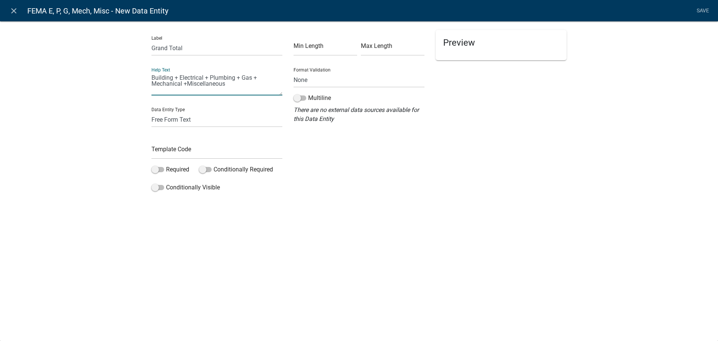
click at [317, 135] on div "Min Length Max Length Format Validation None Email PhoneNumber Multiline There …" at bounding box center [359, 112] width 142 height 165
click at [240, 117] on select "Free Form Text Document Display Entity Value Fee Numeric Data Date Map Sketch D…" at bounding box center [216, 119] width 131 height 15
click at [151, 112] on select "Free Form Text Document Display Entity Value Fee Numeric Data Date Map Sketch D…" at bounding box center [216, 119] width 131 height 15
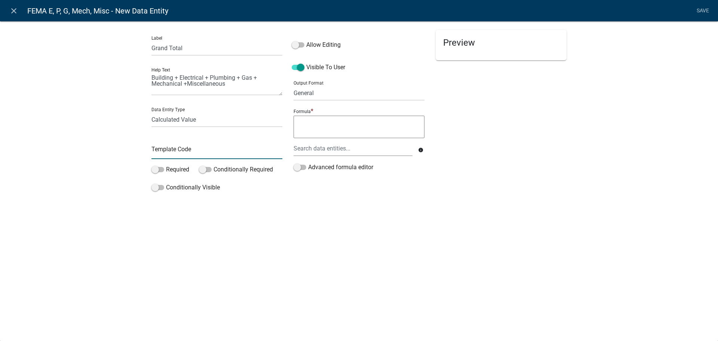
click at [200, 152] on input "text" at bounding box center [216, 151] width 131 height 15
click at [337, 148] on div at bounding box center [353, 148] width 130 height 15
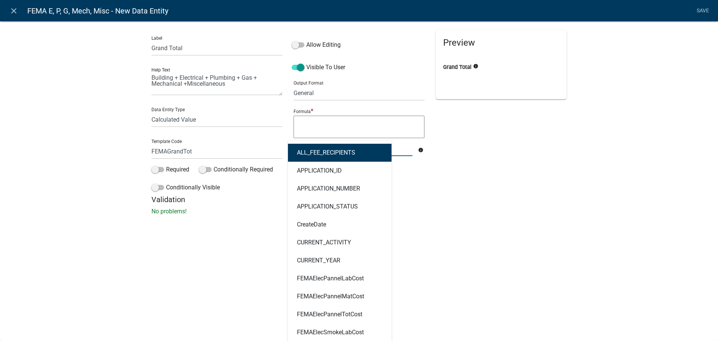
click at [304, 128] on textarea at bounding box center [358, 127] width 131 height 22
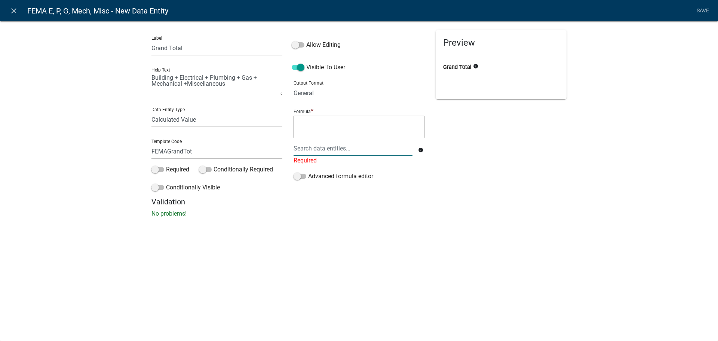
click at [348, 154] on div at bounding box center [353, 148] width 130 height 15
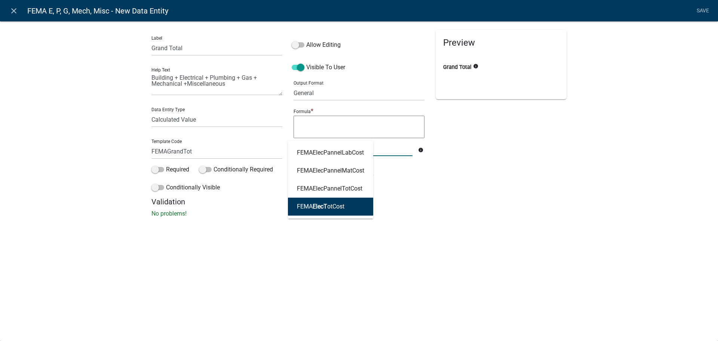
click at [331, 212] on button "FEMA ElecT otCost" at bounding box center [330, 206] width 85 height 18
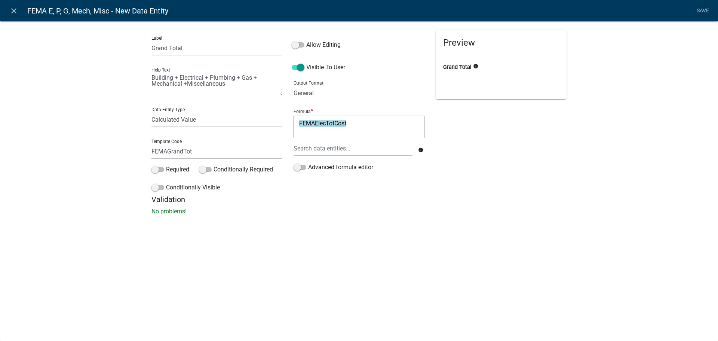
click at [380, 128] on textarea "FEMAElecTotCost" at bounding box center [358, 127] width 131 height 22
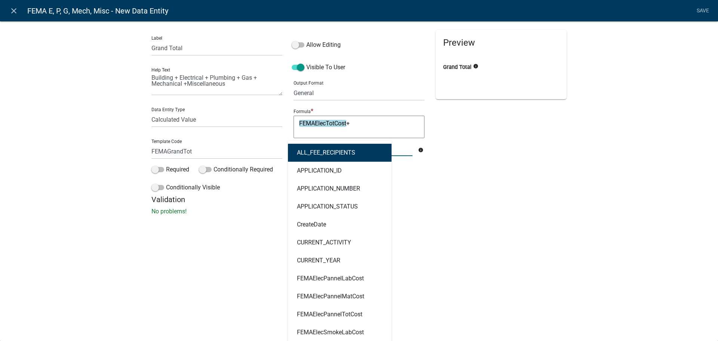
click at [344, 147] on div "ALL_FEE_RECIPIENTS APPLICATION_ID APPLICATION_NUMBER APPLICATION_STATUS CreateD…" at bounding box center [353, 148] width 130 height 15
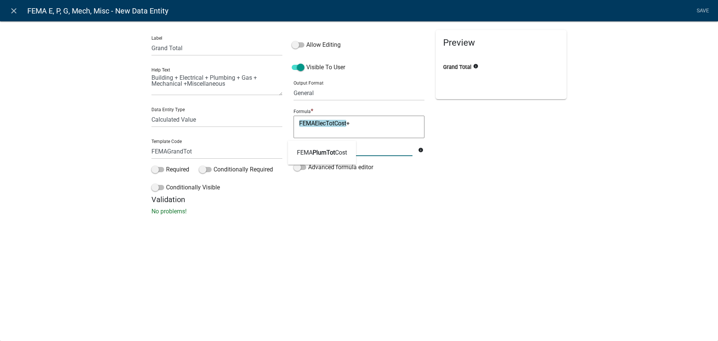
click at [326, 142] on ngb-typeahead-window "FEMA PlumTot Cost" at bounding box center [322, 153] width 68 height 24
click at [345, 151] on ngb-highlight "FEMA PlumTot Cost" at bounding box center [322, 153] width 50 height 6
click at [411, 127] on textarea "FEMAElecTotCost+FEMAPlumTotCost" at bounding box center [358, 127] width 131 height 22
click at [381, 148] on div at bounding box center [353, 148] width 130 height 15
click at [306, 155] on ngb-highlight "FEMA GasTot al" at bounding box center [317, 153] width 40 height 6
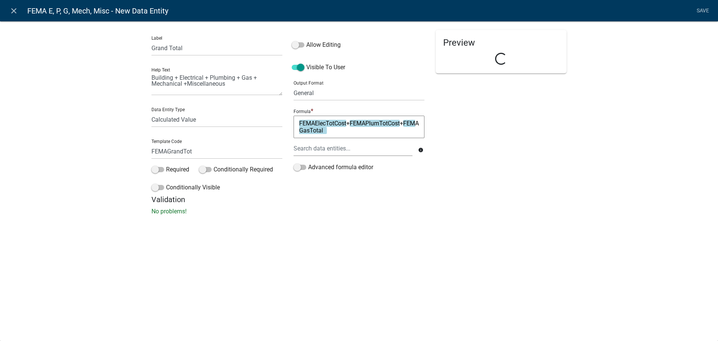
click at [403, 130] on textarea "FEMAElecTotCost+FEMAPlumTotCost+FEMAGasTotal" at bounding box center [358, 127] width 131 height 22
click at [360, 146] on div at bounding box center [353, 148] width 130 height 15
click at [342, 150] on ngb-highlight "FEMA MechTot Cost" at bounding box center [322, 153] width 51 height 6
click at [393, 130] on textarea "FEMAElecTotCost+FEMAPlumTotCost+FEMAGasTotal+FEMAMechTotCost" at bounding box center [358, 127] width 131 height 22
click at [374, 146] on div at bounding box center [353, 148] width 130 height 15
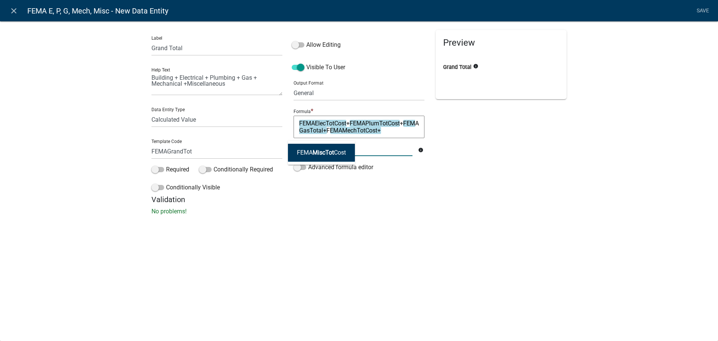
click at [332, 152] on span "MiscTot" at bounding box center [322, 152] width 21 height 7
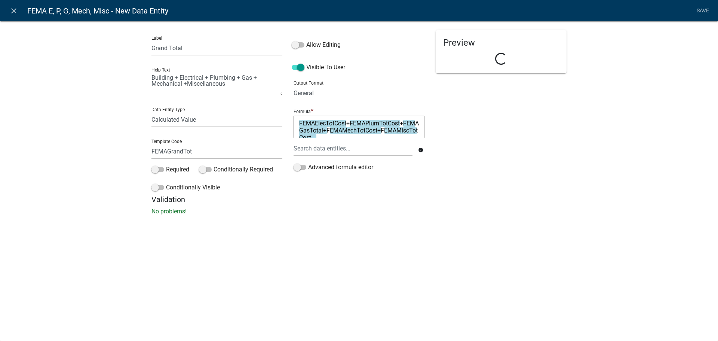
click at [446, 216] on div "Label Grand Total Help Text Building + Electrical + Plumbing + Gas + Mechanical…" at bounding box center [359, 120] width 718 height 222
drag, startPoint x: 330, startPoint y: 90, endPoint x: 330, endPoint y: 100, distance: 10.5
click at [330, 90] on select "General Text Number Decimal Date Date & Time" at bounding box center [358, 92] width 131 height 15
click at [293, 85] on select "General Text Number Decimal Date Date & Time" at bounding box center [358, 92] width 131 height 15
click at [484, 159] on div "Preview Loading..." at bounding box center [501, 112] width 142 height 165
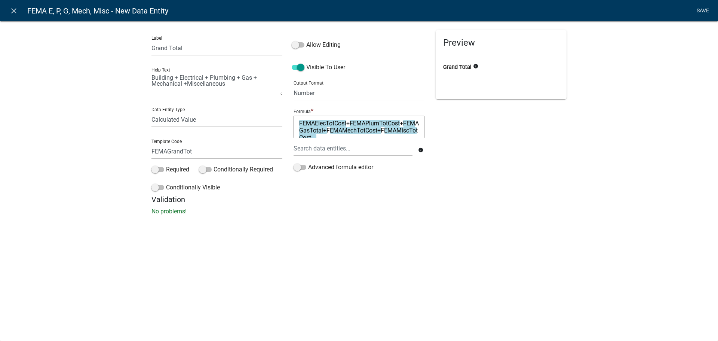
click at [709, 9] on link "Save" at bounding box center [702, 11] width 19 height 14
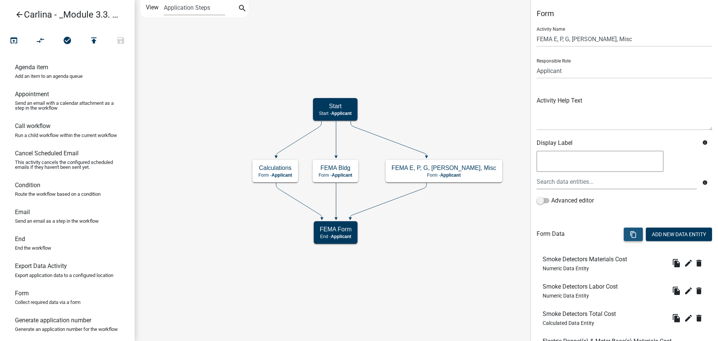
click at [629, 235] on icon "content_copy" at bounding box center [632, 234] width 7 height 7
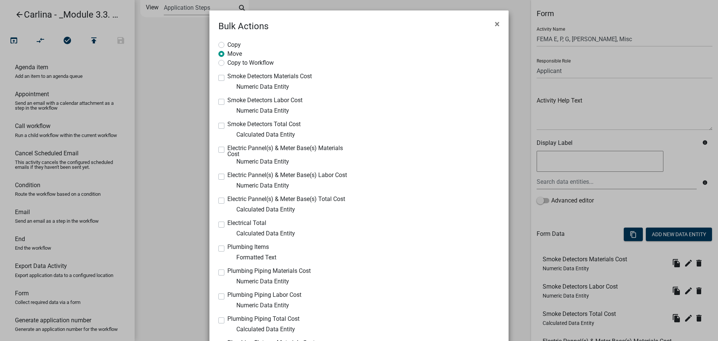
click at [243, 61] on label "Copy to Workflow" at bounding box center [250, 61] width 46 height 7
click at [232, 61] on input "Copy to Workflow" at bounding box center [229, 60] width 5 height 5
click at [227, 78] on label "Smoke Detectors Materials Cost" at bounding box center [269, 76] width 84 height 6
click at [227, 78] on input "Smoke Detectors Materials Cost" at bounding box center [229, 75] width 5 height 5
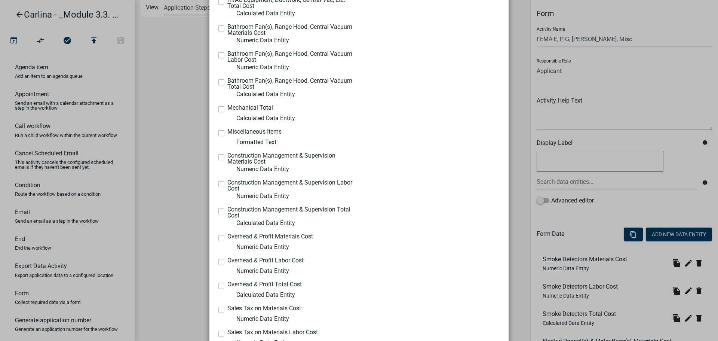
scroll to position [1092, 0]
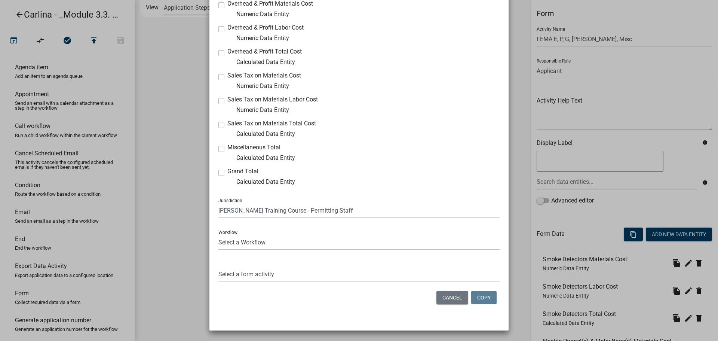
click at [227, 172] on label "Grand Total" at bounding box center [242, 171] width 31 height 6
click at [359, 169] on div at bounding box center [432, 177] width 146 height 18
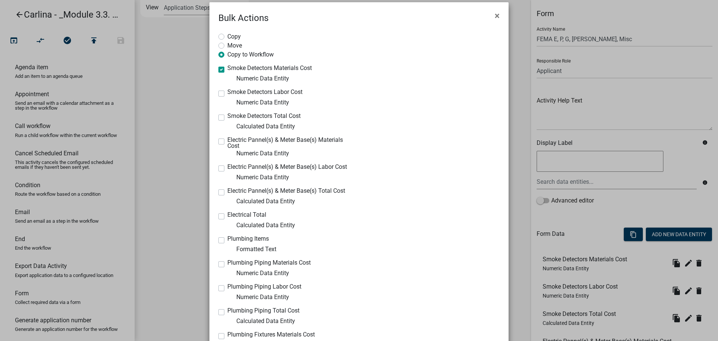
scroll to position [0, 0]
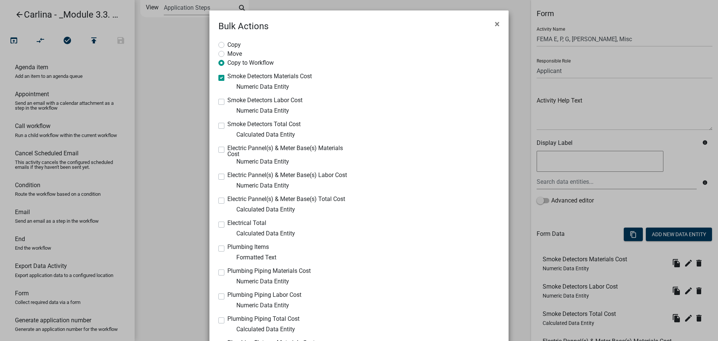
click at [227, 101] on label "Smoke Detectors Labor Cost" at bounding box center [264, 100] width 75 height 6
click at [227, 101] on input "Smoke Detectors Labor Cost" at bounding box center [229, 99] width 5 height 5
click at [227, 126] on label "Smoke Detectors Total Cost" at bounding box center [263, 124] width 73 height 6
click at [227, 126] on input "Smoke Detectors Total Cost" at bounding box center [229, 123] width 5 height 5
click at [227, 149] on label "Electric Pannel(s) & Meter Base(s) Materials Cost" at bounding box center [290, 151] width 126 height 12
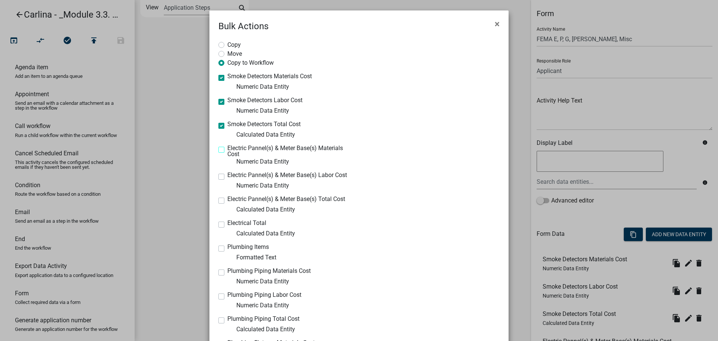
click at [227, 149] on input "Electric Pannel(s) & Meter Base(s) Materials Cost" at bounding box center [229, 147] width 5 height 5
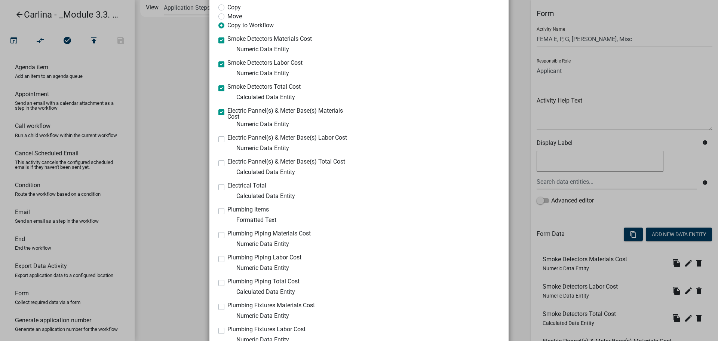
click at [227, 139] on label "Electric Pannel(s) & Meter Base(s) Labor Cost" at bounding box center [287, 138] width 120 height 6
click at [227, 139] on input "Electric Pannel(s) & Meter Base(s) Labor Cost" at bounding box center [229, 137] width 5 height 5
click at [227, 162] on label "Electric Pannel(s) & Meter Base(s) Total Cost" at bounding box center [286, 161] width 118 height 6
click at [227, 162] on input "Electric Pannel(s) & Meter Base(s) Total Cost" at bounding box center [229, 160] width 5 height 5
click at [227, 188] on label "Electrical Total" at bounding box center [246, 185] width 39 height 6
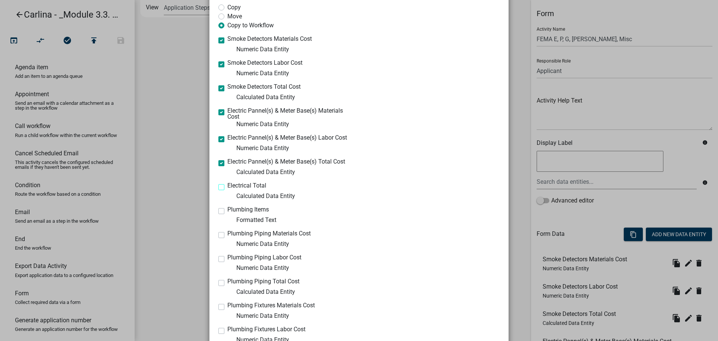
click at [227, 187] on input "Electrical Total" at bounding box center [229, 184] width 5 height 5
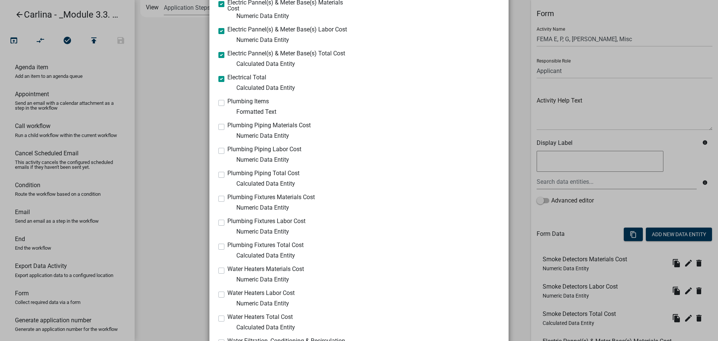
scroll to position [150, 0]
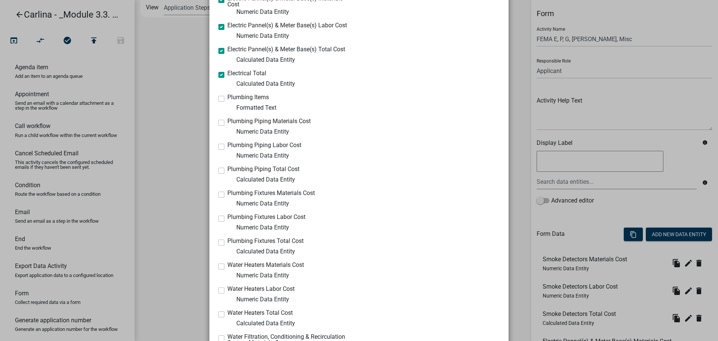
click at [227, 100] on label "Plumbing Items" at bounding box center [247, 97] width 41 height 6
click at [227, 99] on input "Plumbing Items" at bounding box center [229, 96] width 5 height 5
click at [227, 123] on label "Plumbing Piping Materials Cost" at bounding box center [268, 121] width 83 height 6
click at [227, 123] on input "Plumbing Piping Materials Cost" at bounding box center [229, 120] width 5 height 5
click at [227, 146] on label "Plumbing Piping Labor Cost" at bounding box center [264, 145] width 74 height 6
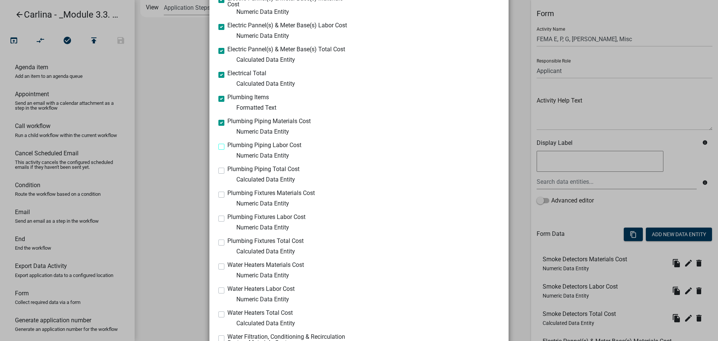
click at [227, 146] on input "Plumbing Piping Labor Cost" at bounding box center [229, 144] width 5 height 5
click at [227, 172] on label "Plumbing Piping Total Cost" at bounding box center [263, 169] width 72 height 6
click at [227, 171] on input "Plumbing Piping Total Cost" at bounding box center [229, 168] width 5 height 5
click at [218, 198] on div "Plumbing Fixtures Materials Cost Numeric Data Entity" at bounding box center [285, 199] width 135 height 18
click at [227, 195] on label "Plumbing Fixtures Materials Cost" at bounding box center [270, 193] width 87 height 6
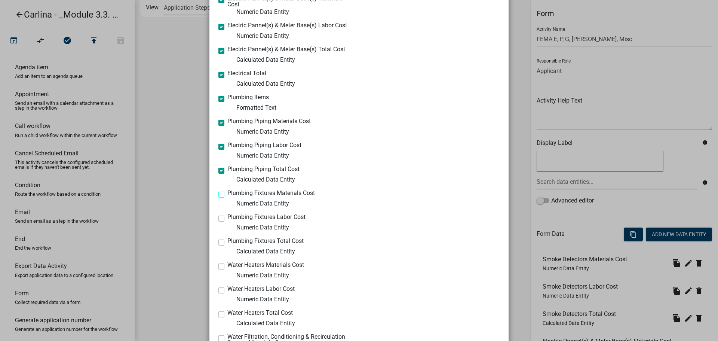
click at [227, 195] on input "Plumbing Fixtures Materials Cost" at bounding box center [229, 192] width 5 height 5
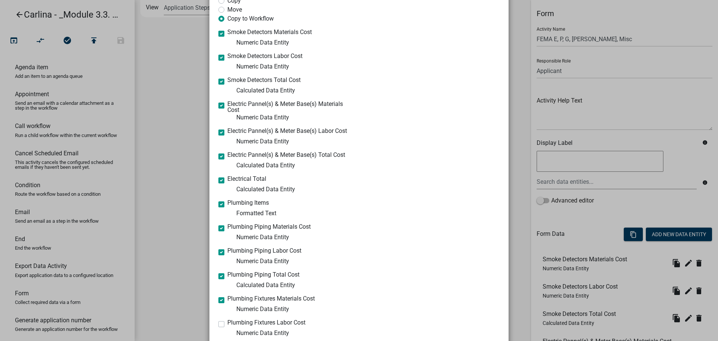
scroll to position [0, 0]
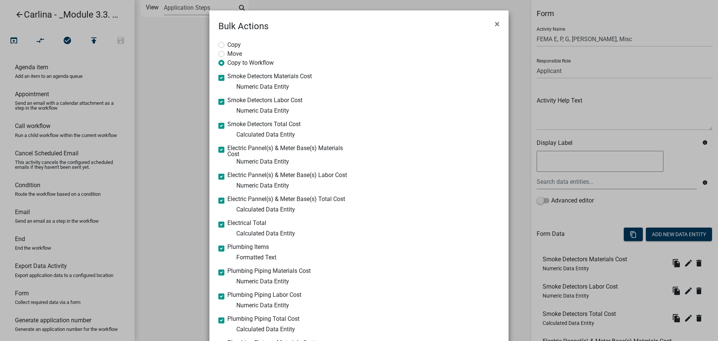
click at [608, 16] on ngb-modal-window "Bulk Actions × Copy Move Copy to Workflow Smoke Detectors Materials Cost Numeri…" at bounding box center [359, 170] width 718 height 341
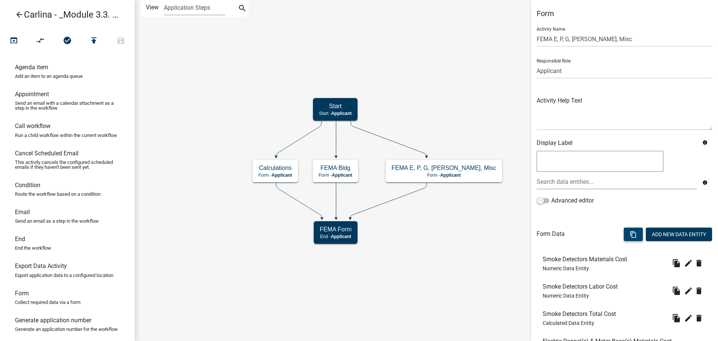
click at [623, 232] on button "content_copy" at bounding box center [632, 233] width 19 height 13
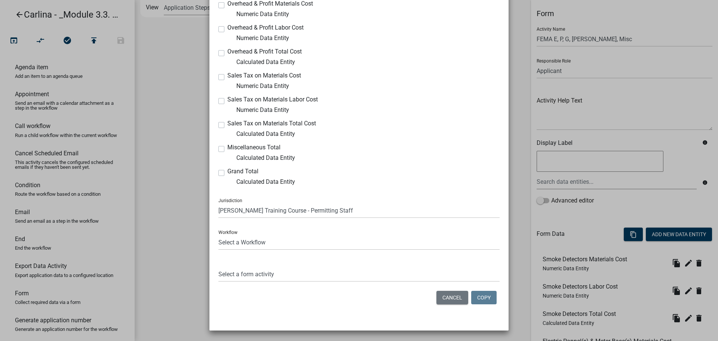
scroll to position [1055, 0]
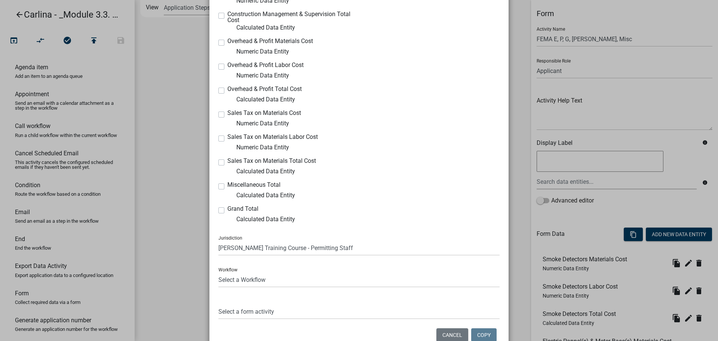
click at [227, 210] on label "Grand Total" at bounding box center [242, 209] width 31 height 6
click at [227, 210] on input "Grand Total" at bounding box center [229, 208] width 5 height 5
click at [227, 185] on label "Miscellaneous Total" at bounding box center [253, 185] width 53 height 6
click at [247, 187] on label "Miscellaneous Total" at bounding box center [253, 185] width 53 height 6
click at [232, 187] on input "Miscellaneous Total" at bounding box center [229, 184] width 5 height 5
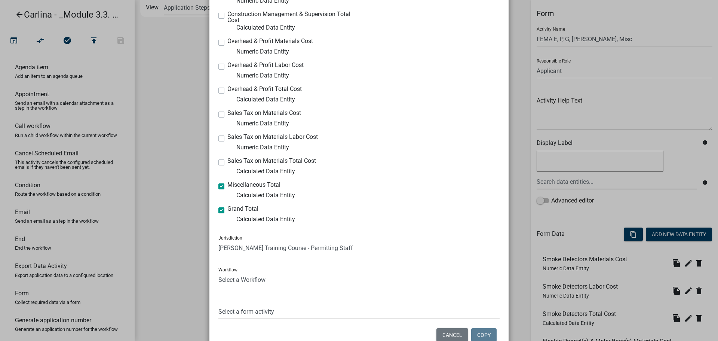
click at [227, 161] on label "Sales Tax on Materials Total Cost" at bounding box center [271, 161] width 89 height 6
click at [227, 161] on input "Sales Tax on Materials Total Cost" at bounding box center [229, 160] width 5 height 5
click at [227, 138] on label "Sales Tax on Materials Labor Cost" at bounding box center [272, 137] width 90 height 6
click at [227, 138] on input "Sales Tax on Materials Labor Cost" at bounding box center [229, 136] width 5 height 5
click at [227, 116] on label "Sales Tax on Materials Cost" at bounding box center [264, 113] width 74 height 6
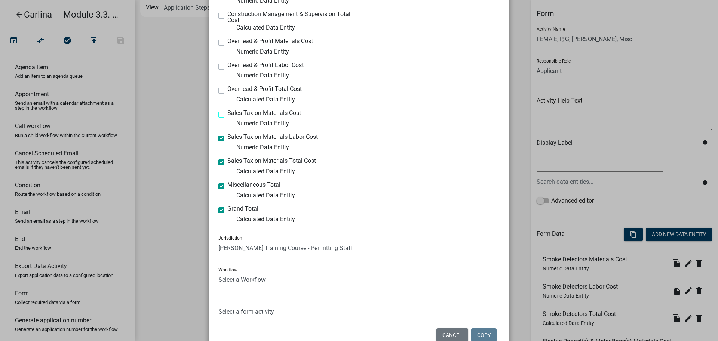
click at [227, 115] on input "Sales Tax on Materials Cost" at bounding box center [229, 112] width 5 height 5
click at [227, 89] on label "Overhead & Profit Total Cost" at bounding box center [264, 89] width 74 height 6
click at [227, 89] on input "Overhead & Profit Total Cost" at bounding box center [229, 88] width 5 height 5
click at [219, 70] on div "Overhead & Profit Labor Cost Numeric Data Entity" at bounding box center [285, 71] width 135 height 18
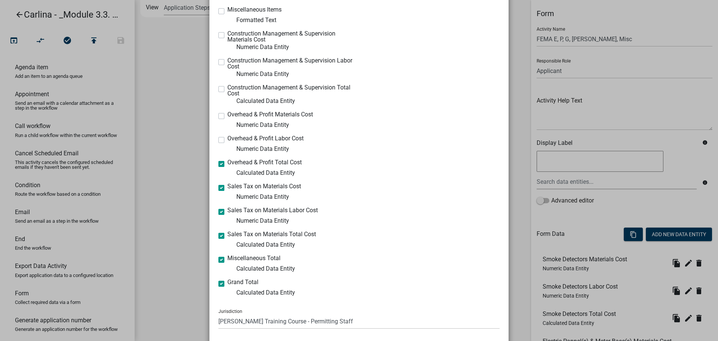
scroll to position [980, 0]
click at [227, 139] on label "Overhead & Profit Labor Cost" at bounding box center [265, 140] width 76 height 6
click at [227, 139] on input "Overhead & Profit Labor Cost" at bounding box center [229, 139] width 5 height 5
click at [220, 113] on div "Overhead & Profit Materials Cost Numeric Data Entity" at bounding box center [285, 122] width 135 height 18
click at [227, 116] on label "Overhead & Profit Materials Cost" at bounding box center [270, 116] width 86 height 6
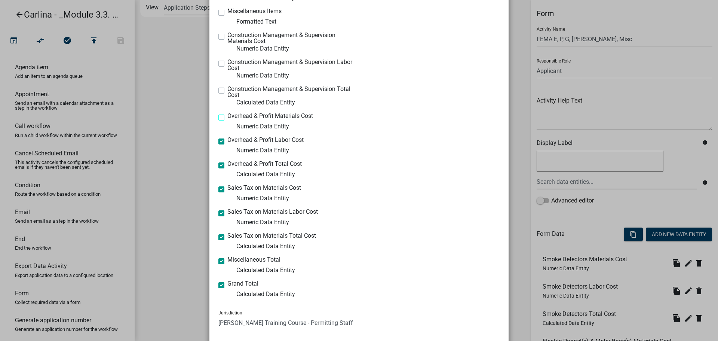
click at [227, 116] on input "Overhead & Profit Materials Cost" at bounding box center [229, 115] width 5 height 5
click at [227, 93] on label "Construction Management & Supervision Total Cost" at bounding box center [290, 92] width 126 height 12
click at [227, 91] on input "Construction Management & Supervision Total Cost" at bounding box center [229, 88] width 5 height 5
click at [227, 64] on label "Construction Management & Supervision Labor Cost" at bounding box center [290, 65] width 126 height 12
click at [227, 64] on input "Construction Management & Supervision Labor Cost" at bounding box center [229, 61] width 5 height 5
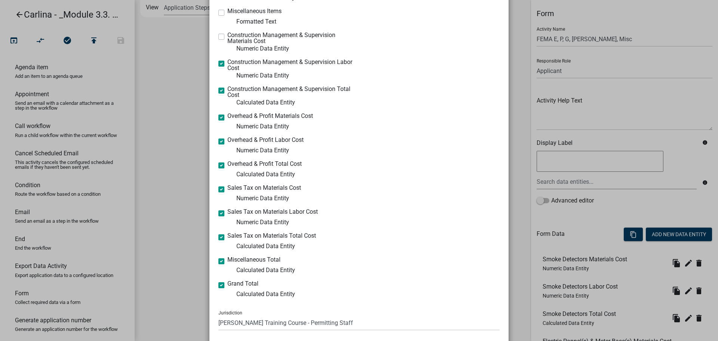
click at [227, 36] on label "Construction Management & Supervision Materials Cost" at bounding box center [290, 38] width 126 height 12
click at [227, 36] on input "Construction Management & Supervision Materials Cost" at bounding box center [229, 34] width 5 height 5
click at [227, 14] on label "Miscellaneous Items" at bounding box center [254, 11] width 54 height 6
click at [227, 13] on input "Miscellaneous Items" at bounding box center [229, 10] width 5 height 5
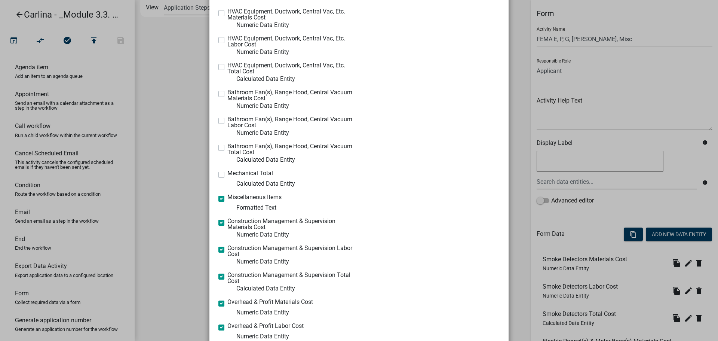
scroll to position [756, 0]
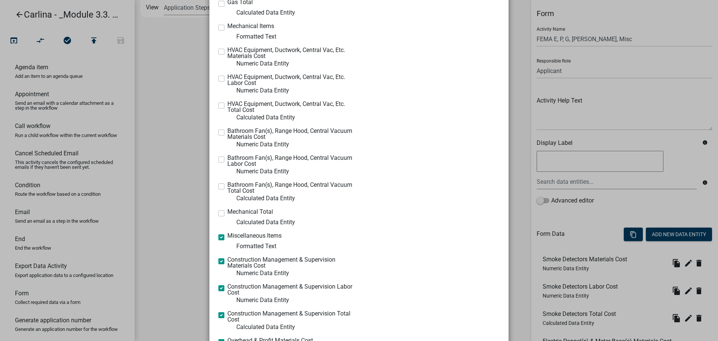
click at [227, 211] on label "Mechanical Total" at bounding box center [250, 212] width 46 height 6
click at [227, 211] on input "Mechanical Total" at bounding box center [229, 211] width 5 height 5
click at [227, 187] on label "Bathroom Fan(s), Range Hood, Central Vacuum Total Cost" at bounding box center [290, 188] width 126 height 12
click at [227, 187] on input "Bathroom Fan(s), Range Hood, Central Vacuum Total Cost" at bounding box center [229, 184] width 5 height 5
click at [227, 158] on label "Bathroom Fan(s), Range Hood, Central Vacuum Labor Cost" at bounding box center [290, 161] width 126 height 12
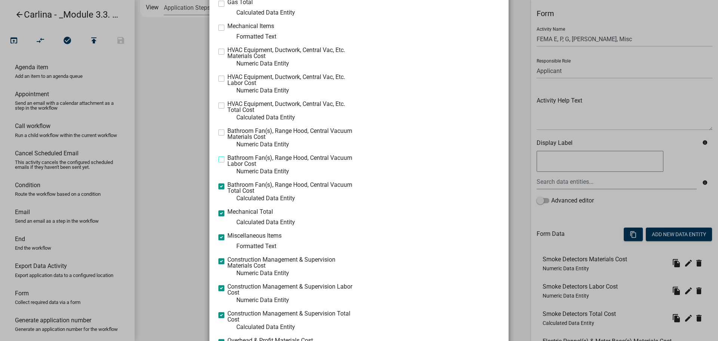
click at [227, 158] on input "Bathroom Fan(s), Range Hood, Central Vacuum Labor Cost" at bounding box center [229, 157] width 5 height 5
click at [227, 131] on label "Bathroom Fan(s), Range Hood, Central Vacuum Materials Cost" at bounding box center [290, 134] width 126 height 12
click at [227, 131] on input "Bathroom Fan(s), Range Hood, Central Vacuum Materials Cost" at bounding box center [229, 130] width 5 height 5
click at [227, 105] on label "HVAC Equipment, Ductwork, Central Vac, Etc. Total Cost" at bounding box center [290, 107] width 126 height 12
click at [227, 105] on input "HVAC Equipment, Ductwork, Central Vac, Etc. Total Cost" at bounding box center [229, 103] width 5 height 5
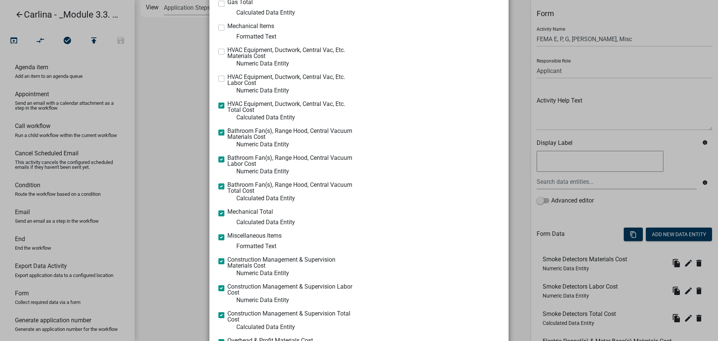
click at [218, 75] on div "HVAC Equipment, Ductwork, Central Vac, Etc. Labor Cost Numeric Data Entity" at bounding box center [285, 84] width 135 height 21
click at [227, 51] on label "HVAC Equipment, Ductwork, Central Vac, Etc. Materials Cost" at bounding box center [290, 53] width 126 height 12
click at [227, 51] on input "HVAC Equipment, Ductwork, Central Vac, Etc. Materials Cost" at bounding box center [229, 49] width 5 height 5
click at [227, 29] on label "Mechanical Items" at bounding box center [250, 26] width 47 height 6
click at [227, 28] on input "Mechanical Items" at bounding box center [229, 25] width 5 height 5
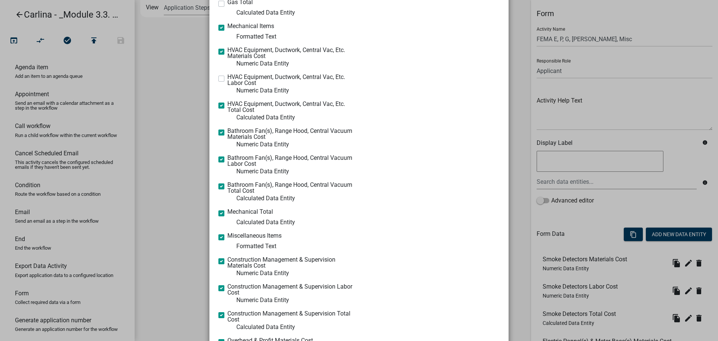
click at [227, 78] on label "HVAC Equipment, Ductwork, Central Vac, Etc. Labor Cost" at bounding box center [290, 80] width 126 height 12
click at [227, 78] on input "HVAC Equipment, Ductwork, Central Vac, Etc. Labor Cost" at bounding box center [229, 76] width 5 height 5
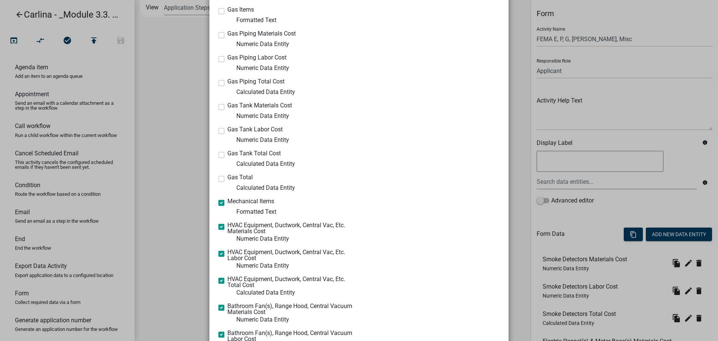
scroll to position [569, 0]
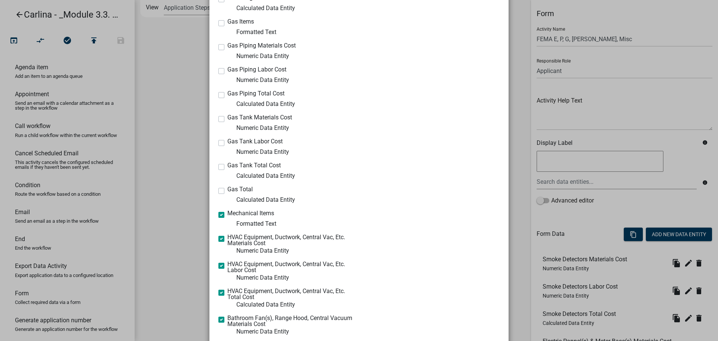
click at [227, 188] on label "Gas Total" at bounding box center [239, 189] width 25 height 6
click at [227, 188] on input "Gas Total" at bounding box center [229, 188] width 5 height 5
click at [227, 164] on label "Gas Tank Total Cost" at bounding box center [253, 165] width 53 height 6
click at [227, 164] on input "Gas Tank Total Cost" at bounding box center [229, 164] width 5 height 5
click at [227, 141] on label "Gas Tank Labor Cost" at bounding box center [254, 141] width 55 height 6
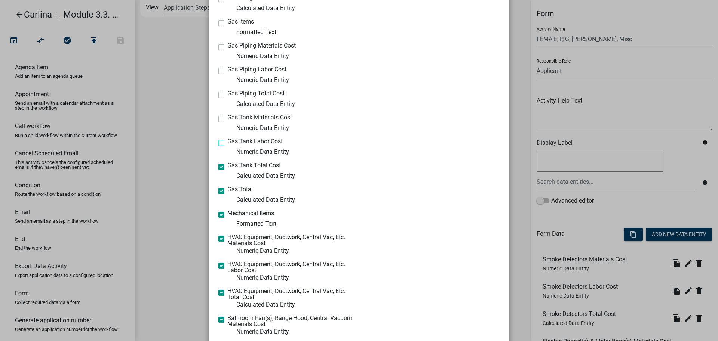
click at [227, 141] on input "Gas Tank Labor Cost" at bounding box center [229, 140] width 5 height 5
click at [227, 118] on label "Gas Tank Materials Cost" at bounding box center [259, 117] width 65 height 6
click at [227, 118] on input "Gas Tank Materials Cost" at bounding box center [229, 116] width 5 height 5
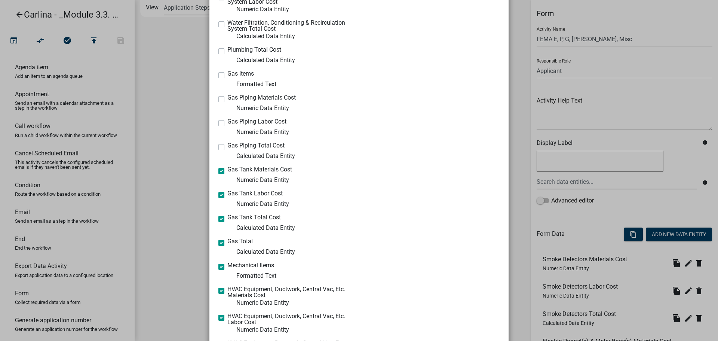
scroll to position [494, 0]
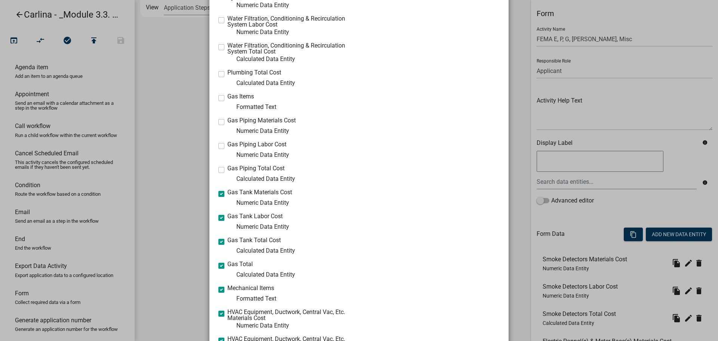
click at [227, 170] on label "Gas Piping Total Cost" at bounding box center [255, 168] width 57 height 6
click at [227, 170] on input "Gas Piping Total Cost" at bounding box center [229, 167] width 5 height 5
click at [227, 147] on label "Gas Piping Labor Cost" at bounding box center [256, 144] width 59 height 6
click at [227, 146] on input "Gas Piping Labor Cost" at bounding box center [229, 143] width 5 height 5
click at [227, 123] on label "Gas Piping Materials Cost" at bounding box center [261, 120] width 68 height 6
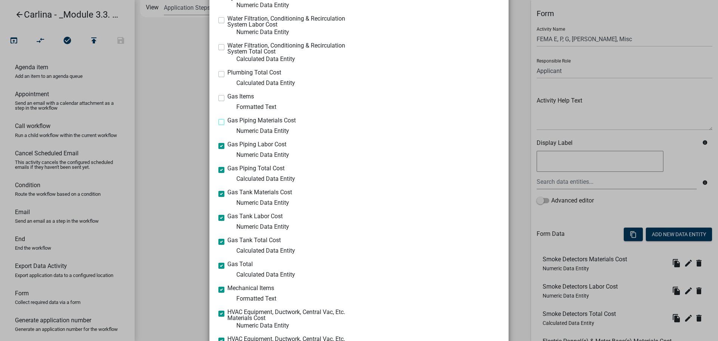
click at [227, 122] on input "Gas Piping Materials Cost" at bounding box center [229, 119] width 5 height 5
click at [227, 98] on label "Gas Items" at bounding box center [240, 96] width 27 height 6
click at [227, 98] on input "Gas Items" at bounding box center [229, 95] width 5 height 5
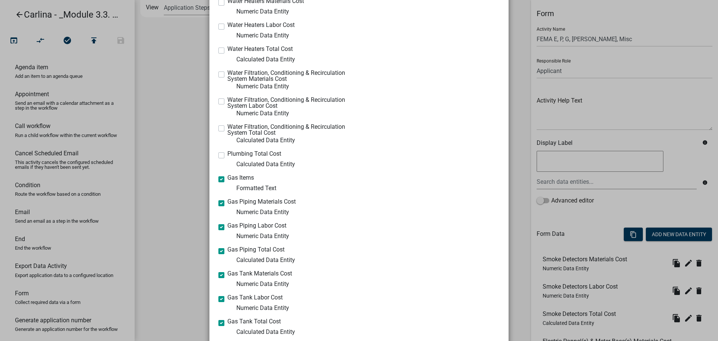
scroll to position [382, 0]
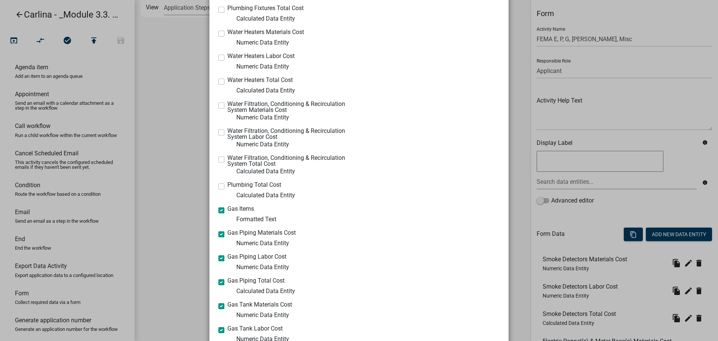
click at [227, 185] on label "Plumbing Total Cost" at bounding box center [254, 185] width 54 height 6
click at [227, 185] on input "Plumbing Total Cost" at bounding box center [229, 184] width 5 height 5
click at [227, 157] on label "Water Filtration, Conditioning & Recirculation System Total Cost" at bounding box center [290, 161] width 126 height 12
click at [227, 157] on input "Water Filtration, Conditioning & Recirculation System Total Cost" at bounding box center [229, 157] width 5 height 5
click at [227, 132] on label "Water Filtration, Conditioning & Recirculation System Labor Cost" at bounding box center [290, 134] width 126 height 12
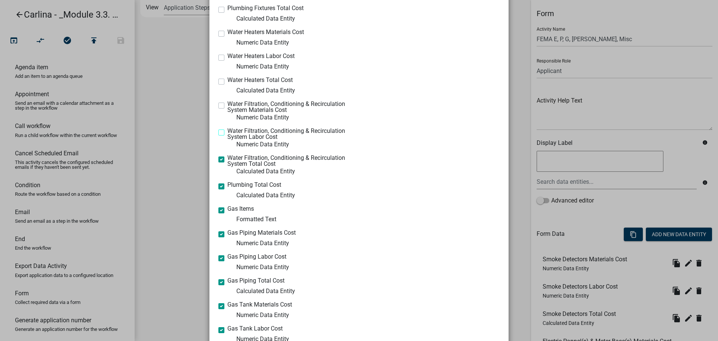
click at [227, 132] on input "Water Filtration, Conditioning & Recirculation System Labor Cost" at bounding box center [229, 130] width 5 height 5
click at [227, 106] on label "Water Filtration, Conditioning & Recirculation System Materials Cost" at bounding box center [290, 107] width 126 height 12
click at [227, 106] on input "Water Filtration, Conditioning & Recirculation System Materials Cost" at bounding box center [229, 103] width 5 height 5
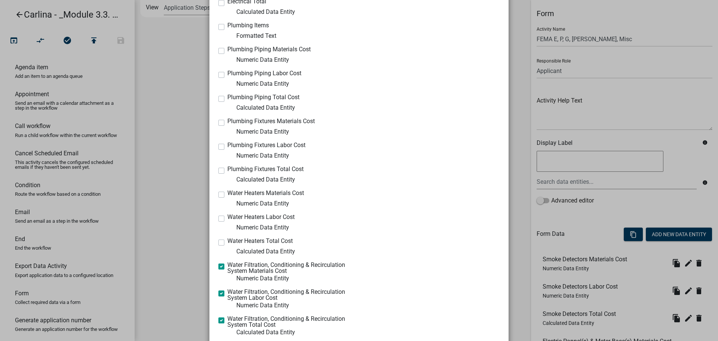
scroll to position [195, 0]
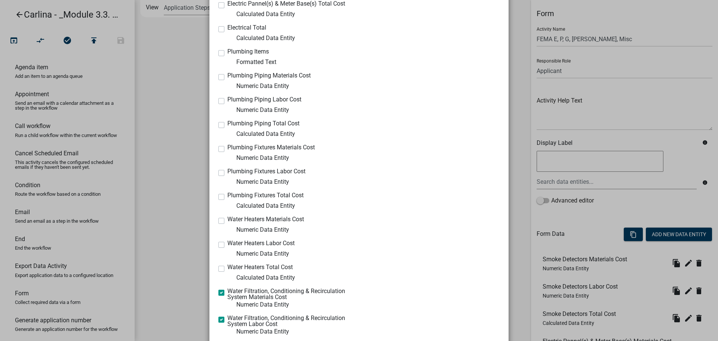
click at [227, 267] on label "Water Heaters Total Cost" at bounding box center [259, 267] width 65 height 6
click at [227, 267] on input "Water Heaters Total Cost" at bounding box center [229, 266] width 5 height 5
click at [227, 246] on label "Water Heaters Labor Cost" at bounding box center [260, 243] width 67 height 6
click at [227, 245] on input "Water Heaters Labor Cost" at bounding box center [229, 242] width 5 height 5
click at [227, 220] on label "Water Heaters Materials Cost" at bounding box center [265, 219] width 77 height 6
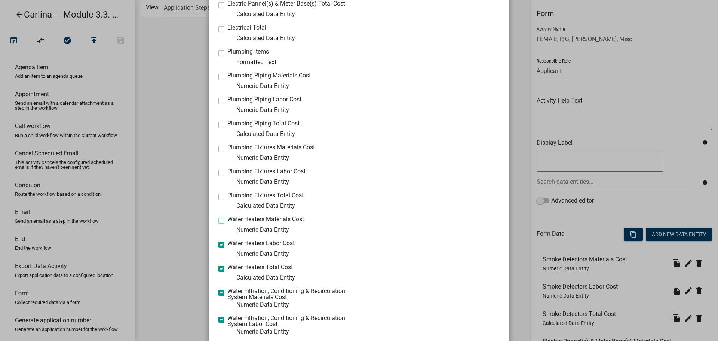
click at [227, 220] on input "Water Heaters Materials Cost" at bounding box center [229, 218] width 5 height 5
click at [227, 195] on label "Plumbing Fixtures Total Cost" at bounding box center [265, 195] width 76 height 6
click at [227, 195] on input "Plumbing Fixtures Total Cost" at bounding box center [229, 194] width 5 height 5
click at [227, 174] on label "Plumbing Fixtures Labor Cost" at bounding box center [266, 171] width 78 height 6
click at [227, 173] on input "Plumbing Fixtures Labor Cost" at bounding box center [229, 170] width 5 height 5
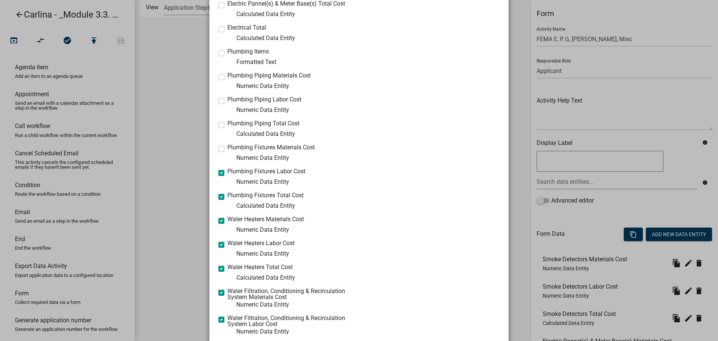
click at [227, 147] on label "Plumbing Fixtures Materials Cost" at bounding box center [270, 147] width 87 height 6
click at [227, 147] on input "Plumbing Fixtures Materials Cost" at bounding box center [229, 146] width 5 height 5
click at [227, 124] on label "Plumbing Piping Total Cost" at bounding box center [263, 123] width 72 height 6
click at [227, 124] on input "Plumbing Piping Total Cost" at bounding box center [229, 122] width 5 height 5
click at [227, 99] on label "Plumbing Piping Labor Cost" at bounding box center [264, 99] width 74 height 6
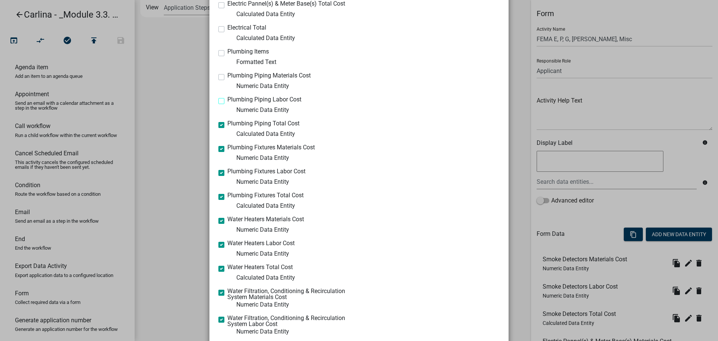
click at [227, 99] on input "Plumbing Piping Labor Cost" at bounding box center [229, 98] width 5 height 5
click at [227, 74] on label "Plumbing Piping Materials Cost" at bounding box center [268, 76] width 83 height 6
click at [227, 74] on input "Plumbing Piping Materials Cost" at bounding box center [229, 75] width 5 height 5
click at [227, 53] on label "Plumbing Items" at bounding box center [247, 52] width 41 height 6
click at [227, 53] on input "Plumbing Items" at bounding box center [229, 51] width 5 height 5
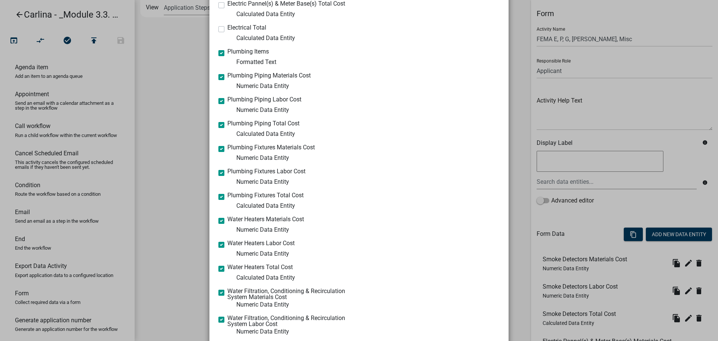
click at [227, 30] on label "Electrical Total" at bounding box center [246, 28] width 39 height 6
click at [227, 30] on input "Electrical Total" at bounding box center [229, 27] width 5 height 5
click at [227, 7] on label "Electric Pannel(s) & Meter Base(s) Total Cost" at bounding box center [286, 4] width 118 height 6
click at [227, 6] on input "Electric Pannel(s) & Meter Base(s) Total Cost" at bounding box center [229, 3] width 5 height 5
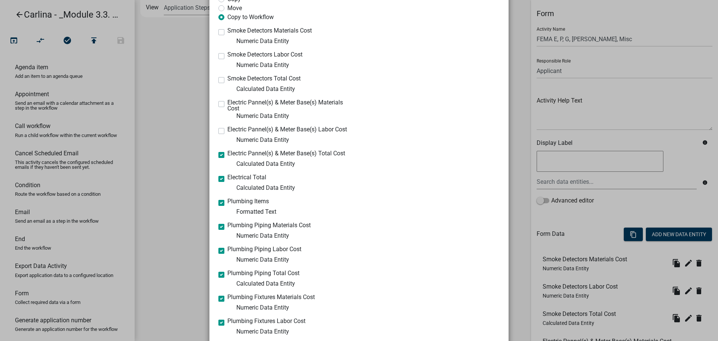
scroll to position [8, 0]
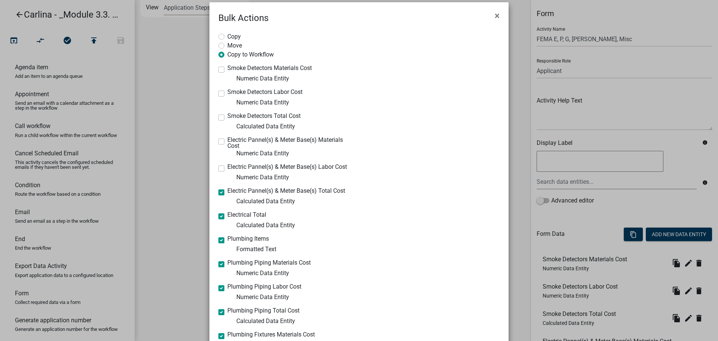
click at [227, 170] on label "Electric Pannel(s) & Meter Base(s) Labor Cost" at bounding box center [287, 167] width 120 height 6
click at [227, 169] on input "Electric Pannel(s) & Meter Base(s) Labor Cost" at bounding box center [229, 166] width 5 height 5
click at [227, 140] on label "Electric Pannel(s) & Meter Base(s) Materials Cost" at bounding box center [290, 143] width 126 height 12
click at [227, 140] on input "Electric Pannel(s) & Meter Base(s) Materials Cost" at bounding box center [229, 139] width 5 height 5
click at [227, 116] on label "Smoke Detectors Total Cost" at bounding box center [263, 116] width 73 height 6
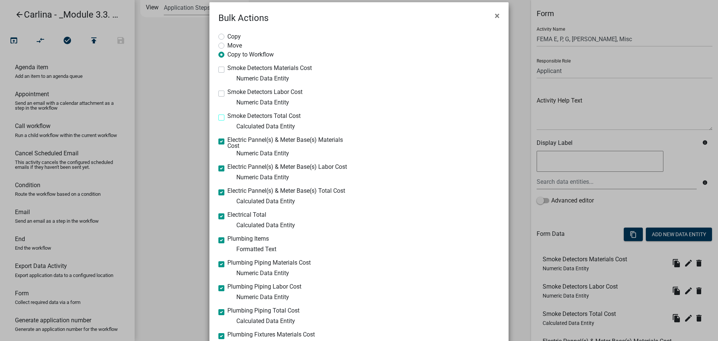
click at [227, 116] on input "Smoke Detectors Total Cost" at bounding box center [229, 115] width 5 height 5
click at [227, 93] on label "Smoke Detectors Labor Cost" at bounding box center [264, 92] width 75 height 6
click at [227, 93] on input "Smoke Detectors Labor Cost" at bounding box center [229, 91] width 5 height 5
click at [227, 70] on label "Smoke Detectors Materials Cost" at bounding box center [269, 68] width 84 height 6
click at [227, 70] on input "Smoke Detectors Materials Cost" at bounding box center [229, 67] width 5 height 5
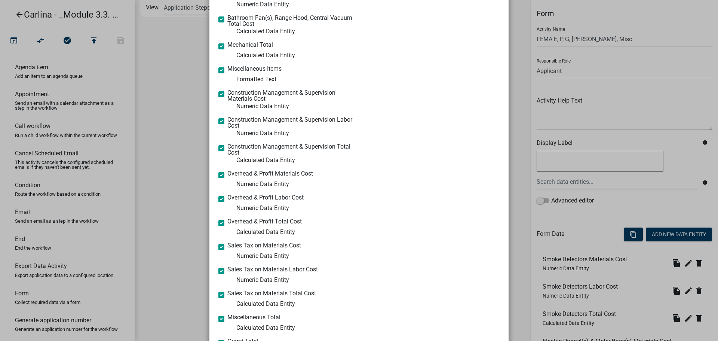
scroll to position [1092, 0]
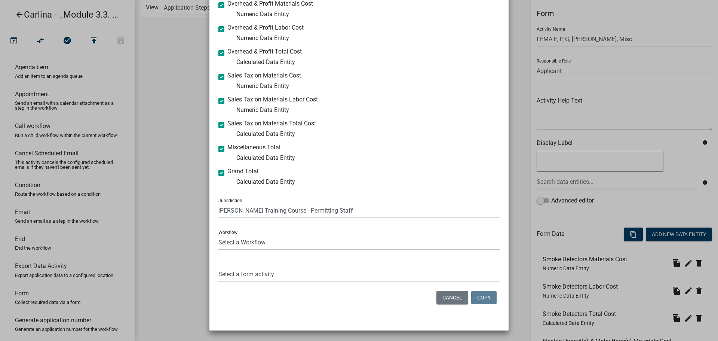
click at [325, 213] on select "Select a Jurisdiction [GEOGRAPHIC_DATA], [US_STATE] AllPaid (Formerly Gov Pay) …" at bounding box center [358, 210] width 281 height 15
click at [218, 203] on select "Select a Jurisdiction [GEOGRAPHIC_DATA], [US_STATE] AllPaid (Formerly Gov Pay) …" at bounding box center [358, 210] width 281 height 15
click at [271, 239] on select "Select a Workflow A General Workflow A General Workflow - Combined Application …" at bounding box center [358, 241] width 281 height 15
click at [218, 234] on select "Select a Workflow A General Workflow A General Workflow - Combined Application …" at bounding box center [358, 241] width 281 height 15
click at [257, 275] on select "Select a form activity" at bounding box center [358, 273] width 281 height 15
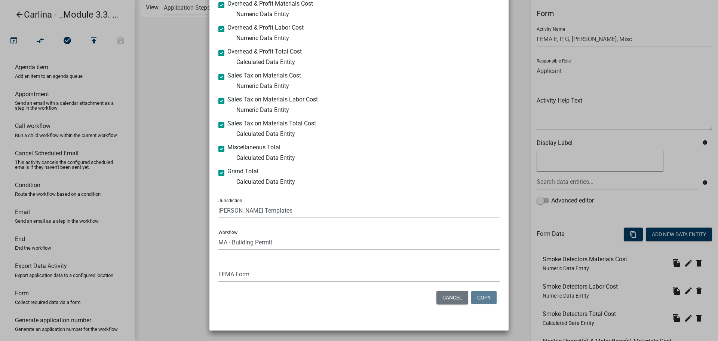
click at [218, 266] on select "Select a form activity Owner and Property Information Application Submittal Con…" at bounding box center [358, 273] width 281 height 15
click at [483, 300] on button "Copy" at bounding box center [483, 296] width 25 height 13
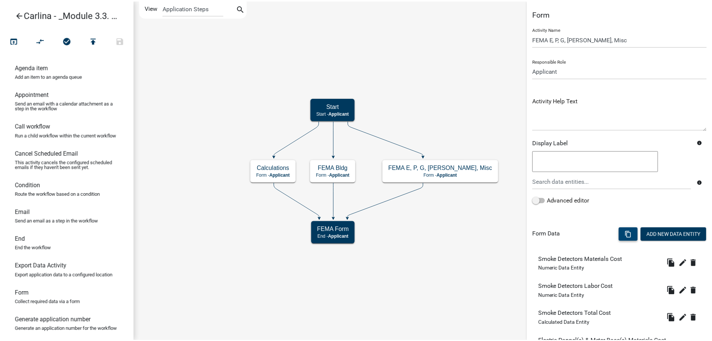
scroll to position [0, 0]
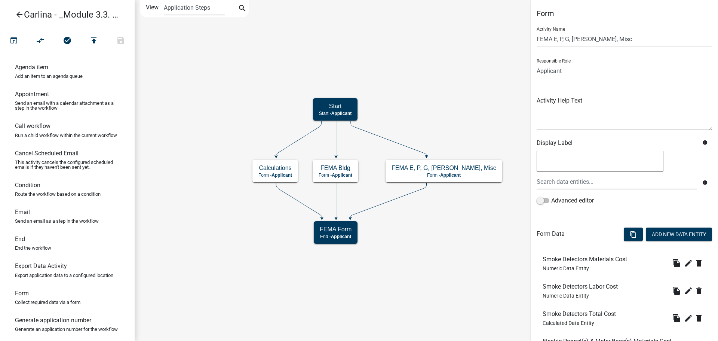
click at [20, 15] on icon "arrow_back" at bounding box center [19, 15] width 9 height 10
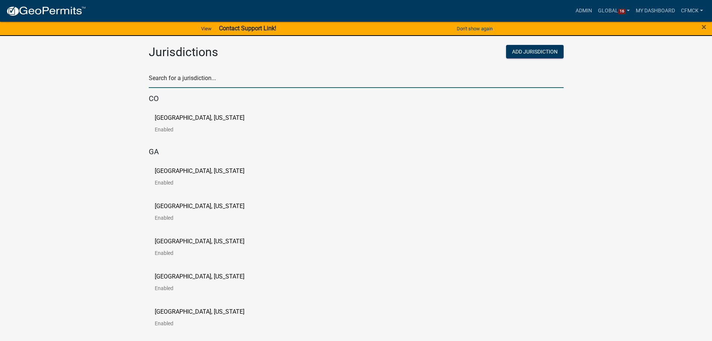
click at [272, 81] on input "text" at bounding box center [356, 80] width 415 height 15
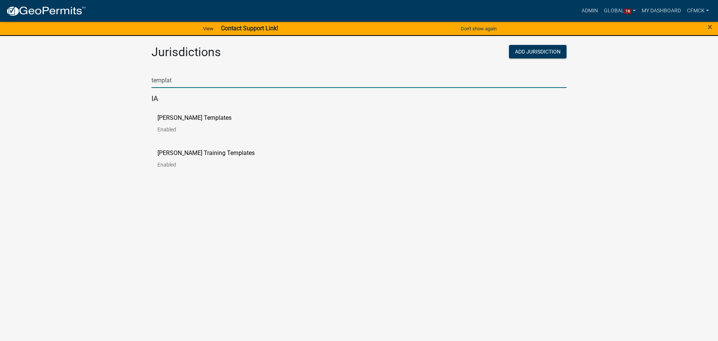
type input "templat"
click at [227, 121] on div "[PERSON_NAME] Templates Enabled" at bounding box center [206, 126] width 98 height 23
click at [203, 121] on link "[PERSON_NAME] Templates Enabled" at bounding box center [200, 126] width 86 height 23
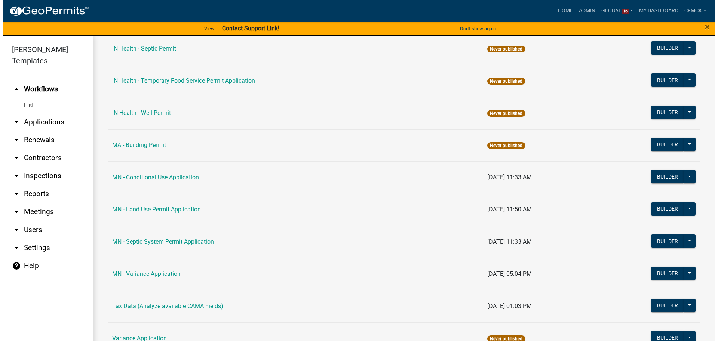
scroll to position [1009, 0]
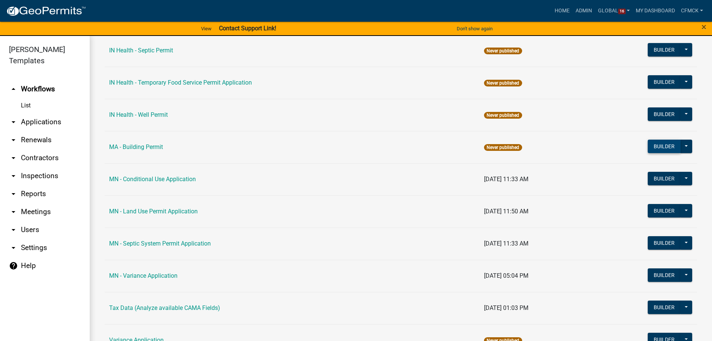
click at [655, 150] on button "Builder" at bounding box center [664, 145] width 33 height 13
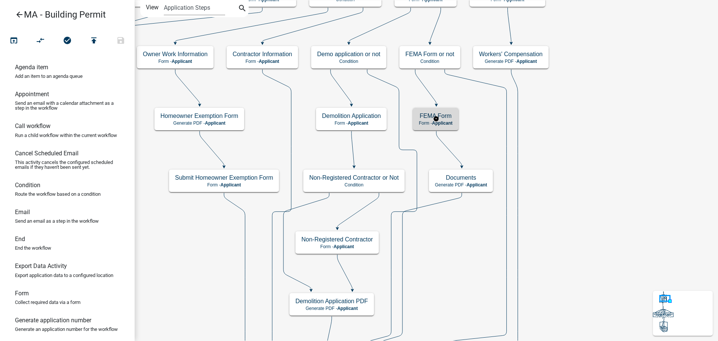
click at [452, 113] on h5 "FEMA Form" at bounding box center [436, 115] width 34 height 7
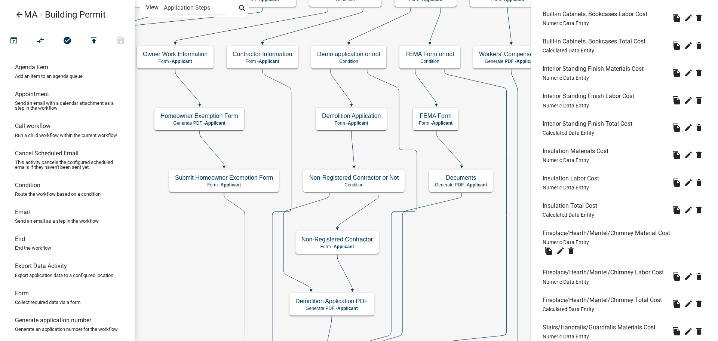
scroll to position [1682, 0]
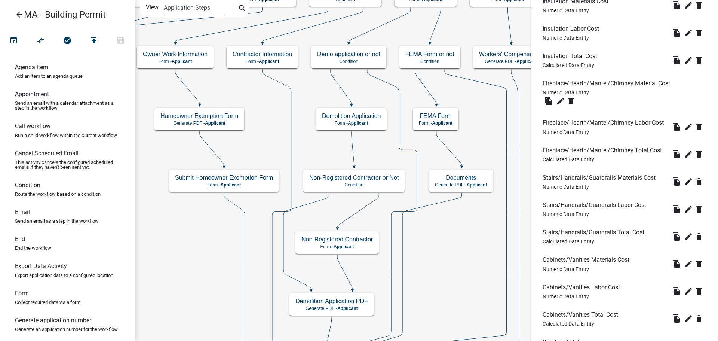
drag, startPoint x: 694, startPoint y: 169, endPoint x: 615, endPoint y: 170, distance: 79.2
click at [694, 140] on li "Fireplace/Hearth/Mantel/Chimney Labor Cost Numeric Data Entity file_copy edit d…" at bounding box center [624, 126] width 176 height 27
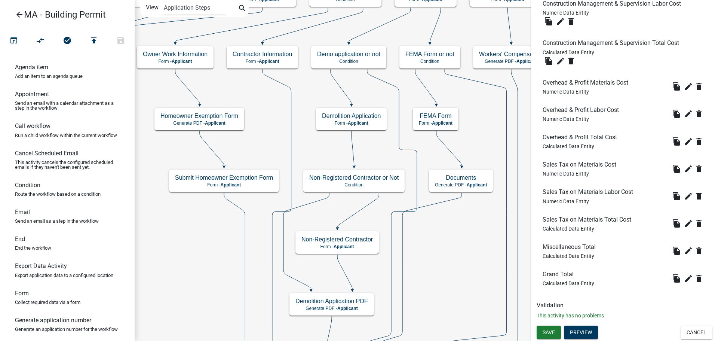
scroll to position [3713, 0]
click at [684, 276] on icon "edit" at bounding box center [688, 278] width 9 height 9
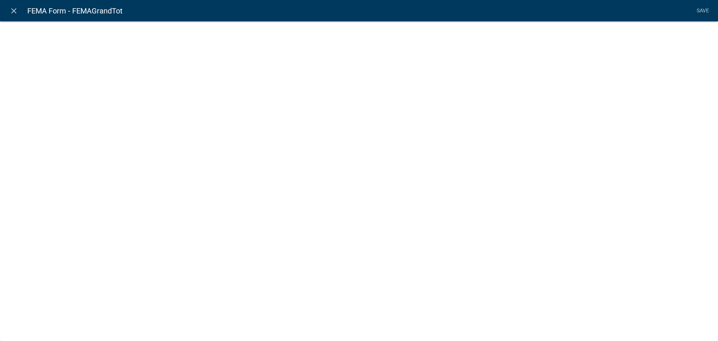
select select "calculated-value"
select select "2"
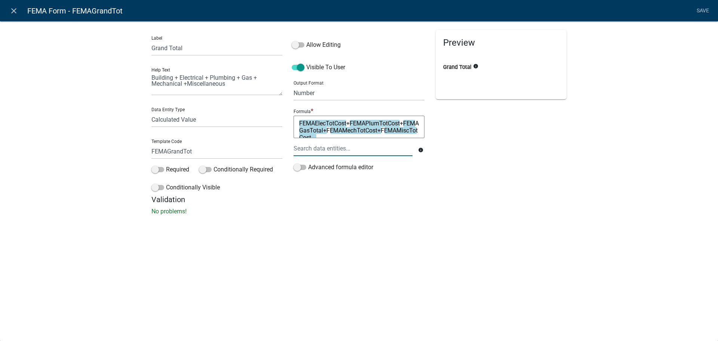
click at [348, 151] on div at bounding box center [353, 148] width 130 height 15
click at [349, 135] on textarea "FEMAElecTotCost+FEMAPlumTotCost+FEMAGasTotal+FEMAMechTotCost+FEMAMiscTotCost" at bounding box center [358, 127] width 131 height 22
type textarea "FEMAElecTotCost+FEMAPlumTotCost+FEMAGasTotal+FEMAMechTotCost+FEMAMiscTotCost+"
click at [351, 147] on div at bounding box center [353, 148] width 130 height 15
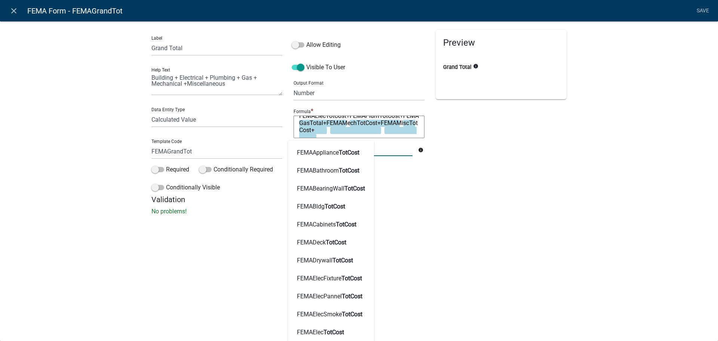
type input "totcost"
click at [430, 166] on div "Preview Grand Total info" at bounding box center [501, 112] width 142 height 165
click at [468, 190] on div "Preview Grand Total info" at bounding box center [501, 112] width 142 height 165
click at [326, 148] on div "totcost FEMAAppliance TotCost FEMABathroom TotCost FEMABearingWall TotCost FEMA…" at bounding box center [353, 148] width 130 height 15
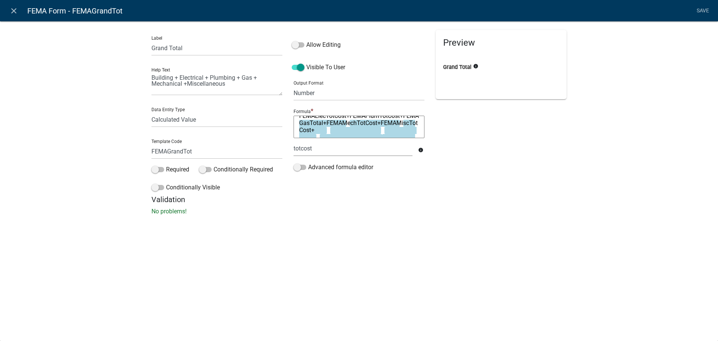
type textarea "FEMAElecTotCost+FEMAPlumTotCost+FEMAGasTotal+FEMAMechTotCost+FEMAMiscTotCost+FE…"
click at [366, 133] on textarea "FEMAElecTotCost+FEMAPlumTotCost+FEMAGasTotal+FEMAMechTotCost+FEMAMiscTotCost+FE…" at bounding box center [358, 127] width 131 height 22
drag, startPoint x: 353, startPoint y: 132, endPoint x: 393, endPoint y: 123, distance: 41.0
click at [393, 123] on textarea "FEMAElecTotCost+FEMAPlumTotCost+FEMAGasTotal+FEMAMechTotCost+FEMAMiscTotCost+FE…" at bounding box center [358, 127] width 131 height 22
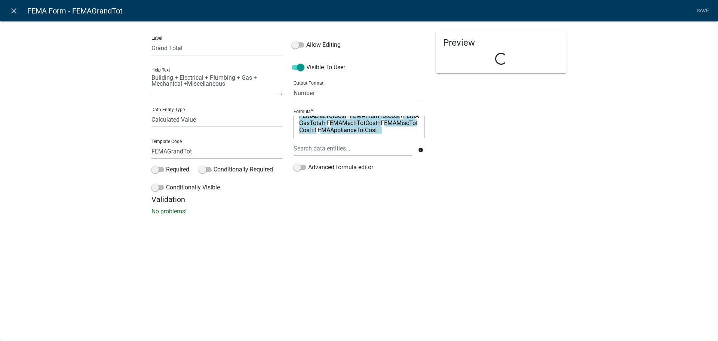
scroll to position [7, 0]
drag, startPoint x: 395, startPoint y: 132, endPoint x: 330, endPoint y: 130, distance: 65.5
click at [330, 130] on textarea "FEMAElecTotCost+FEMAPlumTotCost+FEMAGasTotal+FEMAMechTotCost+FEMAMiscTotCost+FE…" at bounding box center [358, 127] width 131 height 22
type textarea "FEMAElecTotCost+FEMAPlumTotCost+FEMAGasTotal+FEMAMechTotCost+FEMAMiscTotCost+"
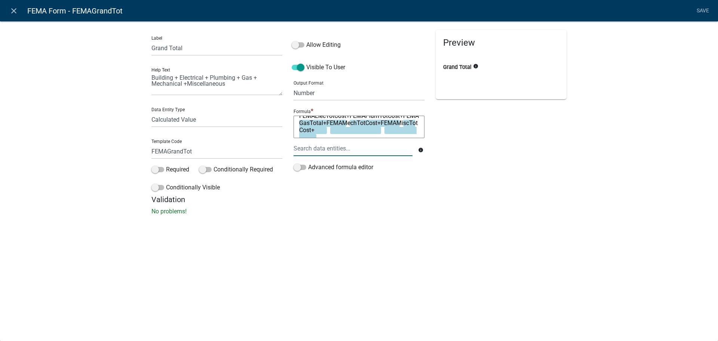
click at [332, 150] on div at bounding box center [353, 148] width 130 height 15
type input "bldgtot"
click at [331, 154] on span "BldgTot" at bounding box center [322, 152] width 21 height 7
type textarea "FEMAElecTotCost+FEMAPlumTotCost+FEMAGasTotal+FEMAMechTotCost+FEMAMiscTotCost+FE…"
click at [494, 152] on div "Preview Grand Total info" at bounding box center [501, 112] width 142 height 165
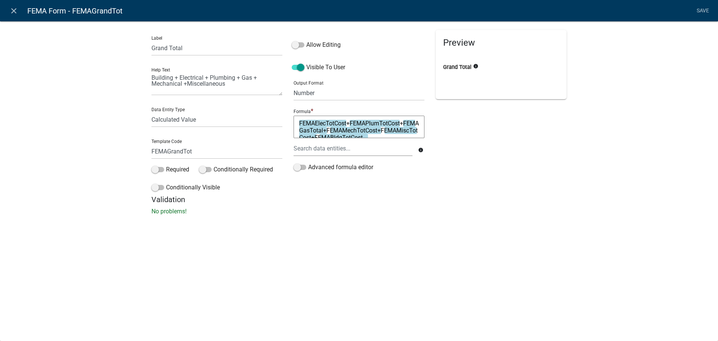
scroll to position [7, 0]
click at [517, 153] on div "Preview Grand Total info" at bounding box center [501, 112] width 142 height 165
click at [699, 10] on link "Save" at bounding box center [702, 11] width 19 height 14
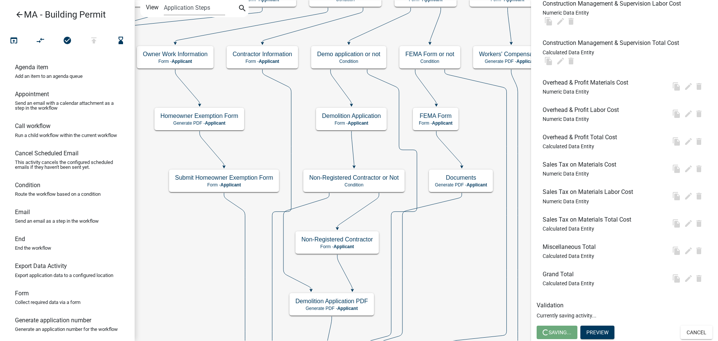
scroll to position [0, 0]
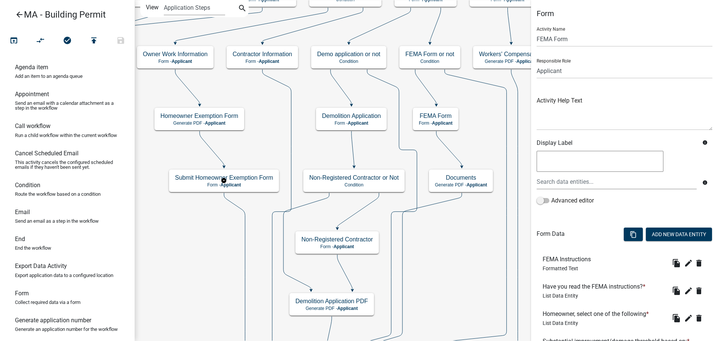
drag, startPoint x: 709, startPoint y: 206, endPoint x: 610, endPoint y: 233, distance: 102.7
click at [709, 206] on div "info Advanced editor" at bounding box center [624, 181] width 187 height 65
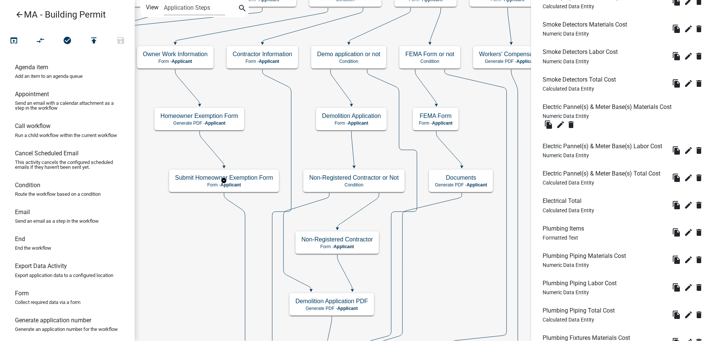
scroll to position [2430, 0]
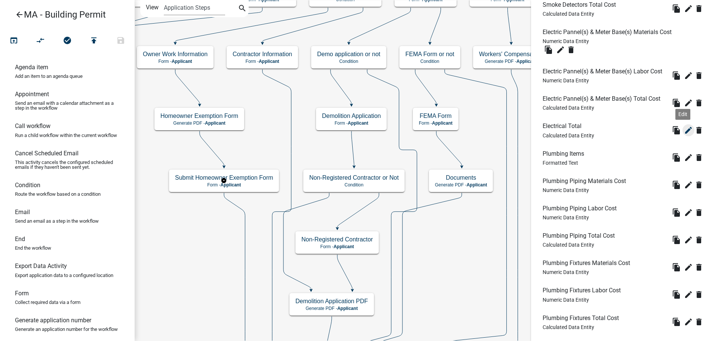
click at [684, 135] on icon "edit" at bounding box center [688, 130] width 9 height 9
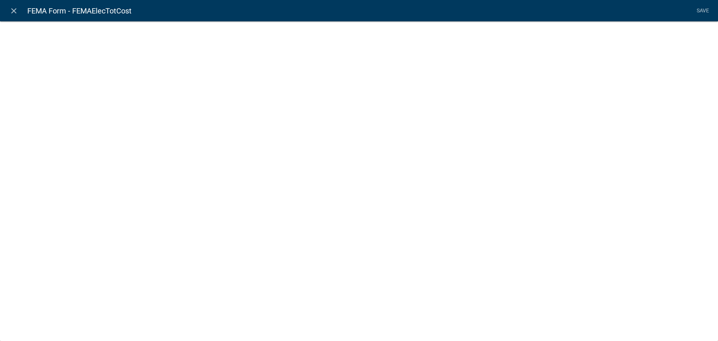
scroll to position [2467, 0]
select select "calculated-value"
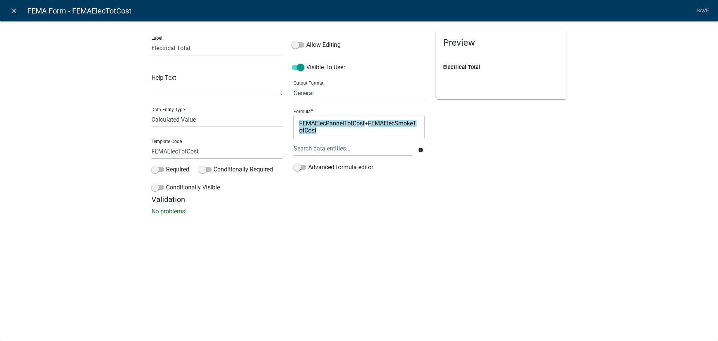
click at [346, 133] on textarea "FEMAElecPannelTotCost+FEMAElecSmokeTotCost" at bounding box center [358, 127] width 131 height 22
type textarea "FEMAElecPannelTotCost+FEMAElecSmokeTotCost+"
click at [344, 149] on div at bounding box center [353, 148] width 130 height 15
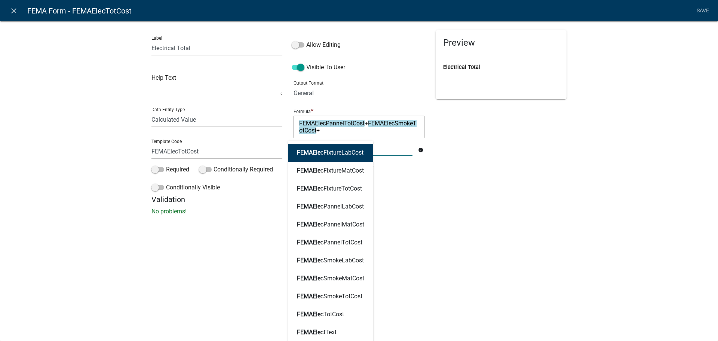
type input "FEMAElec"
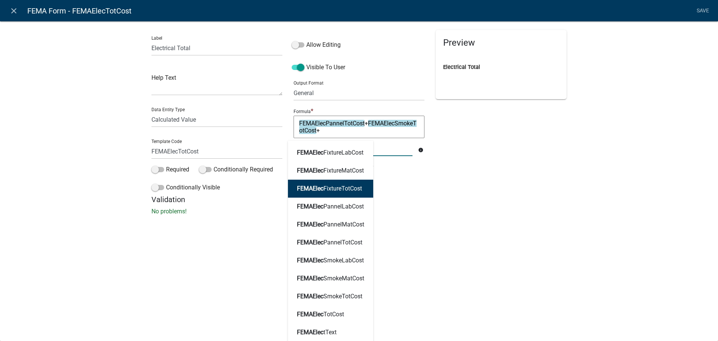
click at [341, 188] on ngb-highlight "FEMAElec FixtureTotCost" at bounding box center [329, 188] width 65 height 6
type textarea "FEMAElecPannelTotCost+FEMAElecSmokeTotCost+FEMAElecFixtureTotCost"
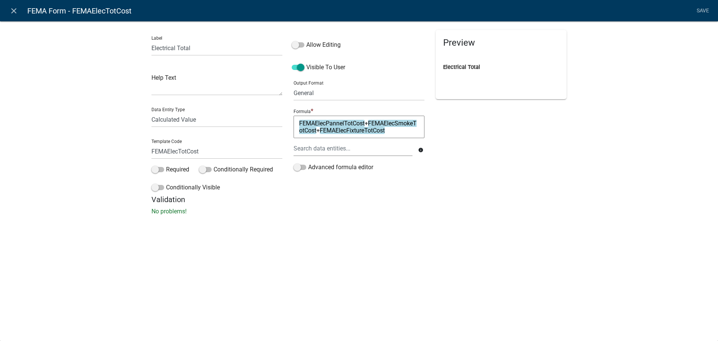
click at [410, 133] on textarea "FEMAElecPannelTotCost+FEMAElecSmokeTotCost+FEMAElecFixtureTotCost" at bounding box center [358, 127] width 131 height 22
type textarea "FEMAElecPannelTotCost+FEMAElecSmokeTotCost+FEMAElecFixtureTotCost+"
click at [378, 150] on div at bounding box center [353, 148] width 130 height 15
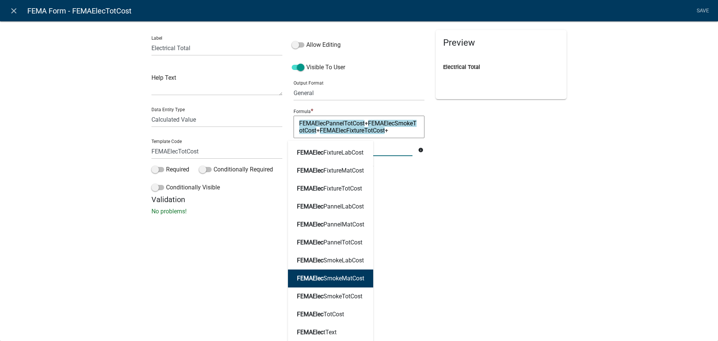
scroll to position [3, 0]
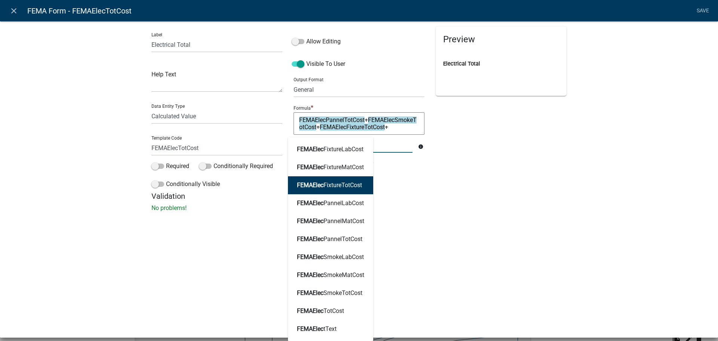
type input "FEMAELEC"
click at [430, 187] on div "Preview Electrical Total" at bounding box center [501, 109] width 142 height 165
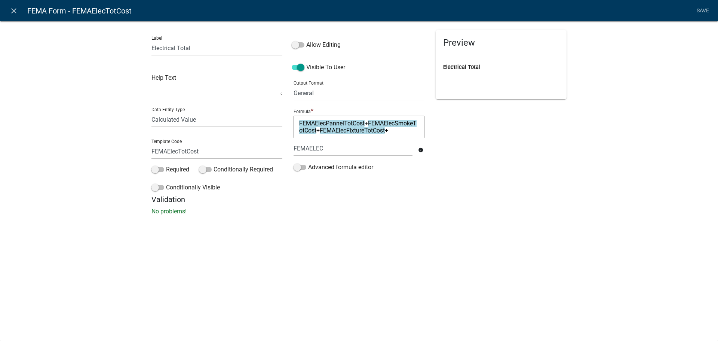
scroll to position [0, 0]
click at [389, 148] on input "FEMAELEC" at bounding box center [352, 148] width 119 height 15
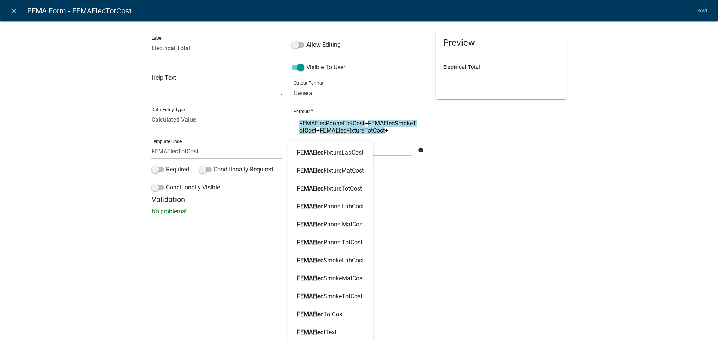
click at [493, 173] on div "Preview Electrical Total" at bounding box center [501, 112] width 142 height 165
click at [406, 132] on textarea "FEMAElecPannelTotCost+FEMAElecSmokeTotCost+FEMAElecFixtureTotCost+" at bounding box center [358, 127] width 131 height 22
click at [393, 130] on textarea "FEMAElecPannelTotCost+FEMAElecSmokeTotCost+FEMAElecFixtureTotCost+" at bounding box center [358, 127] width 131 height 22
click at [234, 161] on div "Label Electrical Total Help Text Data Entity Type Free Form Text Document Displ…" at bounding box center [217, 112] width 142 height 165
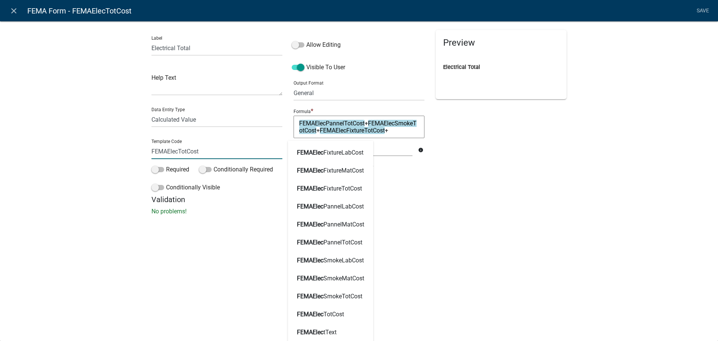
click at [234, 156] on input "FEMAElecTotCost" at bounding box center [216, 151] width 131 height 15
click at [542, 203] on h5 "Validation" at bounding box center [358, 199] width 415 height 9
click at [211, 117] on select "Free Form Text Document Display Entity Value Fee Numeric Data Date Map Sketch D…" at bounding box center [216, 119] width 131 height 15
click at [481, 191] on div "Preview Electrical Total" at bounding box center [501, 112] width 142 height 165
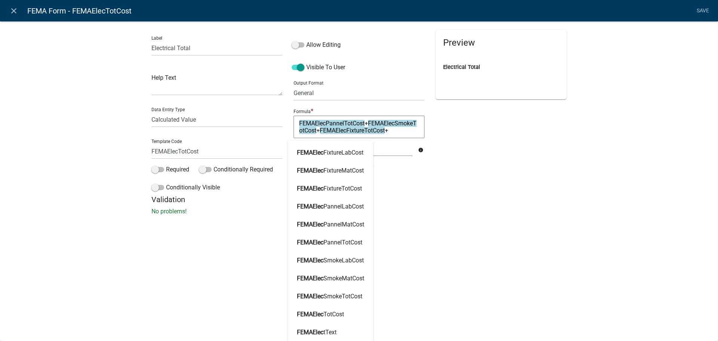
click at [481, 191] on div "Preview Electrical Total" at bounding box center [501, 112] width 142 height 165
click at [385, 151] on input "FEMAELEC" at bounding box center [352, 148] width 119 height 15
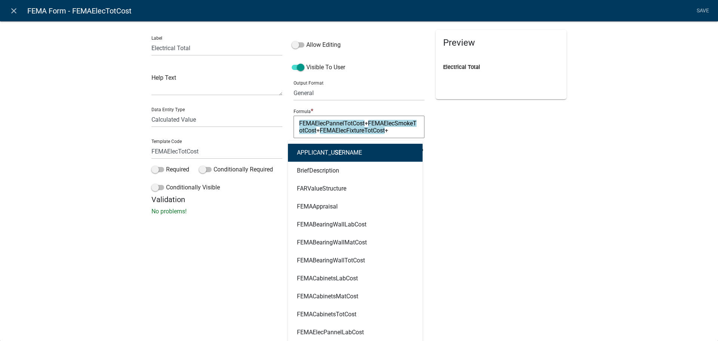
type input "Security"
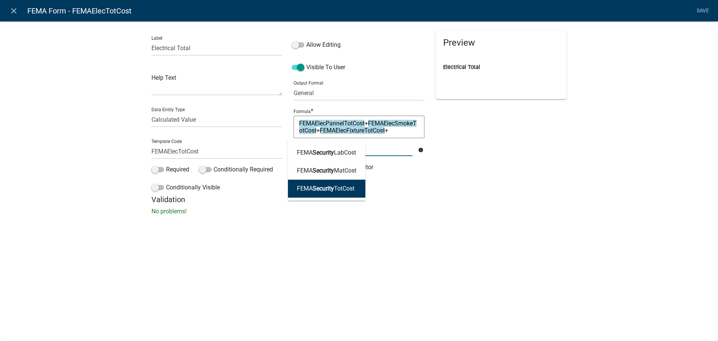
click at [339, 191] on ngb-highlight "FEMA Security TotCost" at bounding box center [326, 188] width 58 height 6
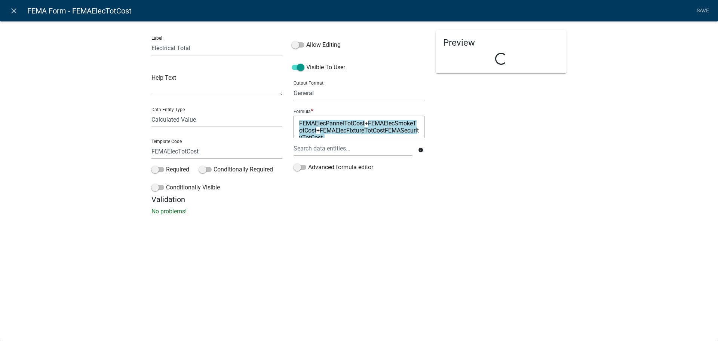
click at [376, 137] on textarea "FEMAElecPannelTotCost+FEMAElecSmokeTotCost+FEMAElecFixtureTotCostFEMASecurityTo…" at bounding box center [358, 127] width 131 height 22
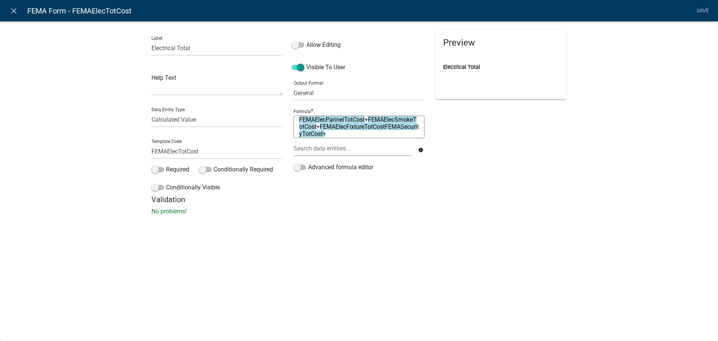
type textarea "FEMAElecPannelTotCost+FEMAElecSmokeTotCost+FEMAElecFixtureTotCostFEMASecurityTo…"
click at [357, 150] on div at bounding box center [353, 148] width 130 height 15
type input "wiring"
click at [333, 188] on ngb-highlight "FEMA Wiring TotCost" at bounding box center [323, 188] width 53 height 6
type textarea "FEMAElecPannelTotCost+FEMAElecSmokeTotCost+FEMAElecFixtureTotCostFEMASecurityTo…"
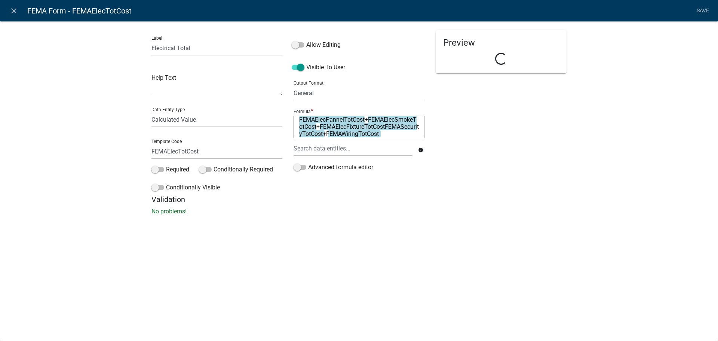
click at [544, 151] on div "Preview Loading..." at bounding box center [501, 112] width 142 height 165
click at [371, 93] on select "General Text Number Decimal Date Date & Time" at bounding box center [358, 92] width 131 height 15
select select "2"
click at [293, 85] on select "General Text Number Decimal Date Date & Time" at bounding box center [358, 92] width 131 height 15
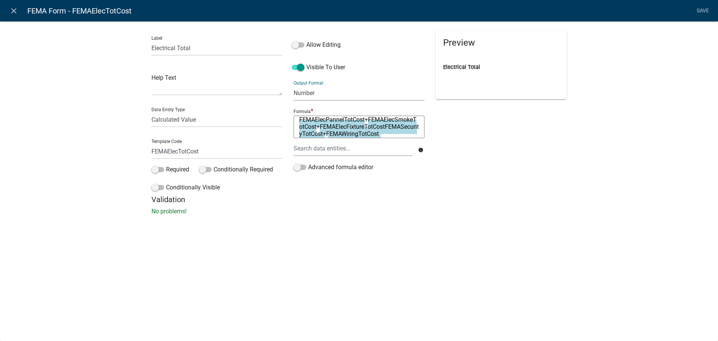
click at [609, 118] on div "Label Electrical Total Help Text Data Entity Type Free Form Text Document Displ…" at bounding box center [359, 120] width 718 height 222
click at [707, 7] on link "Save" at bounding box center [702, 11] width 19 height 14
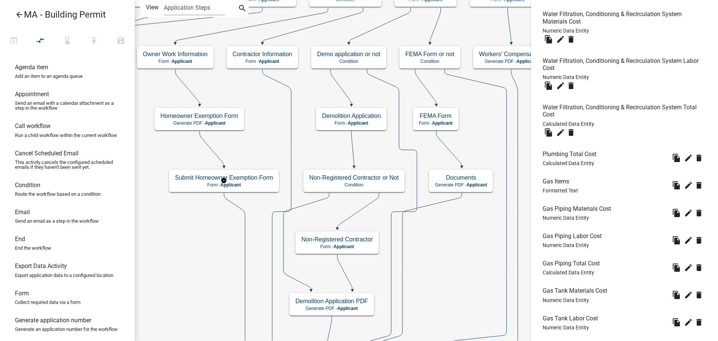
scroll to position [3713, 0]
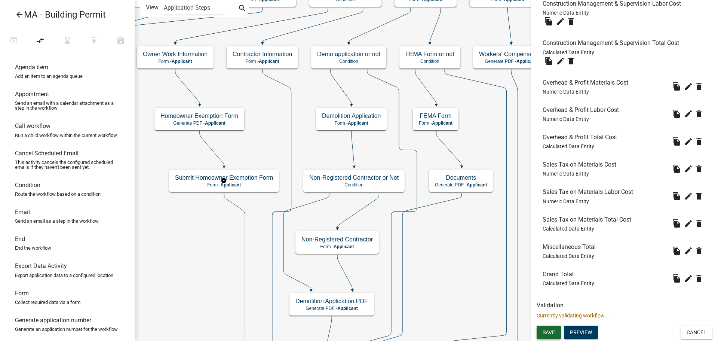
click at [549, 333] on span "Save" at bounding box center [548, 332] width 12 height 6
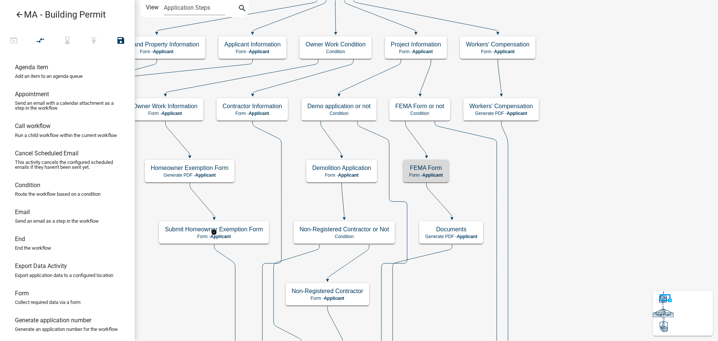
scroll to position [0, 0]
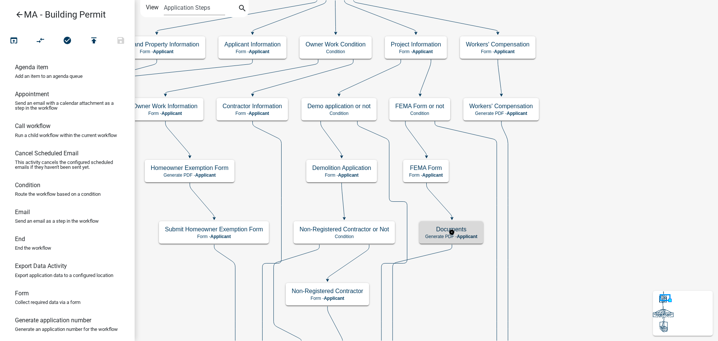
click at [474, 237] on span "Applicant" at bounding box center [467, 236] width 21 height 5
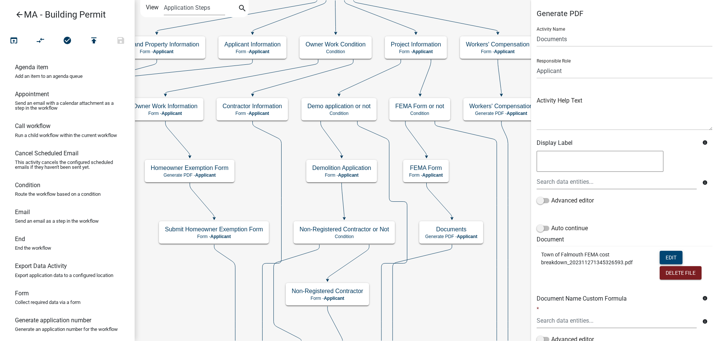
click at [668, 256] on button "Edit" at bounding box center [670, 256] width 23 height 13
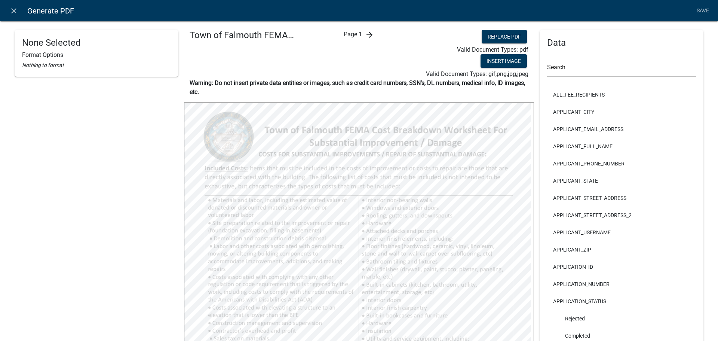
click at [365, 36] on icon "arrow_forward" at bounding box center [369, 34] width 9 height 9
click at [373, 34] on icon "arrow_forward" at bounding box center [375, 34] width 9 height 9
click at [372, 35] on icon "arrow_forward" at bounding box center [375, 34] width 9 height 9
click at [580, 68] on input "text" at bounding box center [621, 69] width 149 height 15
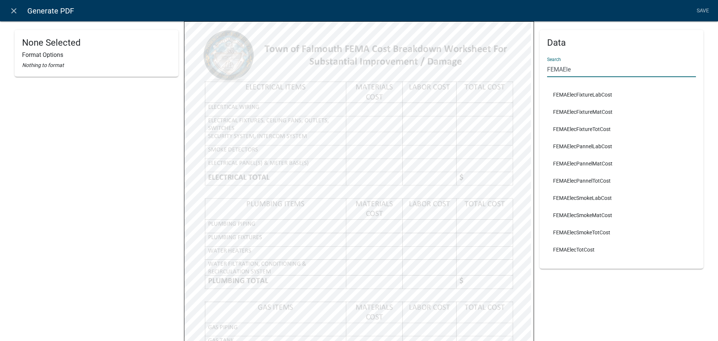
scroll to position [112, 0]
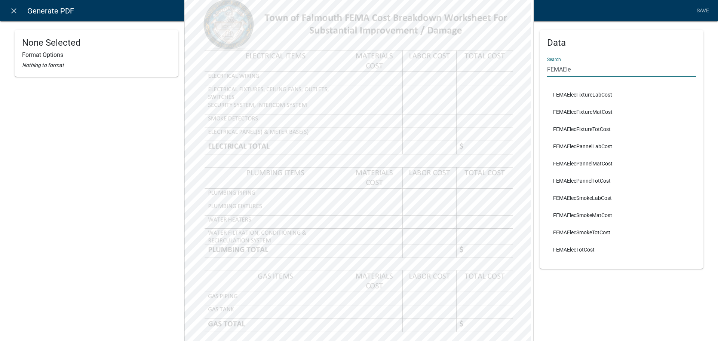
type input "FEMAEle"
click at [702, 73] on div "Data Search FEMAEle FEMAElecFixtureLabCost FEMAElecFixtureMatCost FEMAElecFixtu…" at bounding box center [621, 189] width 175 height 542
click at [16, 8] on icon "close" at bounding box center [13, 10] width 9 height 9
